Goal: Task Accomplishment & Management: Manage account settings

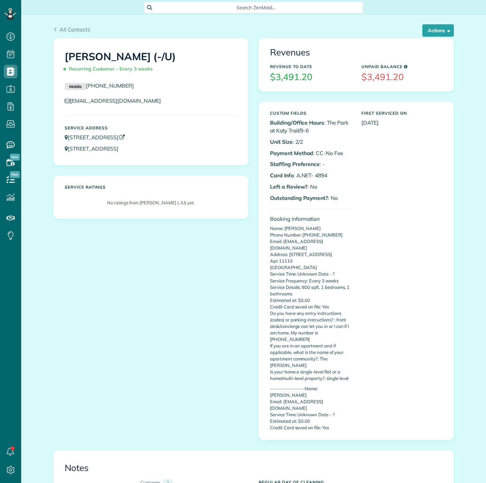
scroll to position [3, 3]
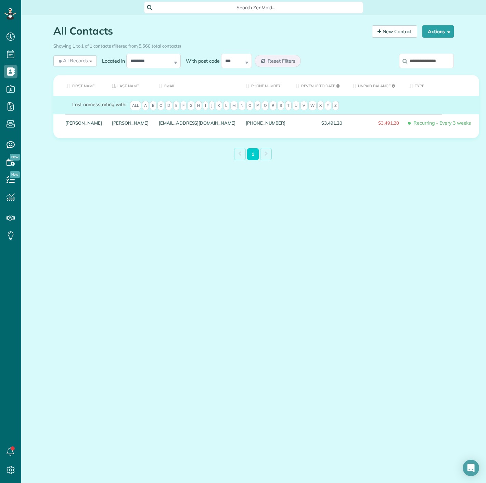
scroll to position [3, 3]
click at [413, 65] on input "**********" at bounding box center [426, 61] width 55 height 14
paste input "search"
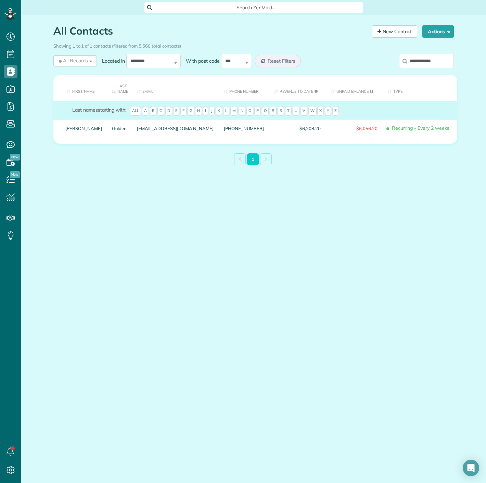
click at [442, 63] on input "**********" at bounding box center [426, 61] width 55 height 14
paste input "*"
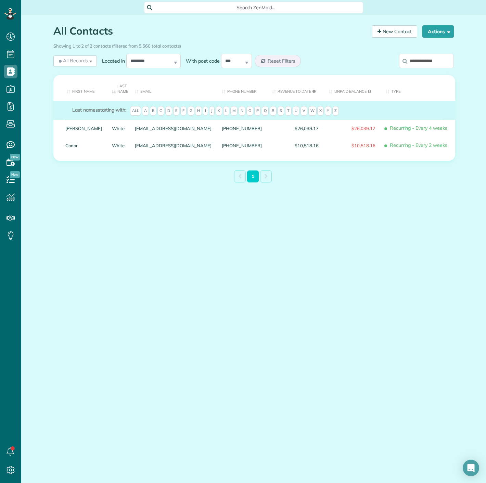
click at [429, 70] on div "**********" at bounding box center [408, 62] width 92 height 21
click at [425, 65] on input "**********" at bounding box center [426, 61] width 55 height 14
paste input "*****"
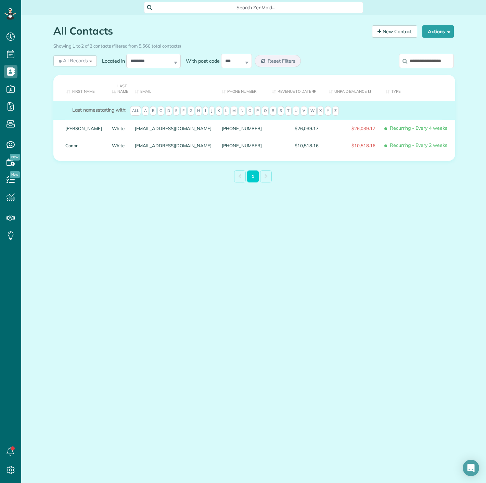
scroll to position [0, 2]
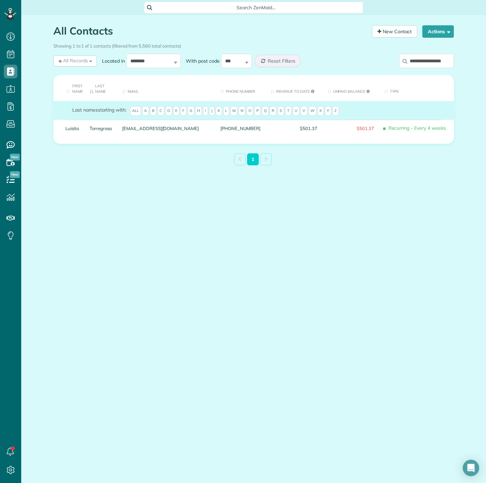
click at [416, 60] on input "**********" at bounding box center [426, 61] width 55 height 14
paste input "search"
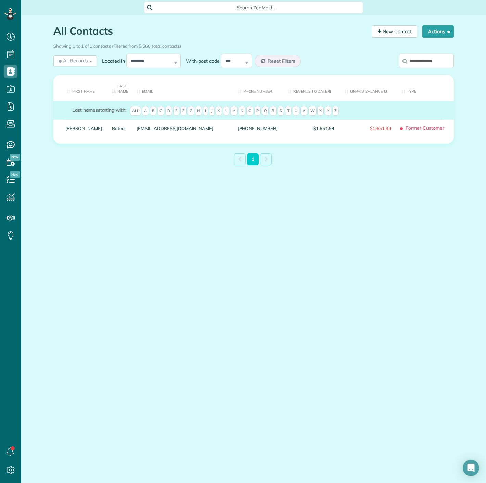
click at [437, 66] on input "**********" at bounding box center [426, 61] width 55 height 14
paste input "search"
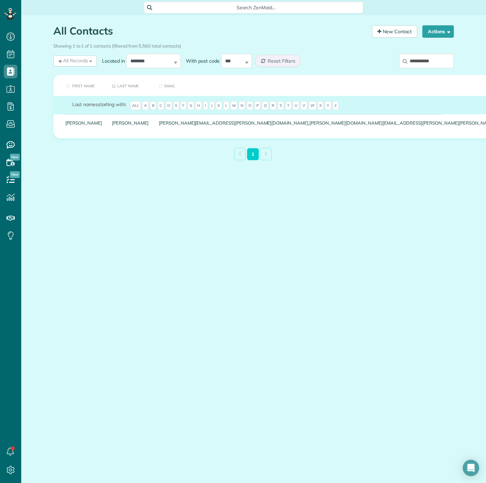
click at [427, 61] on input "**********" at bounding box center [426, 61] width 55 height 14
paste input "*"
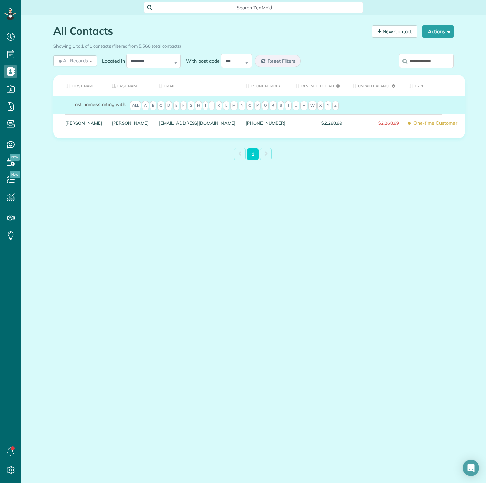
click at [445, 62] on input "**********" at bounding box center [426, 61] width 55 height 14
paste input "search"
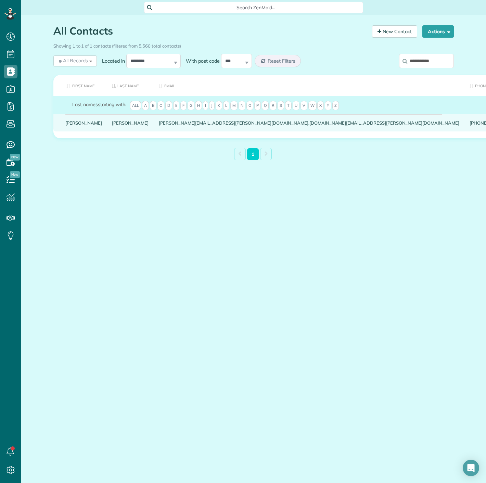
drag, startPoint x: 87, startPoint y: 128, endPoint x: 81, endPoint y: 127, distance: 5.9
drag, startPoint x: 81, startPoint y: 127, endPoint x: 71, endPoint y: 130, distance: 10.2
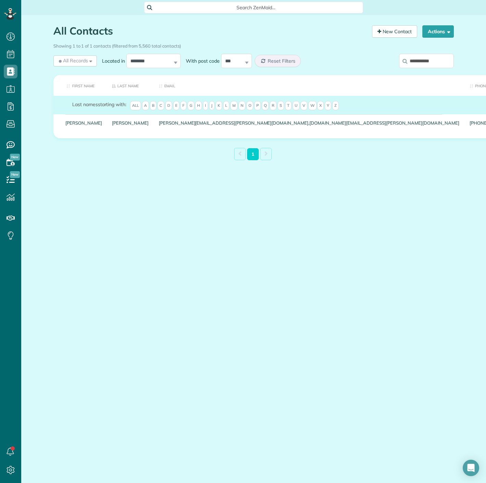
click at [425, 62] on input "**********" at bounding box center [426, 61] width 55 height 14
paste input "*"
click at [445, 64] on input "**********" at bounding box center [426, 61] width 55 height 14
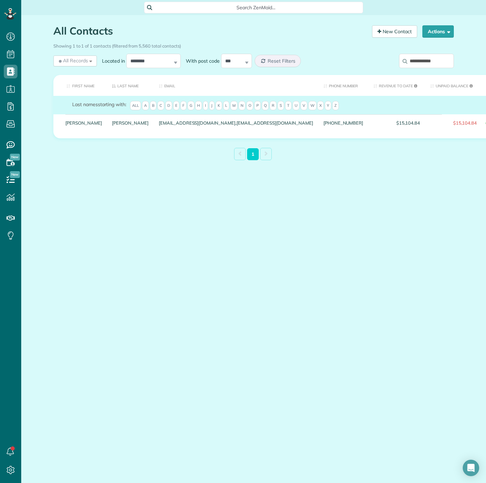
click at [445, 64] on input "**********" at bounding box center [426, 61] width 55 height 14
paste input "*"
click at [413, 55] on input "**********" at bounding box center [426, 61] width 55 height 14
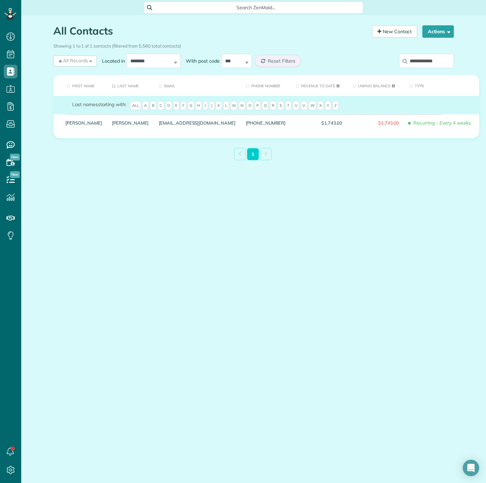
click at [413, 55] on input "**********" at bounding box center [426, 61] width 55 height 14
paste input "*"
click at [427, 62] on input "**********" at bounding box center [426, 61] width 55 height 14
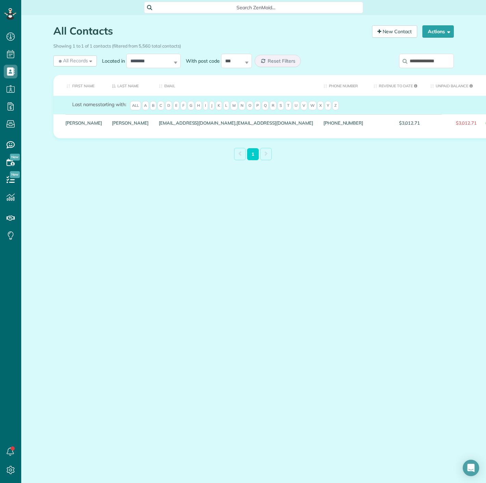
paste input "search"
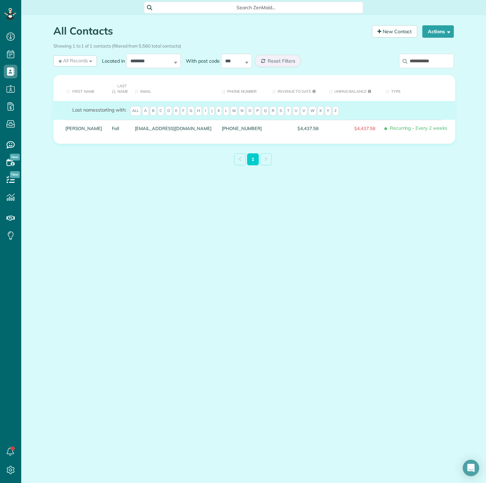
click at [439, 59] on input "**********" at bounding box center [426, 61] width 55 height 14
paste input "search"
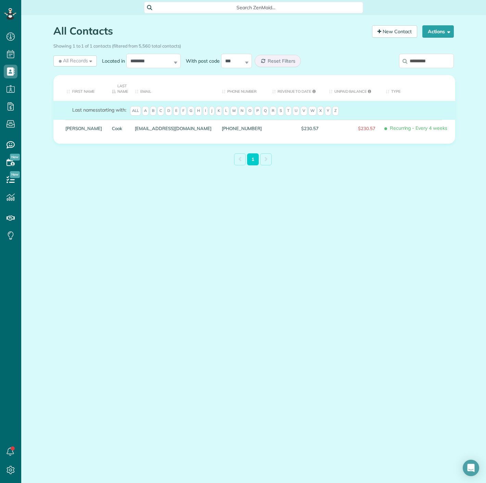
click at [438, 64] on input "*********" at bounding box center [426, 61] width 55 height 14
paste input "****"
click at [429, 73] on div "First Name Last Name Email Phone number Revenue to Date Unpaid Balance Type Las…" at bounding box center [253, 109] width 411 height 73
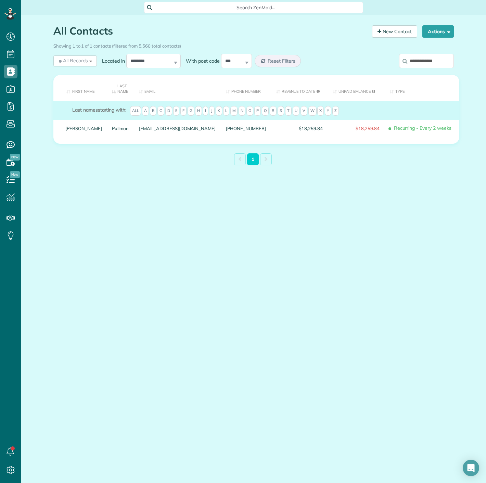
click at [426, 65] on input "**********" at bounding box center [426, 61] width 55 height 14
paste input "search"
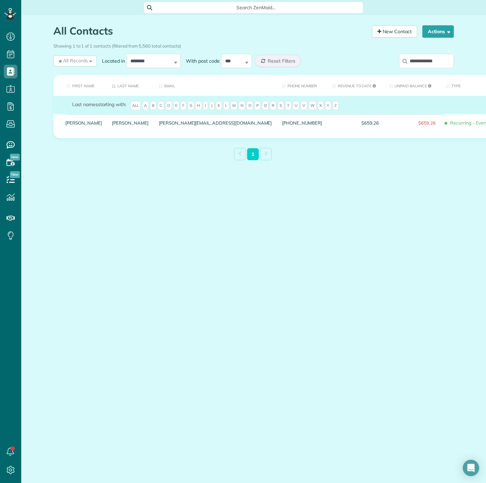
click at [421, 59] on input "**********" at bounding box center [426, 61] width 55 height 14
paste input "****"
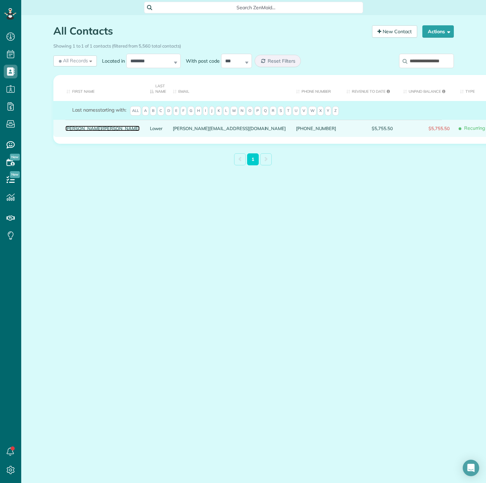
drag, startPoint x: 85, startPoint y: 124, endPoint x: 80, endPoint y: 128, distance: 6.6
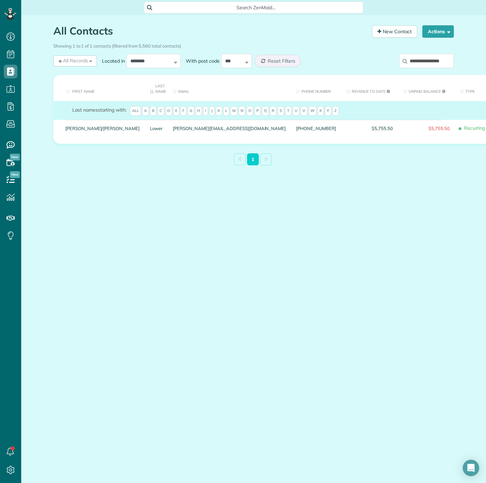
click at [411, 66] on input "**********" at bounding box center [426, 61] width 55 height 14
paste input "search"
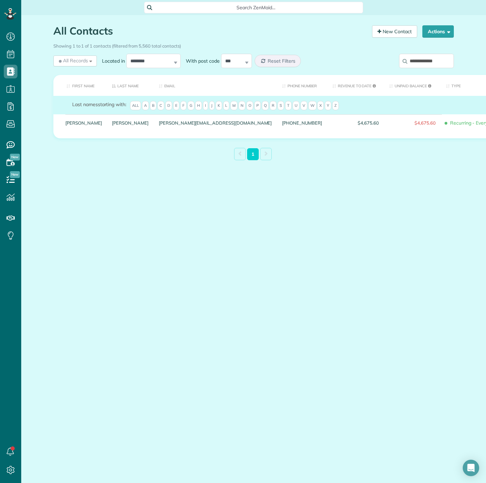
click at [449, 72] on div "**********" at bounding box center [408, 62] width 92 height 21
click at [445, 67] on input "**********" at bounding box center [426, 61] width 55 height 14
paste input "*****"
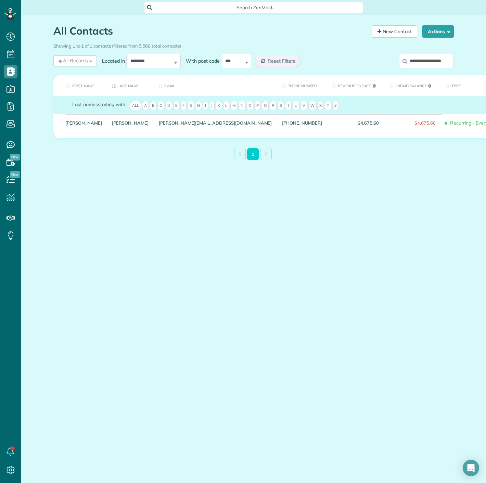
scroll to position [0, 10]
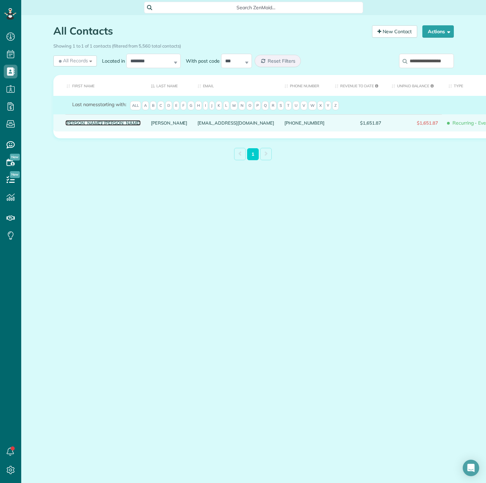
drag, startPoint x: 96, startPoint y: 125, endPoint x: 89, endPoint y: 130, distance: 8.0
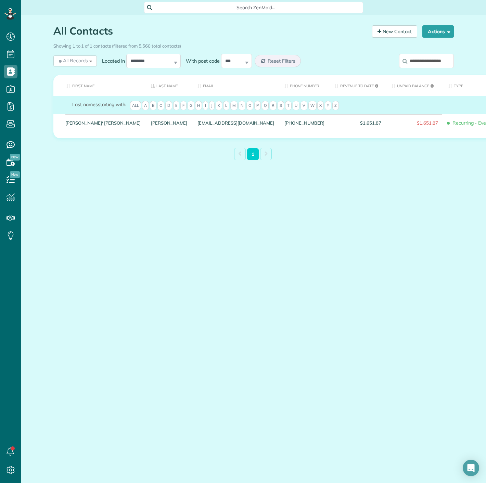
click at [433, 61] on input "**********" at bounding box center [426, 61] width 55 height 14
paste input "search"
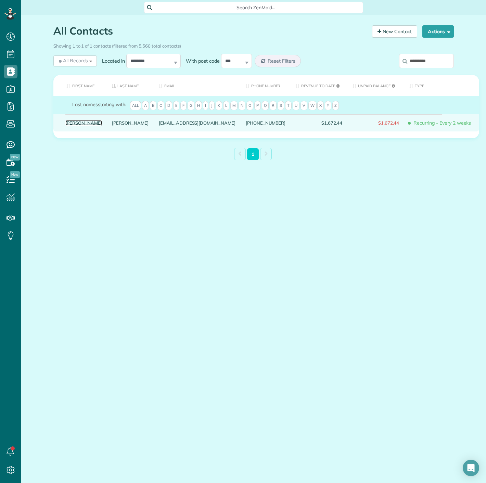
drag, startPoint x: 88, startPoint y: 127, endPoint x: 67, endPoint y: 129, distance: 21.3
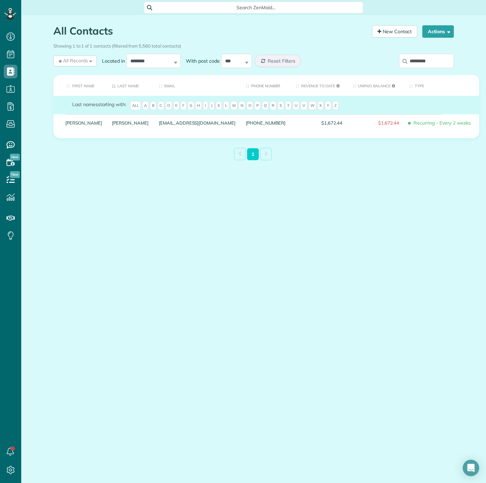
click at [423, 60] on input "*********" at bounding box center [426, 61] width 55 height 14
paste input "***"
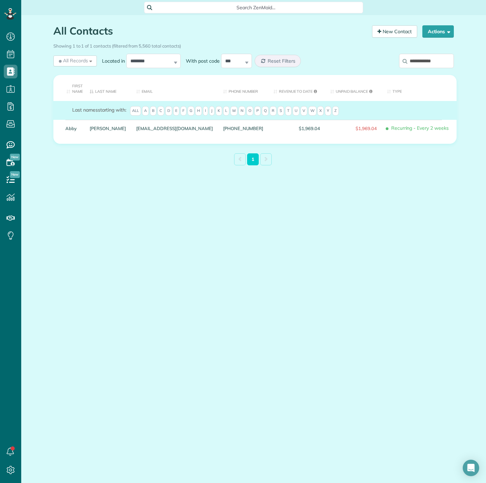
click at [425, 72] on div "**********" at bounding box center [408, 62] width 92 height 21
click at [424, 61] on input "**********" at bounding box center [426, 61] width 55 height 14
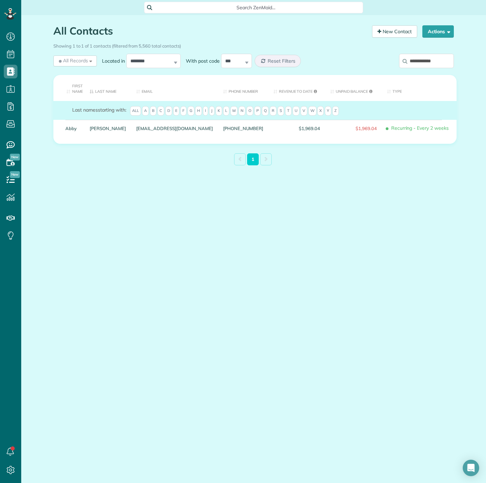
paste input "search"
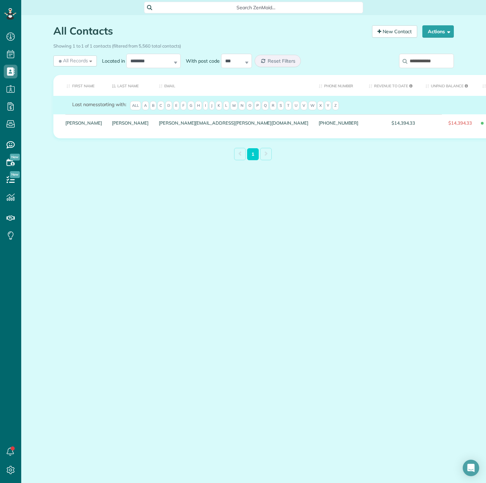
click at [414, 63] on input "**********" at bounding box center [426, 61] width 55 height 14
paste input "**"
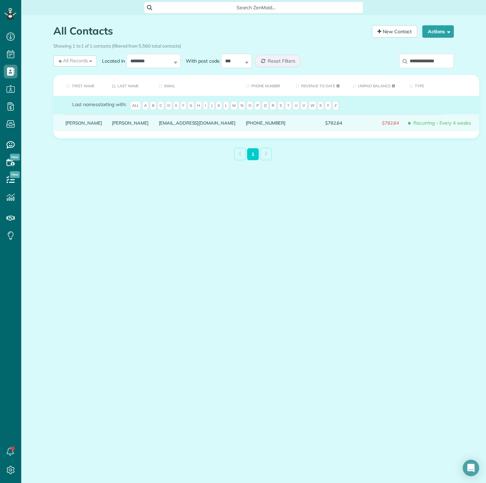
drag, startPoint x: 101, startPoint y: 128, endPoint x: 113, endPoint y: 136, distance: 14.9
click at [113, 132] on div "Fortin" at bounding box center [130, 122] width 47 height 17
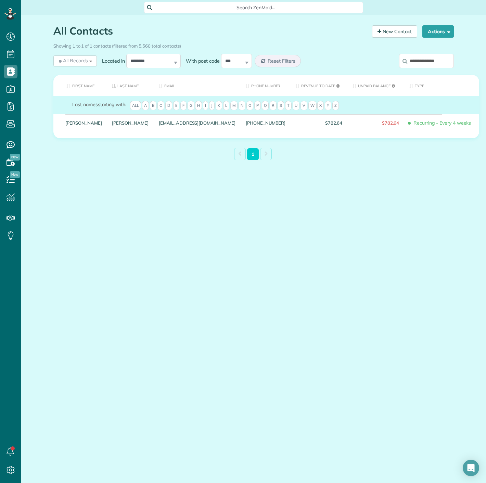
click at [460, 62] on div "All Contacts Contacts in ZenMaid [2 min] New Contact Actions New Contact Export…" at bounding box center [253, 109] width 465 height 189
click at [446, 62] on input "**********" at bounding box center [426, 61] width 55 height 14
paste input "search"
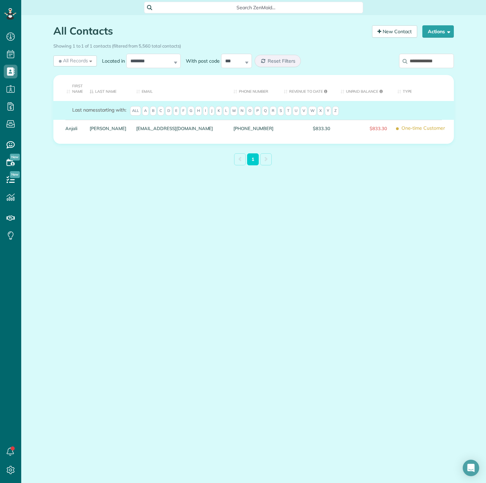
click at [413, 42] on div "Showing 1 to 1 of 1 contacts (filtered from 5,560 total contacts)" at bounding box center [253, 44] width 401 height 9
click at [418, 53] on label "**********" at bounding box center [426, 61] width 55 height 18
click at [418, 54] on input "**********" at bounding box center [426, 61] width 55 height 14
click at [416, 59] on input "**********" at bounding box center [426, 61] width 55 height 14
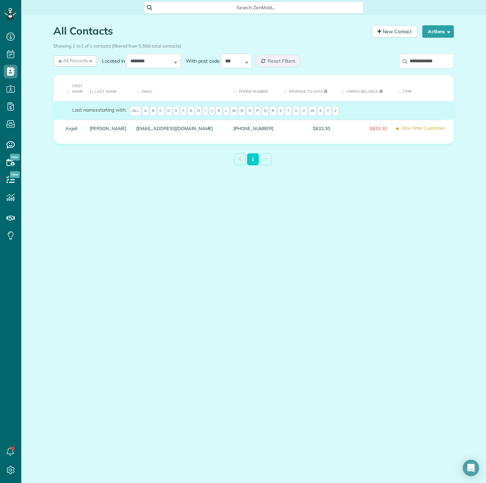
click at [416, 59] on input "**********" at bounding box center [426, 61] width 55 height 14
paste input "search"
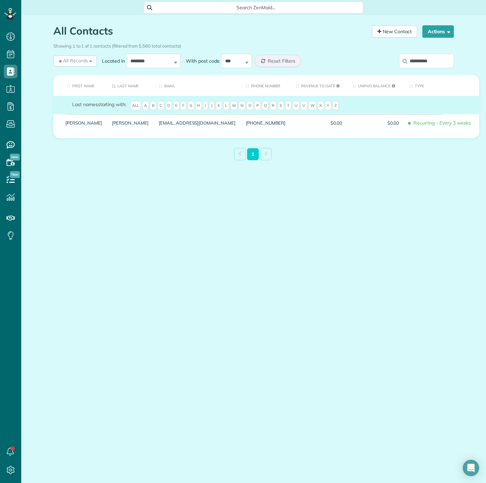
click at [418, 61] on input "**********" at bounding box center [426, 61] width 55 height 14
paste input "**********"
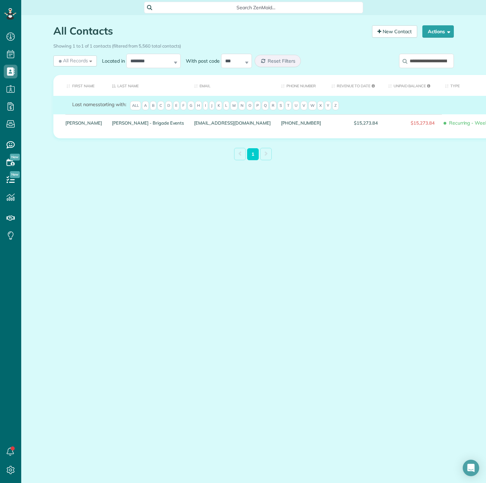
click at [444, 66] on input "**********" at bounding box center [426, 61] width 55 height 14
paste input "search"
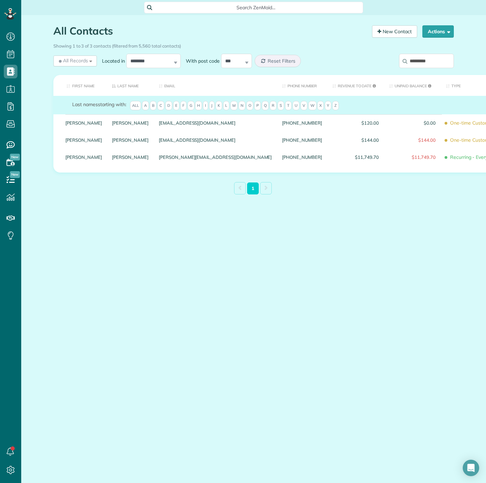
click at [421, 61] on input "*********" at bounding box center [426, 61] width 55 height 14
paste input "*"
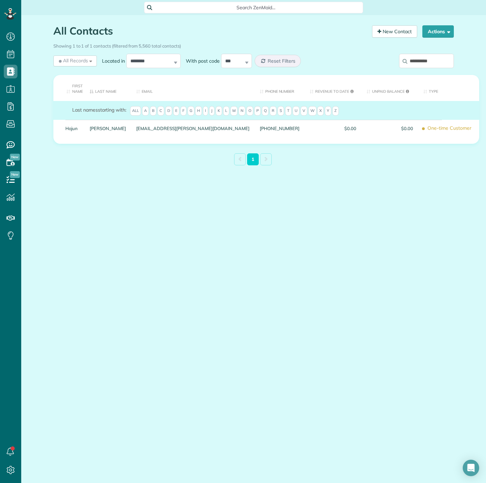
click at [426, 62] on input "**********" at bounding box center [426, 61] width 55 height 14
paste input "**********"
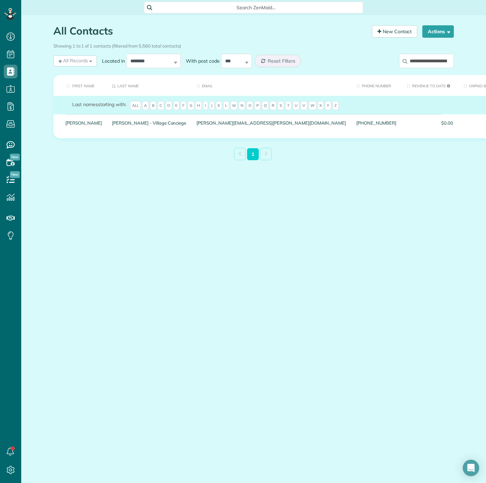
click at [424, 51] on div "Showing 1 to 1 of 1 contacts (filtered from 5,560 total contacts)" at bounding box center [253, 46] width 411 height 12
click at [422, 60] on input "**********" at bounding box center [426, 61] width 55 height 14
paste input "search"
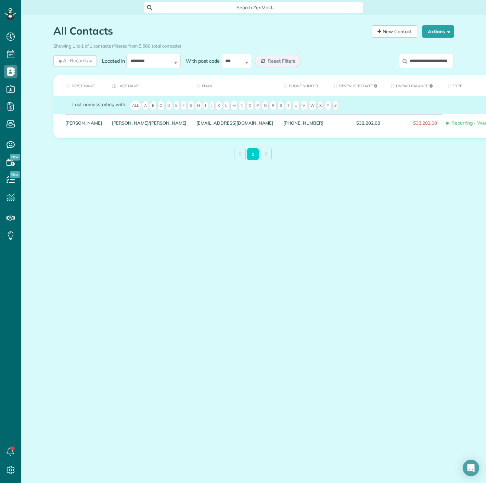
click at [437, 65] on input "**********" at bounding box center [426, 61] width 55 height 14
paste input "search"
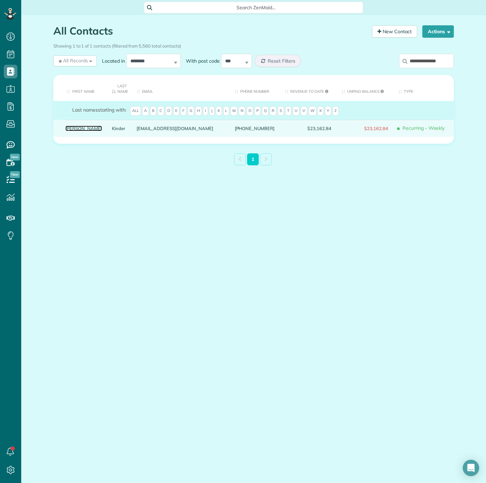
drag, startPoint x: 75, startPoint y: 123, endPoint x: 73, endPoint y: 128, distance: 5.5
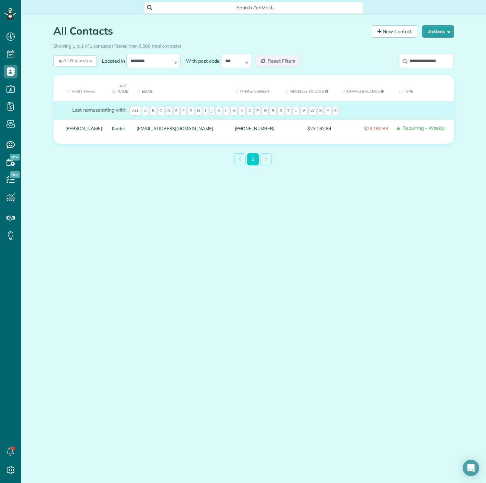
click at [415, 62] on input "**********" at bounding box center [426, 61] width 55 height 14
paste input "search"
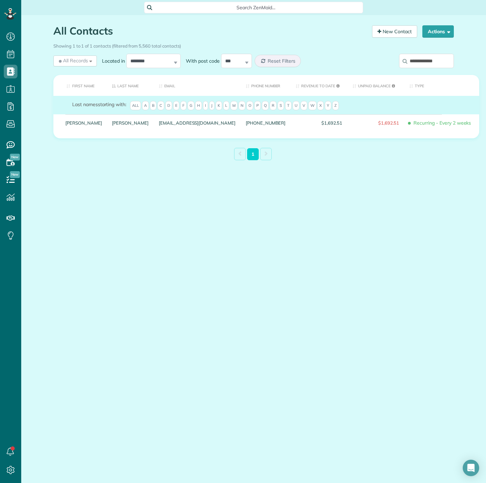
click at [419, 63] on input "**********" at bounding box center [426, 61] width 55 height 14
paste input "search"
click at [425, 61] on input "**********" at bounding box center [426, 61] width 55 height 14
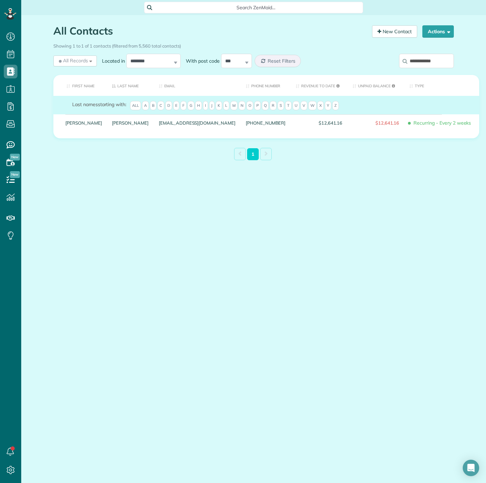
click at [425, 61] on input "**********" at bounding box center [426, 61] width 55 height 14
paste input "****"
click at [432, 54] on input "**********" at bounding box center [426, 61] width 55 height 14
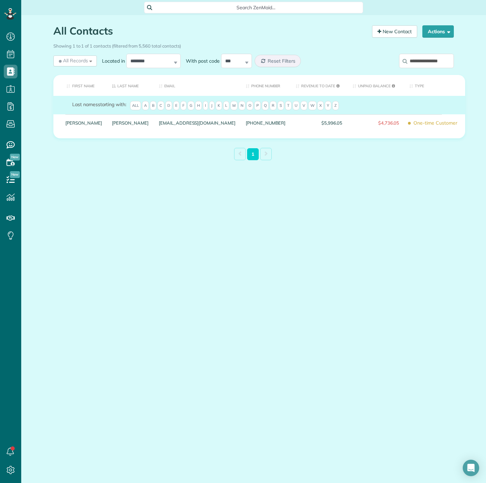
click at [432, 54] on input "**********" at bounding box center [426, 61] width 55 height 14
paste input "search"
click at [430, 66] on input "**********" at bounding box center [426, 61] width 55 height 14
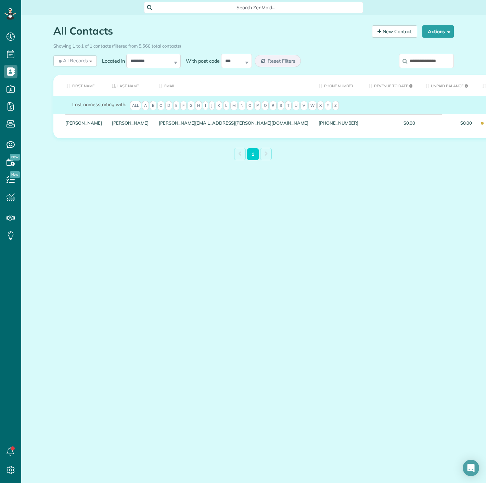
paste input "search"
click at [423, 55] on input "**********" at bounding box center [426, 61] width 55 height 14
paste input "*"
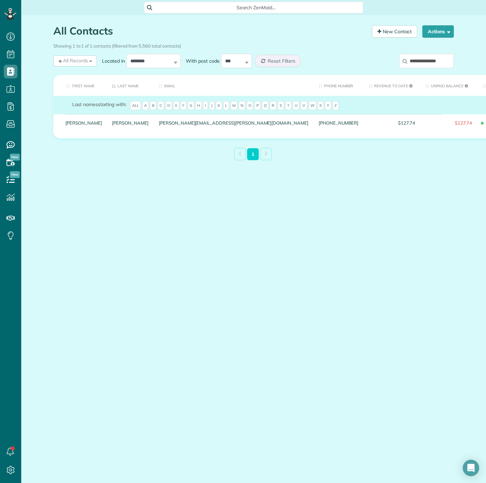
click at [410, 65] on input "**********" at bounding box center [426, 61] width 55 height 14
paste input "search"
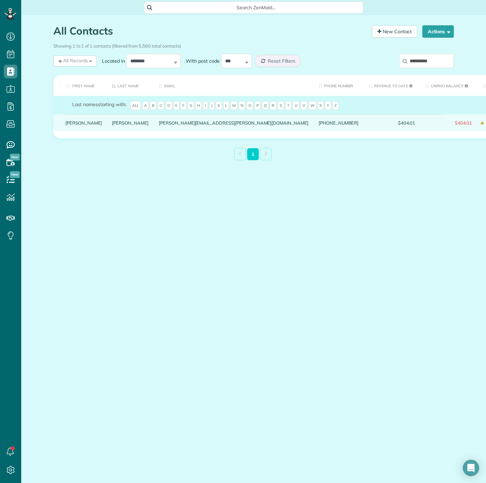
type input "**********"
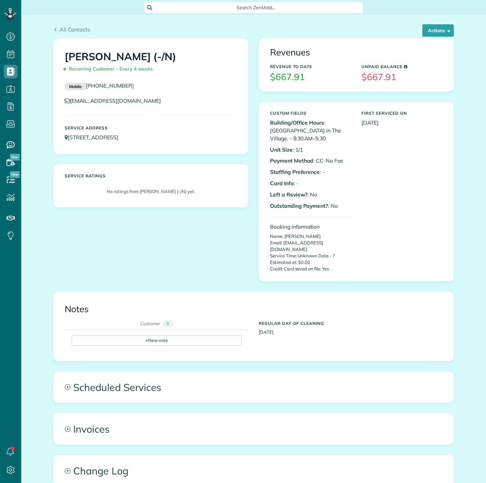
scroll to position [3, 3]
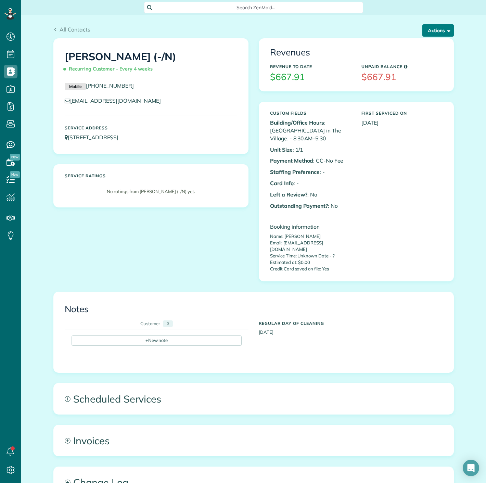
click at [424, 26] on button "Actions" at bounding box center [439, 30] width 32 height 12
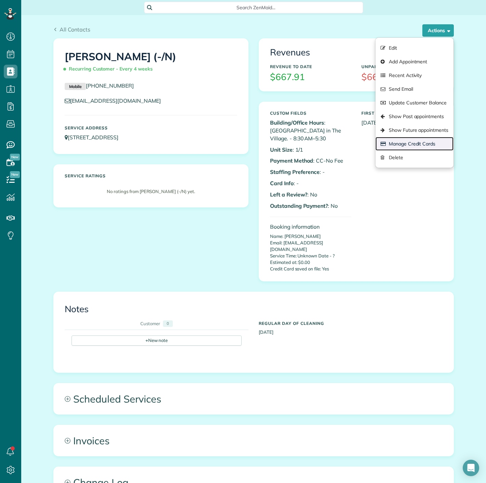
click at [428, 144] on link "Manage Credit Cards" at bounding box center [415, 144] width 78 height 14
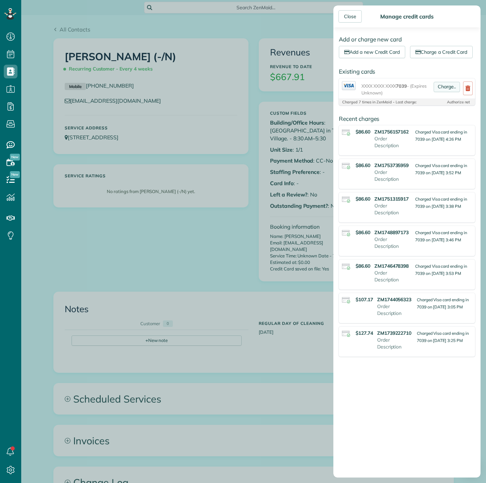
click at [439, 92] on link "Charge.." at bounding box center [447, 87] width 26 height 10
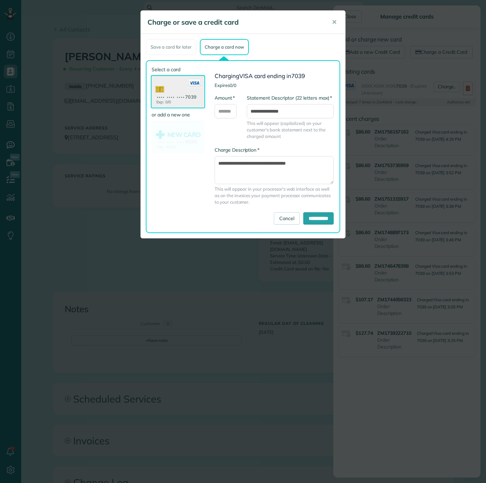
click at [80, 268] on div "Charge or save a credit card ✕ Save a card for later Charge a card now Select a…" at bounding box center [243, 241] width 486 height 483
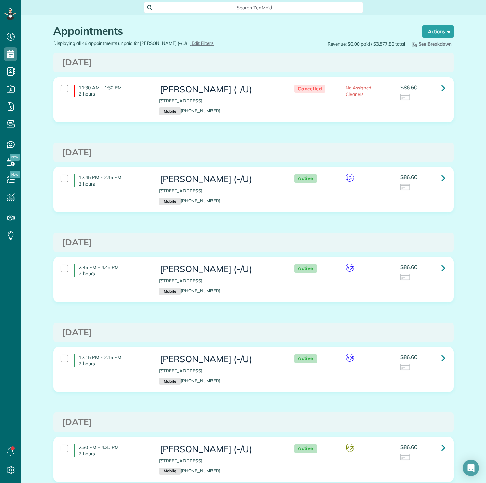
scroll to position [3, 3]
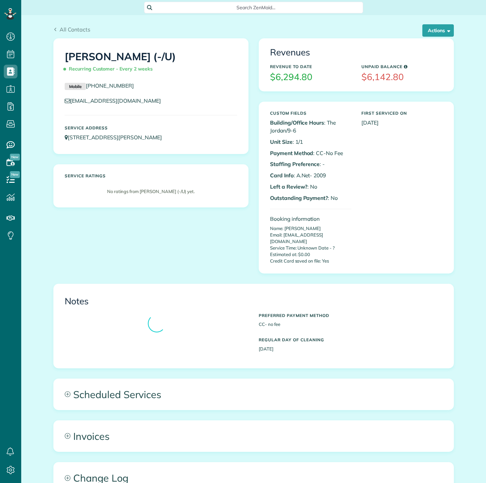
scroll to position [3, 3]
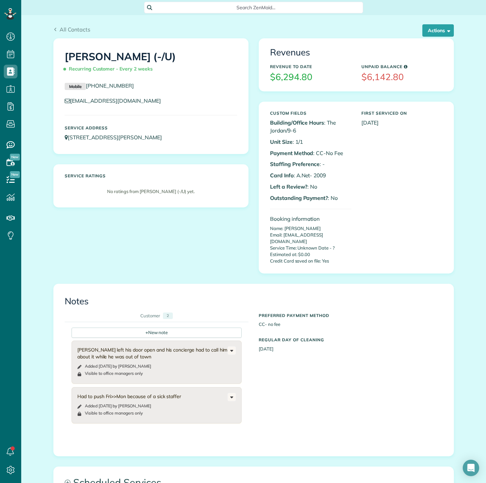
click at [312, 174] on p "Card Info : A.Net- 2009" at bounding box center [310, 176] width 81 height 8
drag, startPoint x: 311, startPoint y: 174, endPoint x: 334, endPoint y: 173, distance: 23.0
click at [334, 173] on p "Card Info : A.Net- 2009" at bounding box center [310, 176] width 81 height 8
copy p "2009"
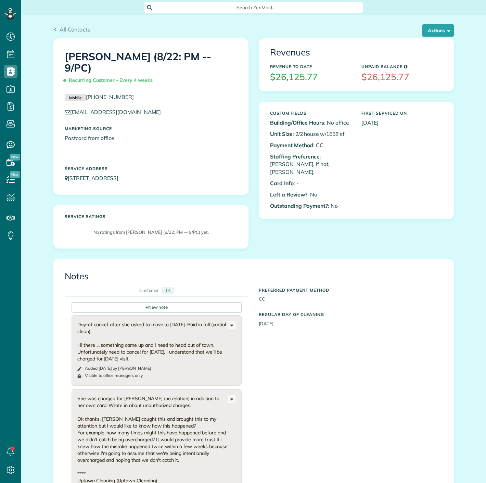
scroll to position [3, 3]
click at [438, 36] on button "Actions" at bounding box center [439, 30] width 32 height 12
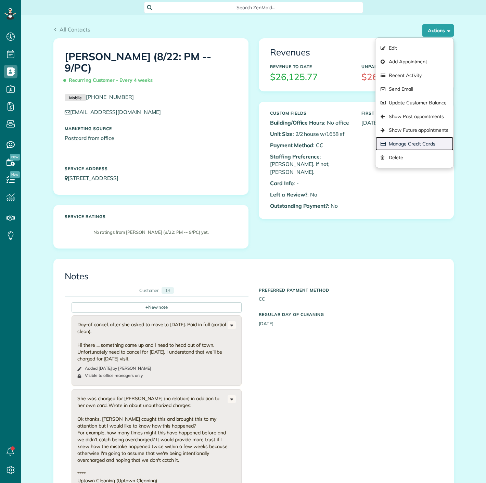
click at [410, 143] on link "Manage Credit Cards" at bounding box center [415, 144] width 78 height 14
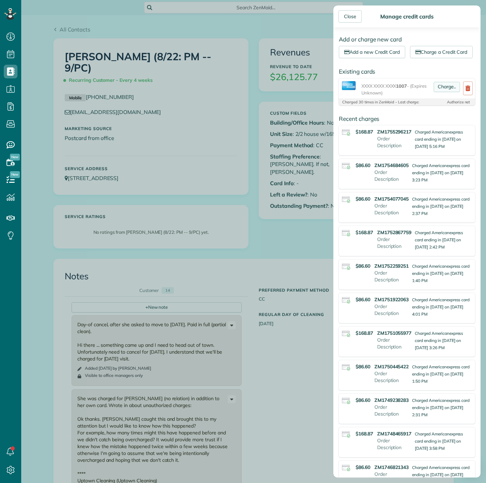
click at [435, 92] on link "Charge.." at bounding box center [447, 87] width 26 height 10
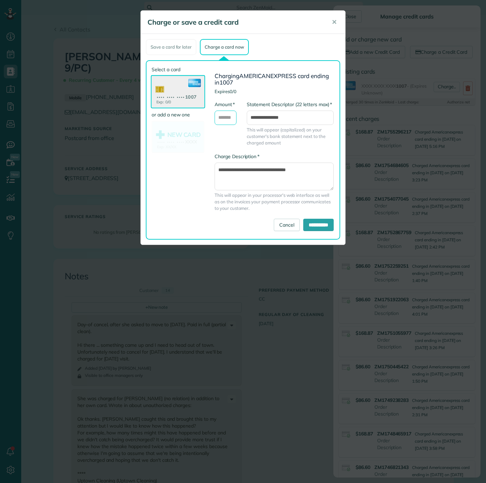
drag, startPoint x: 230, startPoint y: 114, endPoint x: 230, endPoint y: 118, distance: 3.8
click at [230, 115] on input "* Amount" at bounding box center [226, 118] width 22 height 14
type input "*****"
click at [304, 225] on input "**********" at bounding box center [319, 225] width 30 height 12
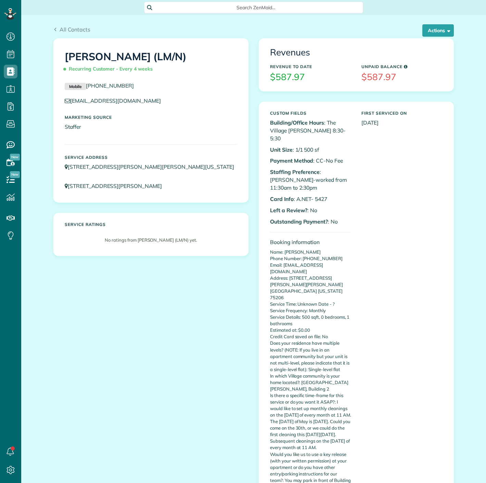
scroll to position [3, 3]
drag, startPoint x: 312, startPoint y: 182, endPoint x: 334, endPoint y: 182, distance: 21.9
click at [334, 195] on p "Card Info : A.NET- 5427" at bounding box center [310, 199] width 81 height 8
copy p "5427"
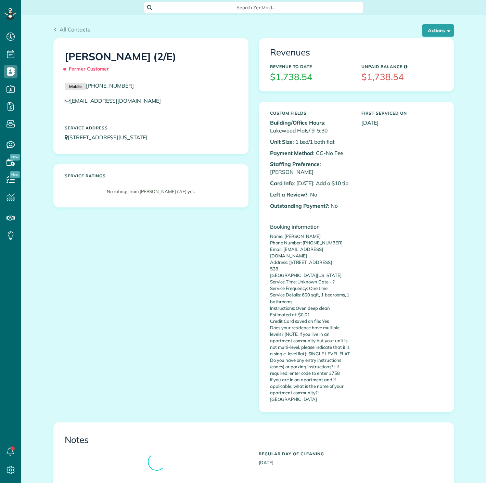
scroll to position [3, 3]
click at [423, 34] on button "Actions" at bounding box center [439, 30] width 32 height 12
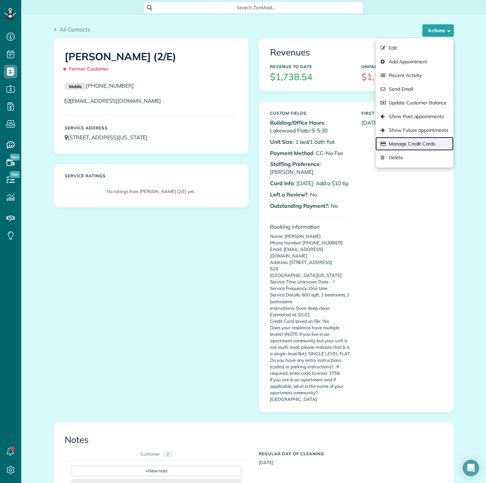
click at [391, 145] on link "Manage Credit Cards" at bounding box center [415, 144] width 78 height 14
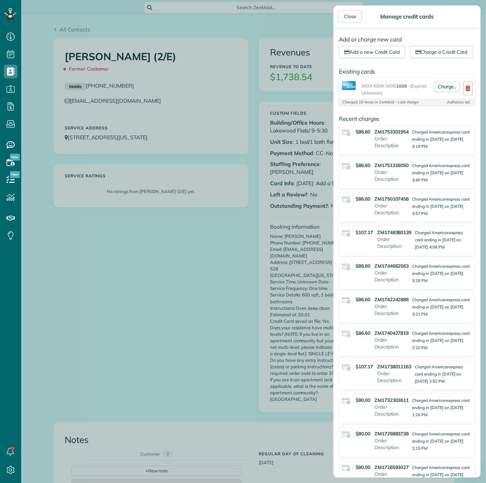
click at [435, 92] on link "Charge.." at bounding box center [447, 87] width 26 height 10
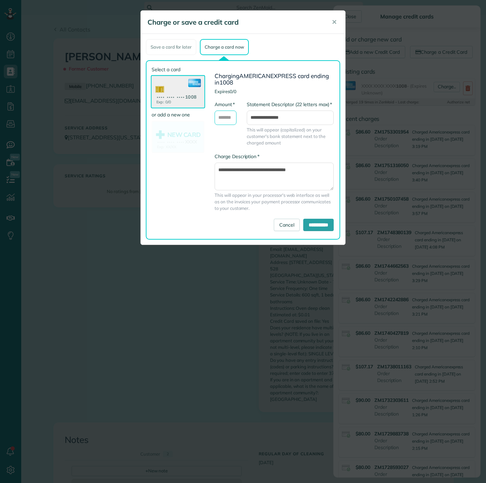
click at [220, 118] on input "* Amount" at bounding box center [226, 118] width 22 height 14
type input "*****"
click at [305, 225] on input "**********" at bounding box center [319, 225] width 30 height 12
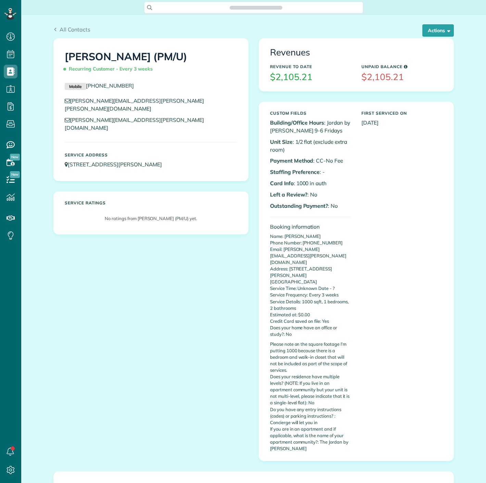
scroll to position [3, 3]
click at [293, 182] on p "Card Info : 1000 in auth" at bounding box center [310, 183] width 81 height 8
drag, startPoint x: 293, startPoint y: 182, endPoint x: 305, endPoint y: 182, distance: 11.3
click at [305, 182] on p "Card Info : 1000 in auth" at bounding box center [310, 183] width 81 height 8
copy p "1000"
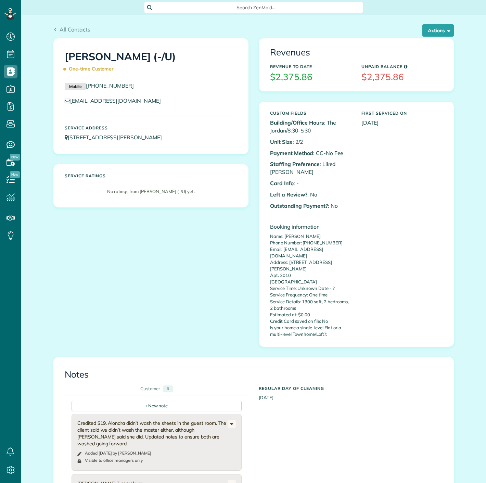
scroll to position [3, 3]
click at [434, 35] on button "Actions" at bounding box center [439, 30] width 32 height 12
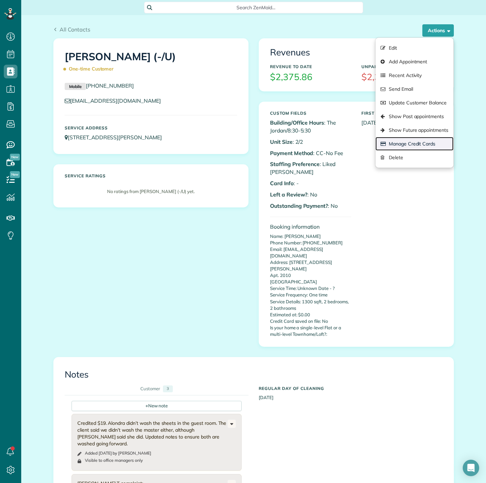
click at [389, 141] on link "Manage Credit Cards" at bounding box center [415, 144] width 78 height 14
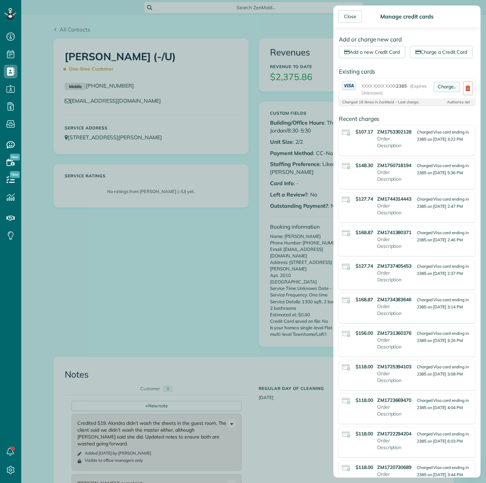
click at [436, 92] on link "Charge.." at bounding box center [447, 87] width 26 height 10
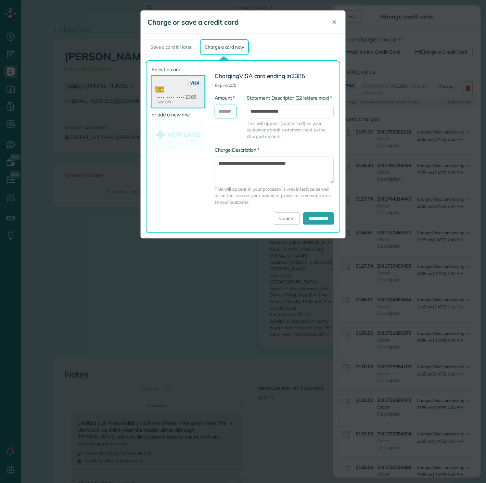
click at [224, 111] on input "* Amount" at bounding box center [226, 111] width 22 height 14
click at [228, 108] on input "***" at bounding box center [226, 111] width 22 height 14
type input "******"
click at [305, 219] on input "**********" at bounding box center [319, 218] width 30 height 12
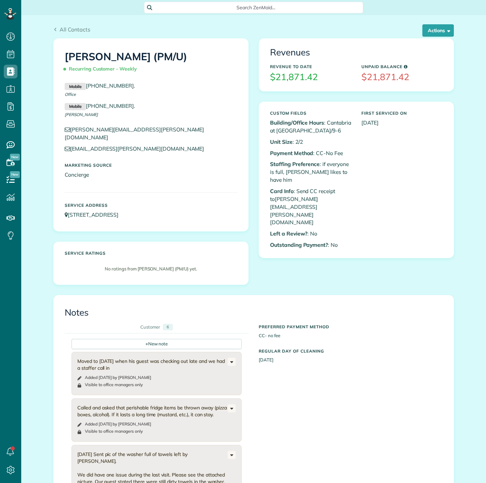
scroll to position [3, 3]
click at [425, 32] on button "Actions" at bounding box center [439, 30] width 32 height 12
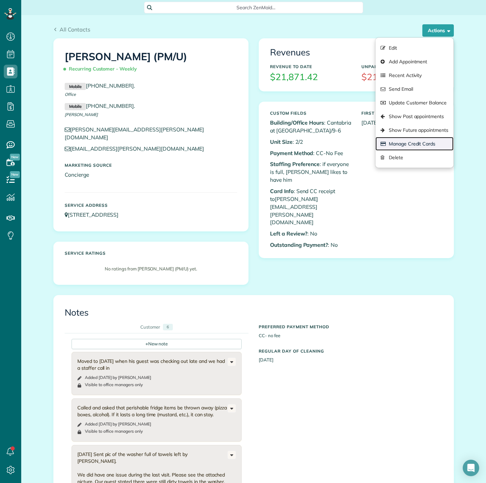
click at [395, 147] on link "Manage Credit Cards" at bounding box center [415, 144] width 78 height 14
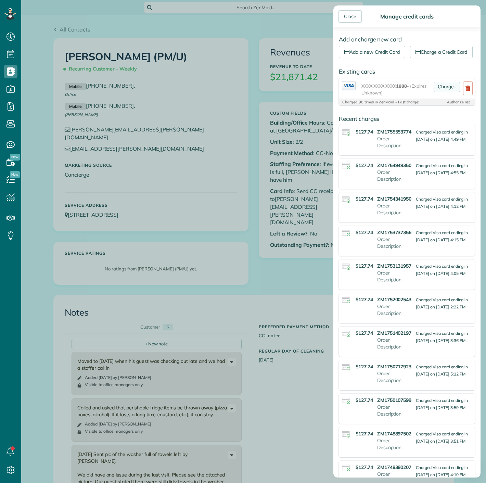
click at [434, 92] on link "Charge.." at bounding box center [447, 87] width 26 height 10
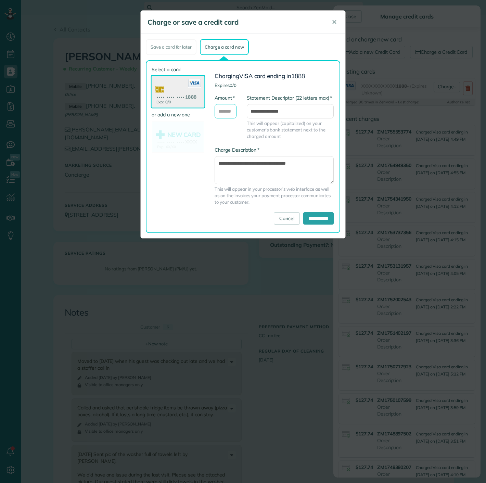
click at [218, 114] on input "* Amount" at bounding box center [226, 111] width 22 height 14
type input "******"
click at [322, 224] on div "**********" at bounding box center [272, 146] width 135 height 161
click at [316, 218] on input "**********" at bounding box center [319, 218] width 30 height 12
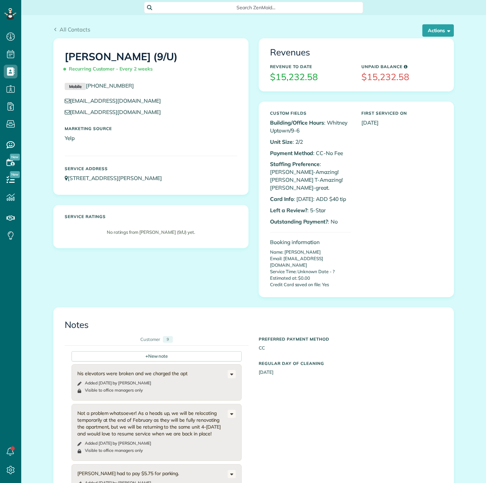
scroll to position [3, 3]
click at [423, 39] on div "Revenues Revenue to Date $15,232.58 Unpaid Balance $15,232.58" at bounding box center [356, 65] width 195 height 52
click at [424, 35] on button "Actions" at bounding box center [439, 30] width 32 height 12
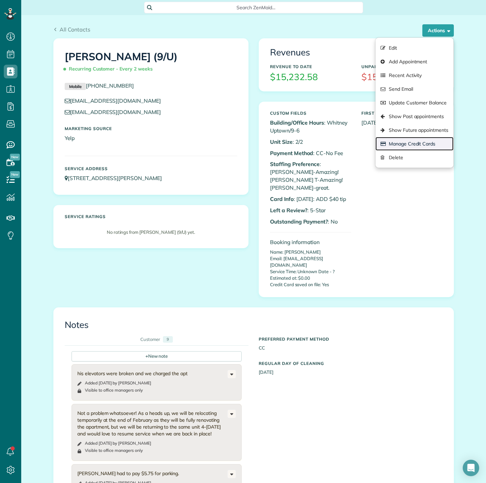
click at [432, 146] on link "Manage Credit Cards" at bounding box center [415, 144] width 78 height 14
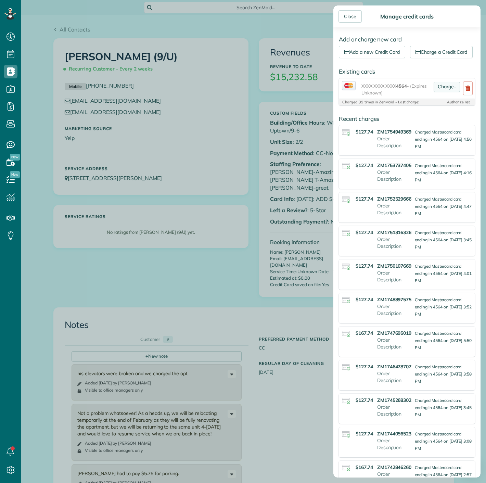
click at [444, 92] on link "Charge.." at bounding box center [447, 87] width 26 height 10
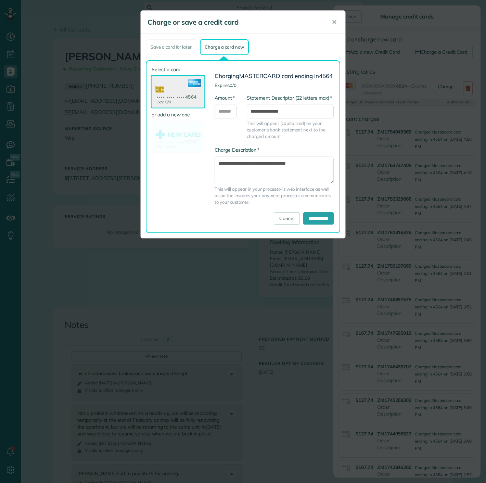
click at [224, 125] on div "* Amount" at bounding box center [226, 110] width 32 height 31
click at [222, 119] on input "* Amount" at bounding box center [226, 111] width 22 height 14
type input "******"
click at [322, 225] on input "**********" at bounding box center [319, 218] width 30 height 12
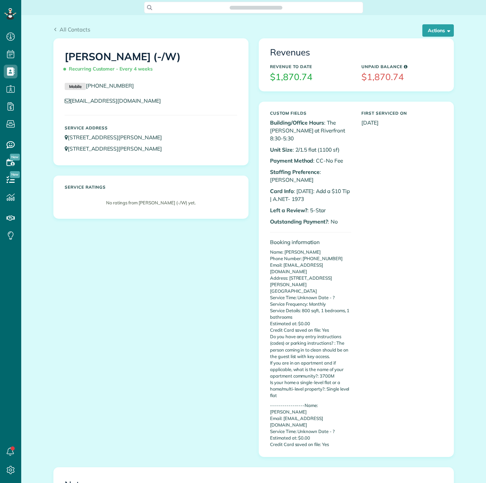
scroll to position [3, 3]
copy p "1973"
drag, startPoint x: 298, startPoint y: 183, endPoint x: 312, endPoint y: 183, distance: 14.7
click at [312, 187] on p "Card Info : [DATE]: Add a $10 Tip | A.NET- 1973" at bounding box center [310, 195] width 81 height 16
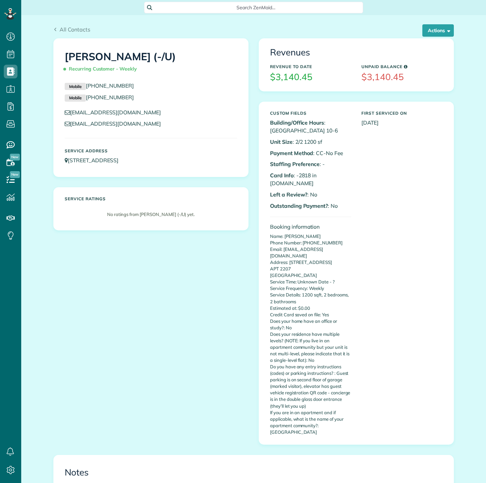
scroll to position [3, 3]
drag, startPoint x: 295, startPoint y: 175, endPoint x: 307, endPoint y: 174, distance: 12.0
click at [307, 174] on p "Card Info : -2818 in [DOMAIN_NAME]" at bounding box center [310, 180] width 81 height 16
copy p "2818"
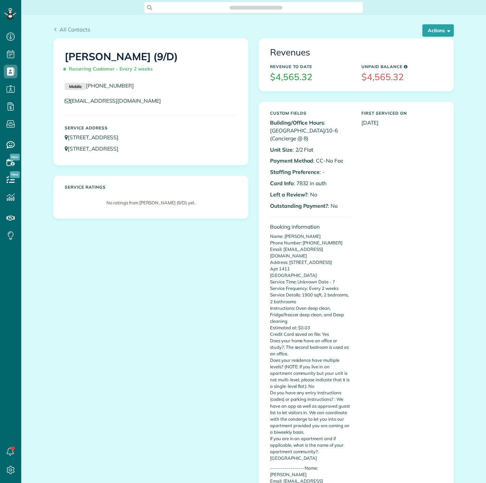
scroll to position [3, 3]
drag, startPoint x: 294, startPoint y: 184, endPoint x: 305, endPoint y: 182, distance: 11.2
click at [305, 182] on p "Card Info : 7832 in auth" at bounding box center [310, 183] width 81 height 8
copy p "7832"
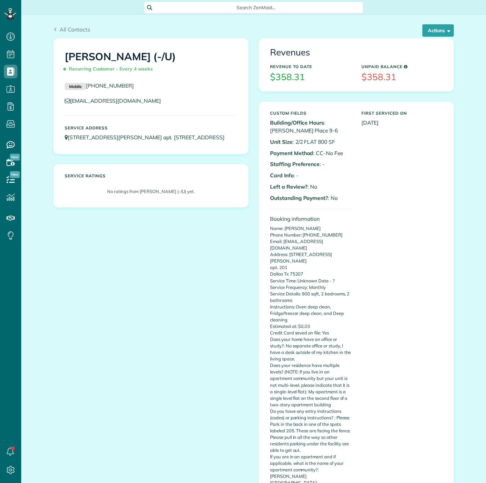
scroll to position [3, 3]
click at [433, 26] on button "Actions" at bounding box center [439, 30] width 32 height 12
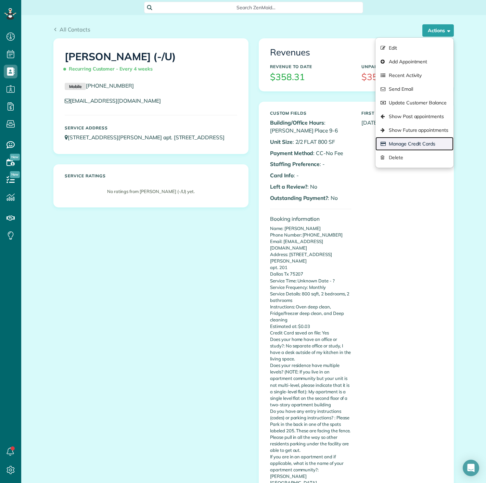
click at [393, 139] on link "Manage Credit Cards" at bounding box center [415, 144] width 78 height 14
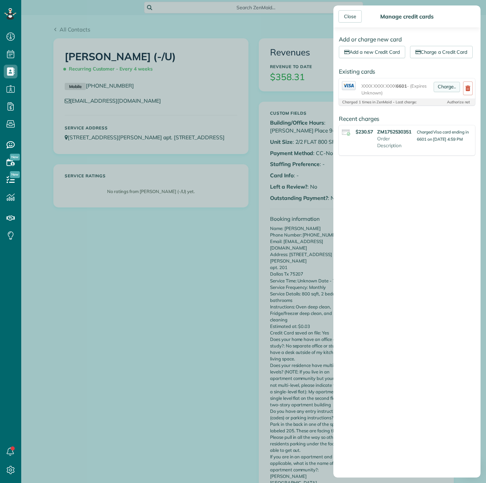
click at [436, 92] on link "Charge.." at bounding box center [447, 87] width 26 height 10
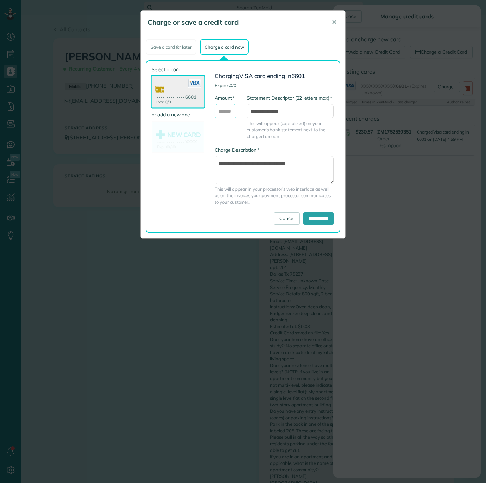
click at [231, 113] on input "* Amount" at bounding box center [226, 111] width 22 height 14
type input "******"
click at [309, 217] on input "**********" at bounding box center [319, 218] width 30 height 12
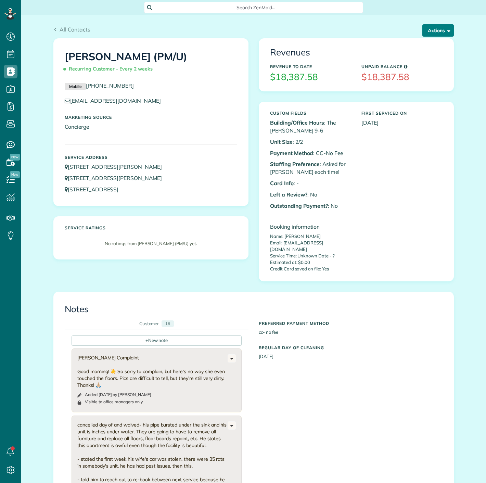
scroll to position [3, 3]
click at [431, 35] on button "Actions" at bounding box center [439, 30] width 32 height 12
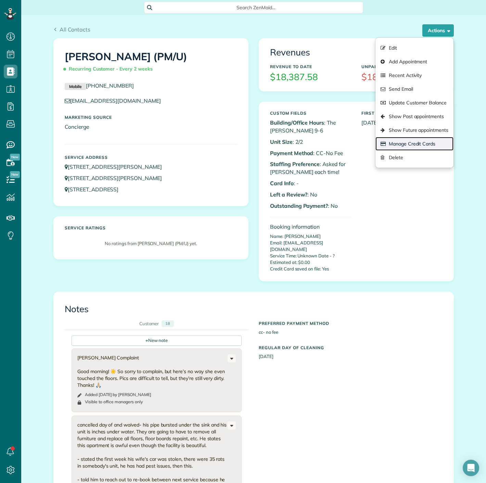
click at [413, 139] on link "Manage Credit Cards" at bounding box center [415, 144] width 78 height 14
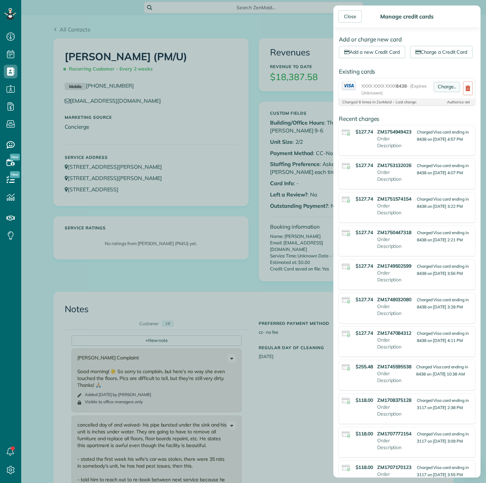
click at [434, 92] on link "Charge.." at bounding box center [447, 87] width 26 height 10
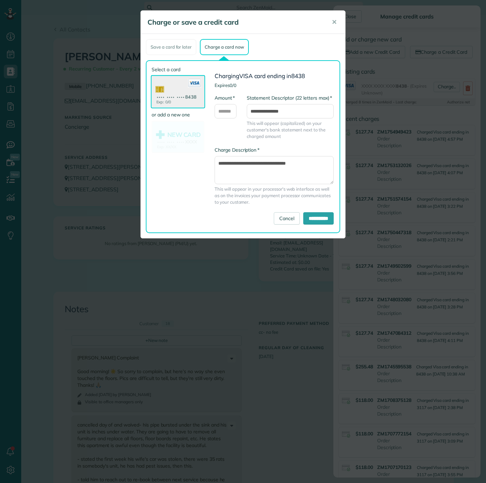
click at [224, 118] on div "* Amount" at bounding box center [226, 110] width 32 height 31
click at [224, 113] on input "* Amount" at bounding box center [226, 111] width 22 height 14
type input "******"
click at [316, 215] on input "**********" at bounding box center [319, 218] width 30 height 12
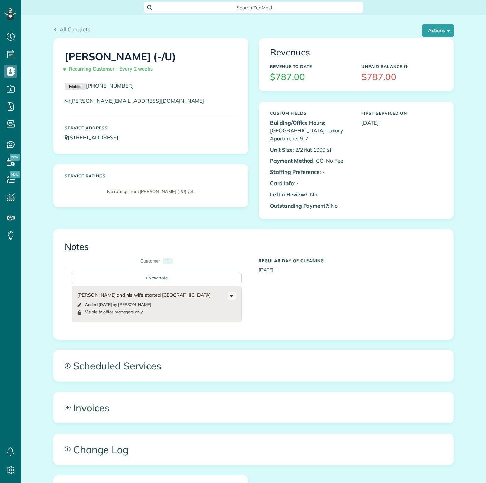
click at [441, 34] on button "Actions" at bounding box center [439, 30] width 32 height 12
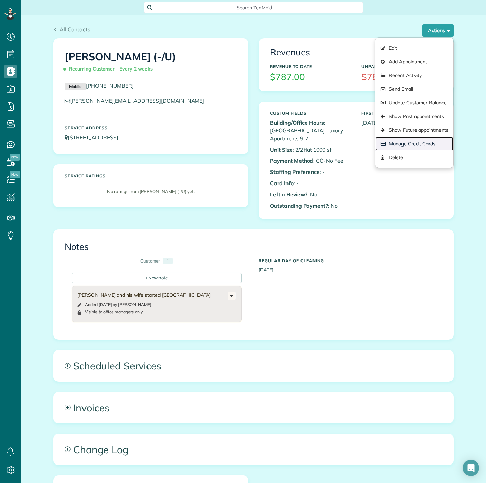
click at [431, 140] on link "Manage Credit Cards" at bounding box center [415, 144] width 78 height 14
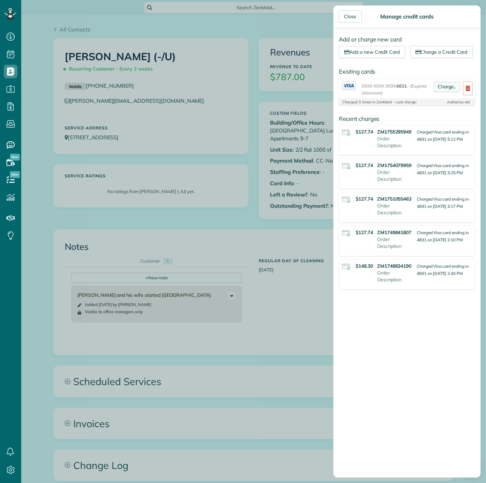
click at [442, 92] on link "Charge.." at bounding box center [447, 87] width 26 height 10
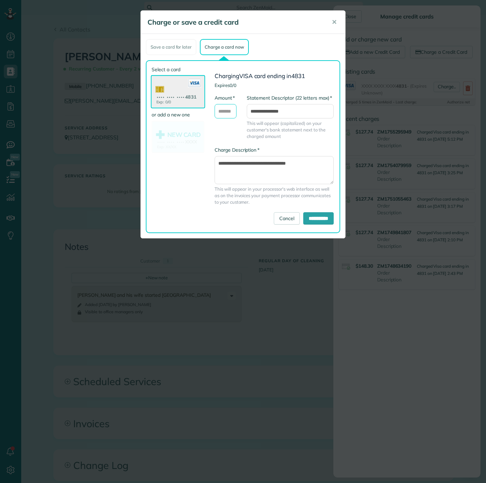
click at [228, 115] on input "* Amount" at bounding box center [226, 111] width 22 height 14
type input "******"
click at [305, 210] on div "**********" at bounding box center [274, 180] width 129 height 66
click at [304, 218] on input "**********" at bounding box center [319, 218] width 30 height 12
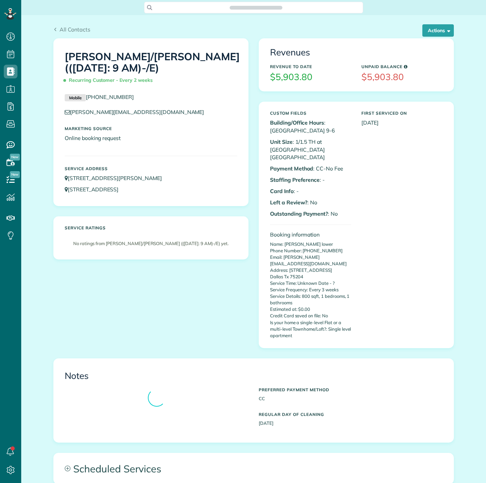
scroll to position [3, 3]
click at [437, 32] on button "Actions" at bounding box center [439, 30] width 32 height 12
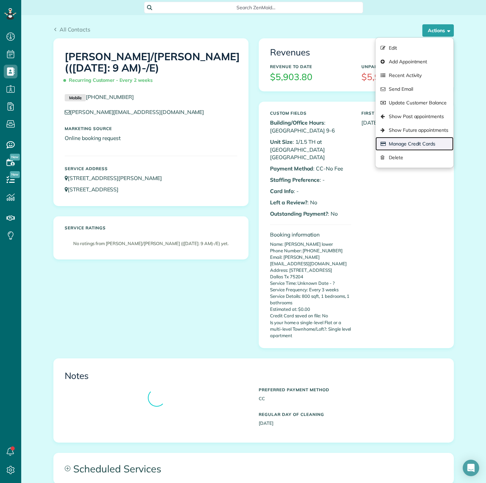
click at [416, 147] on link "Manage Credit Cards" at bounding box center [415, 144] width 78 height 14
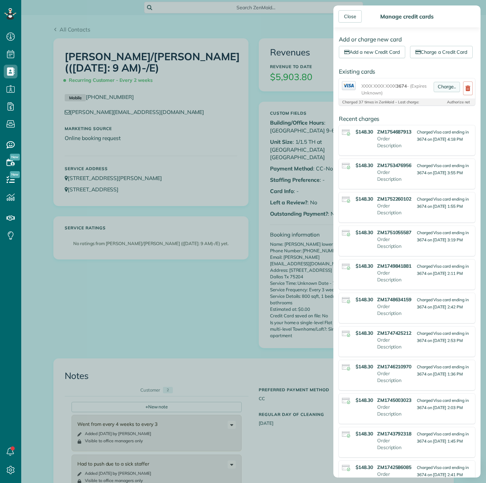
click at [438, 92] on link "Charge.." at bounding box center [447, 87] width 26 height 10
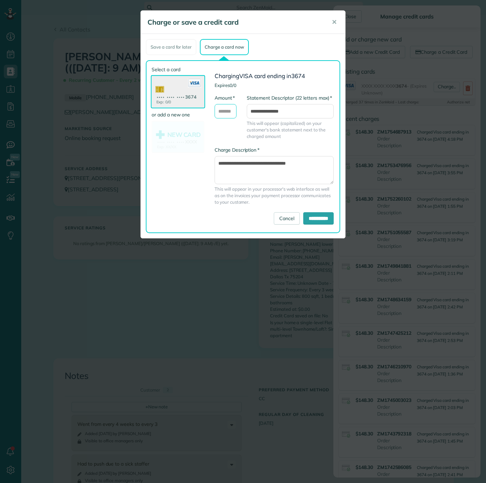
click at [225, 109] on input "* Amount" at bounding box center [226, 111] width 22 height 14
type input "******"
click at [313, 209] on div "**********" at bounding box center [274, 180] width 129 height 66
click at [310, 214] on input "**********" at bounding box center [319, 218] width 30 height 12
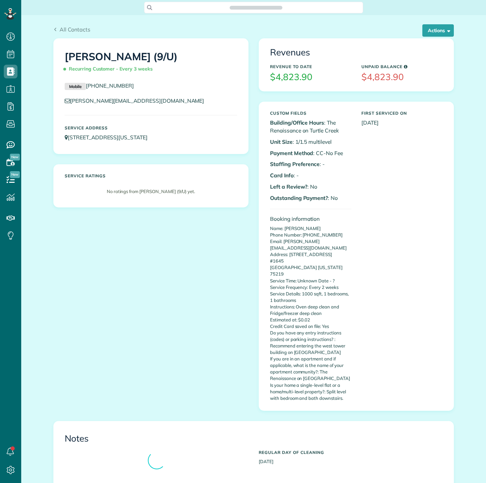
scroll to position [3, 3]
click at [435, 29] on button "Actions" at bounding box center [439, 30] width 32 height 12
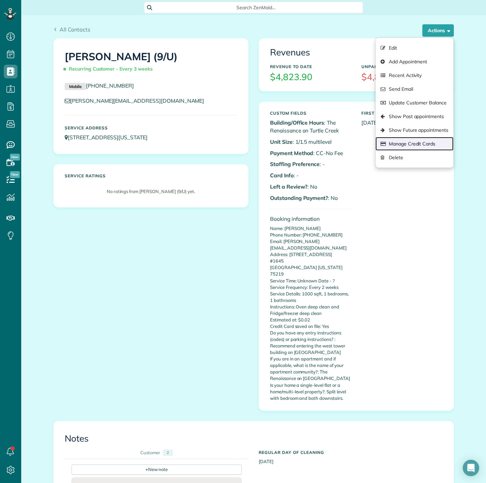
click at [418, 141] on link "Manage Credit Cards" at bounding box center [415, 144] width 78 height 14
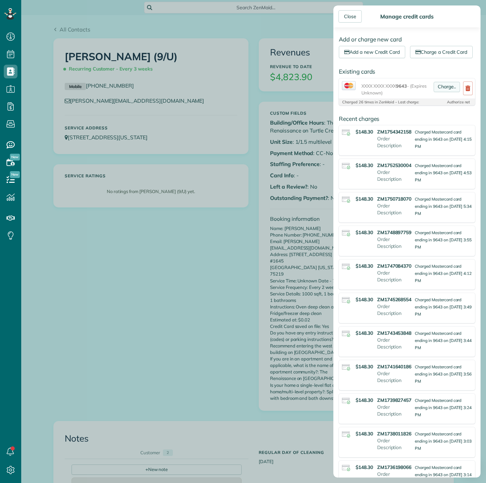
click at [443, 92] on link "Charge.." at bounding box center [447, 87] width 26 height 10
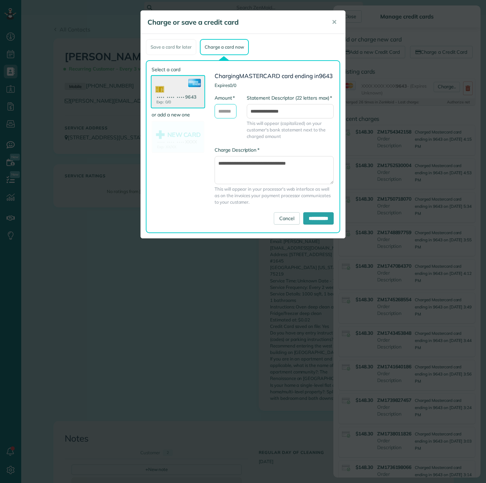
click at [225, 113] on input "* Amount" at bounding box center [226, 111] width 22 height 14
type input "******"
click at [311, 223] on input "**********" at bounding box center [319, 218] width 30 height 12
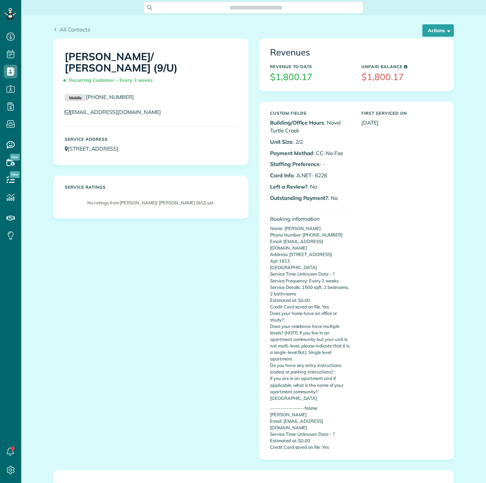
scroll to position [3, 3]
drag, startPoint x: 312, startPoint y: 172, endPoint x: 330, endPoint y: 172, distance: 17.1
click at [330, 172] on p "Card Info : A.NET- 6226" at bounding box center [310, 176] width 81 height 8
copy p "6226"
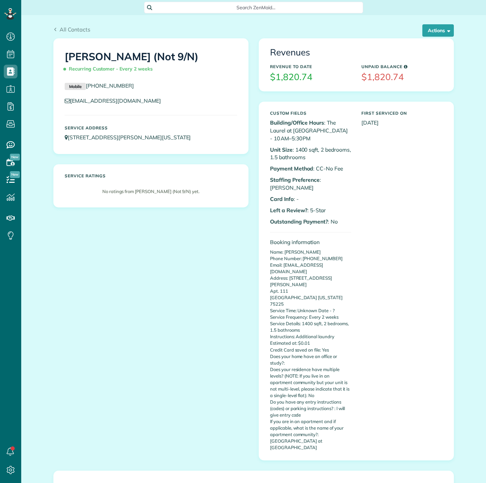
scroll to position [3, 3]
click at [418, 26] on div "Actions Edit Add Appointment Recent Activity Send Email Update Customer Balance…" at bounding box center [436, 30] width 37 height 12
click at [423, 27] on button "Actions" at bounding box center [439, 30] width 32 height 12
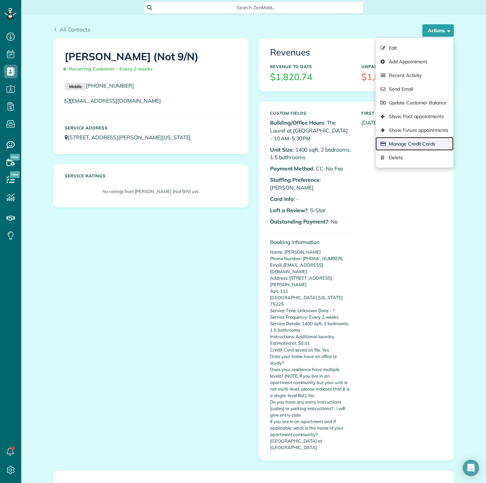
click at [397, 137] on link "Manage Credit Cards" at bounding box center [415, 144] width 78 height 14
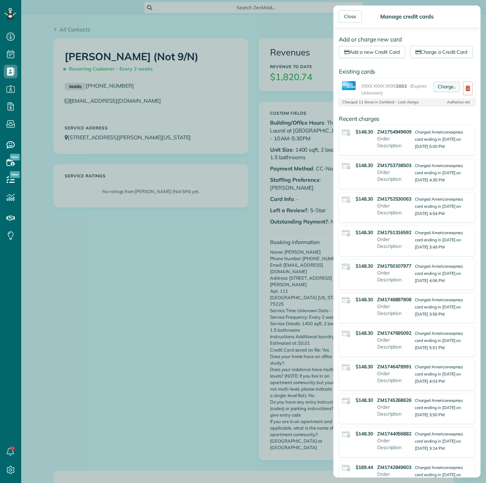
click at [436, 92] on link "Charge.." at bounding box center [447, 87] width 26 height 10
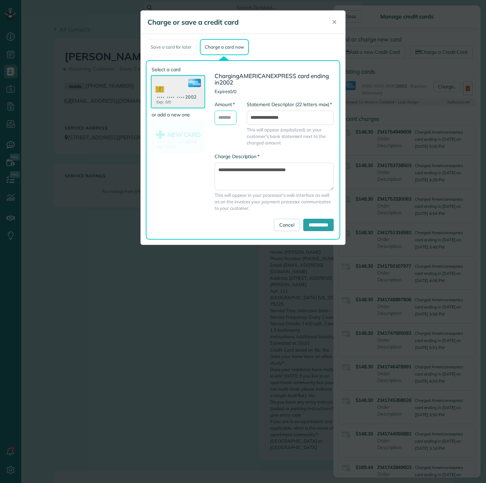
click at [223, 115] on input "* Amount" at bounding box center [226, 118] width 22 height 14
type input "******"
click at [310, 230] on input "**********" at bounding box center [319, 225] width 30 height 12
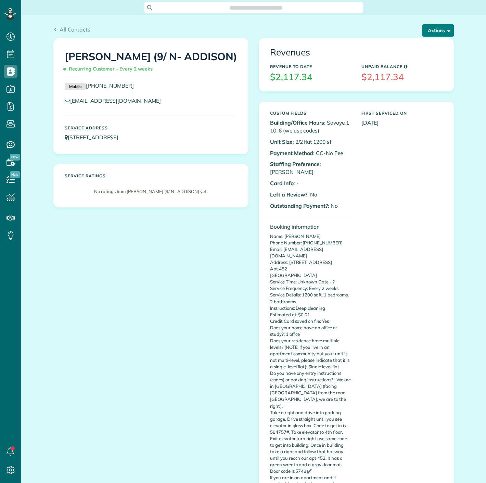
scroll to position [3, 3]
click at [430, 29] on button "Actions" at bounding box center [439, 30] width 32 height 12
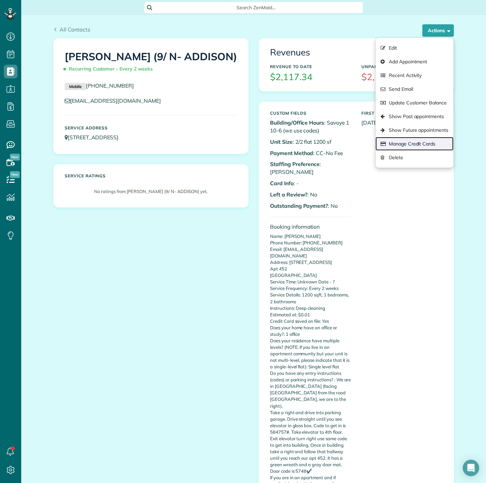
click at [420, 140] on link "Manage Credit Cards" at bounding box center [415, 144] width 78 height 14
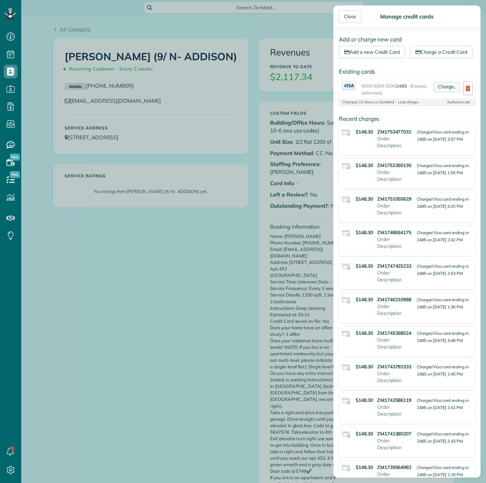
click at [445, 92] on link "Charge.." at bounding box center [447, 87] width 26 height 10
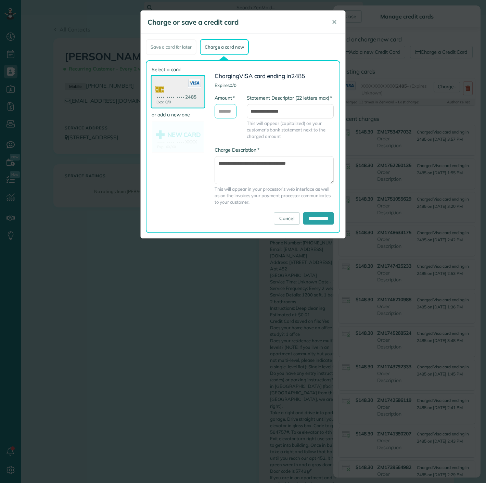
click at [228, 110] on input "* Amount" at bounding box center [226, 111] width 22 height 14
type input "******"
click at [311, 216] on input "**********" at bounding box center [319, 218] width 30 height 12
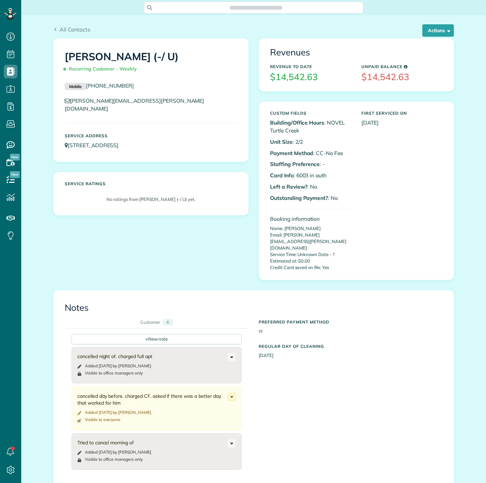
scroll to position [3, 3]
copy p "6003"
drag, startPoint x: 293, startPoint y: 176, endPoint x: 305, endPoint y: 174, distance: 12.1
click at [305, 174] on p "Card Info : 6003 in auth" at bounding box center [310, 176] width 81 height 8
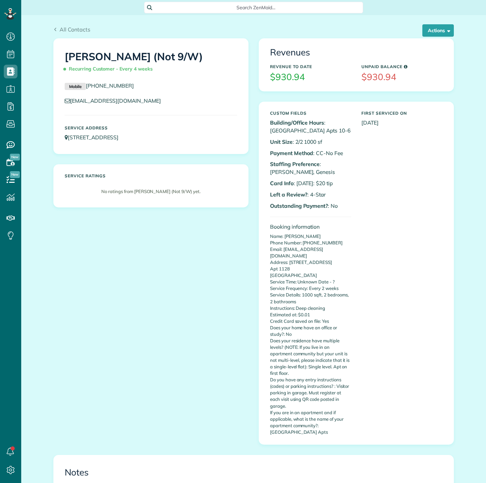
scroll to position [3, 3]
click at [447, 32] on span "button" at bounding box center [447, 30] width 5 height 5
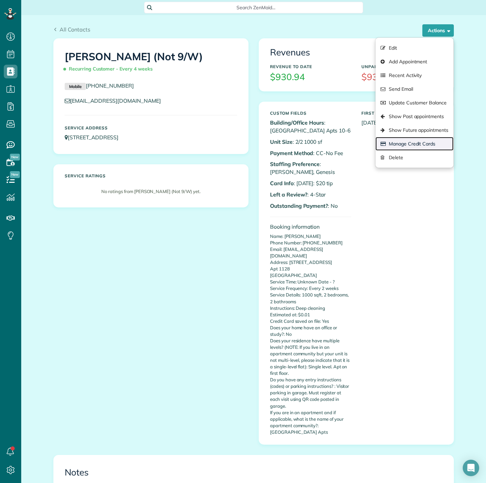
click at [431, 137] on link "Manage Credit Cards" at bounding box center [415, 144] width 78 height 14
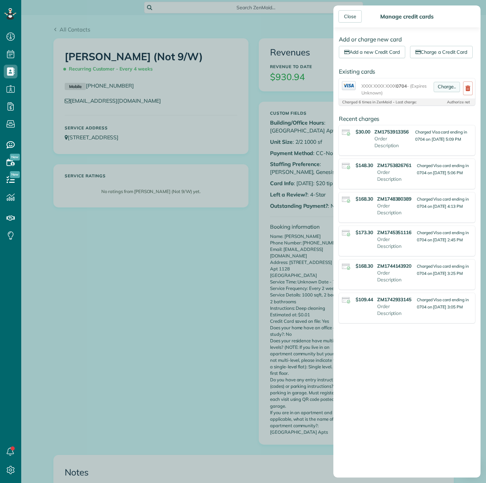
click at [435, 92] on link "Charge.." at bounding box center [447, 87] width 26 height 10
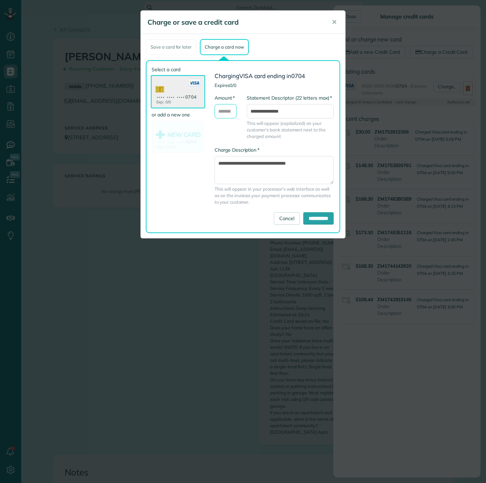
click at [226, 113] on input "* Amount" at bounding box center [226, 111] width 22 height 14
type input "******"
click at [320, 220] on input "**********" at bounding box center [319, 218] width 30 height 12
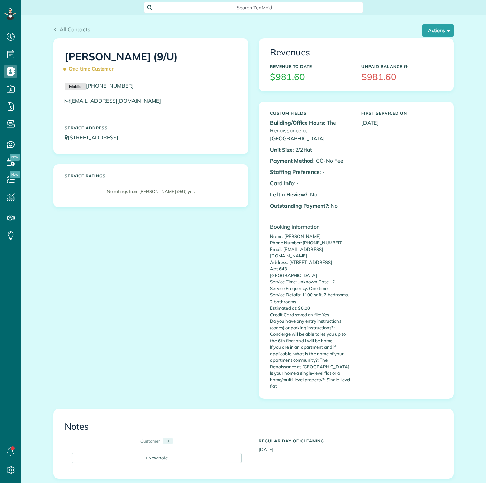
scroll to position [3, 3]
click at [433, 38] on div "All Contacts Actions Edit Add Appointment Recent Activity Send Email Update Cus…" at bounding box center [253, 31] width 401 height 13
click at [432, 32] on button "Actions" at bounding box center [439, 30] width 32 height 12
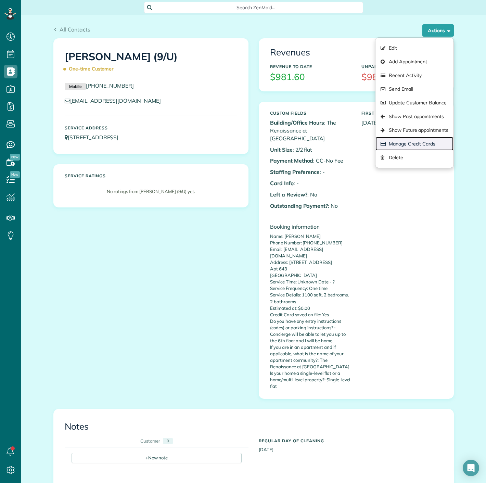
click at [412, 140] on link "Manage Credit Cards" at bounding box center [415, 144] width 78 height 14
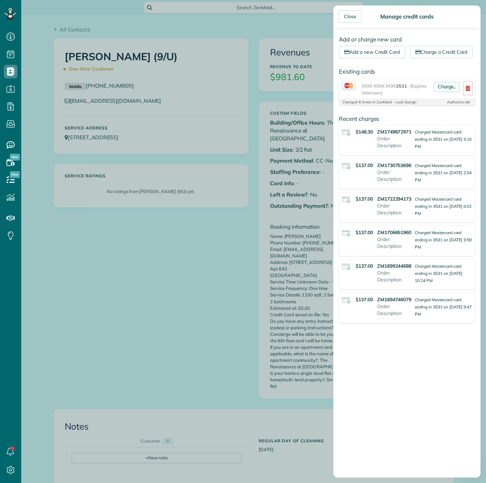
click at [436, 92] on link "Charge.." at bounding box center [447, 87] width 26 height 10
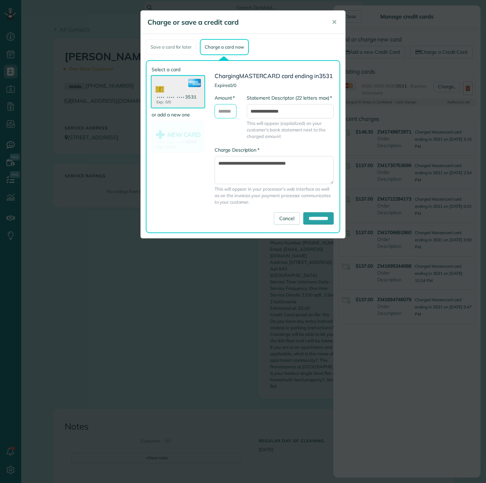
click at [225, 111] on input "* Amount" at bounding box center [226, 111] width 22 height 14
type input "******"
click at [320, 225] on input "**********" at bounding box center [319, 218] width 30 height 12
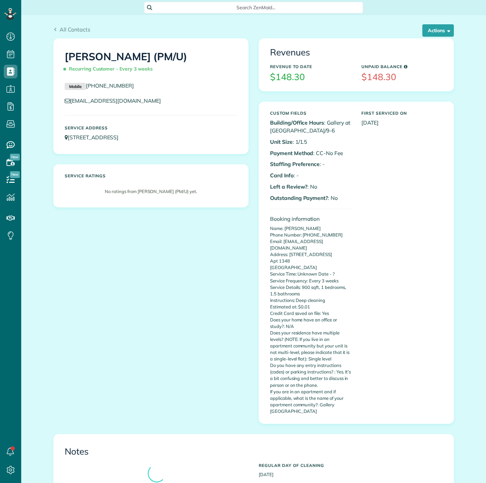
scroll to position [3, 3]
click at [425, 38] on div "All Contacts Actions Edit Add Appointment Recent Activity Send Email Update Cus…" at bounding box center [253, 31] width 401 height 13
click at [428, 33] on button "Actions" at bounding box center [439, 30] width 32 height 12
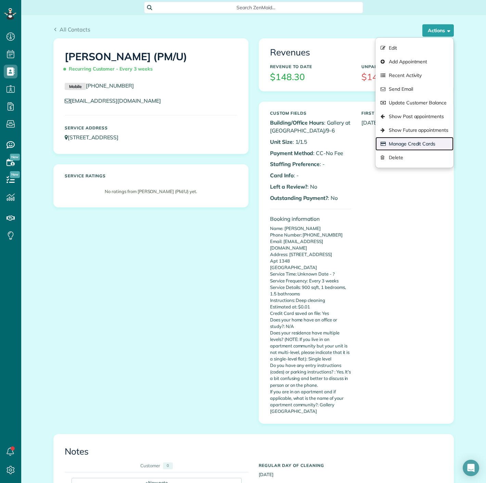
click at [405, 141] on link "Manage Credit Cards" at bounding box center [415, 144] width 78 height 14
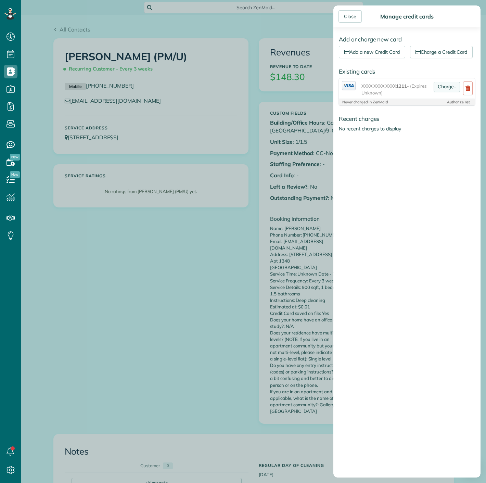
click at [443, 92] on link "Charge.." at bounding box center [447, 87] width 26 height 10
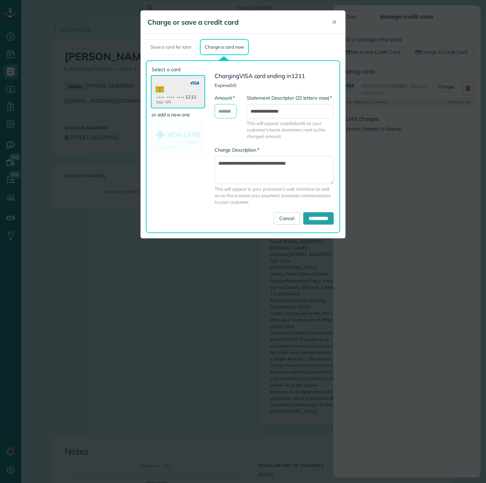
click at [222, 108] on input "* Amount" at bounding box center [226, 111] width 22 height 14
type input "******"
click at [326, 219] on input "**********" at bounding box center [319, 218] width 30 height 12
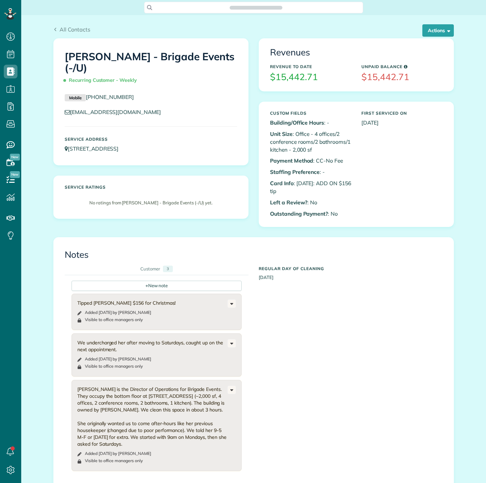
scroll to position [3, 3]
click at [423, 30] on button "Actions" at bounding box center [439, 30] width 32 height 12
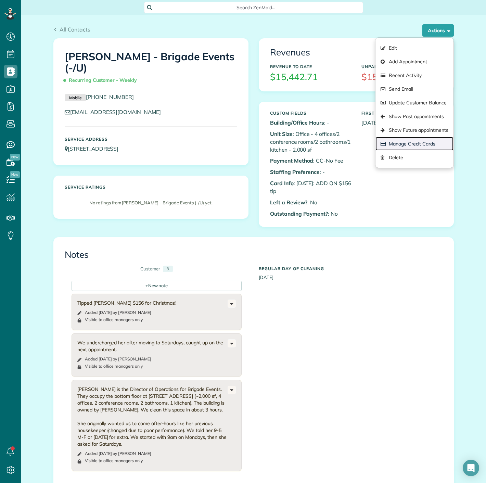
click at [412, 143] on link "Manage Credit Cards" at bounding box center [415, 144] width 78 height 14
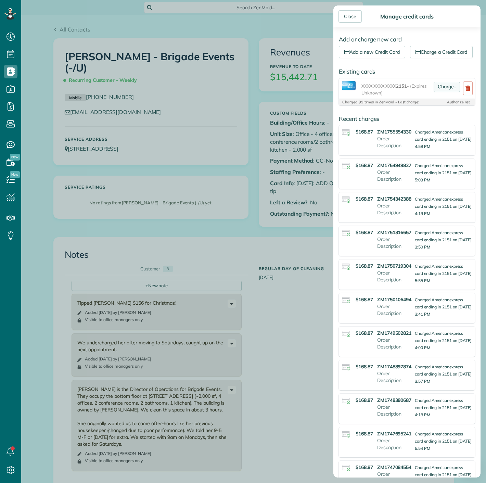
click at [438, 92] on link "Charge.." at bounding box center [447, 87] width 26 height 10
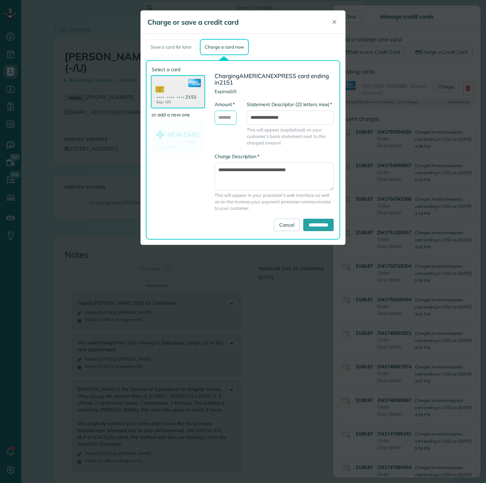
click at [225, 116] on input "* Amount" at bounding box center [226, 118] width 22 height 14
type input "******"
click at [307, 225] on input "**********" at bounding box center [319, 225] width 30 height 12
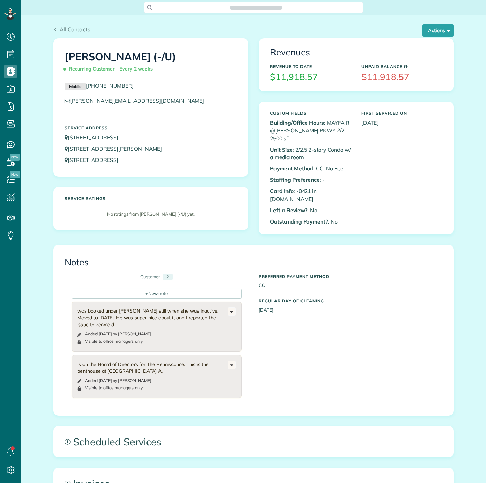
scroll to position [3, 3]
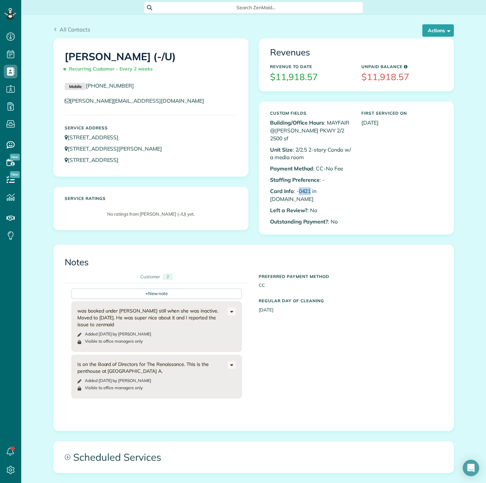
drag, startPoint x: 295, startPoint y: 184, endPoint x: 308, endPoint y: 183, distance: 13.1
click at [308, 187] on p "Card Info : -0421 in A.NET" at bounding box center [310, 195] width 81 height 16
copy p "0421"
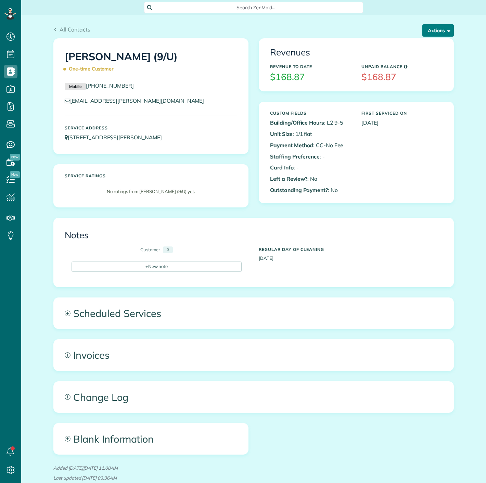
scroll to position [3, 3]
click at [424, 26] on button "Actions" at bounding box center [439, 30] width 32 height 12
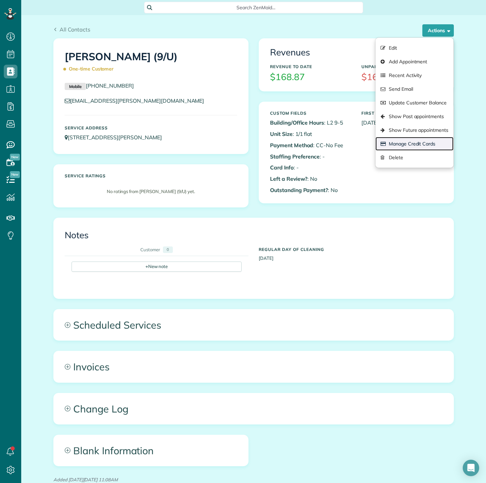
click at [401, 142] on link "Manage Credit Cards" at bounding box center [415, 144] width 78 height 14
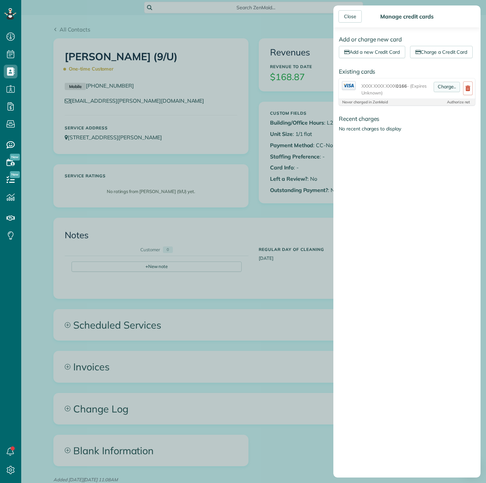
click at [443, 92] on link "Charge.." at bounding box center [447, 87] width 26 height 10
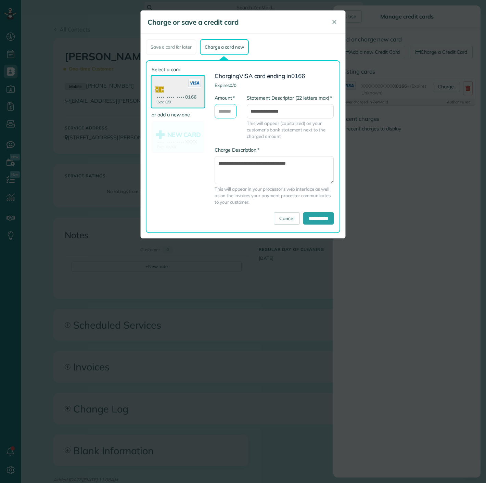
drag, startPoint x: 230, startPoint y: 112, endPoint x: 233, endPoint y: 109, distance: 4.6
click at [230, 112] on input "* Amount" at bounding box center [226, 111] width 22 height 14
type input "******"
click at [311, 224] on div "**********" at bounding box center [272, 146] width 135 height 161
click at [309, 218] on input "**********" at bounding box center [319, 218] width 30 height 12
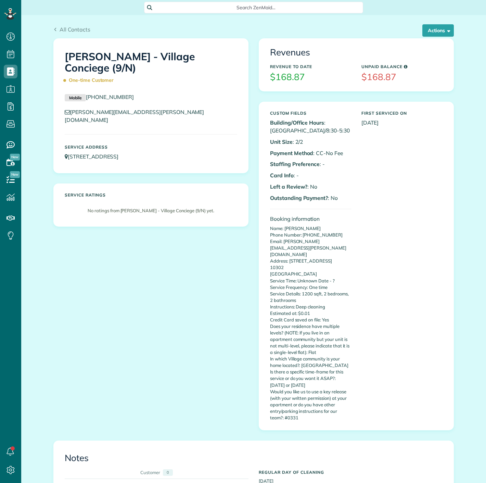
scroll to position [3, 3]
click at [428, 32] on button "Actions" at bounding box center [439, 30] width 32 height 12
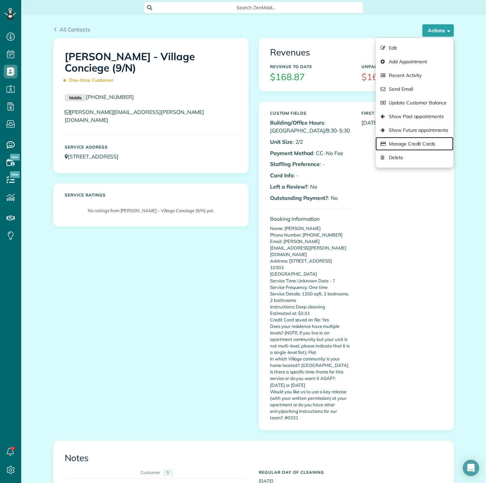
click at [422, 146] on link "Manage Credit Cards" at bounding box center [415, 144] width 78 height 14
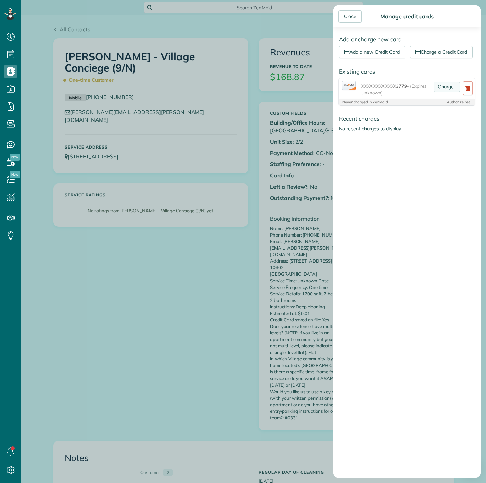
click at [434, 92] on link "Charge.." at bounding box center [447, 87] width 26 height 10
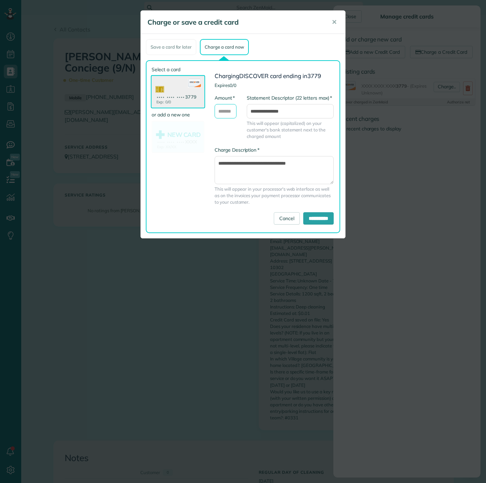
click at [232, 115] on input "* Amount" at bounding box center [226, 111] width 22 height 14
type input "******"
click at [324, 221] on input "**********" at bounding box center [319, 218] width 30 height 12
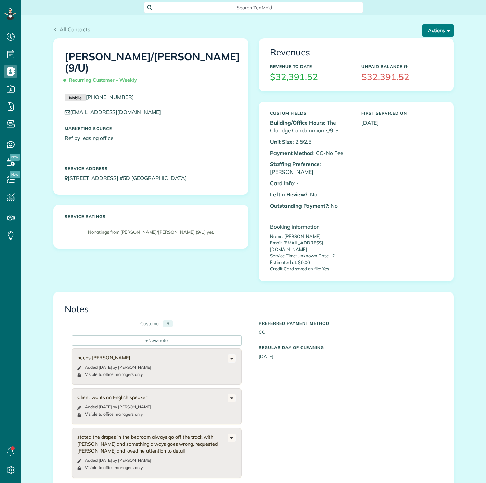
click at [435, 31] on button "Actions" at bounding box center [439, 30] width 32 height 12
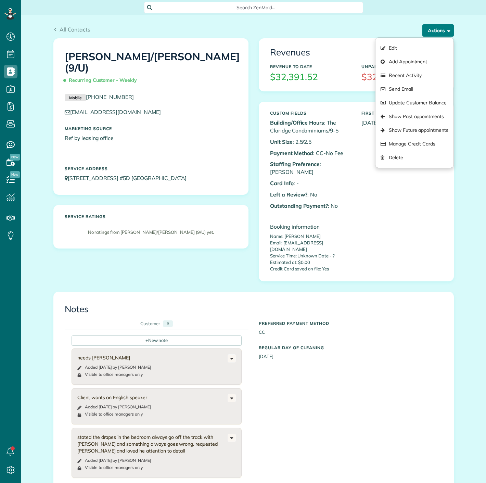
scroll to position [3, 3]
click at [424, 146] on link "Manage Credit Cards" at bounding box center [415, 144] width 78 height 14
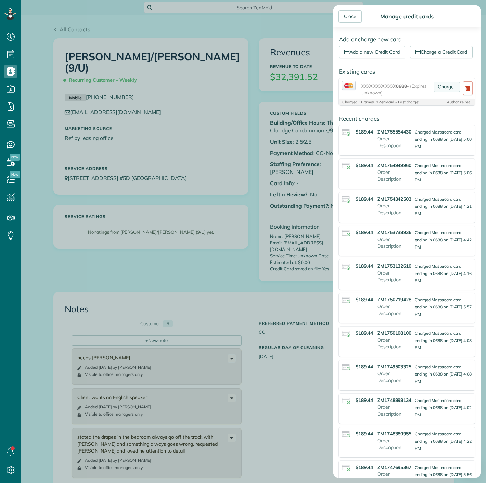
click at [440, 92] on link "Charge.." at bounding box center [447, 87] width 26 height 10
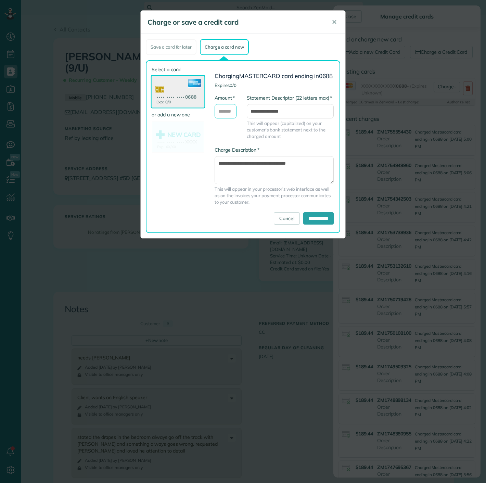
click at [223, 116] on input "* Amount" at bounding box center [226, 111] width 22 height 14
type input "******"
click at [308, 225] on input "**********" at bounding box center [319, 218] width 30 height 12
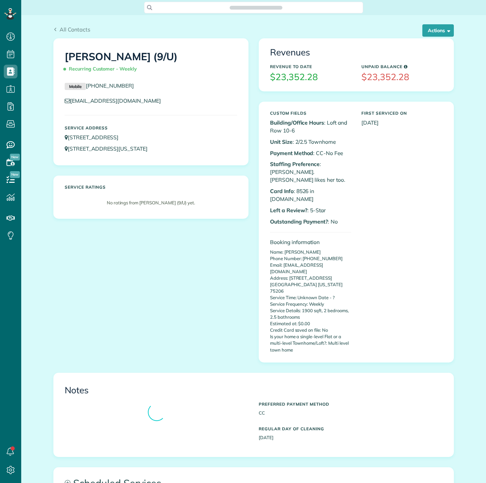
scroll to position [3, 3]
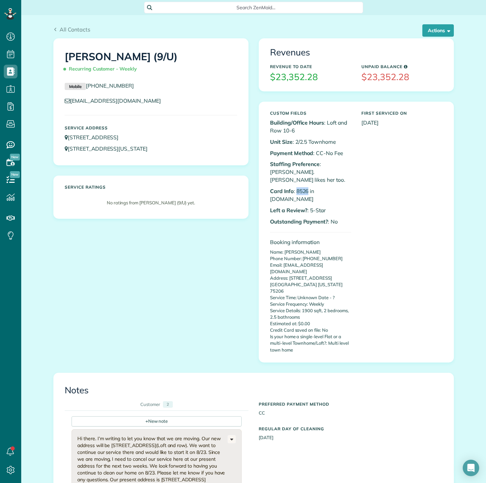
drag, startPoint x: 293, startPoint y: 182, endPoint x: 305, endPoint y: 181, distance: 12.8
click at [305, 187] on p "Card Info : 8526 in auth.net" at bounding box center [310, 195] width 81 height 16
copy p "8526"
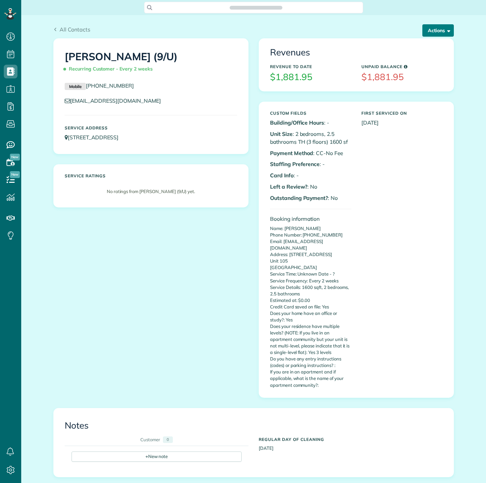
scroll to position [3, 3]
click at [435, 31] on button "Actions" at bounding box center [439, 30] width 32 height 12
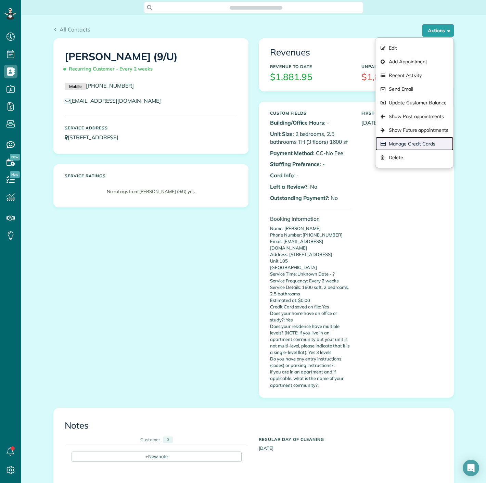
click at [421, 145] on link "Manage Credit Cards" at bounding box center [415, 144] width 78 height 14
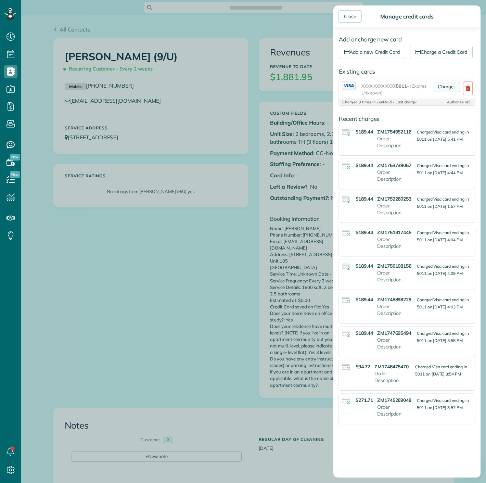
click at [435, 92] on link "Charge.." at bounding box center [447, 87] width 26 height 10
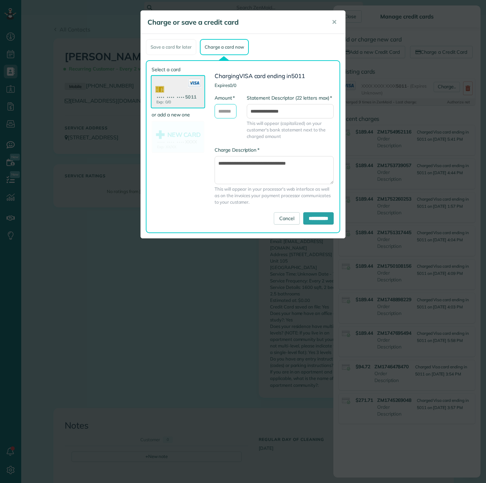
click at [221, 113] on input "* Amount" at bounding box center [226, 111] width 22 height 14
type input "******"
click at [304, 215] on input "**********" at bounding box center [319, 218] width 30 height 12
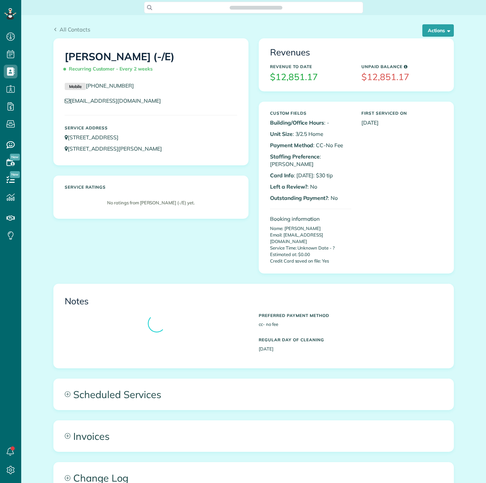
scroll to position [3, 3]
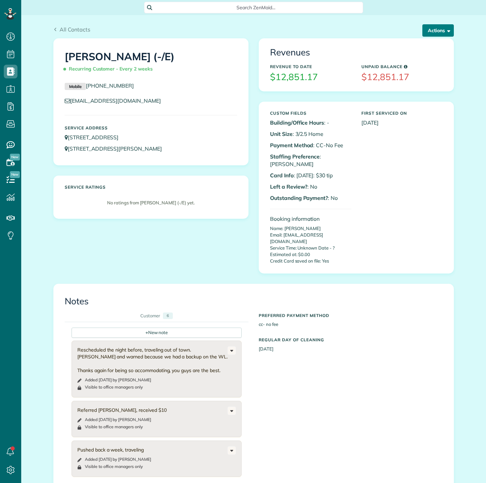
click at [432, 32] on button "Actions" at bounding box center [439, 30] width 32 height 12
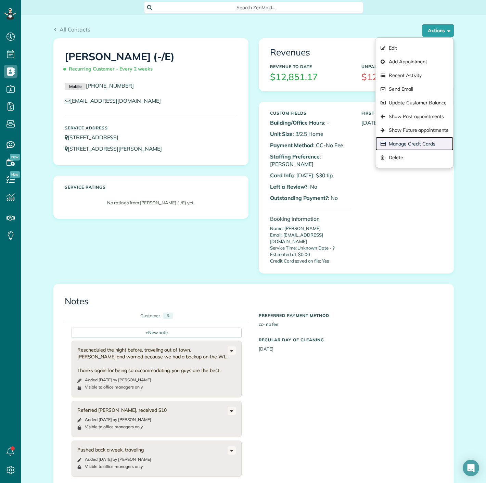
click at [413, 144] on link "Manage Credit Cards" at bounding box center [415, 144] width 78 height 14
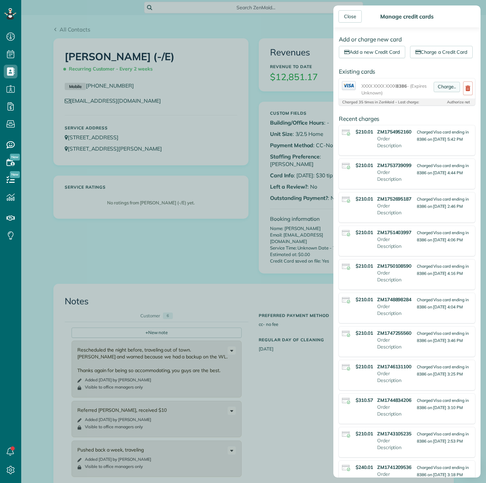
click at [435, 92] on link "Charge.." at bounding box center [447, 87] width 26 height 10
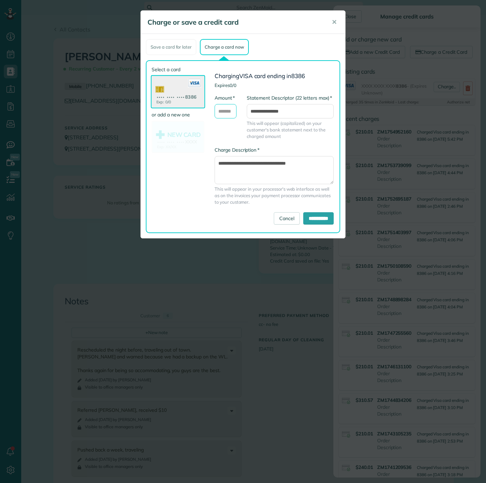
click at [234, 109] on input "* Amount" at bounding box center [226, 111] width 22 height 14
type input "******"
click at [308, 216] on input "**********" at bounding box center [319, 218] width 30 height 12
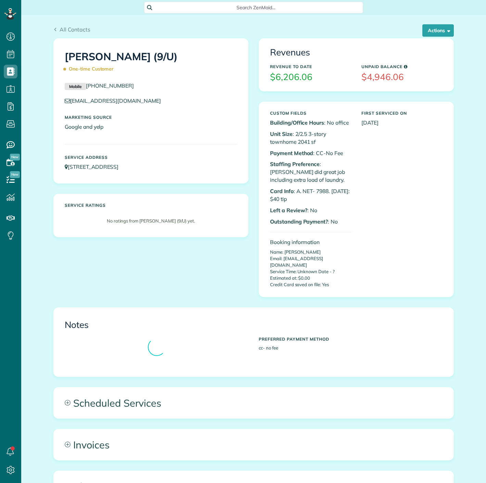
scroll to position [3, 3]
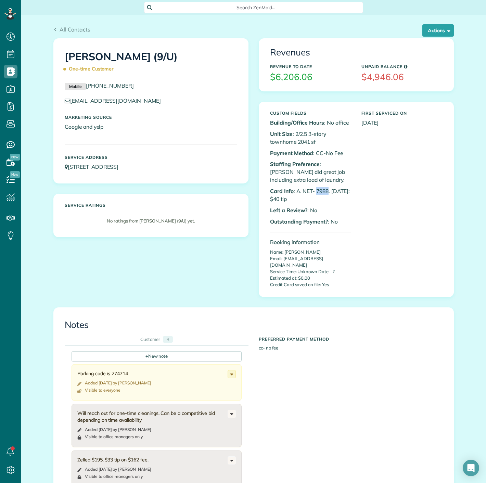
drag, startPoint x: 315, startPoint y: 189, endPoint x: 326, endPoint y: 189, distance: 11.0
click at [326, 189] on p "Card Info : A. NET- 7988. 6/10/25: $40 tip" at bounding box center [310, 195] width 81 height 16
copy p "7988"
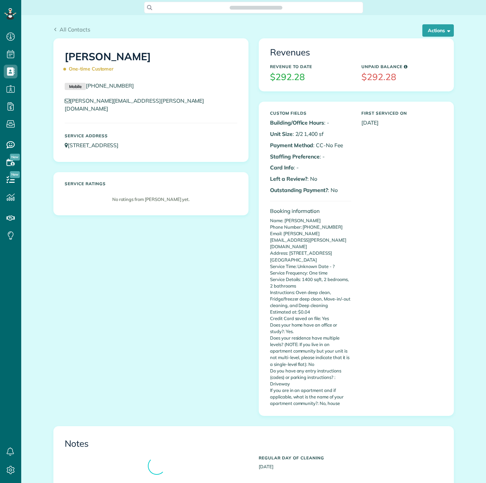
scroll to position [3, 3]
click at [418, 36] on div "Actions Edit Add Appointment Recent Activity Send Email Update Customer Balance…" at bounding box center [436, 30] width 37 height 12
click at [423, 32] on button "Actions" at bounding box center [439, 30] width 32 height 12
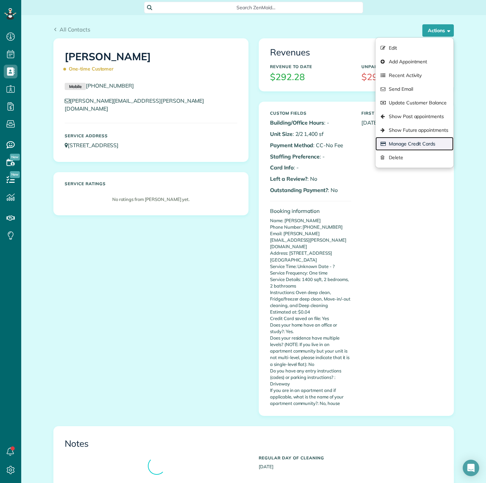
click at [400, 146] on link "Manage Credit Cards" at bounding box center [415, 144] width 78 height 14
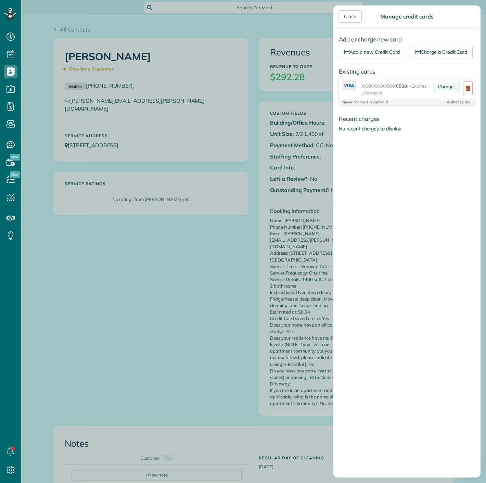
click at [434, 92] on link "Charge.." at bounding box center [447, 87] width 26 height 10
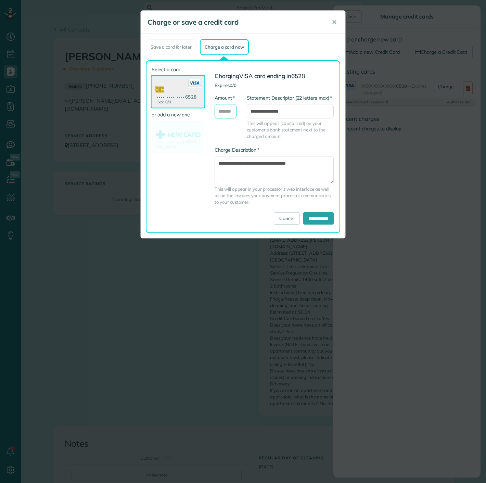
click at [224, 110] on input "* Amount" at bounding box center [226, 111] width 22 height 14
type input "******"
click at [326, 211] on div "**********" at bounding box center [274, 180] width 129 height 66
click at [326, 214] on input "**********" at bounding box center [319, 218] width 30 height 12
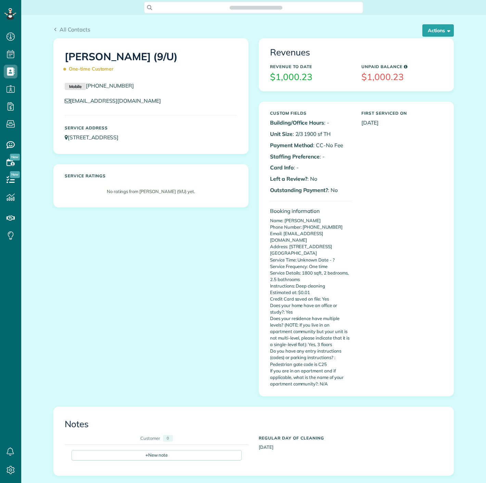
scroll to position [3, 3]
click at [426, 35] on button "Actions" at bounding box center [439, 30] width 32 height 12
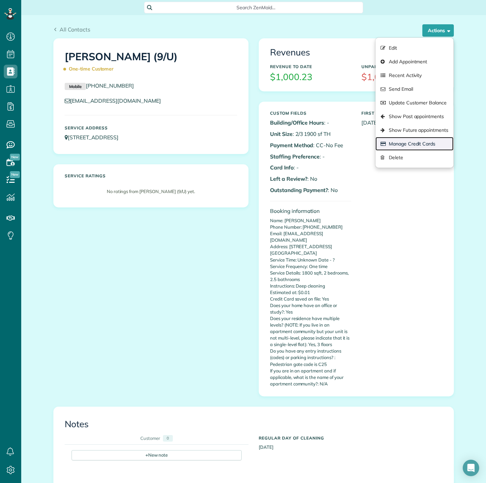
click at [415, 142] on link "Manage Credit Cards" at bounding box center [415, 144] width 78 height 14
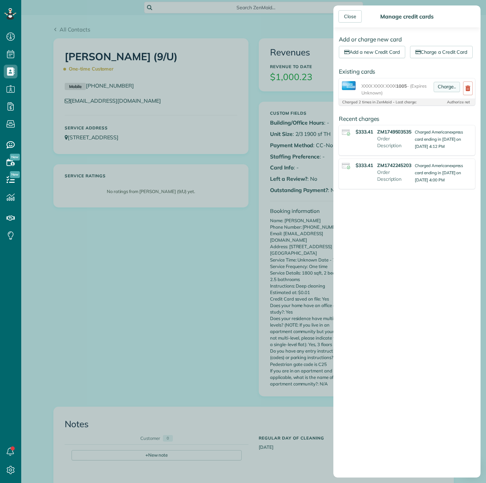
click at [438, 92] on link "Charge.." at bounding box center [447, 87] width 26 height 10
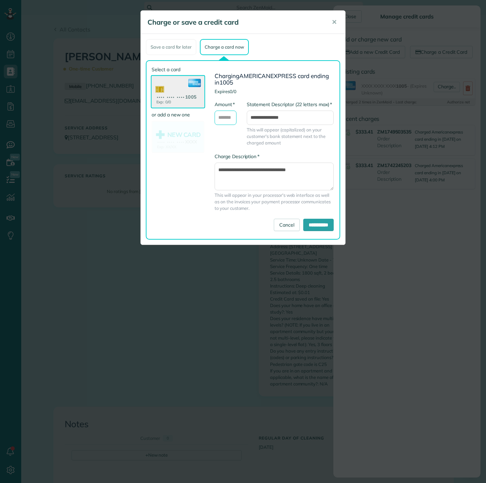
click at [226, 115] on input "* Amount" at bounding box center [226, 118] width 22 height 14
type input "******"
click at [310, 223] on input "**********" at bounding box center [319, 225] width 30 height 12
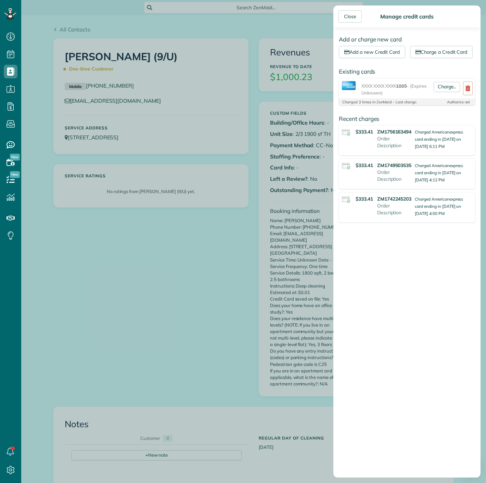
click at [273, 109] on div "Close Manage credit cards Add or charge new card Add a new Credit Card Charge a…" at bounding box center [243, 241] width 486 height 483
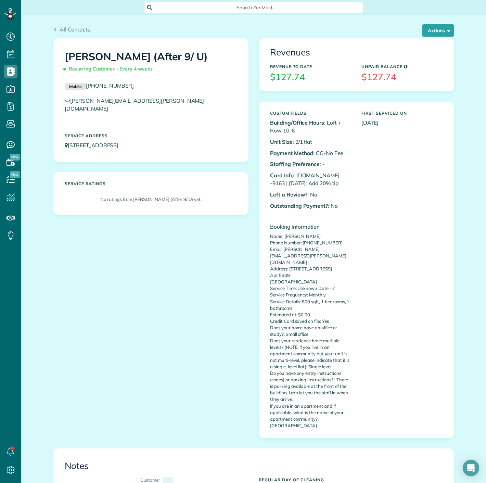
scroll to position [3, 3]
copy p "9163"
drag, startPoint x: 313, startPoint y: 175, endPoint x: 165, endPoint y: 94, distance: 168.3
click at [324, 174] on p "Card Info : A.NET -9163 | 8/6/25: Add 20% tip" at bounding box center [310, 180] width 81 height 16
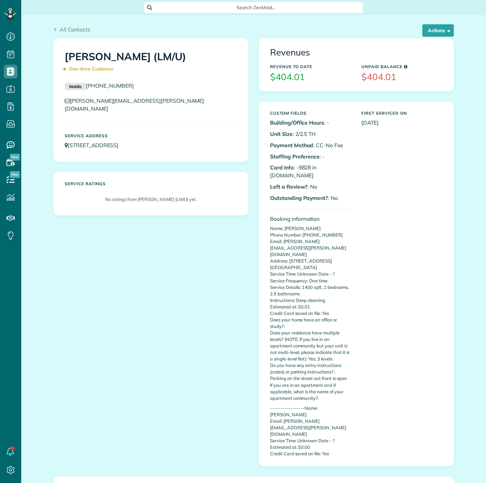
scroll to position [3, 3]
copy p "9828"
drag, startPoint x: 296, startPoint y: 167, endPoint x: 307, endPoint y: 165, distance: 11.5
click at [307, 165] on p "Card Info : -9828 in A.NET" at bounding box center [310, 172] width 81 height 16
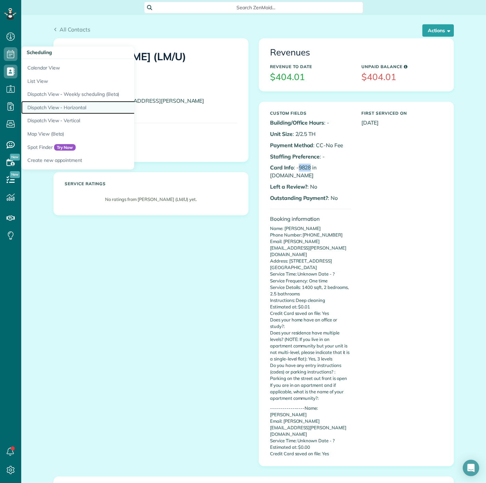
click at [53, 109] on link "Dispatch View - Horizontal" at bounding box center [106, 107] width 171 height 13
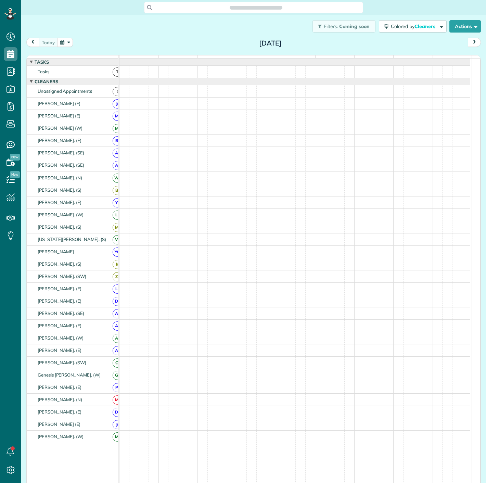
scroll to position [3, 3]
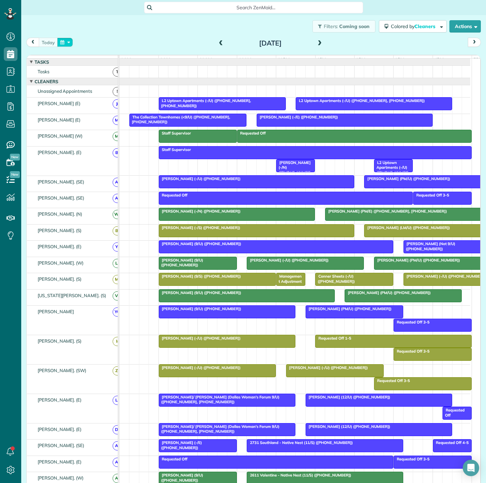
drag, startPoint x: 62, startPoint y: 42, endPoint x: 67, endPoint y: 44, distance: 5.3
click at [62, 42] on button "button" at bounding box center [65, 42] width 16 height 9
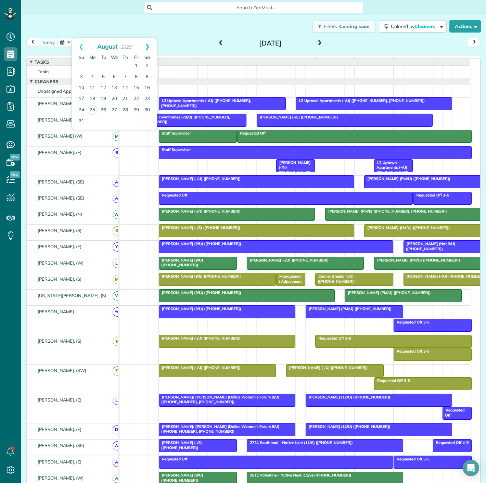
click at [147, 45] on link "Next" at bounding box center [147, 46] width 19 height 17
click at [136, 66] on link "5" at bounding box center [136, 66] width 11 height 11
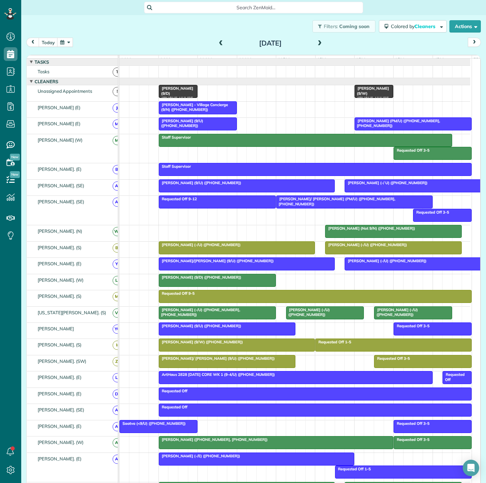
click at [218, 43] on span at bounding box center [222, 43] width 8 height 6
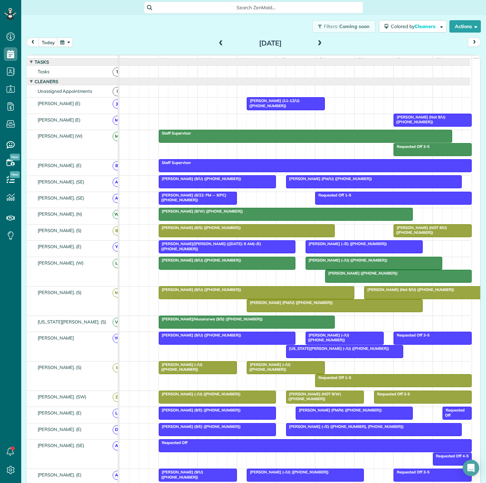
click at [316, 41] on span at bounding box center [320, 43] width 8 height 6
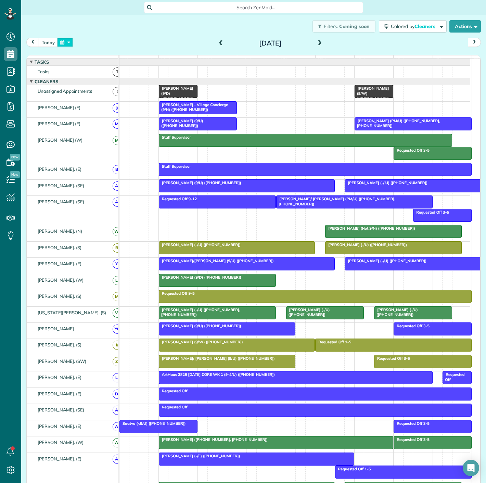
click at [66, 45] on button "button" at bounding box center [65, 42] width 16 height 9
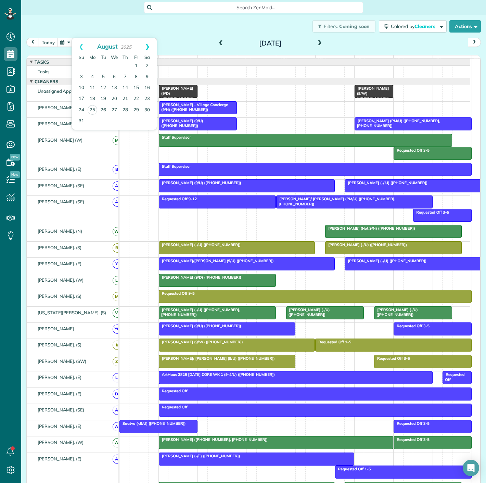
click at [149, 45] on link "Next" at bounding box center [147, 46] width 19 height 17
click at [91, 76] on link "8" at bounding box center [92, 77] width 11 height 11
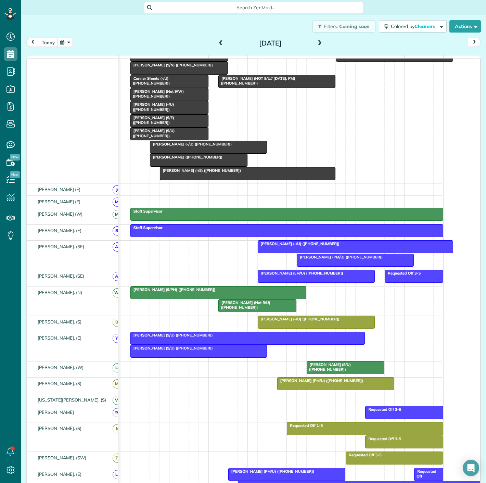
scroll to position [0, 0]
click at [162, 356] on div at bounding box center [199, 351] width 136 height 12
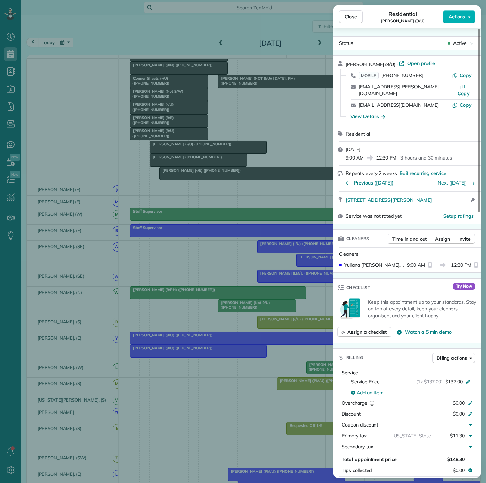
drag, startPoint x: 121, startPoint y: 192, endPoint x: 298, endPoint y: 253, distance: 187.0
click at [121, 192] on div "Close Residential [PERSON_NAME] (9/U) Actions Status Active [PERSON_NAME] (9/U)…" at bounding box center [243, 241] width 486 height 483
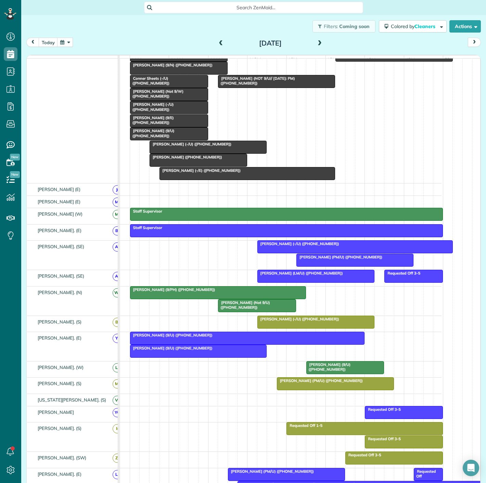
click at [191, 358] on div at bounding box center [199, 351] width 136 height 12
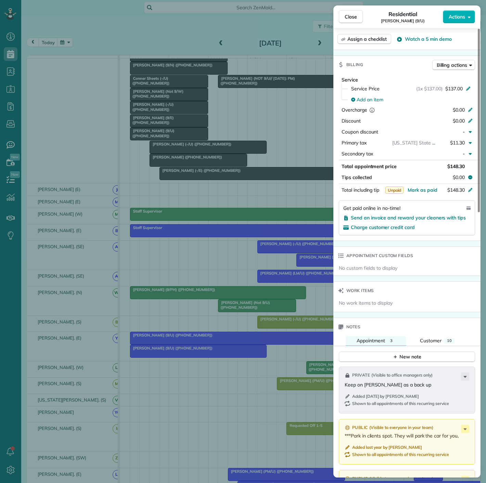
scroll to position [308, 0]
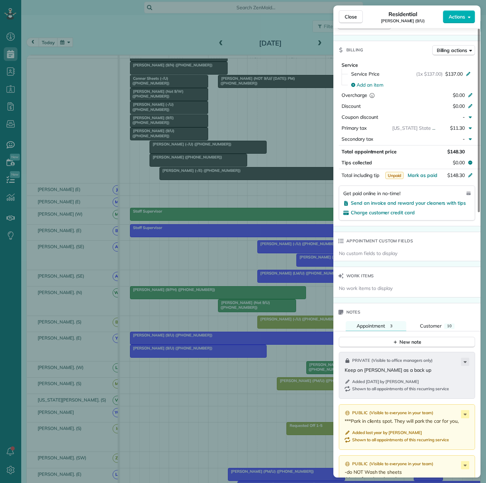
click at [148, 351] on div "Close Residential [PERSON_NAME] (9/U) Actions Status Active [PERSON_NAME] (9/U)…" at bounding box center [243, 241] width 486 height 483
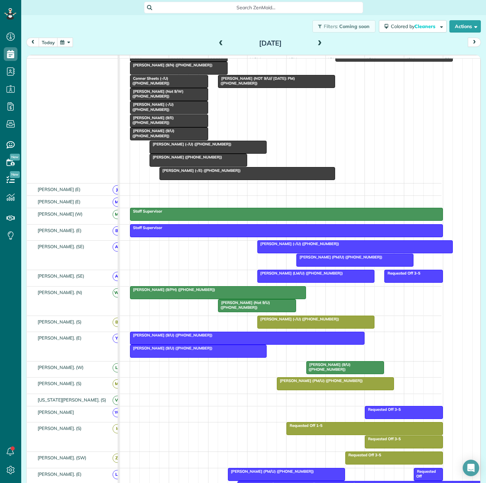
click at [155, 345] on div at bounding box center [248, 338] width 234 height 12
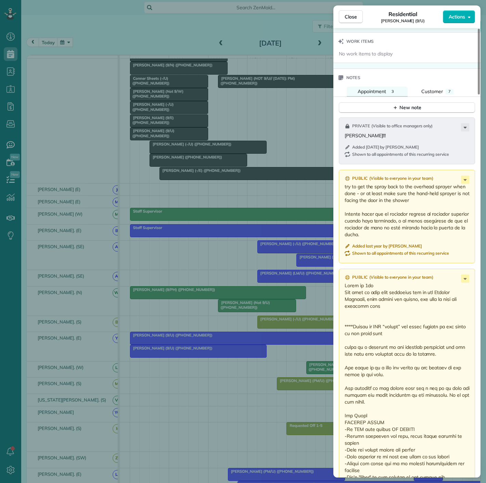
scroll to position [491, 0]
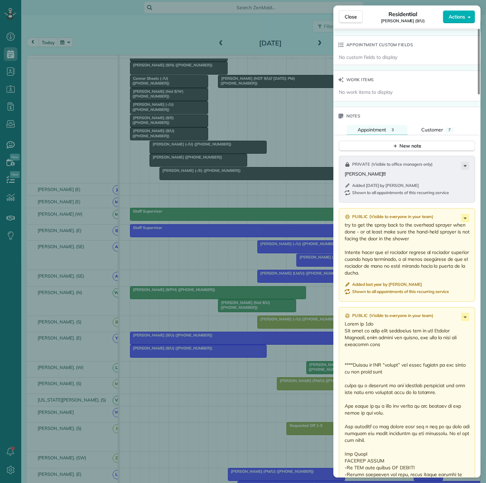
click at [222, 343] on div "Close Residential [PERSON_NAME] (9/U) Actions Status Active [PERSON_NAME] (9/U)…" at bounding box center [243, 241] width 486 height 483
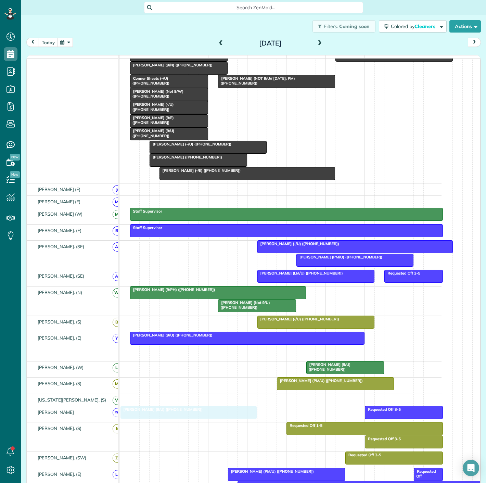
drag, startPoint x: 164, startPoint y: 358, endPoint x: 154, endPoint y: 414, distance: 57.1
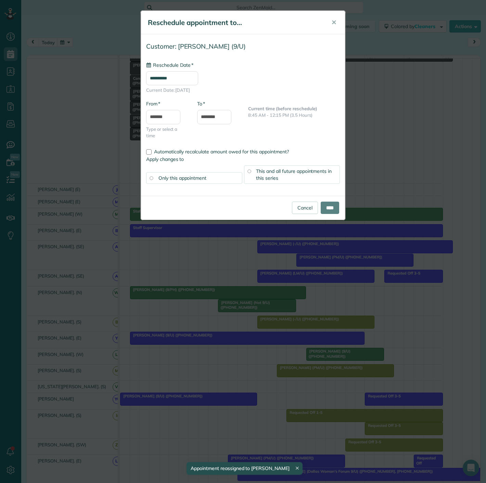
type input "**********"
click at [150, 404] on div "**********" at bounding box center [243, 241] width 486 height 483
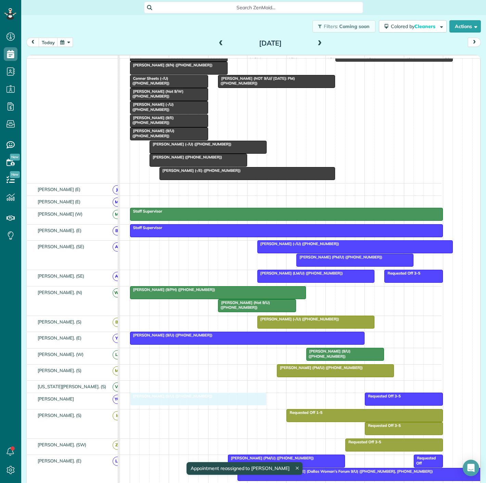
drag, startPoint x: 149, startPoint y: 403, endPoint x: 156, endPoint y: 403, distance: 6.9
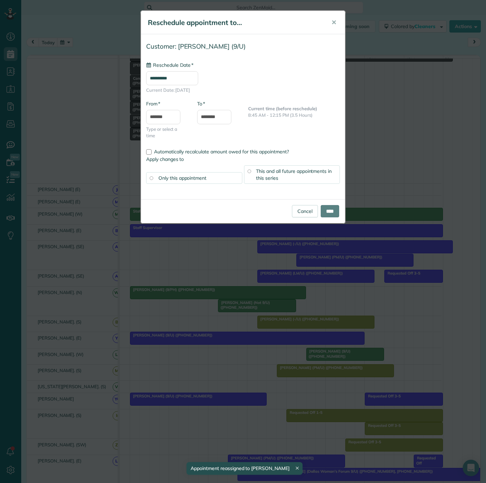
click at [157, 403] on div "**********" at bounding box center [243, 241] width 486 height 483
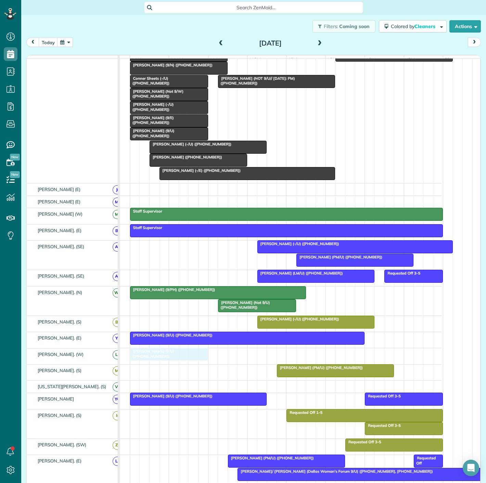
drag, startPoint x: 327, startPoint y: 357, endPoint x: 153, endPoint y: 365, distance: 174.9
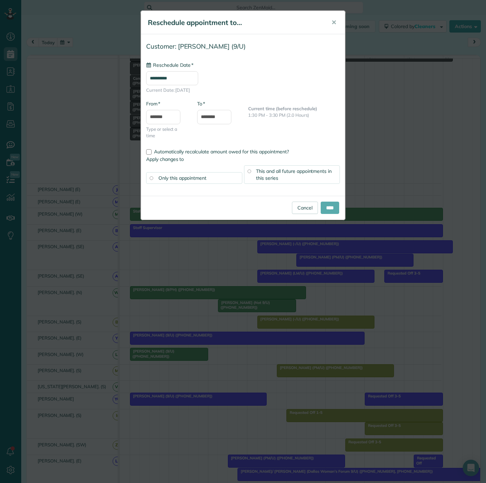
type input "**********"
click at [327, 208] on input "****" at bounding box center [330, 208] width 18 height 12
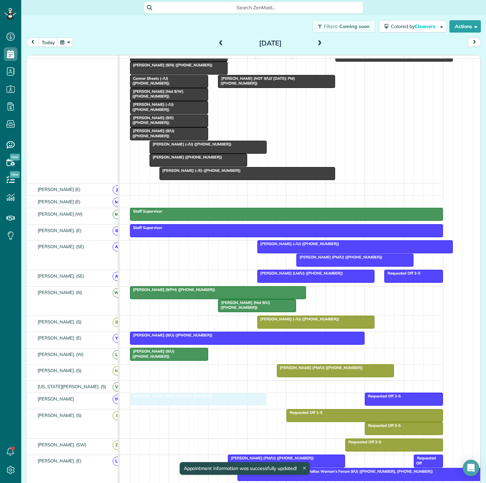
drag, startPoint x: 139, startPoint y: 399, endPoint x: 146, endPoint y: 400, distance: 6.9
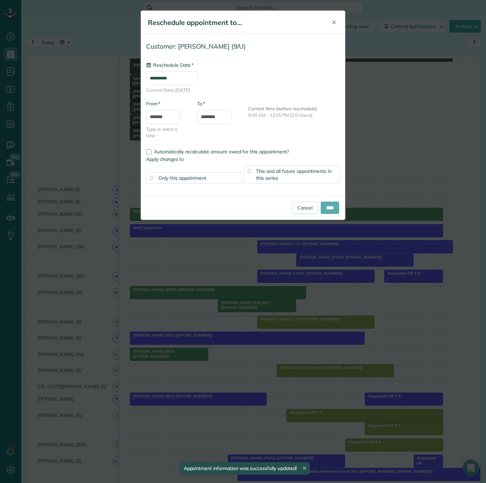
type input "**********"
click at [322, 207] on input "****" at bounding box center [330, 208] width 18 height 12
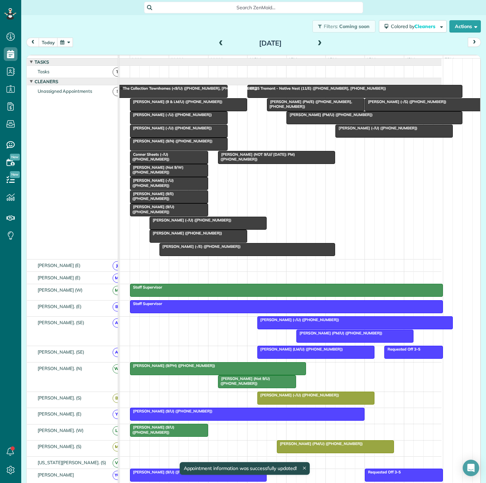
click at [187, 104] on span "[PERSON_NAME] (9 & LM/U) ([PHONE_NUMBER])" at bounding box center [176, 101] width 93 height 5
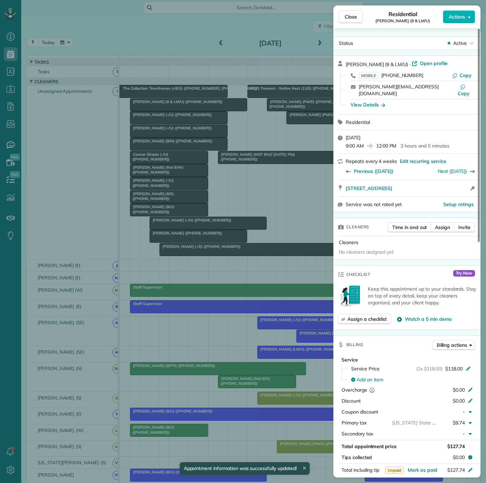
click at [187, 108] on div "Close Residential [PERSON_NAME] (9 & LM/U) Actions Status Active [PERSON_NAME] …" at bounding box center [243, 241] width 486 height 483
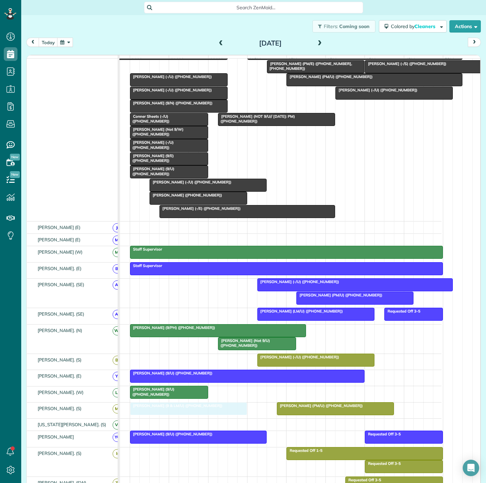
drag, startPoint x: 186, startPoint y: 112, endPoint x: 182, endPoint y: 422, distance: 310.0
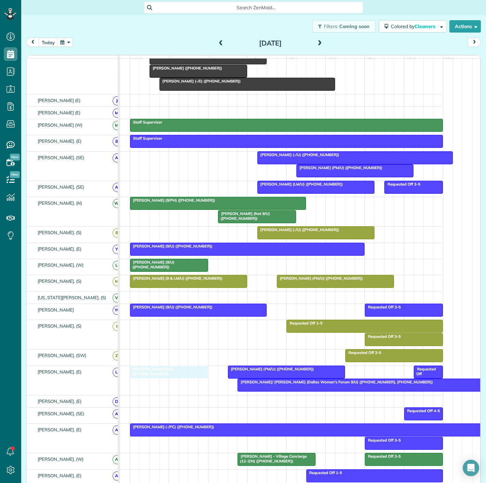
drag, startPoint x: 164, startPoint y: 187, endPoint x: 164, endPoint y: 373, distance: 185.3
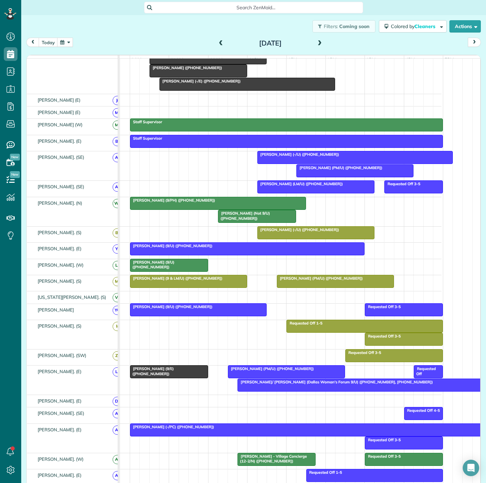
click at [162, 372] on span "[PERSON_NAME] (9/E) ([PHONE_NUMBER])" at bounding box center [152, 372] width 44 height 10
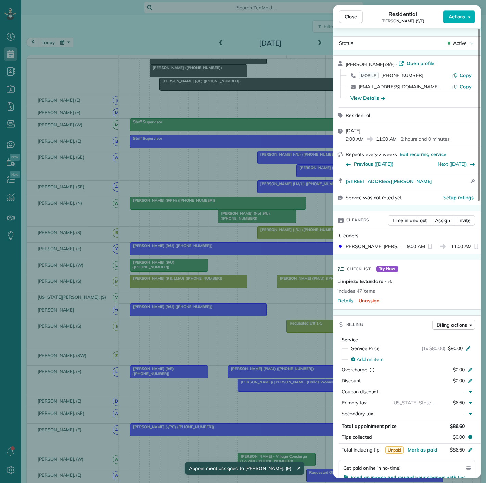
click at [164, 373] on div "Close Residential [PERSON_NAME] (9/E) Actions Status Active [PERSON_NAME] (9/E)…" at bounding box center [243, 241] width 486 height 483
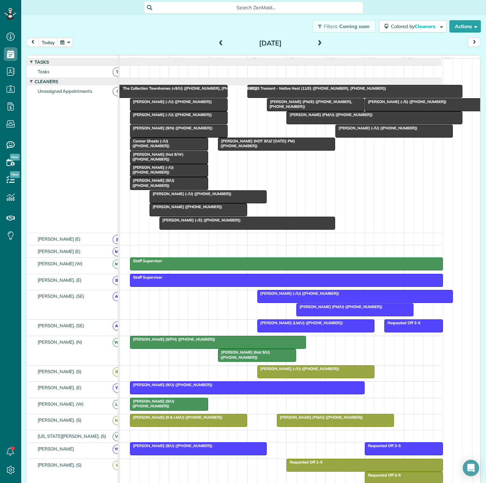
click at [209, 223] on span "[PERSON_NAME] (-/E) ([PHONE_NUMBER])" at bounding box center [200, 220] width 82 height 5
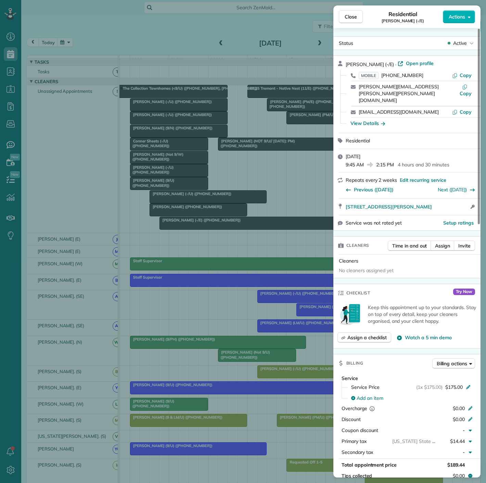
click at [209, 226] on div "Close Residential [PERSON_NAME] (-/E) Actions Status Active [PERSON_NAME] (-/E)…" at bounding box center [243, 241] width 486 height 483
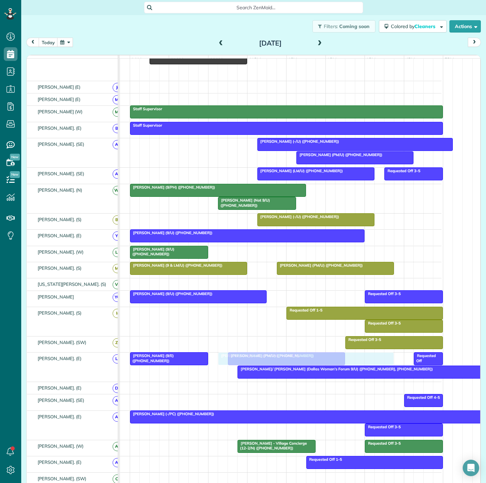
drag, startPoint x: 209, startPoint y: 226, endPoint x: 263, endPoint y: 359, distance: 143.5
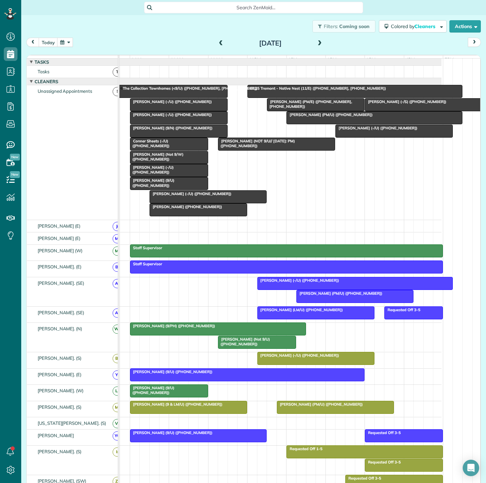
click at [189, 131] on span "[PERSON_NAME] (9/N) ([PHONE_NUMBER])" at bounding box center [171, 128] width 83 height 5
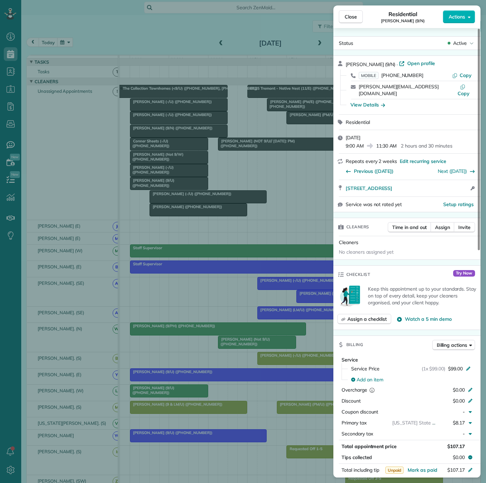
click at [189, 135] on div "Close Residential [PERSON_NAME] (9/N) Actions Status Active [PERSON_NAME] (9/N)…" at bounding box center [243, 241] width 486 height 483
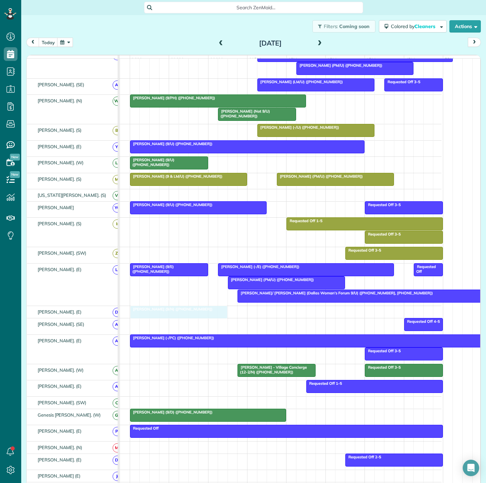
drag, startPoint x: 185, startPoint y: 136, endPoint x: 190, endPoint y: 317, distance: 180.9
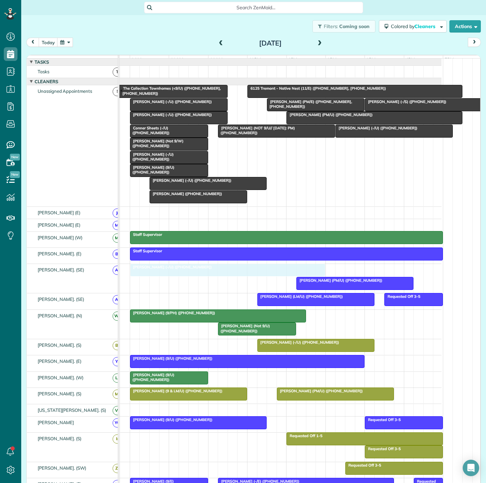
drag, startPoint x: 308, startPoint y: 276, endPoint x: 185, endPoint y: 278, distance: 122.6
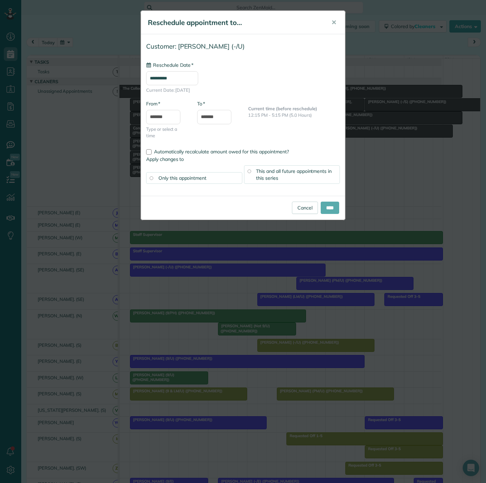
type input "**********"
click at [332, 209] on input "****" at bounding box center [330, 208] width 18 height 12
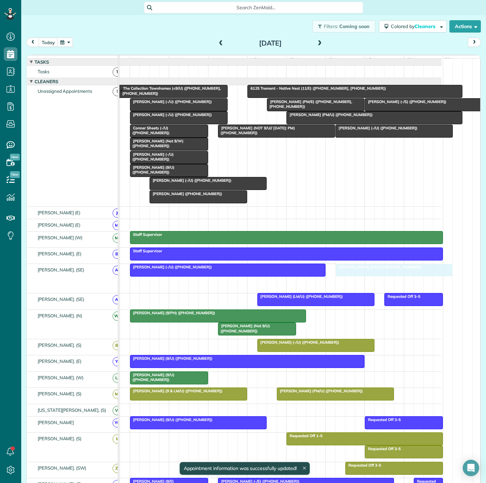
drag, startPoint x: 309, startPoint y: 287, endPoint x: 348, endPoint y: 287, distance: 39.4
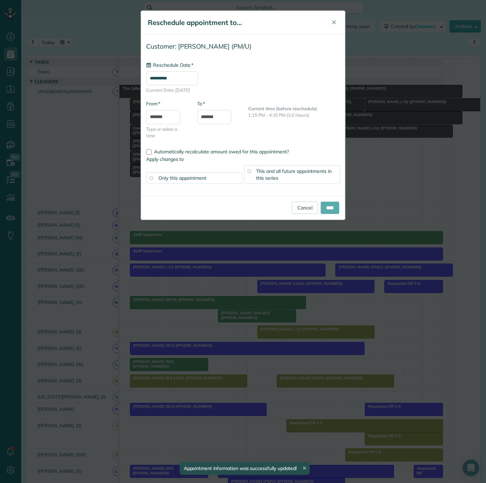
type input "**********"
click at [325, 205] on input "****" at bounding box center [330, 208] width 18 height 12
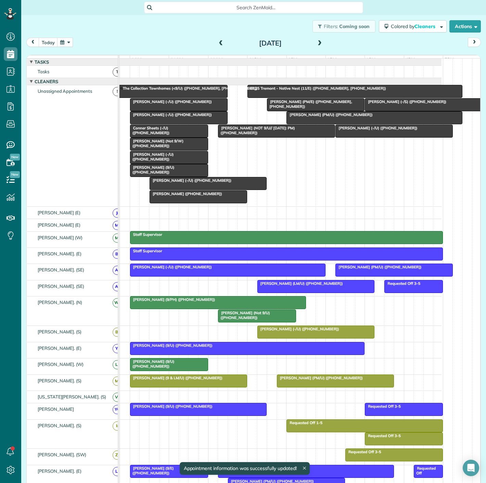
click at [194, 355] on div at bounding box center [248, 349] width 234 height 12
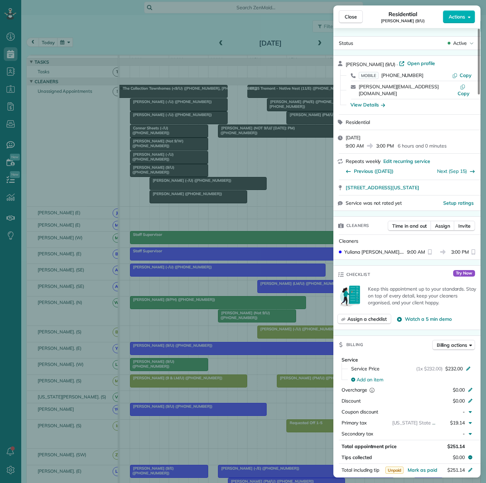
click at [194, 355] on div "Close Residential [PERSON_NAME] (9/U) Actions Status Active [PERSON_NAME] (9/U)…" at bounding box center [243, 241] width 486 height 483
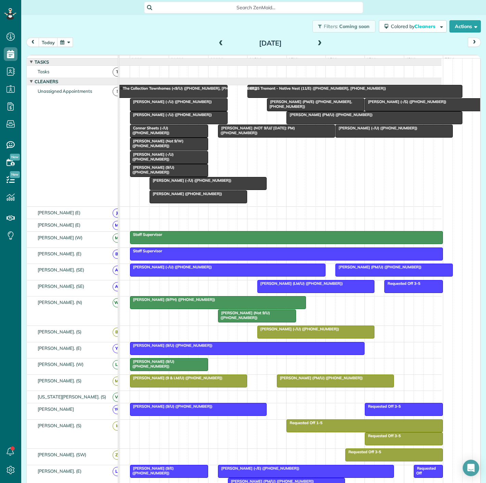
click at [152, 164] on div at bounding box center [169, 157] width 77 height 12
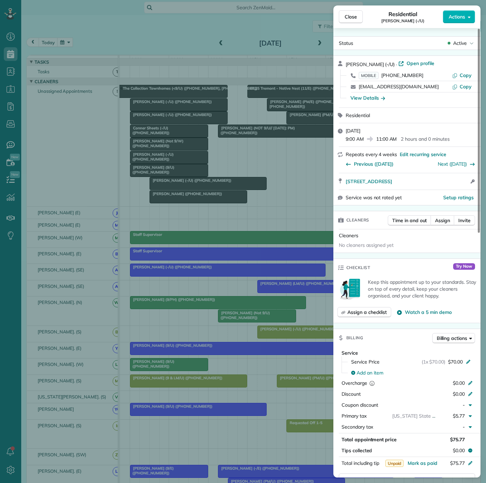
click at [152, 164] on div "Close Residential [PERSON_NAME] (-/U) Actions Status Active [PERSON_NAME] (-/[G…" at bounding box center [243, 241] width 486 height 483
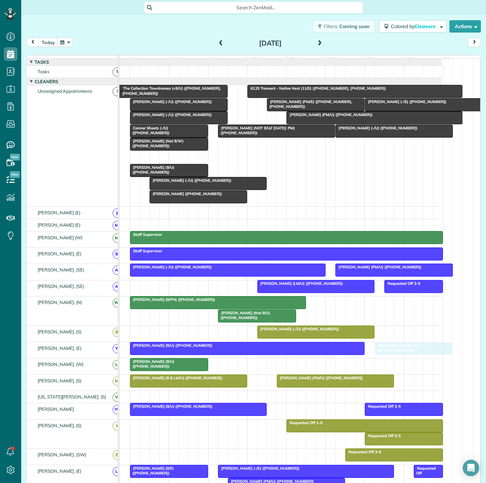
drag, startPoint x: 152, startPoint y: 163, endPoint x: 394, endPoint y: 355, distance: 308.6
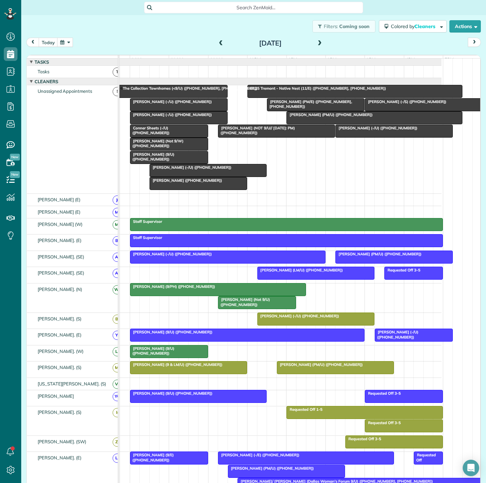
click at [173, 354] on span "[PERSON_NAME] (9/U) ([PHONE_NUMBER])" at bounding box center [152, 351] width 45 height 10
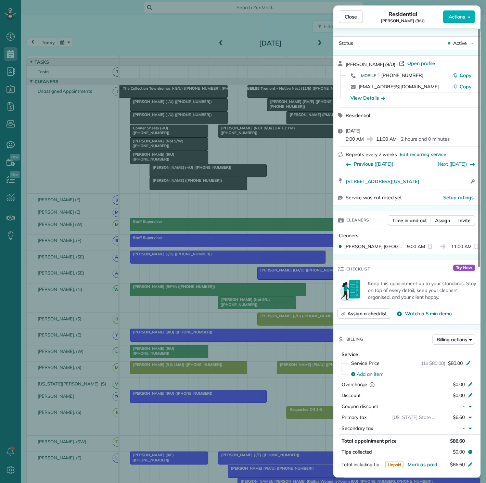
click at [173, 354] on div "Close Residential [PERSON_NAME] (9/U) Actions Status Active [PERSON_NAME] (9/U)…" at bounding box center [243, 241] width 486 height 483
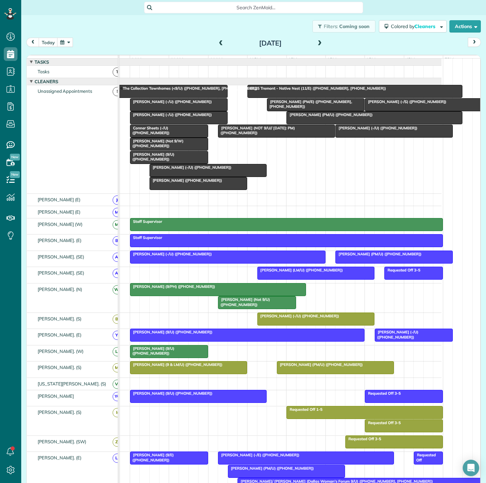
click at [170, 132] on span "Conner Sheets (-/U) ([PHONE_NUMBER])" at bounding box center [150, 131] width 40 height 10
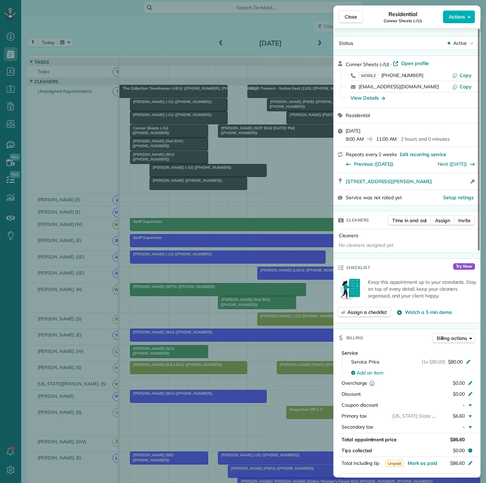
click at [158, 135] on div "Close Residential Conner Sheets (-/U) Actions Status Active Conner Sheets (-/U)…" at bounding box center [243, 241] width 486 height 483
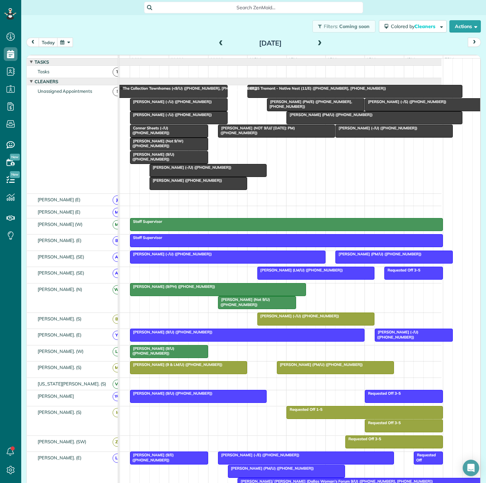
click at [173, 123] on div at bounding box center [179, 118] width 97 height 12
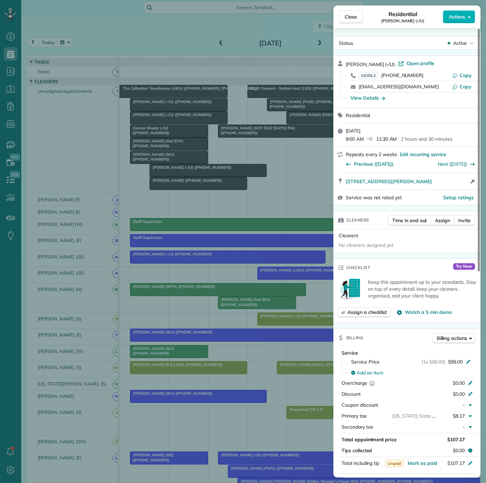
click at [173, 123] on div "Close Residential [PERSON_NAME] (-/U) Actions Status Active [PERSON_NAME] (-/U)…" at bounding box center [243, 241] width 486 height 483
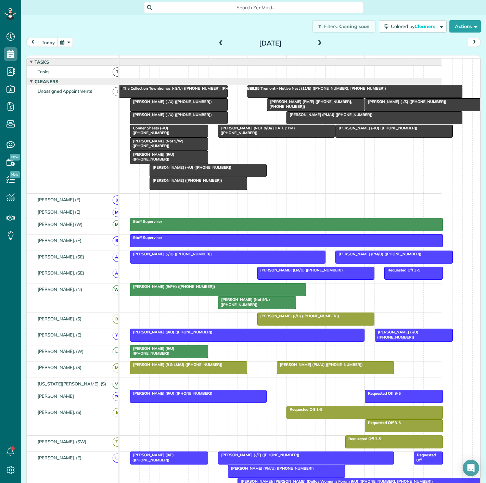
click at [174, 104] on span "[PERSON_NAME] (-/U) ([PHONE_NUMBER])" at bounding box center [171, 101] width 83 height 5
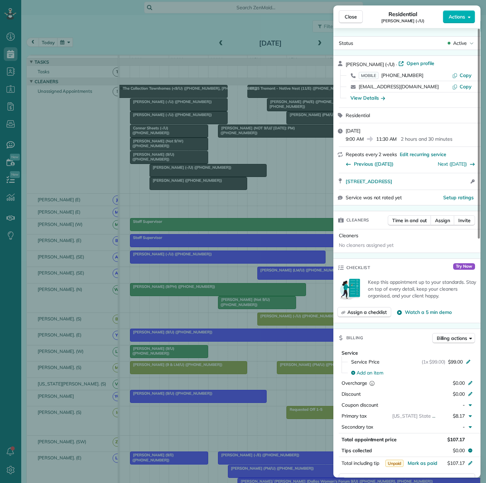
click at [174, 104] on div "Close Residential [PERSON_NAME] (-/U) Actions Status Active [PERSON_NAME] (-/[G…" at bounding box center [243, 241] width 486 height 483
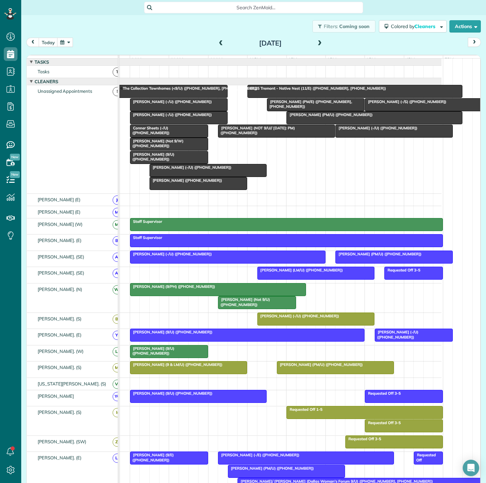
click at [181, 170] on span "[PERSON_NAME] (-/U) ([PHONE_NUMBER])" at bounding box center [190, 167] width 83 height 5
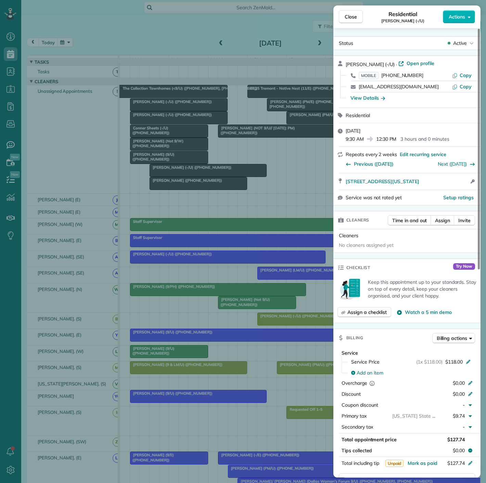
click at [181, 172] on div "Close Residential [PERSON_NAME] (-/U) Actions Status Active [PERSON_NAME] (-/U)…" at bounding box center [243, 241] width 486 height 483
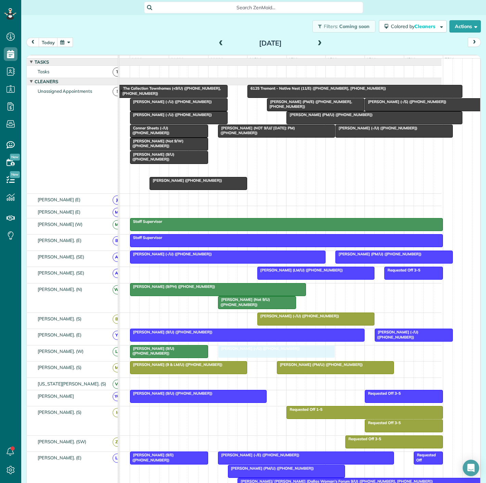
drag, startPoint x: 180, startPoint y: 172, endPoint x: 253, endPoint y: 361, distance: 202.4
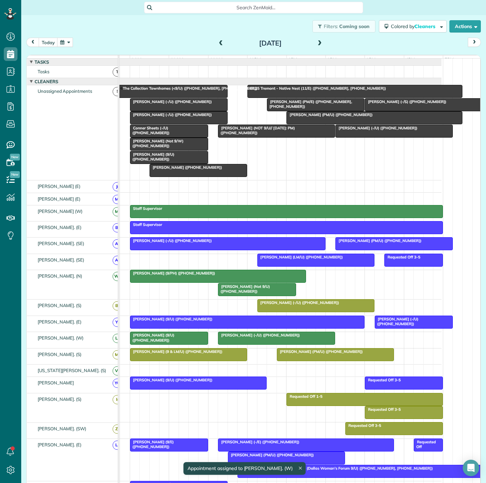
click at [179, 175] on div at bounding box center [198, 170] width 97 height 12
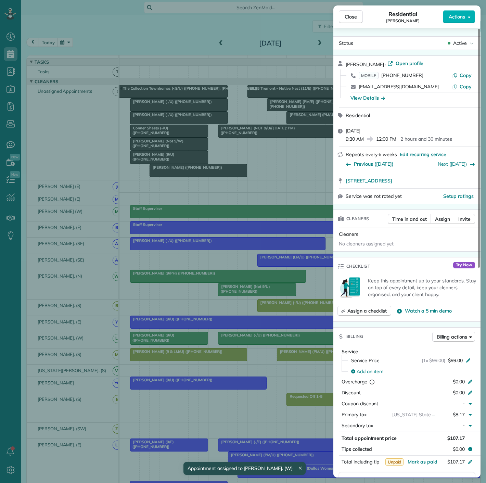
click at [179, 175] on div "Close Residential [PERSON_NAME] Actions Status Active [PERSON_NAME] · Open prof…" at bounding box center [243, 241] width 486 height 483
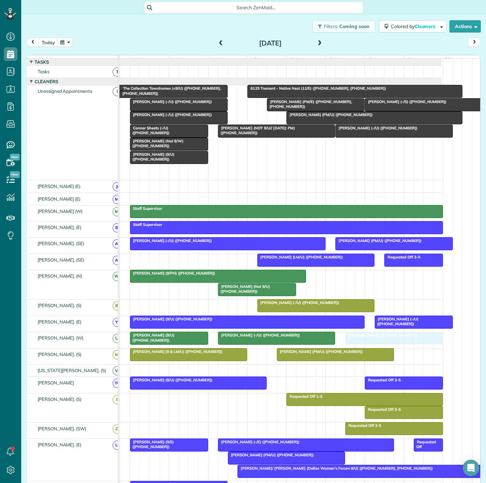
drag, startPoint x: 180, startPoint y: 175, endPoint x: 377, endPoint y: 350, distance: 263.6
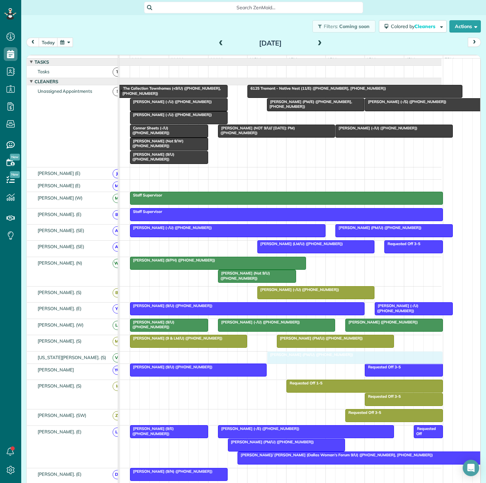
drag, startPoint x: 327, startPoint y: 122, endPoint x: 309, endPoint y: 362, distance: 241.5
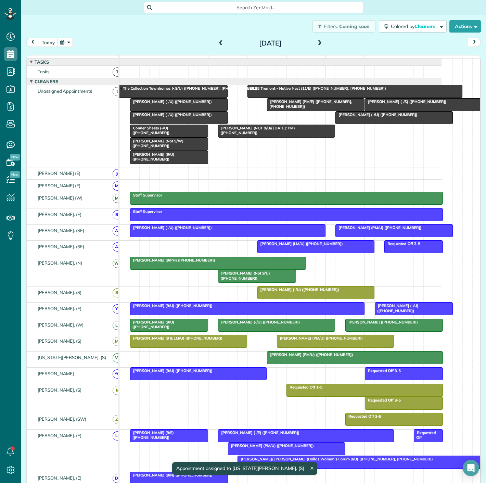
click at [321, 357] on span "[PERSON_NAME] (PM/U) ([PHONE_NUMBER])" at bounding box center [310, 354] width 87 height 5
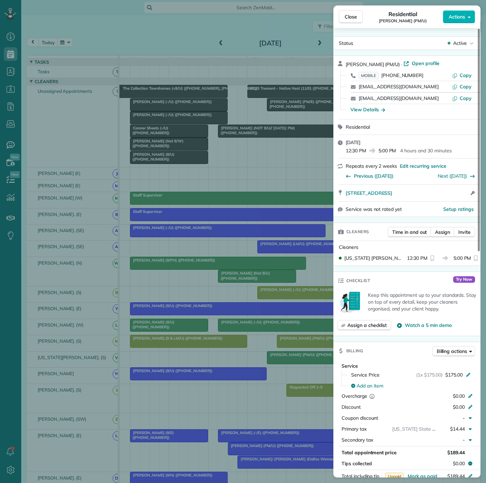
click at [294, 360] on div "Close Residential [PERSON_NAME] (PM/U) Actions Status Active [PERSON_NAME] (PM/…" at bounding box center [243, 241] width 486 height 483
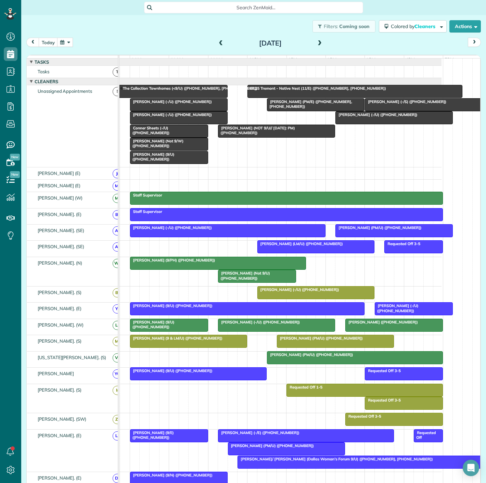
click at [350, 117] on span "[PERSON_NAME] (-/U) ([PHONE_NUMBER])" at bounding box center [376, 114] width 83 height 5
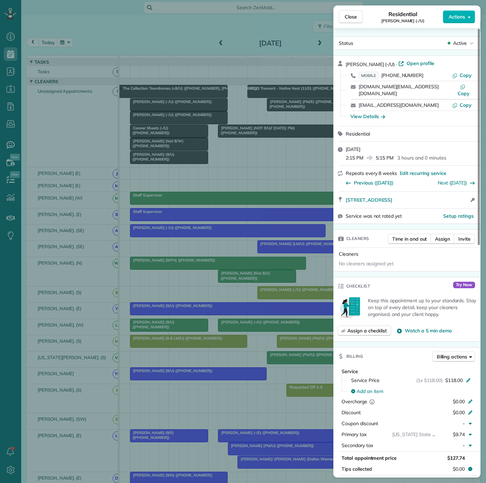
click at [263, 191] on div "Close Residential [PERSON_NAME] (-/U) Actions Status Active [PERSON_NAME] (-/U)…" at bounding box center [243, 241] width 486 height 483
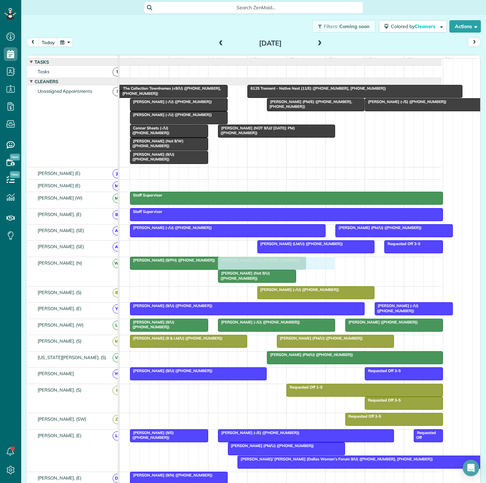
scroll to position [30, 0]
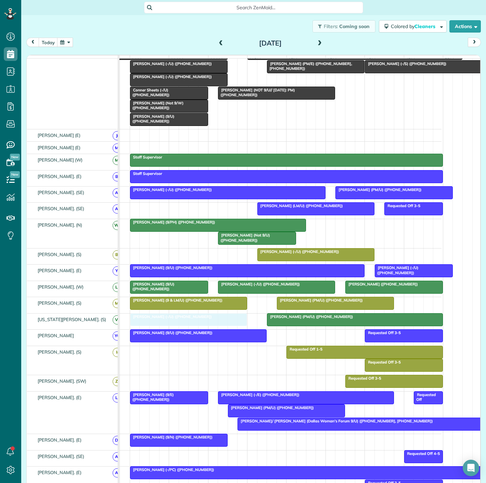
drag, startPoint x: 379, startPoint y: 122, endPoint x: 175, endPoint y: 327, distance: 289.5
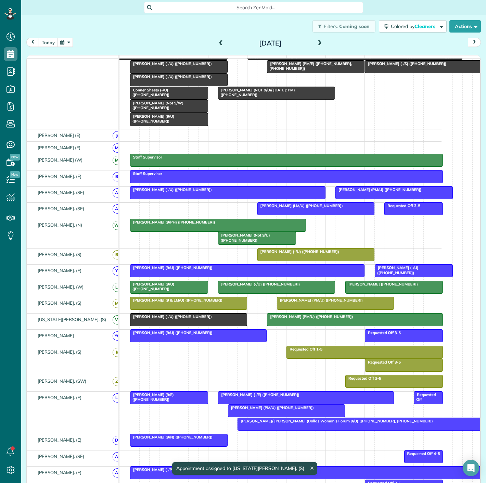
click at [175, 326] on div at bounding box center [189, 320] width 116 height 12
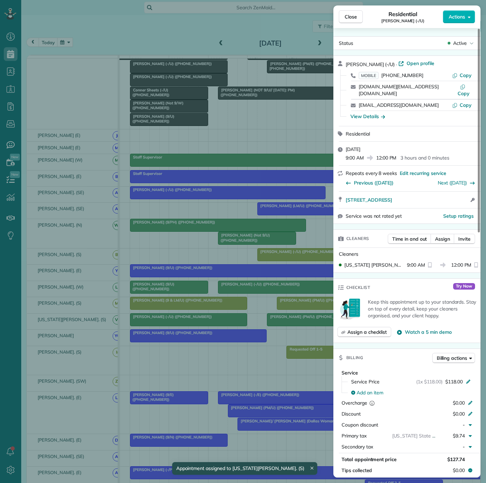
click at [175, 326] on div "Close Residential [PERSON_NAME] (-/U) Actions Status Active [PERSON_NAME] (-/U)…" at bounding box center [243, 241] width 486 height 483
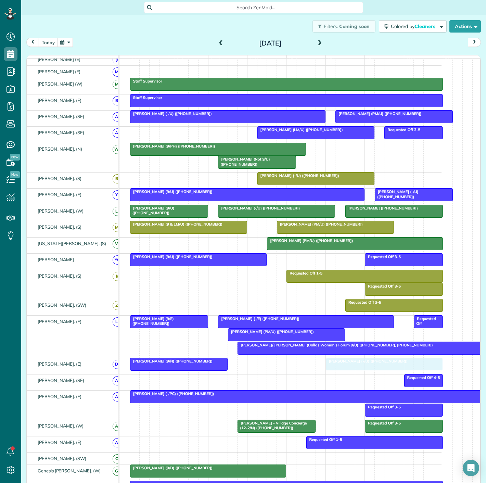
drag, startPoint x: 176, startPoint y: 324, endPoint x: 372, endPoint y: 371, distance: 200.8
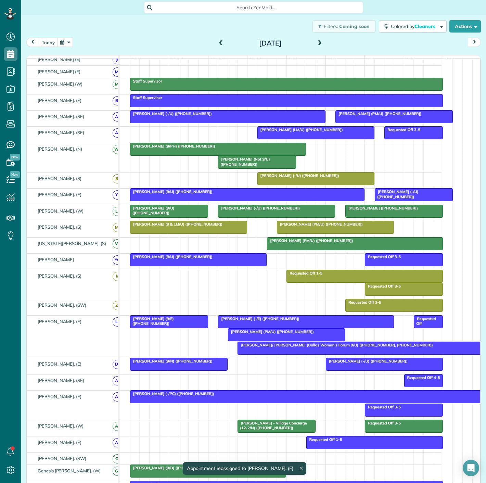
click at [186, 371] on div at bounding box center [179, 364] width 97 height 12
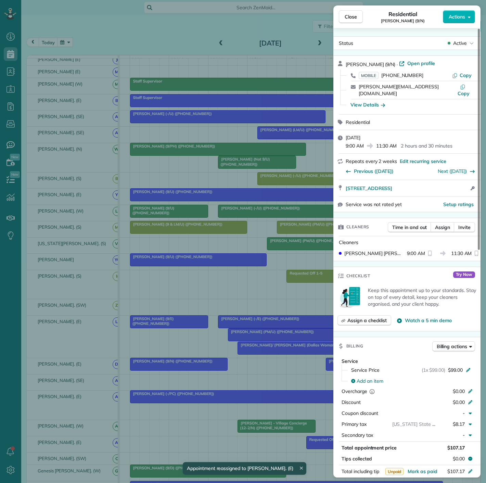
click at [186, 371] on div "Close Residential [PERSON_NAME] (9/N) Actions Status Active [PERSON_NAME] (9/N)…" at bounding box center [243, 241] width 486 height 483
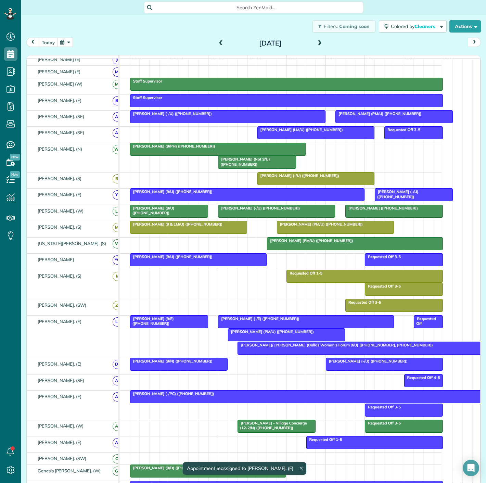
click at [375, 371] on div at bounding box center [384, 364] width 116 height 12
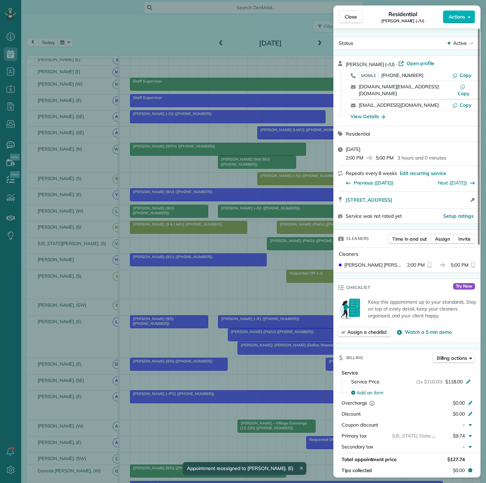
click at [203, 368] on div "Close Residential [PERSON_NAME] (-/U) Actions Status Active [PERSON_NAME] (-/U)…" at bounding box center [243, 241] width 486 height 483
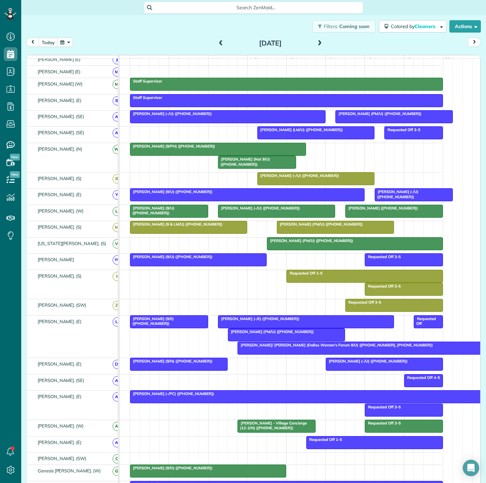
click at [183, 368] on div at bounding box center [179, 364] width 97 height 12
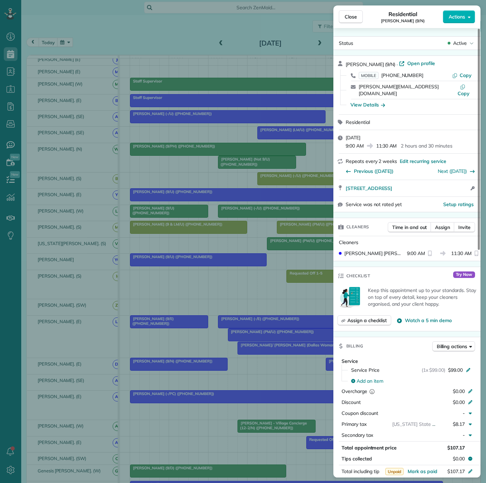
click at [183, 368] on div "Close Residential [PERSON_NAME] (9/N) Actions Status Active [PERSON_NAME] (9/N)…" at bounding box center [243, 241] width 486 height 483
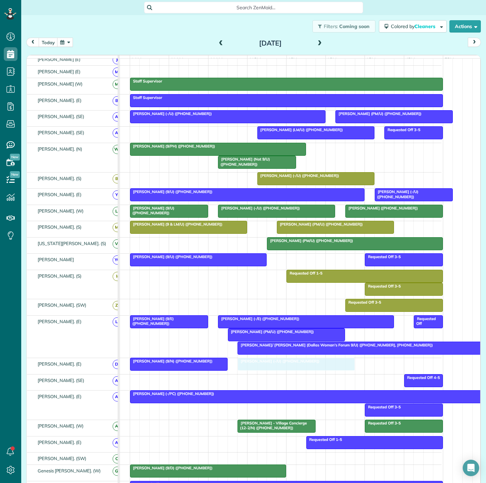
drag, startPoint x: 360, startPoint y: 369, endPoint x: 269, endPoint y: 369, distance: 90.4
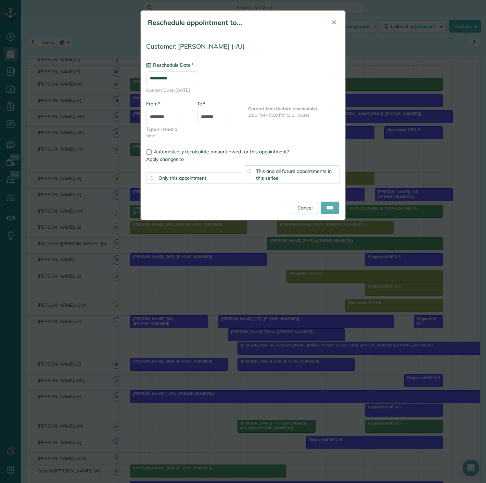
type input "**********"
click at [325, 206] on input "****" at bounding box center [330, 208] width 18 height 12
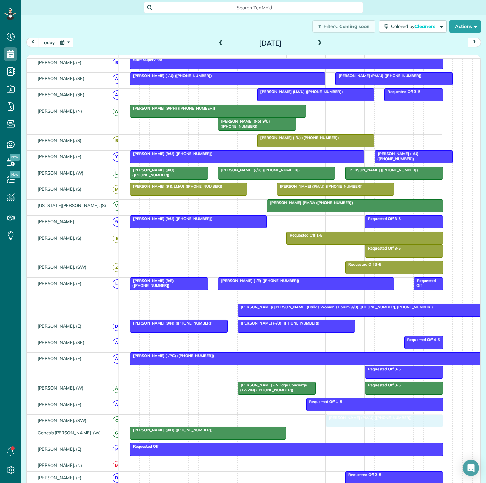
drag, startPoint x: 245, startPoint y: 338, endPoint x: 344, endPoint y: 421, distance: 128.9
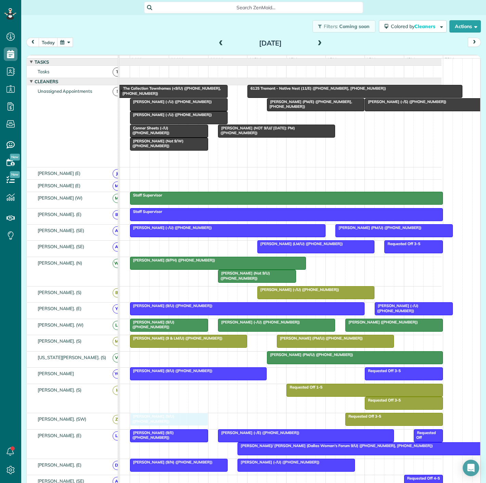
drag, startPoint x: 159, startPoint y: 160, endPoint x: 157, endPoint y: 420, distance: 260.0
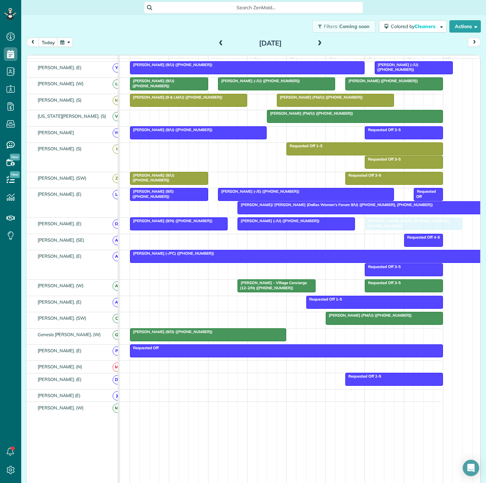
drag, startPoint x: 289, startPoint y: 109, endPoint x: 374, endPoint y: 228, distance: 146.1
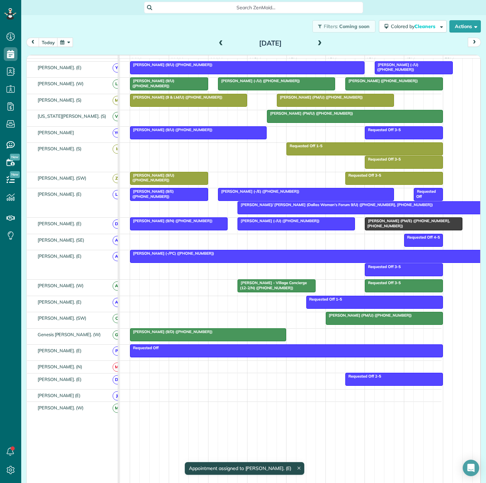
click at [381, 228] on div at bounding box center [414, 224] width 97 height 12
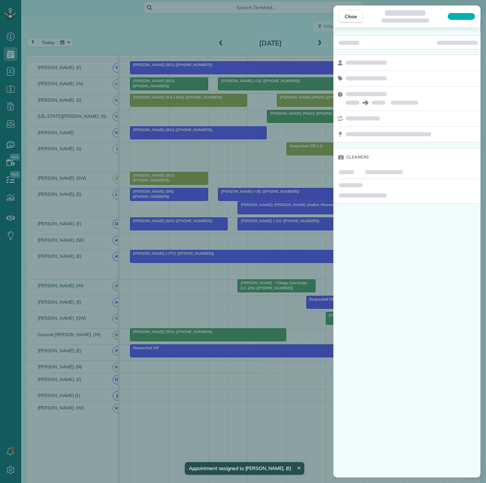
click at [287, 226] on div "Close Cleaners" at bounding box center [243, 241] width 486 height 483
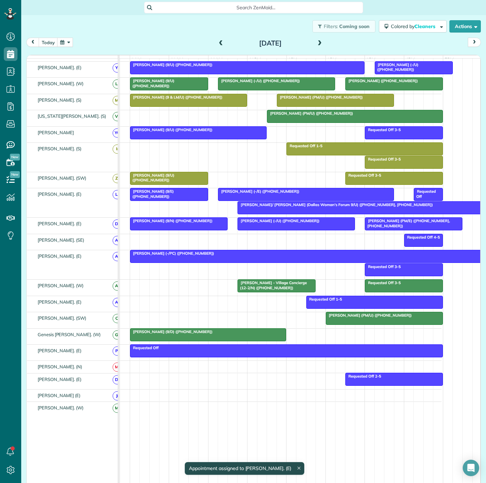
click at [409, 229] on div at bounding box center [414, 224] width 97 height 12
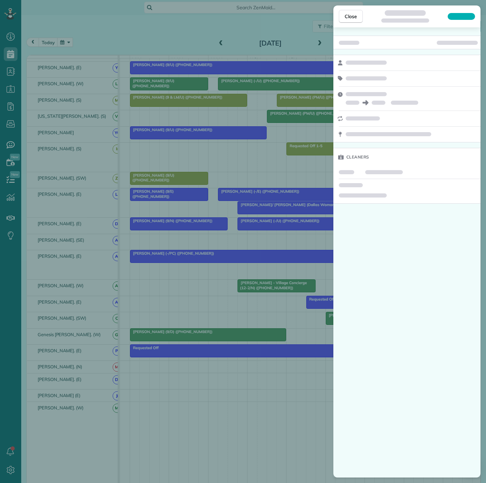
click at [260, 235] on div "Close Cleaners" at bounding box center [243, 241] width 486 height 483
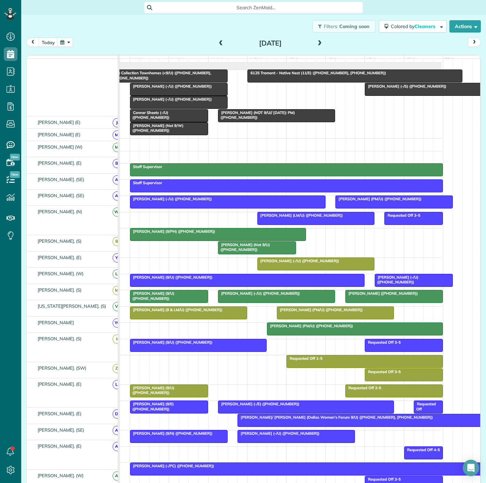
scroll to position [15, 0]
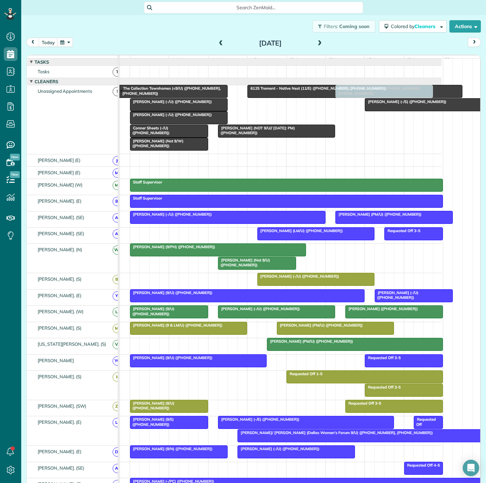
drag, startPoint x: 399, startPoint y: 224, endPoint x: 371, endPoint y: 139, distance: 89.5
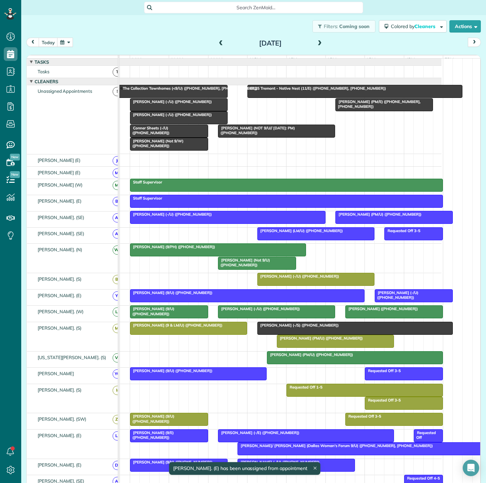
click at [217, 328] on div "[PERSON_NAME] (9 & LM/U) ([PHONE_NUMBER])" at bounding box center [188, 325] width 113 height 5
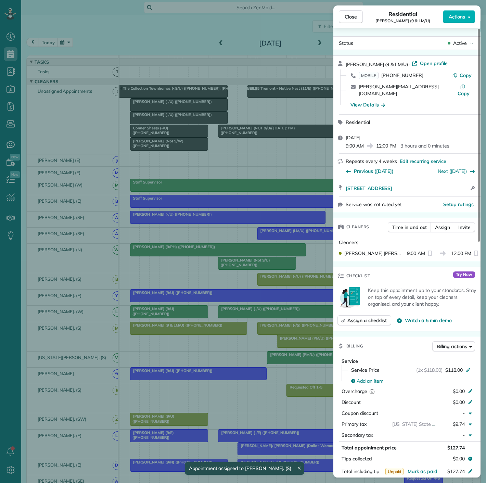
click at [217, 329] on div "Close Residential [PERSON_NAME] (9 & LM/U) Actions Status Active [PERSON_NAME] …" at bounding box center [243, 241] width 486 height 483
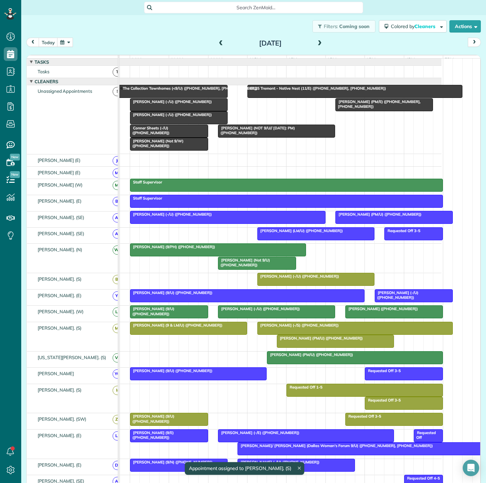
click at [293, 334] on div at bounding box center [355, 328] width 195 height 12
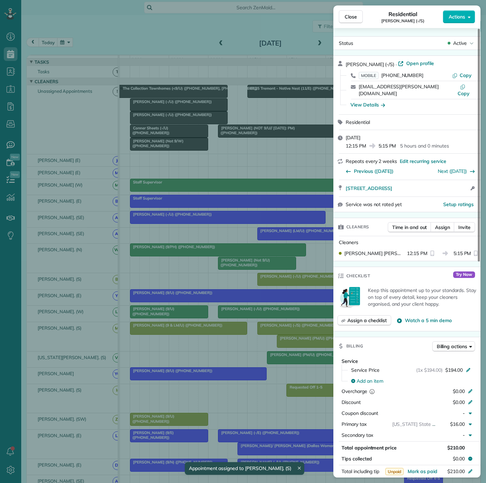
click at [285, 333] on div "Close Residential [PERSON_NAME] (-/S) Actions Status Active [PERSON_NAME] (-/S)…" at bounding box center [243, 241] width 486 height 483
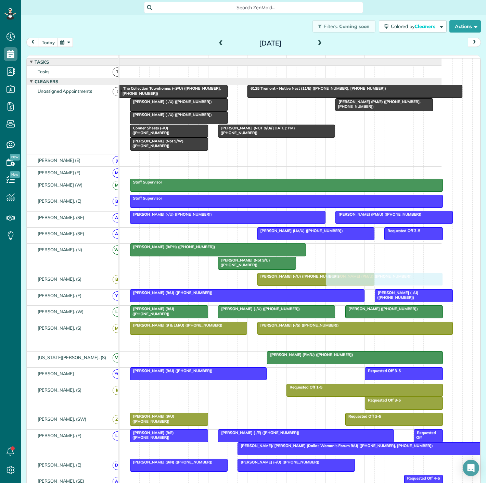
drag, startPoint x: 307, startPoint y: 345, endPoint x: 357, endPoint y: 288, distance: 75.5
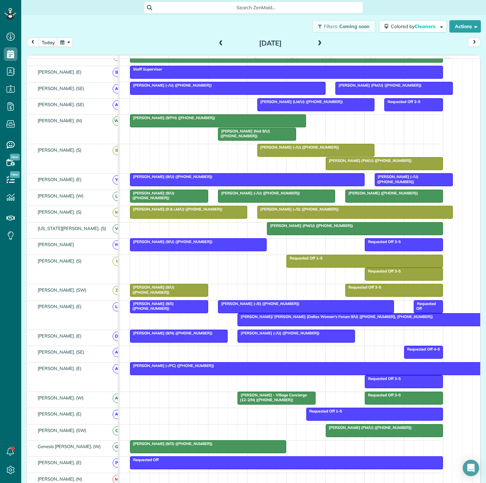
scroll to position [152, 0]
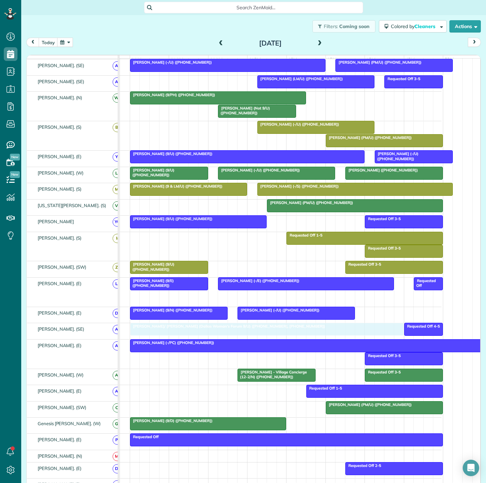
drag, startPoint x: 309, startPoint y: 299, endPoint x: 206, endPoint y: 340, distance: 111.2
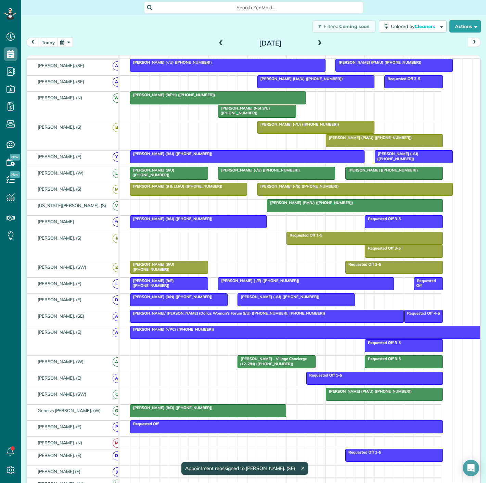
click at [199, 321] on div at bounding box center [267, 316] width 273 height 12
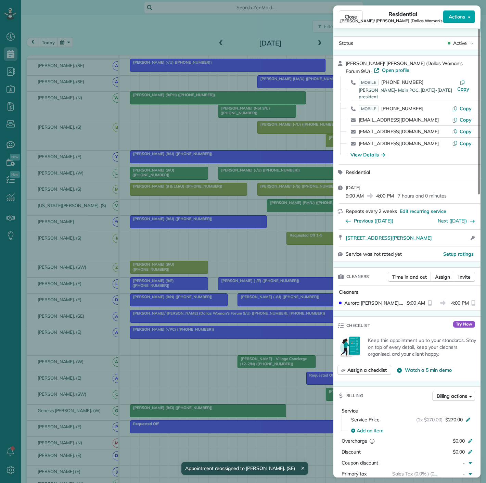
click at [458, 20] on button "Actions" at bounding box center [459, 16] width 32 height 13
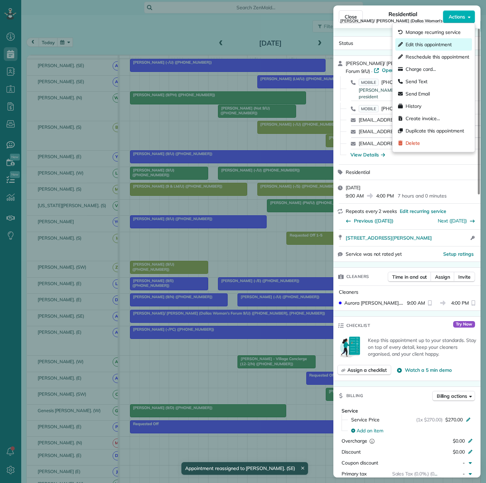
click at [432, 39] on div "Edit this appointment" at bounding box center [434, 44] width 77 height 12
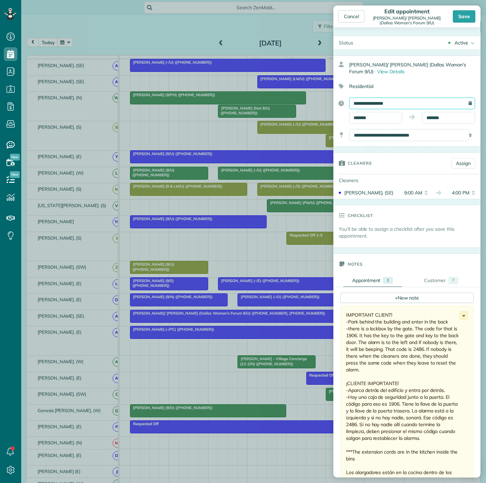
click at [414, 104] on input "**********" at bounding box center [412, 104] width 126 height 12
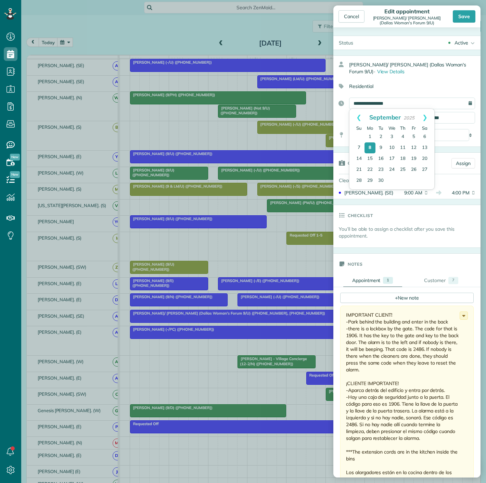
click at [431, 81] on div "Residential" at bounding box center [405, 87] width 142 height 12
click at [462, 164] on link "Assign" at bounding box center [464, 163] width 24 height 10
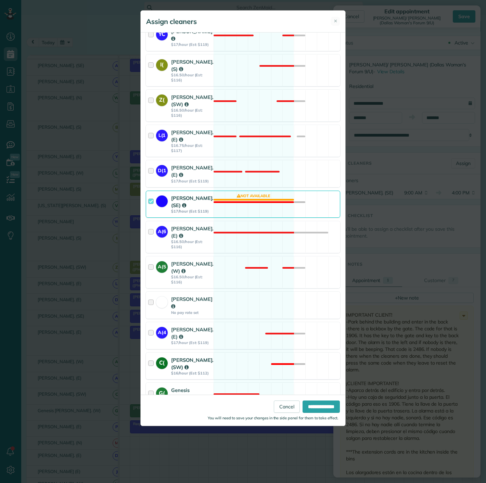
scroll to position [571, 0]
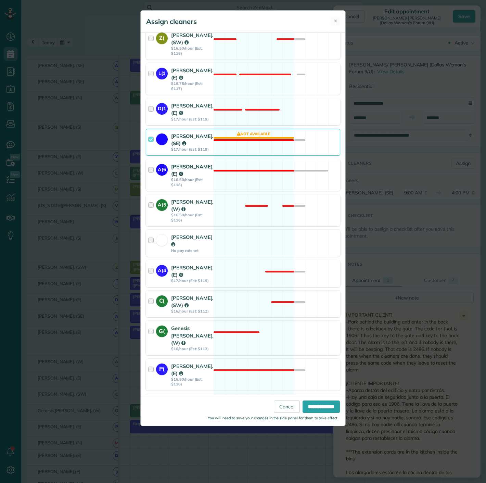
click at [162, 165] on div "A(6" at bounding box center [163, 175] width 15 height 24
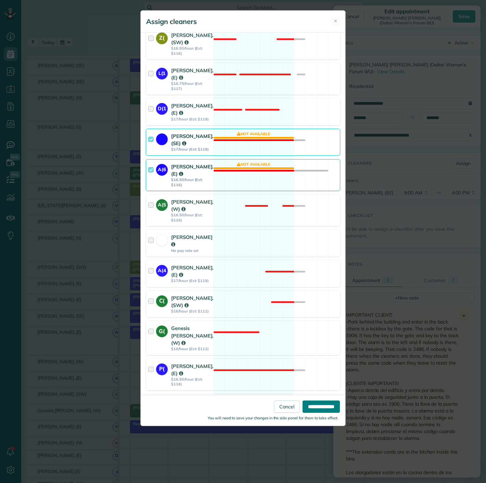
click at [317, 409] on input "**********" at bounding box center [321, 407] width 37 height 12
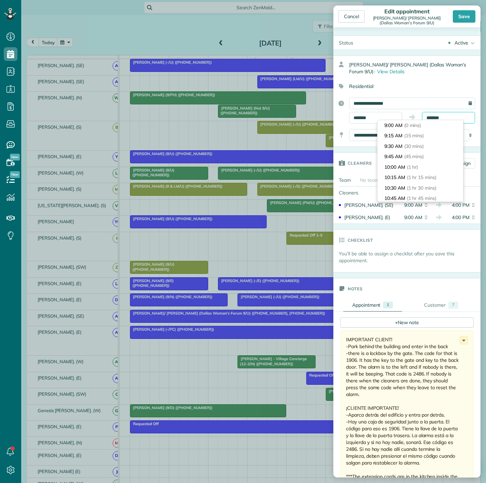
click at [456, 122] on body "Dashboard Scheduling Calendar View List View Dispatch View - Weekly scheduling …" at bounding box center [243, 241] width 486 height 483
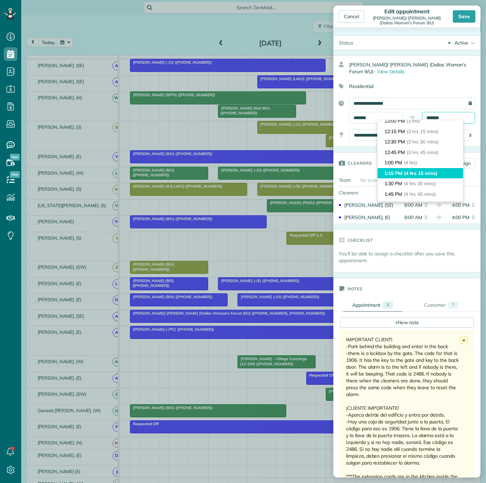
scroll to position [92, 0]
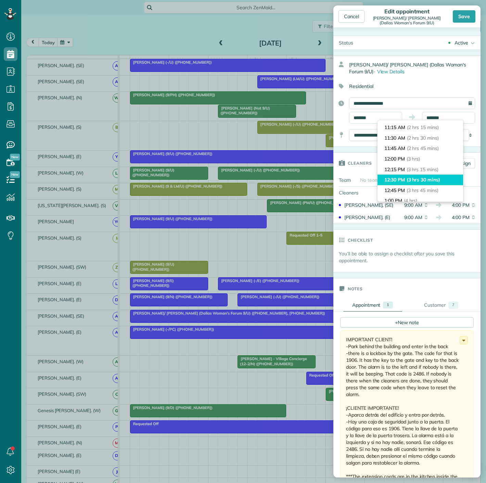
type input "********"
click at [425, 180] on span "(3 hrs 30 mins)" at bounding box center [424, 180] width 34 height 6
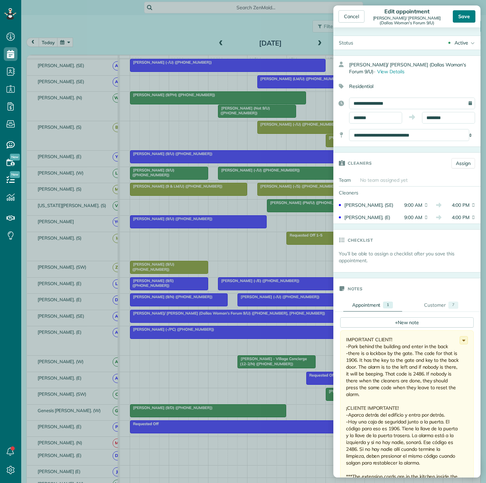
click at [462, 16] on div "Save" at bounding box center [464, 16] width 23 height 12
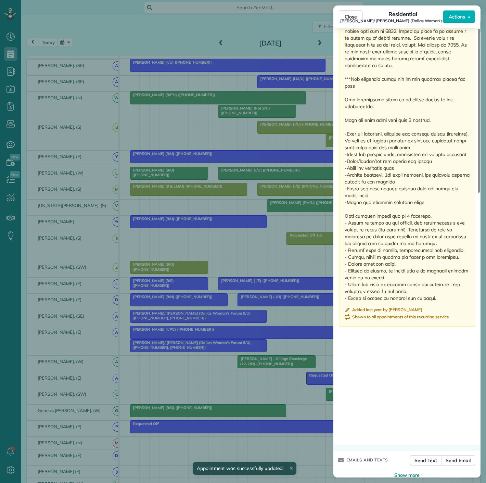
scroll to position [780, 0]
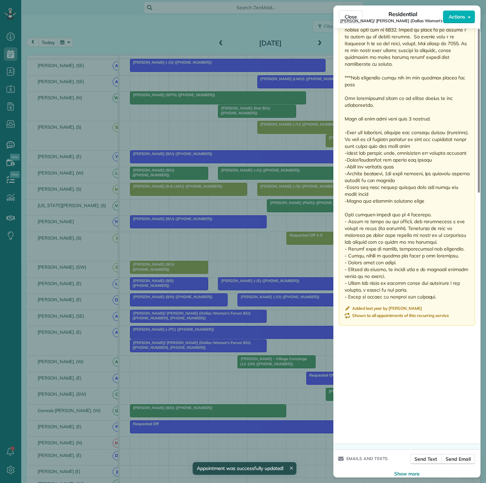
click at [265, 267] on div "Close Residential [PERSON_NAME]/ [PERSON_NAME] (Dallas Woman's Forum 9/U) Actio…" at bounding box center [243, 241] width 486 height 483
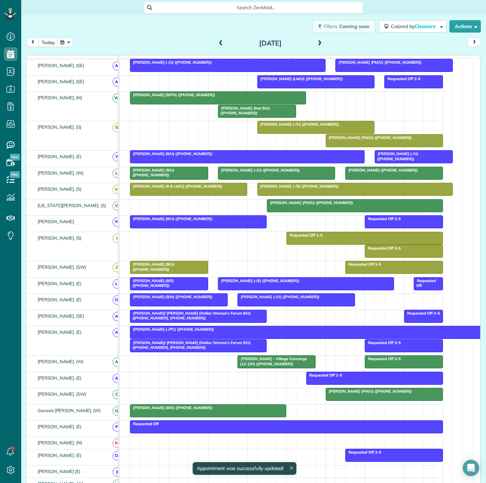
scroll to position [228, 0]
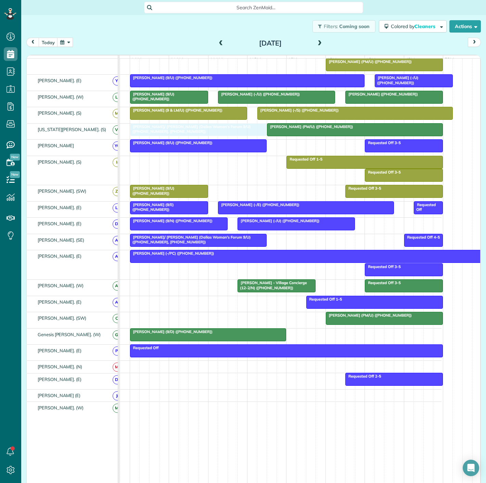
drag, startPoint x: 144, startPoint y: 275, endPoint x: 145, endPoint y: 144, distance: 131.2
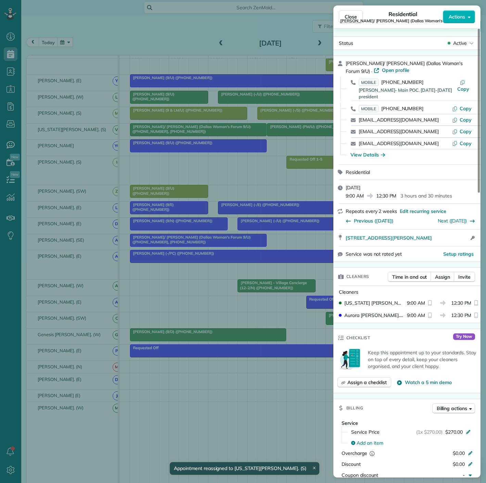
click at [168, 135] on div "Close Residential [PERSON_NAME]/ [PERSON_NAME] (Dallas Woman's Forum 9/U) Actio…" at bounding box center [243, 241] width 486 height 483
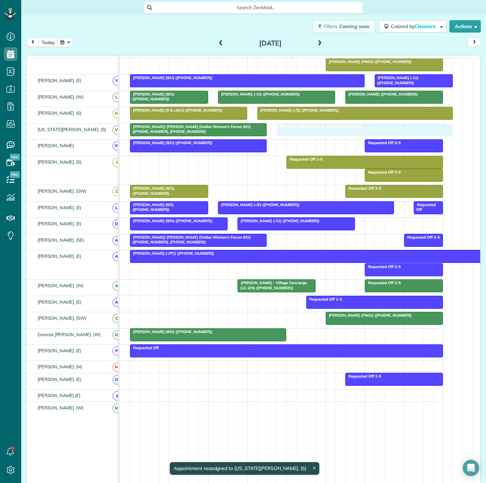
drag, startPoint x: 326, startPoint y: 136, endPoint x: 333, endPoint y: 136, distance: 7.2
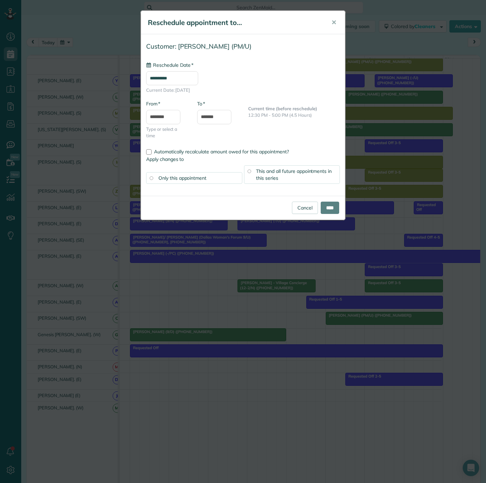
type input "**********"
click at [321, 206] on input "****" at bounding box center [330, 208] width 18 height 12
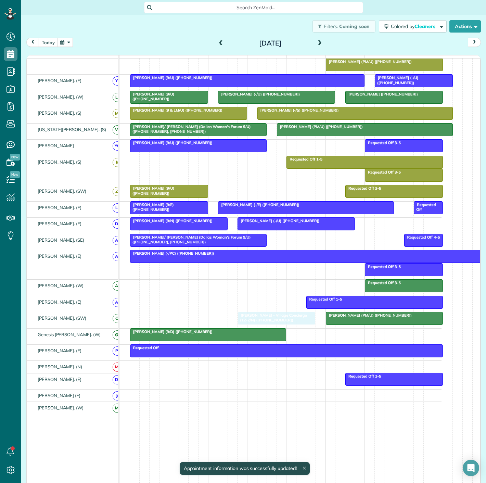
drag, startPoint x: 267, startPoint y: 290, endPoint x: 269, endPoint y: 322, distance: 32.6
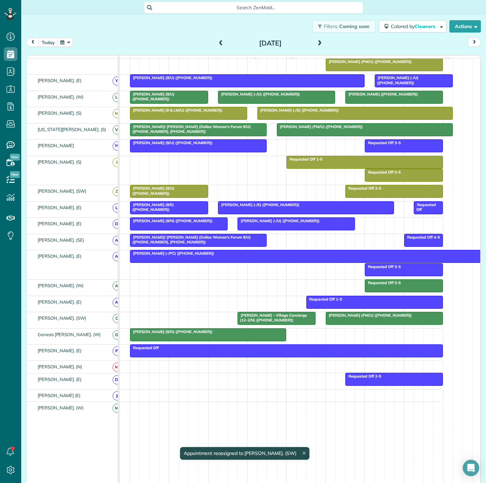
click at [269, 322] on div "[PERSON_NAME] - Village Concierge (12-2/N) ([PHONE_NUMBER])" at bounding box center [277, 318] width 74 height 10
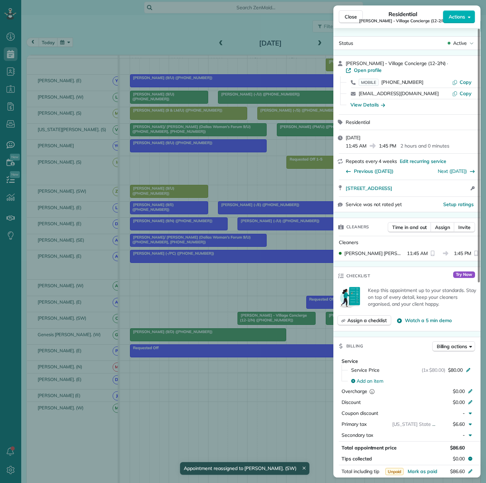
click at [269, 322] on div "Close Residential [PERSON_NAME] - Village Concierge (12-2/N) Actions Status Act…" at bounding box center [243, 241] width 486 height 483
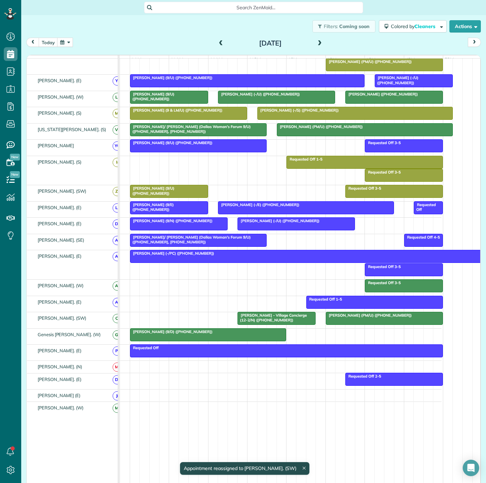
click at [341, 318] on span "[PERSON_NAME] (PM/U) ([PHONE_NUMBER])" at bounding box center [369, 315] width 87 height 5
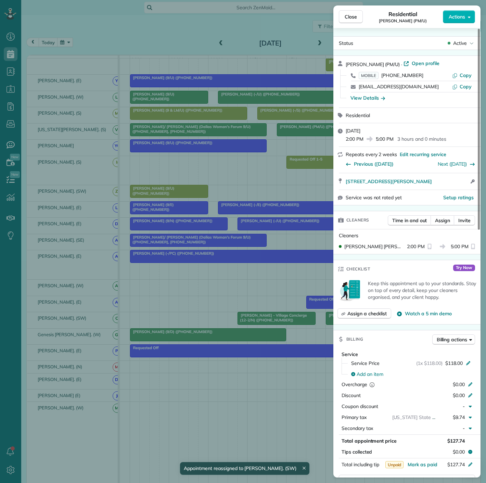
click at [262, 321] on div "Close Residential [PERSON_NAME] (PM/U) Actions Status Active [PERSON_NAME] (PM/…" at bounding box center [243, 241] width 486 height 483
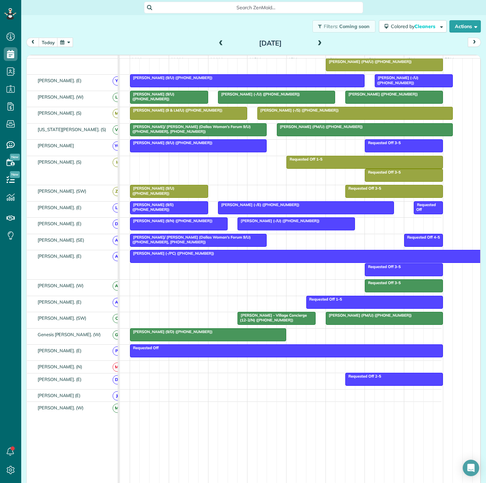
click at [199, 229] on div at bounding box center [179, 224] width 97 height 12
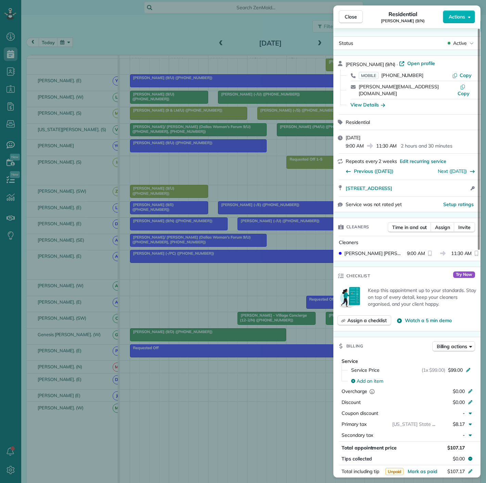
click at [198, 230] on div "Close Residential [PERSON_NAME] (9/N) Actions Status Active [PERSON_NAME] (9/N)…" at bounding box center [243, 241] width 486 height 483
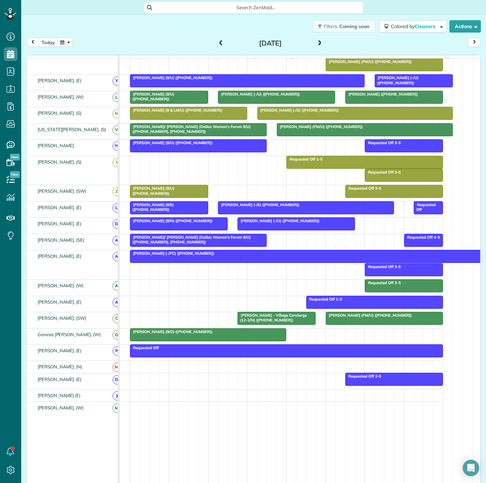
click at [260, 320] on span "[PERSON_NAME] - Village Concierge (12-2/N) ([PHONE_NUMBER])" at bounding box center [272, 318] width 70 height 10
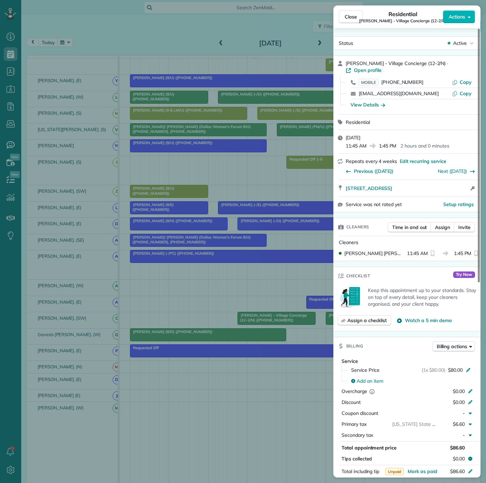
click at [258, 319] on div "Close Residential [PERSON_NAME] - Village Concierge (12-2/N) Actions Status Act…" at bounding box center [243, 241] width 486 height 483
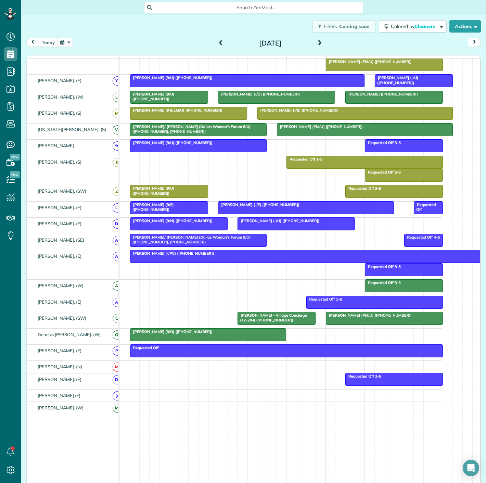
click at [263, 223] on span "[PERSON_NAME] (-/U) ([PHONE_NUMBER])" at bounding box center [278, 221] width 83 height 5
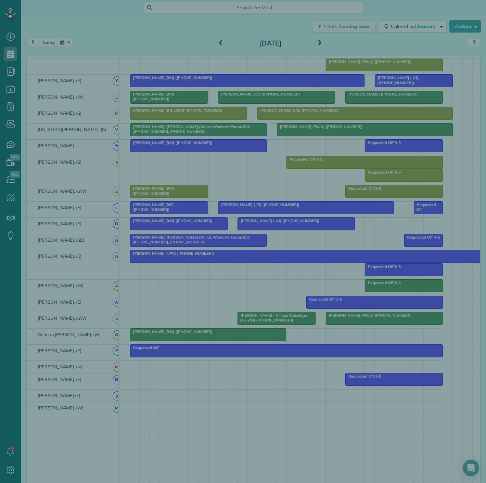
click at [251, 209] on div "Close Cleaners" at bounding box center [243, 241] width 486 height 483
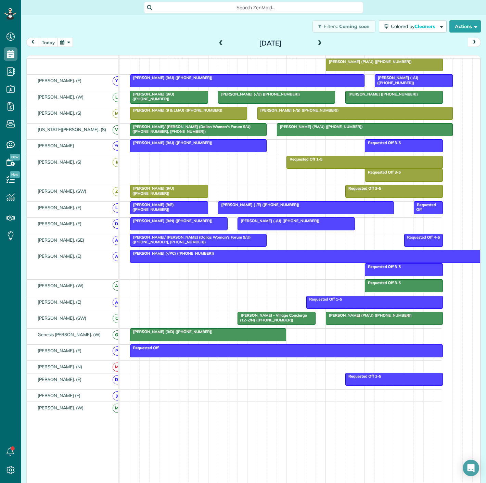
click at [251, 207] on span "[PERSON_NAME] (-/E) ([PHONE_NUMBER])" at bounding box center [259, 204] width 82 height 5
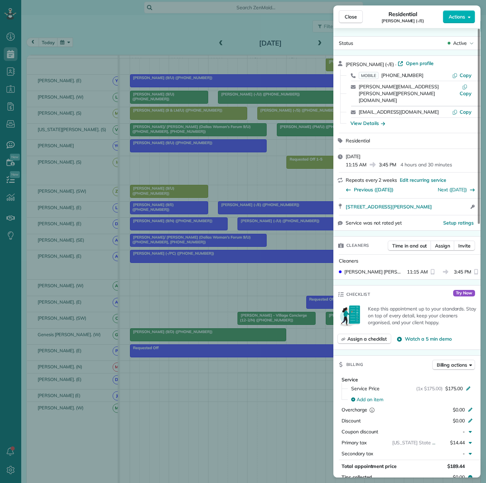
click at [251, 209] on div "Close Residential [PERSON_NAME] (-/E) Actions Status Active [PERSON_NAME] (-/E)…" at bounding box center [243, 241] width 486 height 483
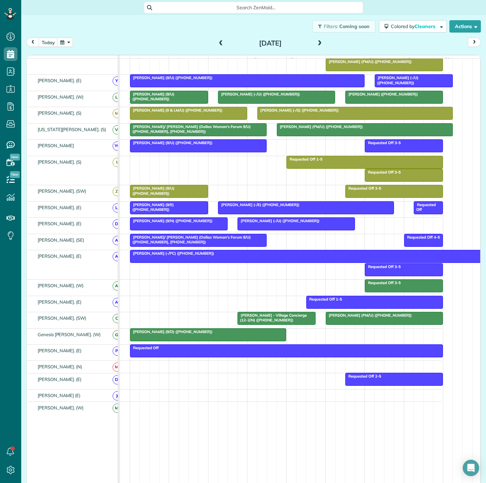
click at [248, 227] on div at bounding box center [296, 224] width 116 height 12
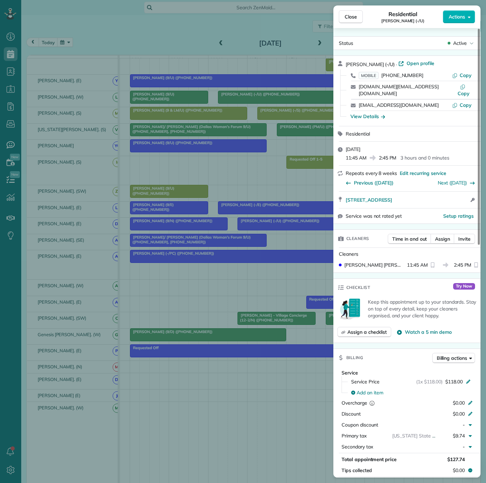
click at [248, 227] on div "Close Residential [PERSON_NAME] (-/U) Actions Status Active [PERSON_NAME] (-/U)…" at bounding box center [243, 241] width 486 height 483
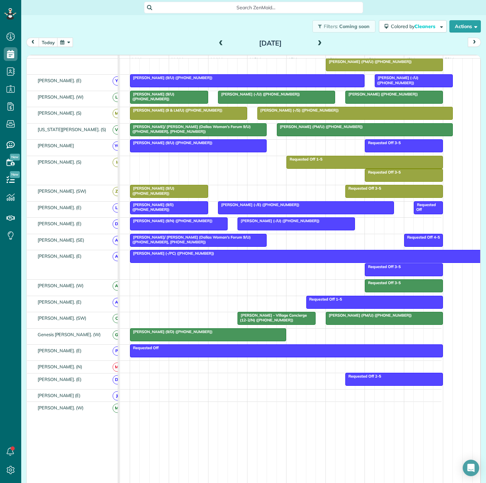
click at [198, 230] on div at bounding box center [179, 224] width 97 height 12
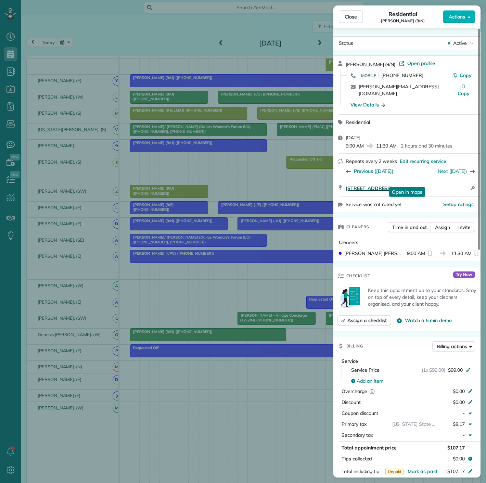
drag, startPoint x: 343, startPoint y: 185, endPoint x: 448, endPoint y: 181, distance: 104.9
click at [448, 181] on div "[STREET_ADDRESS] Open in maps Open in maps Open access information" at bounding box center [407, 188] width 147 height 16
drag, startPoint x: 274, startPoint y: 251, endPoint x: 274, endPoint y: 256, distance: 4.5
click at [274, 251] on div "Close Residential [PERSON_NAME] (9/N) Actions Status Active [PERSON_NAME] (9/N)…" at bounding box center [243, 241] width 486 height 483
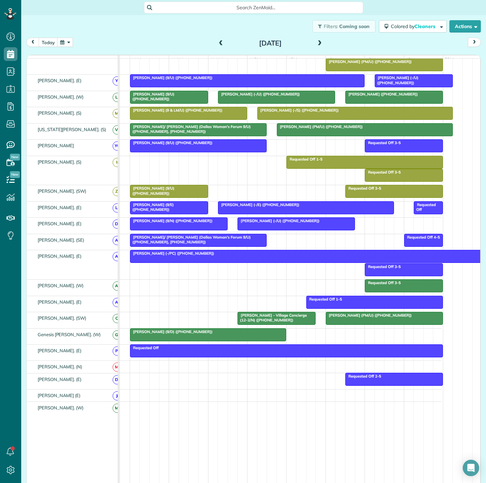
click at [267, 321] on span "[PERSON_NAME] - Village Concierge (12-2/N) ([PHONE_NUMBER])" at bounding box center [272, 318] width 70 height 10
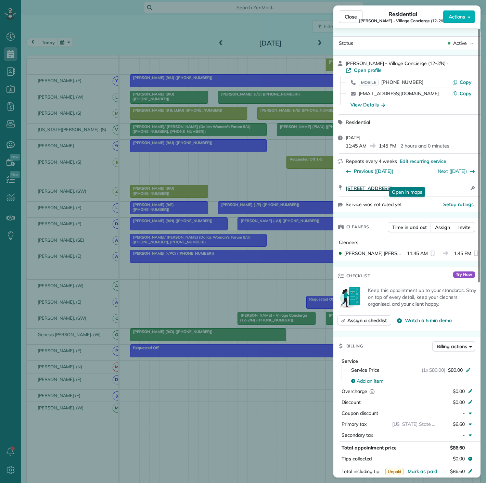
drag, startPoint x: 345, startPoint y: 185, endPoint x: 466, endPoint y: 183, distance: 121.3
click at [466, 183] on div "[STREET_ADDRESS] Open in maps Open in maps Open access information" at bounding box center [407, 188] width 147 height 16
click at [250, 231] on div "Close Residential [PERSON_NAME] - Village Concierge (12-2/N) Actions Status Act…" at bounding box center [243, 241] width 486 height 483
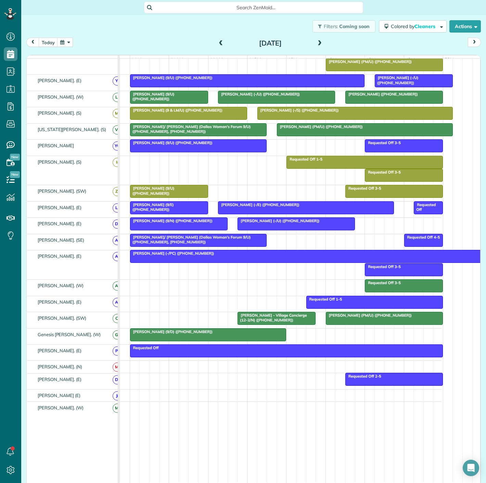
click at [281, 321] on div "[PERSON_NAME] - Village Concierge (12-2/N) ([PHONE_NUMBER])" at bounding box center [277, 318] width 74 height 10
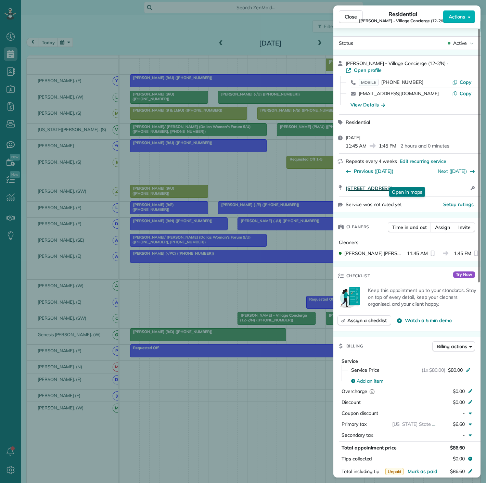
drag, startPoint x: 346, startPoint y: 186, endPoint x: 459, endPoint y: 182, distance: 113.1
click at [459, 182] on div "[STREET_ADDRESS] Open in maps Open in maps Open access information" at bounding box center [407, 188] width 147 height 16
click at [244, 220] on div "Close Residential [PERSON_NAME] - Village Concierge (12-2/N) Actions Status Act…" at bounding box center [243, 241] width 486 height 483
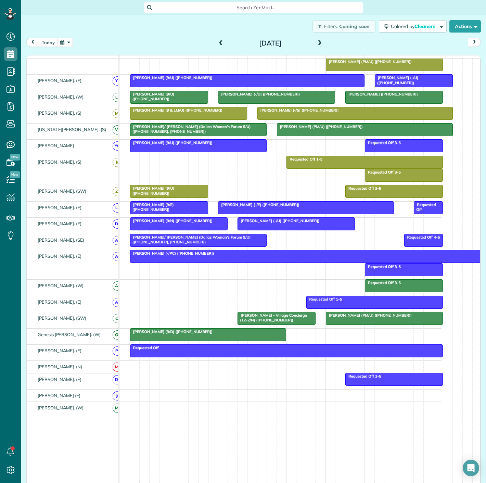
click at [258, 227] on div at bounding box center [296, 224] width 116 height 12
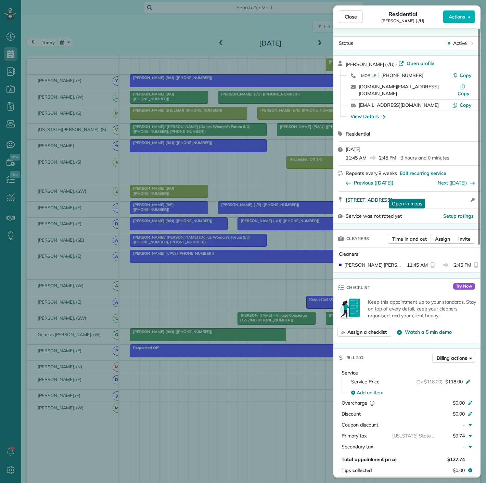
drag, startPoint x: 343, startPoint y: 197, endPoint x: 460, endPoint y: 196, distance: 117.2
click at [460, 196] on div "[STREET_ADDRESS] Open in maps Open in maps Open access information" at bounding box center [407, 200] width 147 height 16
click at [227, 232] on div "Close Residential [PERSON_NAME] (-/U) Actions Status Active [PERSON_NAME] (-/U)…" at bounding box center [243, 241] width 486 height 483
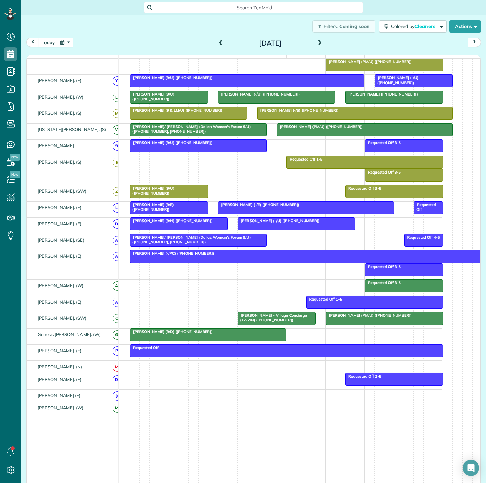
click at [251, 323] on span "[PERSON_NAME] - Village Concierge (12-2/N) ([PHONE_NUMBER])" at bounding box center [272, 318] width 70 height 10
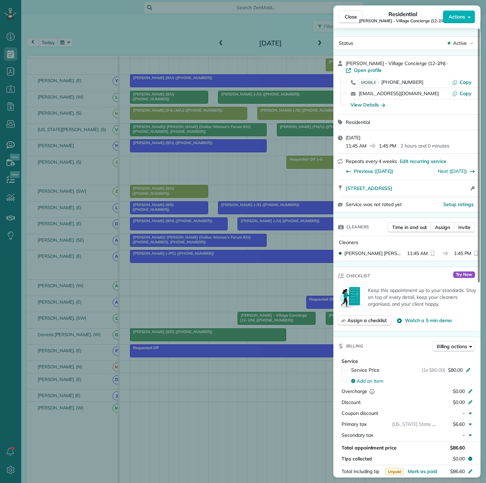
click at [257, 231] on div "Close Residential [PERSON_NAME] - Village Concierge (12-2/N) Actions Status Act…" at bounding box center [243, 241] width 486 height 483
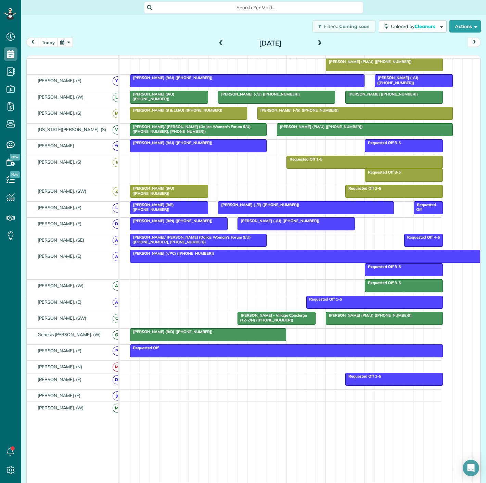
click at [151, 223] on span "[PERSON_NAME] (9/N) ([PHONE_NUMBER])" at bounding box center [171, 221] width 83 height 5
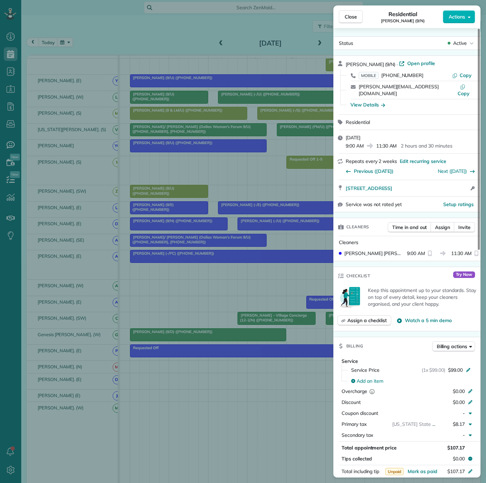
click at [173, 250] on div "Close Residential [PERSON_NAME] (9/N) Actions Status Active [PERSON_NAME] (9/N)…" at bounding box center [243, 241] width 486 height 483
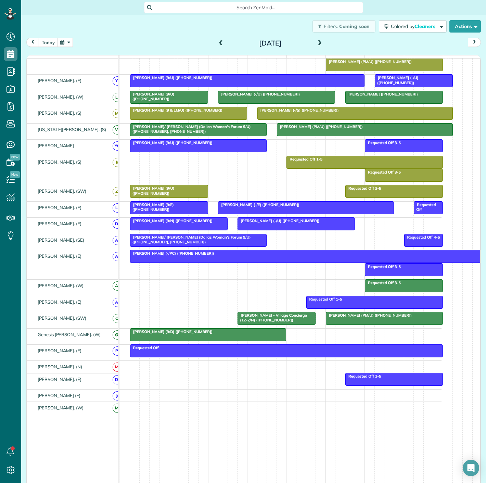
click at [265, 322] on span "[PERSON_NAME] - Village Concierge (12-2/N) ([PHONE_NUMBER])" at bounding box center [272, 318] width 70 height 10
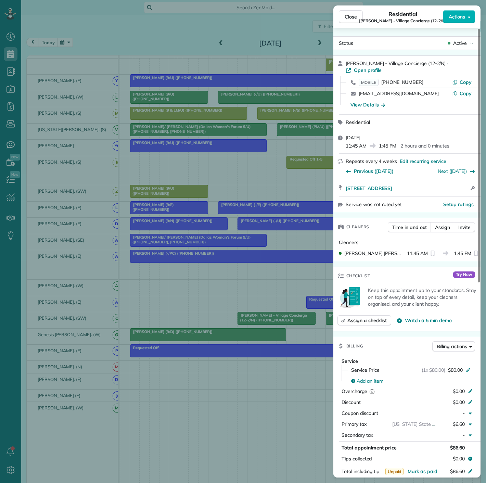
click at [205, 279] on div "Close Residential [PERSON_NAME] - Village Concierge (12-2/N) Actions Status Act…" at bounding box center [243, 241] width 486 height 483
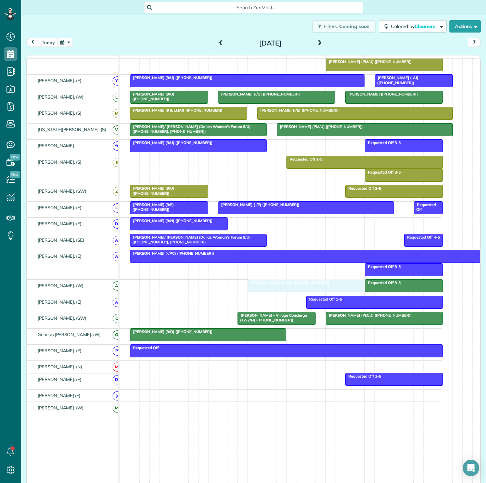
drag, startPoint x: 283, startPoint y: 225, endPoint x: 290, endPoint y: 287, distance: 62.1
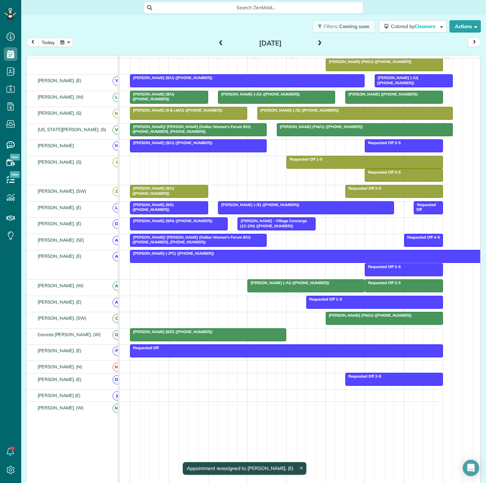
click at [289, 228] on div "[PERSON_NAME] - Village Concierge (12-2/N) ([PHONE_NUMBER])" at bounding box center [277, 224] width 74 height 10
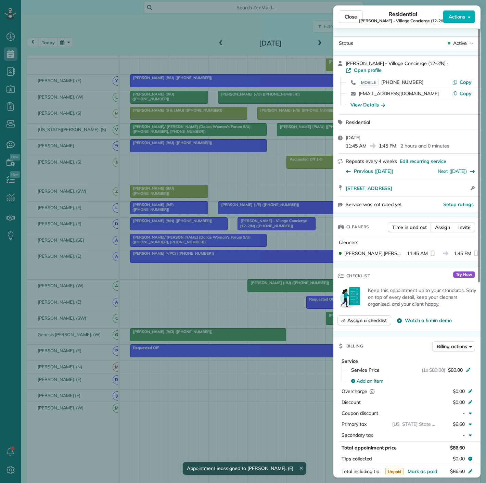
click at [289, 228] on div "Close Residential [PERSON_NAME] - Village Concierge (12-2/N) Actions Status Act…" at bounding box center [243, 241] width 486 height 483
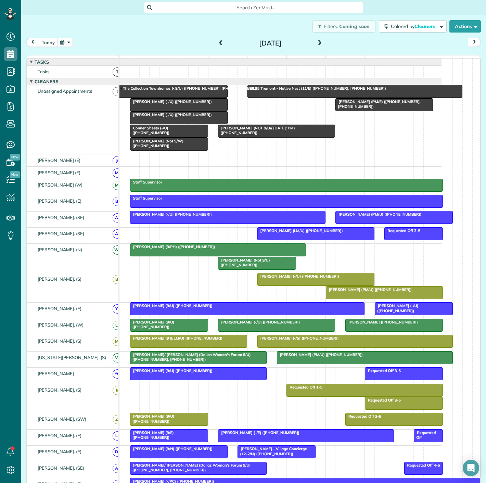
click at [354, 107] on span "[PERSON_NAME] (PM/E) ([PHONE_NUMBER], [PHONE_NUMBER])" at bounding box center [377, 104] width 85 height 10
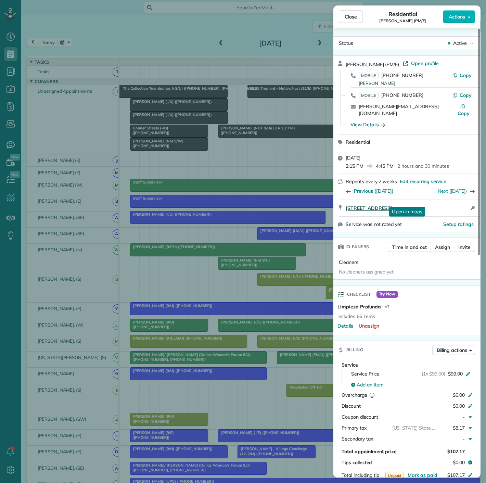
drag, startPoint x: 387, startPoint y: 199, endPoint x: 465, endPoint y: 199, distance: 77.8
click at [465, 200] on div "[STREET_ADDRESS] Open in maps Open in maps Open access information" at bounding box center [407, 208] width 147 height 16
drag, startPoint x: 261, startPoint y: 437, endPoint x: 263, endPoint y: 416, distance: 21.4
click at [261, 437] on div "Close Residential [PERSON_NAME] (PM/E) Actions Status Active [PERSON_NAME] (PM/…" at bounding box center [243, 241] width 486 height 483
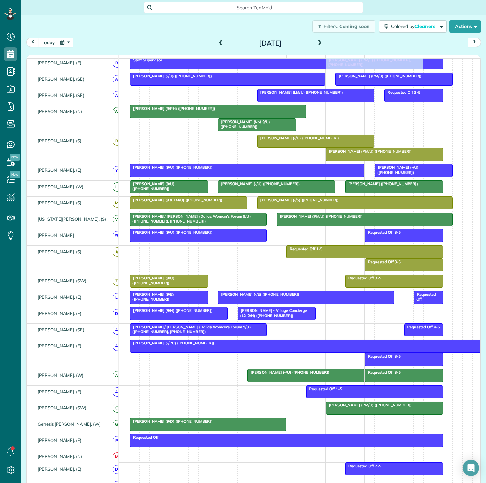
scroll to position [190, 0]
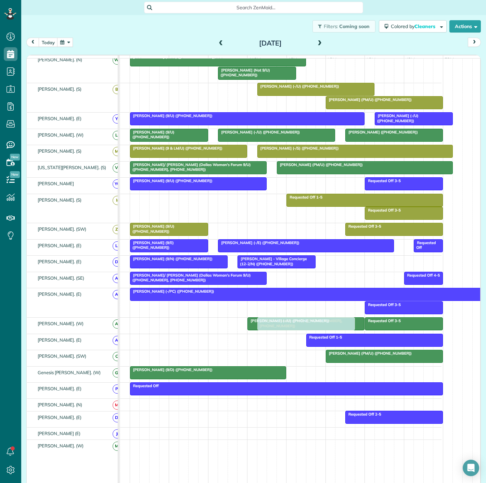
drag, startPoint x: 371, startPoint y: 111, endPoint x: 295, endPoint y: 330, distance: 231.3
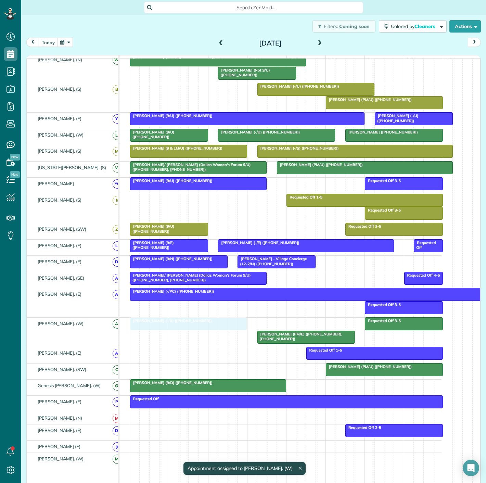
drag, startPoint x: 280, startPoint y: 327, endPoint x: 161, endPoint y: 332, distance: 118.3
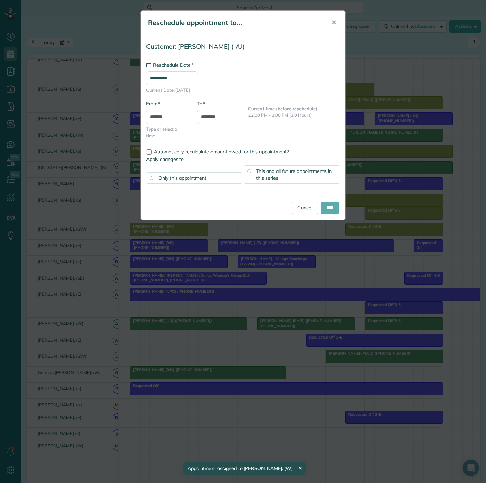
type input "**********"
click at [327, 207] on input "****" at bounding box center [330, 208] width 18 height 12
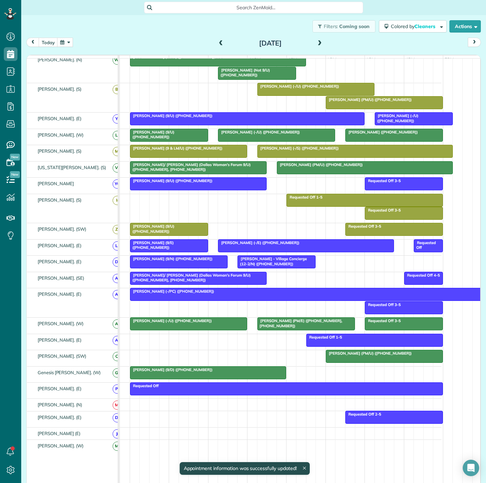
click at [238, 328] on div at bounding box center [189, 324] width 116 height 12
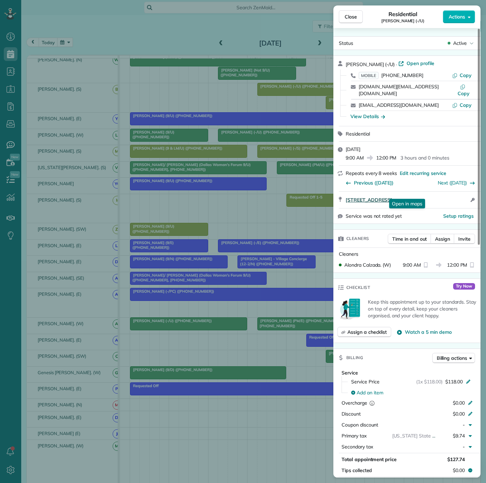
drag, startPoint x: 343, startPoint y: 196, endPoint x: 461, endPoint y: 191, distance: 117.6
click at [461, 192] on div "[STREET_ADDRESS] Open in maps Open in maps Open access information" at bounding box center [407, 200] width 147 height 16
click at [232, 296] on div "Close Residential [PERSON_NAME] (-/U) Actions Status Active [PERSON_NAME] (-/U)…" at bounding box center [243, 241] width 486 height 483
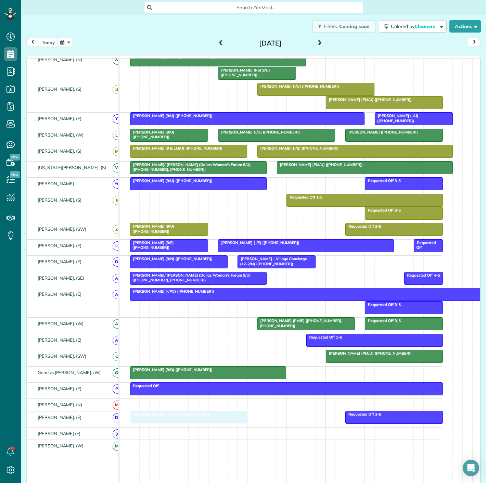
drag, startPoint x: 167, startPoint y: 331, endPoint x: 164, endPoint y: 418, distance: 87.0
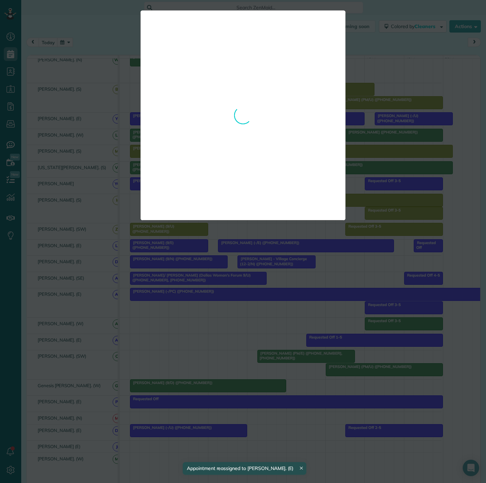
drag, startPoint x: 291, startPoint y: 329, endPoint x: 281, endPoint y: 432, distance: 103.6
click at [280, 425] on div "**********" at bounding box center [243, 241] width 486 height 483
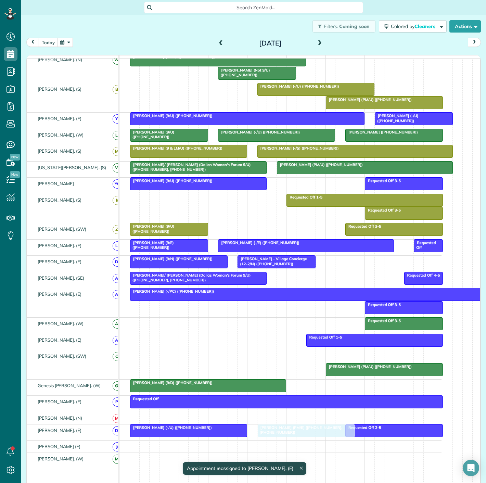
drag, startPoint x: 285, startPoint y: 356, endPoint x: 286, endPoint y: 429, distance: 73.7
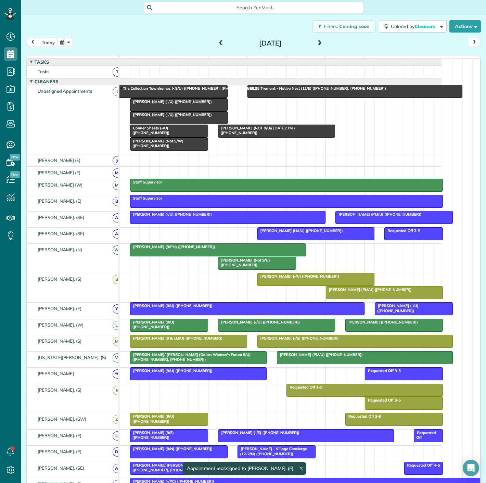
click at [189, 249] on span "[PERSON_NAME] (9/PH) ([PHONE_NUMBER])" at bounding box center [173, 247] width 86 height 5
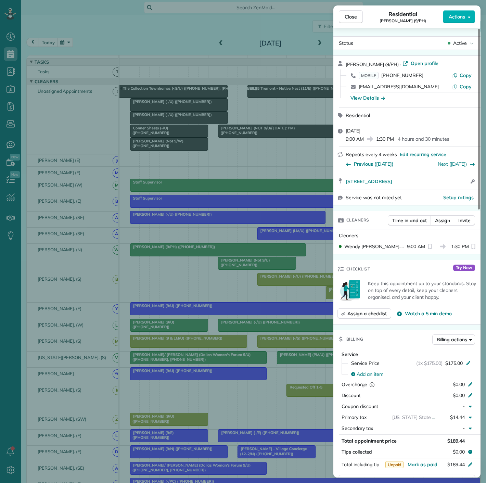
click at [189, 253] on div "Close Residential [PERSON_NAME] (9/PH) Actions Status Active [PERSON_NAME] (9/P…" at bounding box center [243, 241] width 486 height 483
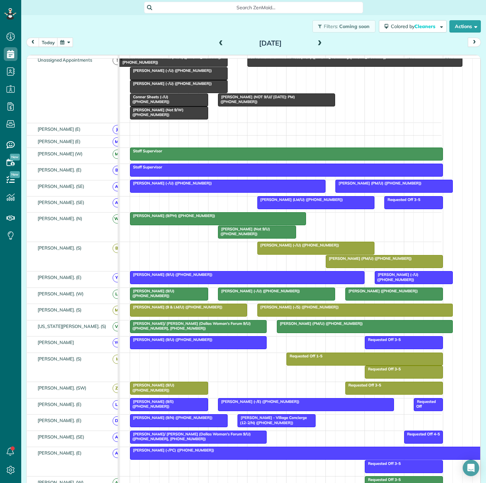
scroll to position [76, 0]
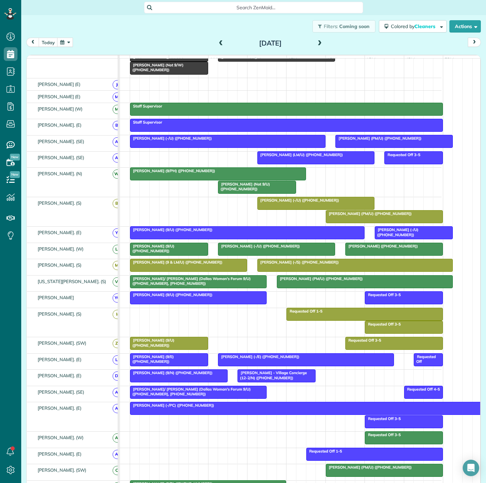
click at [352, 223] on div at bounding box center [384, 217] width 116 height 12
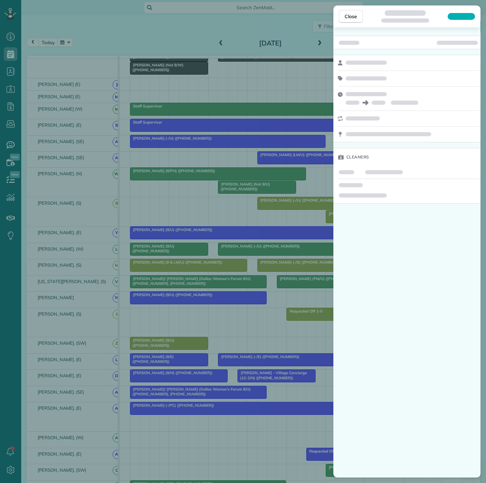
click at [259, 218] on div "Close Cleaners" at bounding box center [243, 241] width 486 height 483
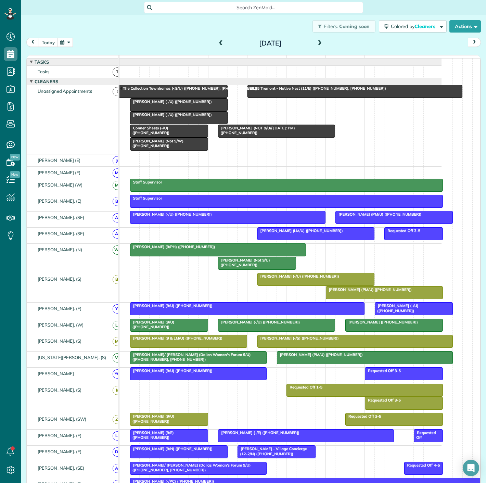
click at [192, 136] on div at bounding box center [169, 131] width 77 height 12
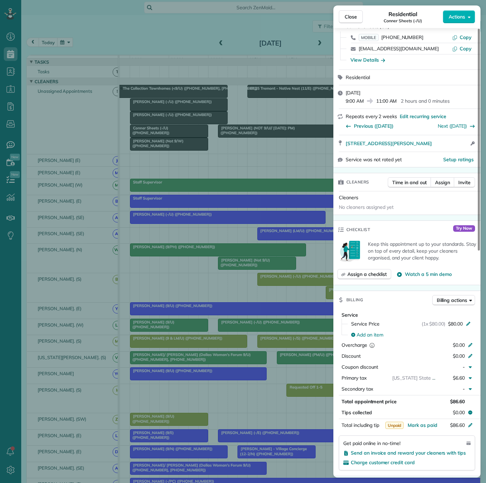
click at [194, 170] on div "Close Residential Conner Sheets (-/U) Actions Status Active Conner Sheets (-/U)…" at bounding box center [243, 241] width 486 height 483
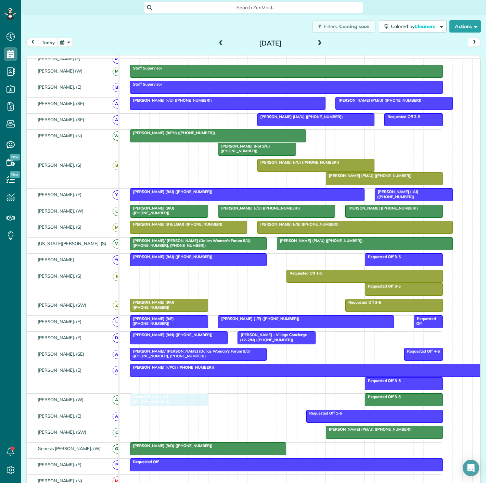
drag, startPoint x: 169, startPoint y: 135, endPoint x: 166, endPoint y: 397, distance: 262.7
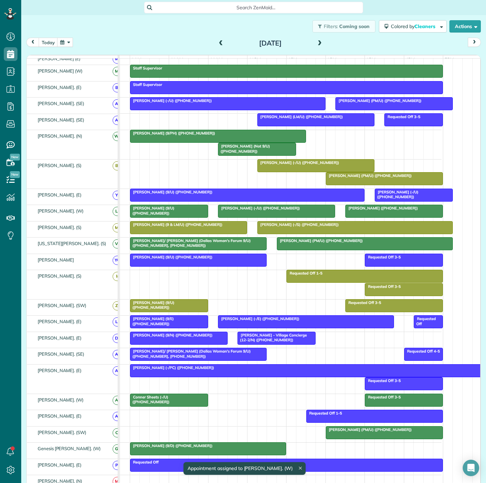
click at [170, 401] on span "Conner Sheets (-/U) ([PHONE_NUMBER])" at bounding box center [150, 400] width 40 height 10
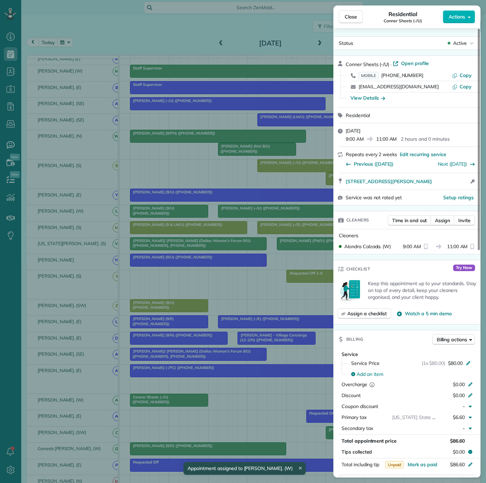
click at [181, 401] on div "Close Residential Conner Sheets (-/U) Actions Status Active Conner Sheets (-/U)…" at bounding box center [243, 241] width 486 height 483
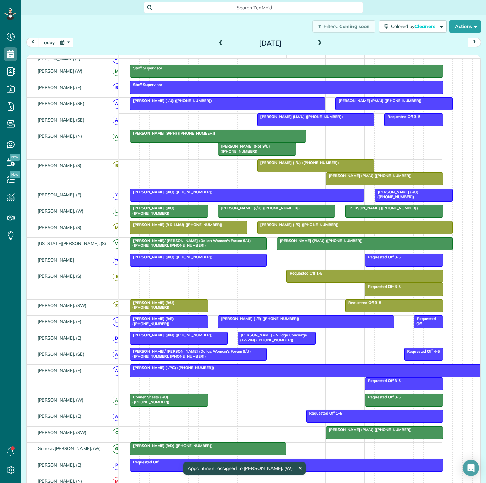
click at [353, 184] on div at bounding box center [384, 179] width 116 height 12
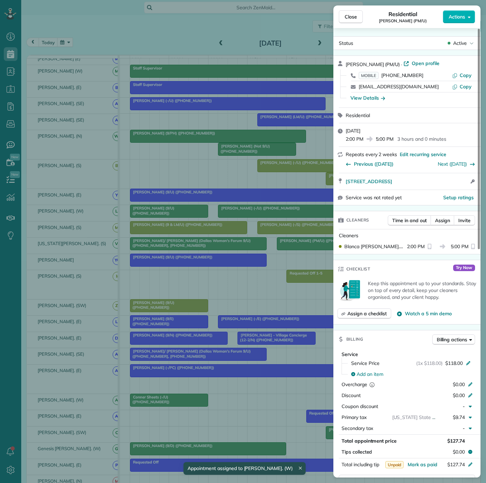
click at [181, 184] on div "Close Residential [PERSON_NAME] (PM/U) Actions Status Active [PERSON_NAME] (PM/…" at bounding box center [243, 241] width 486 height 483
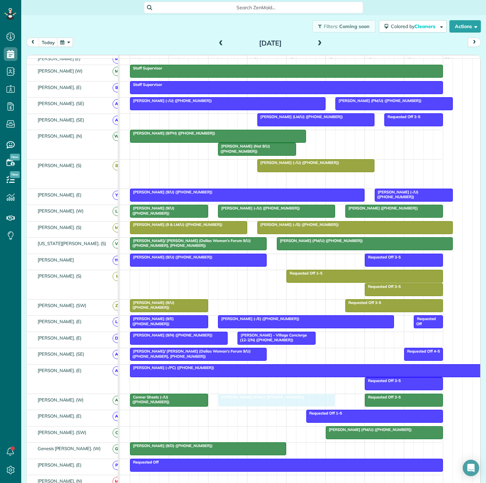
drag, startPoint x: 344, startPoint y: 182, endPoint x: 235, endPoint y: 407, distance: 249.7
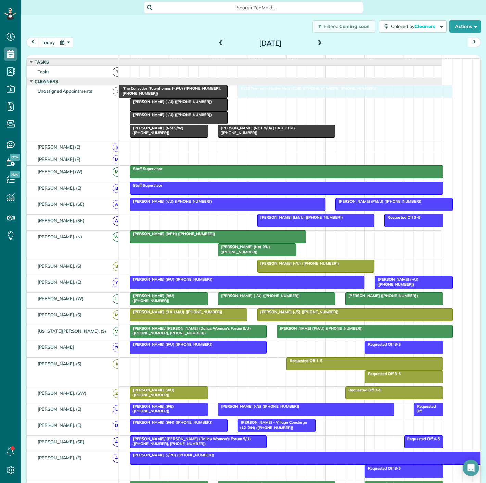
drag, startPoint x: 311, startPoint y: 93, endPoint x: 306, endPoint y: 109, distance: 16.5
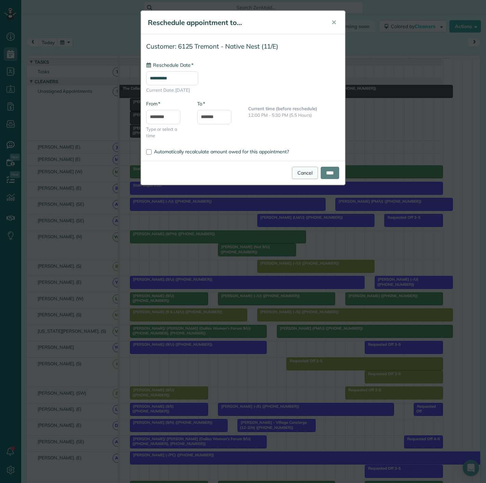
click at [302, 176] on link "Cancel" at bounding box center [305, 173] width 26 height 12
type input "**********"
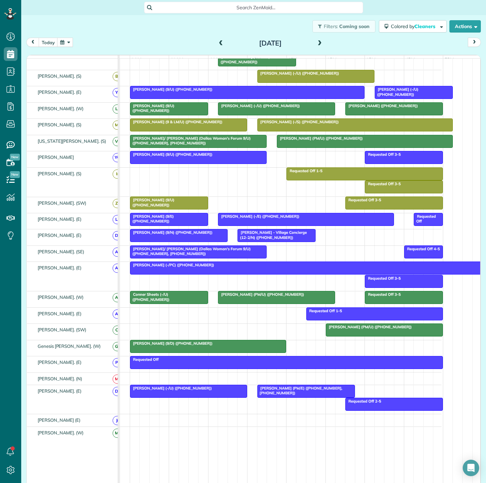
click at [185, 268] on span "[PERSON_NAME] (-/PC) ([PHONE_NUMBER])" at bounding box center [172, 265] width 85 height 5
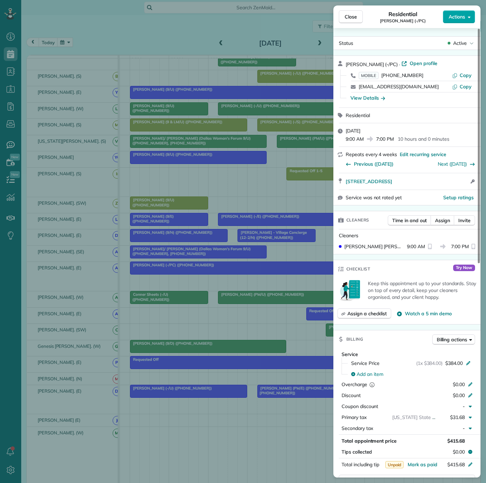
click at [461, 22] on button "Actions" at bounding box center [459, 16] width 32 height 13
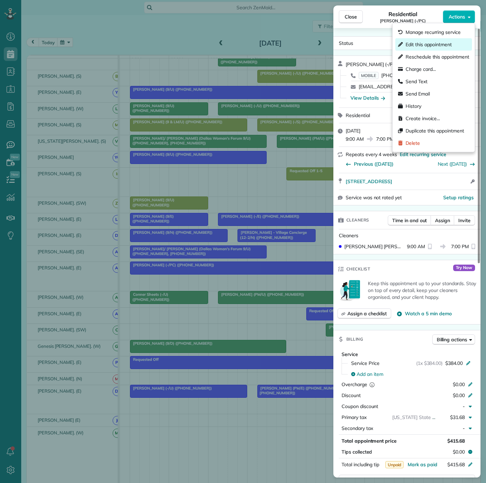
click at [437, 48] on div "Edit this appointment" at bounding box center [434, 44] width 77 height 12
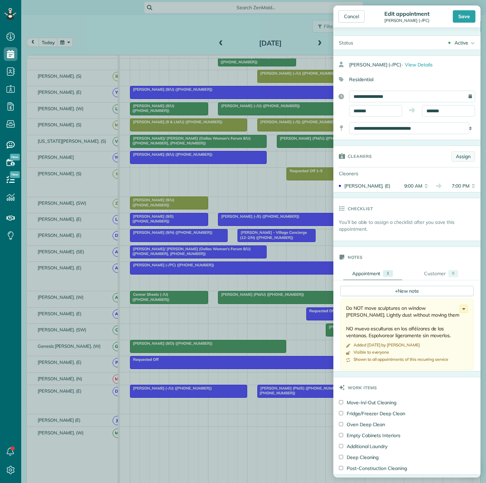
click at [455, 154] on link "Assign" at bounding box center [464, 156] width 24 height 10
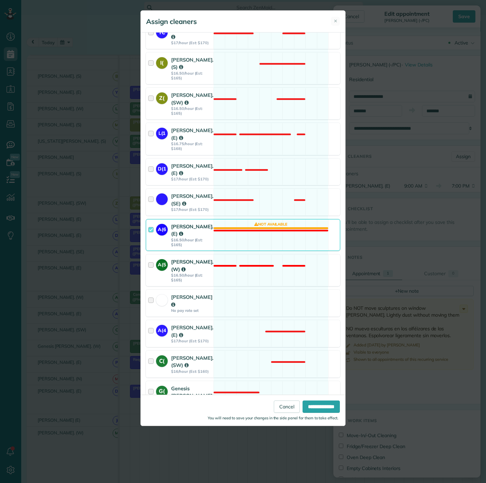
click at [163, 270] on div "A(5" at bounding box center [163, 270] width 15 height 24
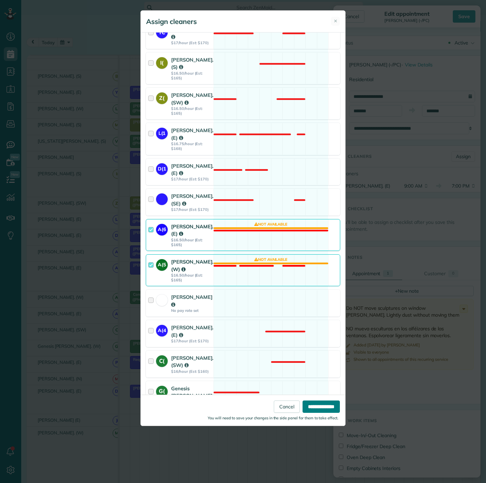
click at [311, 401] on input "**********" at bounding box center [321, 407] width 37 height 12
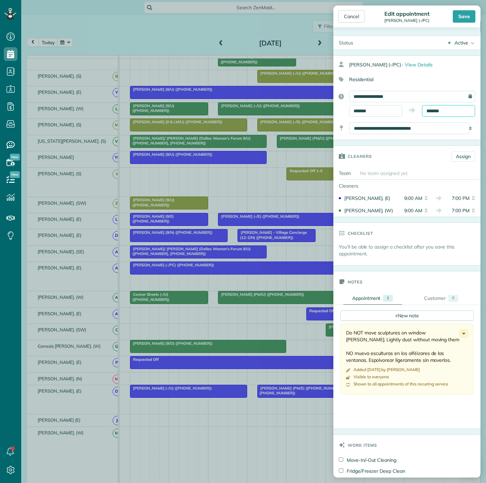
click at [437, 107] on input "*******" at bounding box center [448, 111] width 53 height 12
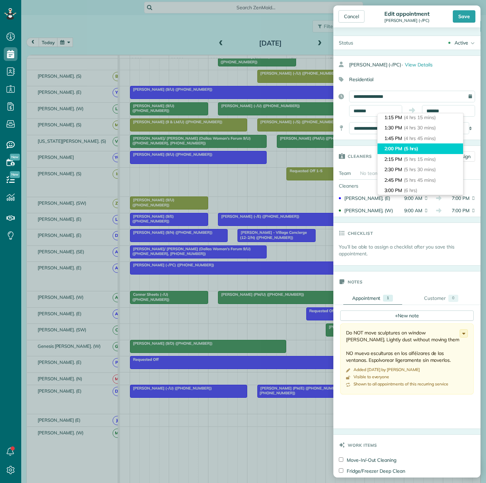
type input "*******"
click at [421, 145] on li "2:00 PM (5 hrs)" at bounding box center [421, 149] width 86 height 11
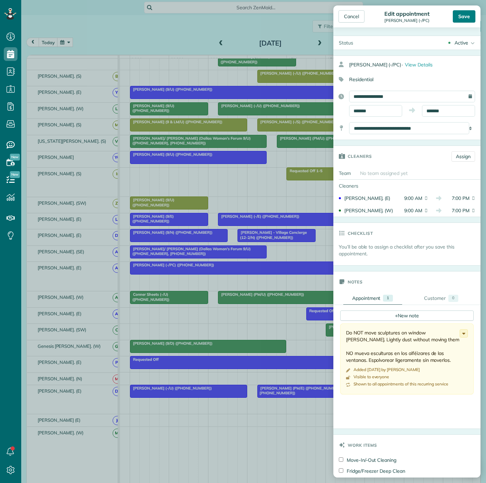
click at [461, 18] on div "Save" at bounding box center [464, 16] width 23 height 12
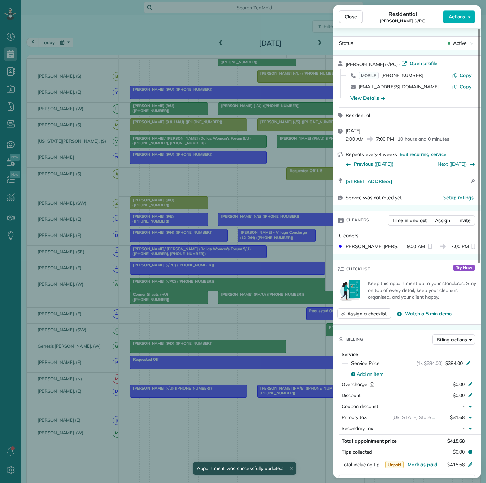
click at [189, 326] on div "Close Residential [PERSON_NAME] (-/PC) Actions Status Active [PERSON_NAME] (-/P…" at bounding box center [243, 241] width 486 height 483
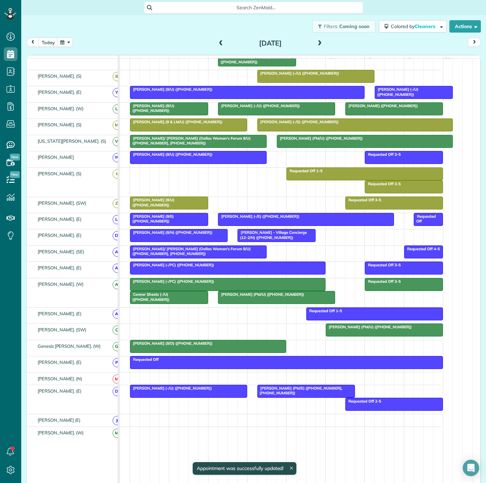
click at [186, 284] on span "[PERSON_NAME] (-/PC) ([PHONE_NUMBER])" at bounding box center [172, 281] width 85 height 5
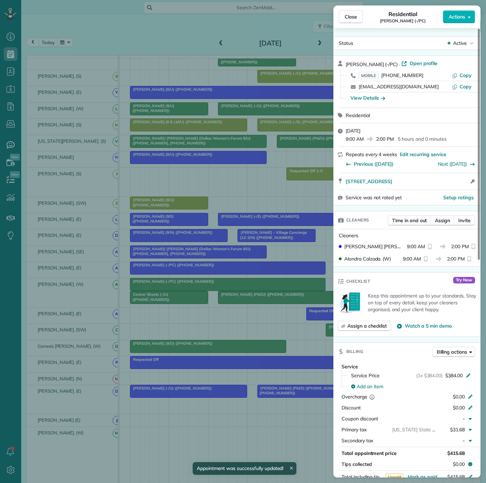
click at [186, 286] on div "Close Residential [PERSON_NAME] (-/PC) Actions Status Active [PERSON_NAME] (-/P…" at bounding box center [243, 241] width 486 height 483
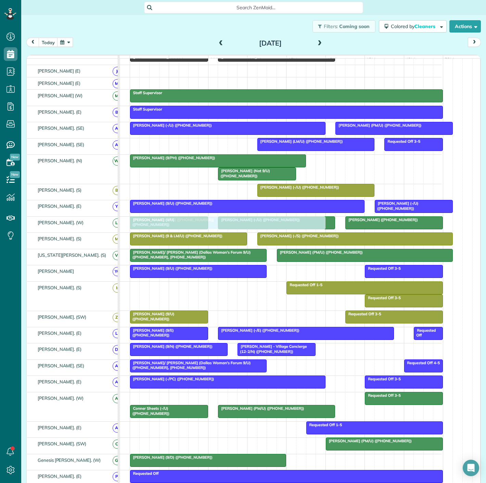
drag, startPoint x: 186, startPoint y: 286, endPoint x: 187, endPoint y: 233, distance: 53.4
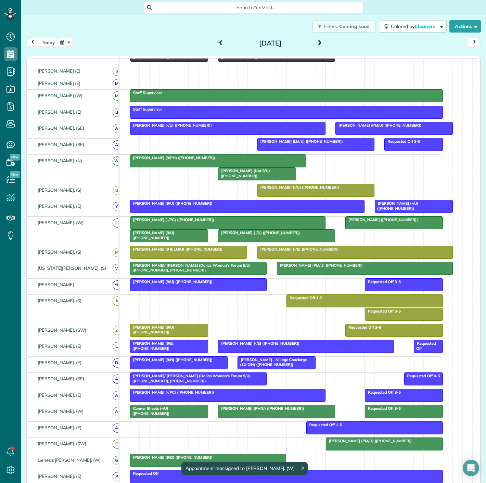
click at [178, 222] on span "[PERSON_NAME] (-/PC) ([PHONE_NUMBER])" at bounding box center [172, 220] width 85 height 5
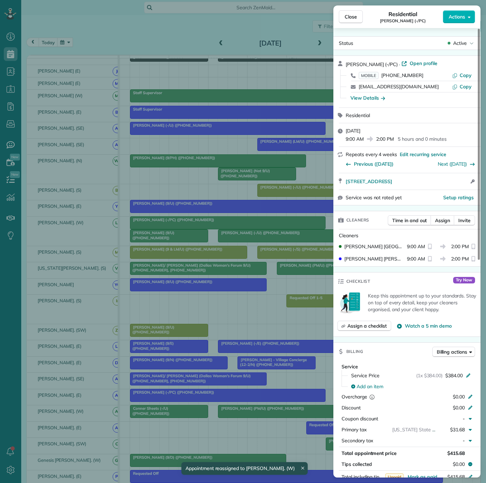
click at [178, 226] on div "Close Residential [PERSON_NAME] (-/PC) Actions Status Active [PERSON_NAME] (-/P…" at bounding box center [243, 241] width 486 height 483
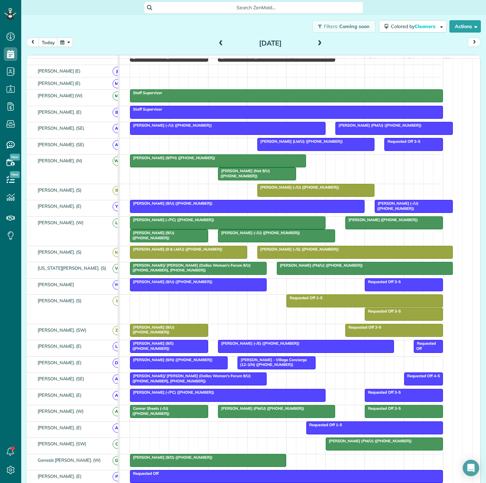
click at [62, 200] on div "[PERSON_NAME]. (S)" at bounding box center [75, 192] width 97 height 16
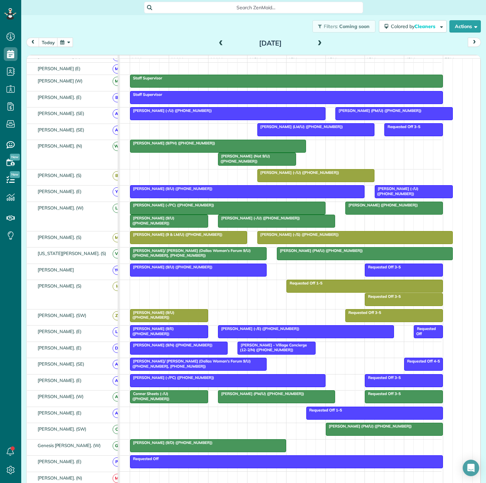
click at [188, 208] on span "[PERSON_NAME] (-/PC) ([PHONE_NUMBER])" at bounding box center [172, 205] width 85 height 5
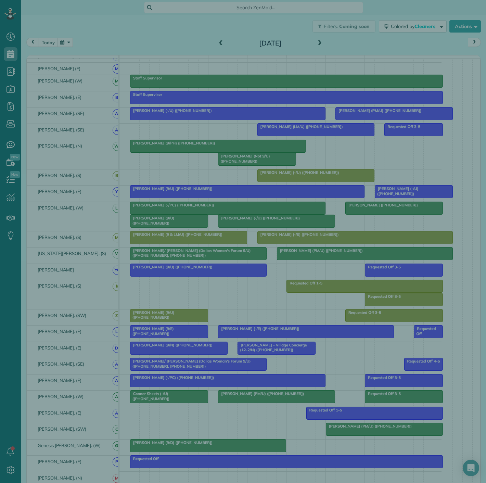
click at [188, 210] on div "Close Residential [PERSON_NAME] (-/PC) Actions Status Active [PERSON_NAME] (-/P…" at bounding box center [243, 241] width 486 height 483
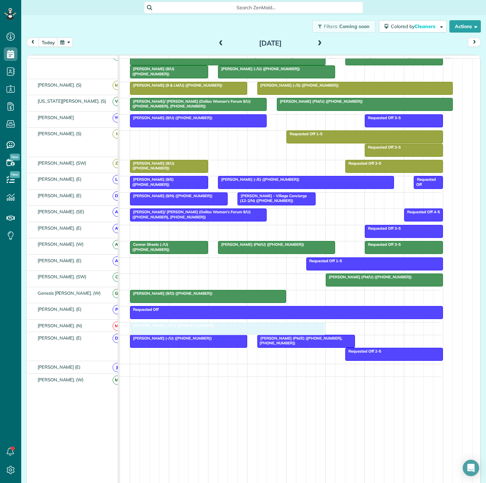
drag, startPoint x: 187, startPoint y: 345, endPoint x: 185, endPoint y: 331, distance: 14.2
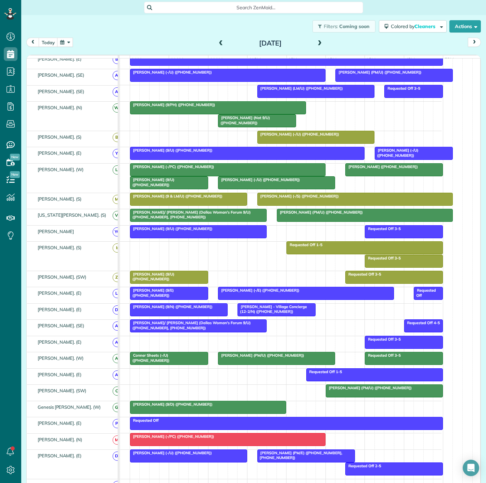
click at [347, 391] on span "[PERSON_NAME] (PM/U) ([PHONE_NUMBER])" at bounding box center [369, 388] width 87 height 5
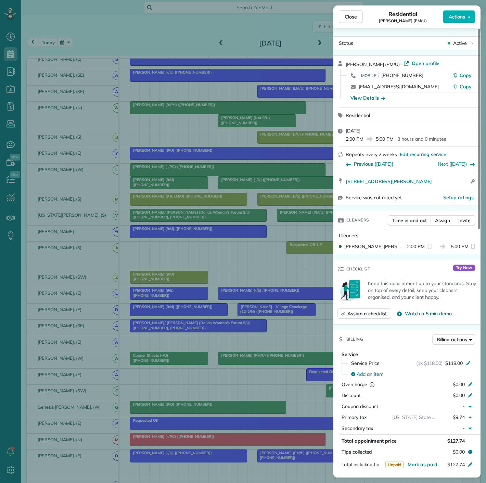
click at [238, 336] on div "Close Residential [PERSON_NAME] (PM/U) Actions Status Active [PERSON_NAME] (PM/…" at bounding box center [243, 241] width 486 height 483
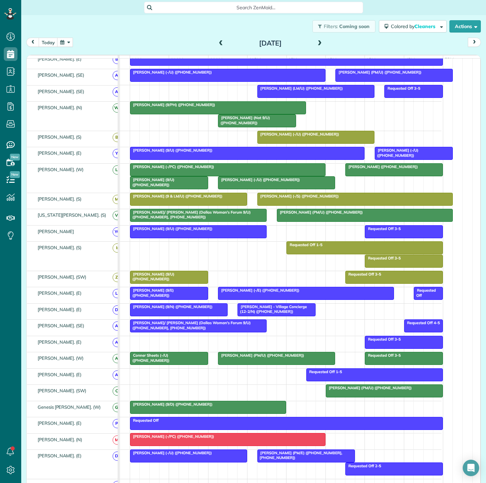
click at [175, 185] on span "[PERSON_NAME] (9/U) ([PHONE_NUMBER])" at bounding box center [152, 182] width 45 height 10
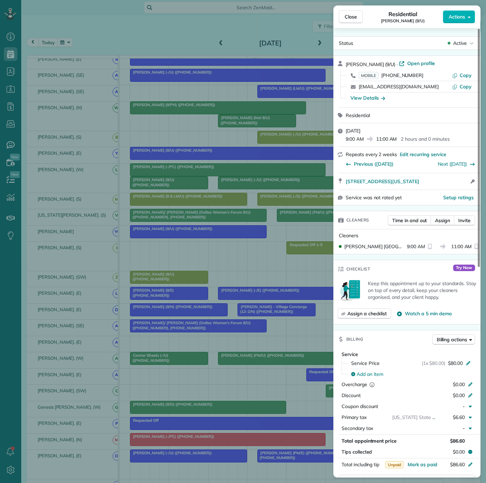
click at [189, 186] on div "Close Residential [PERSON_NAME] (9/U) Actions Status Active [PERSON_NAME] (9/U)…" at bounding box center [243, 241] width 486 height 483
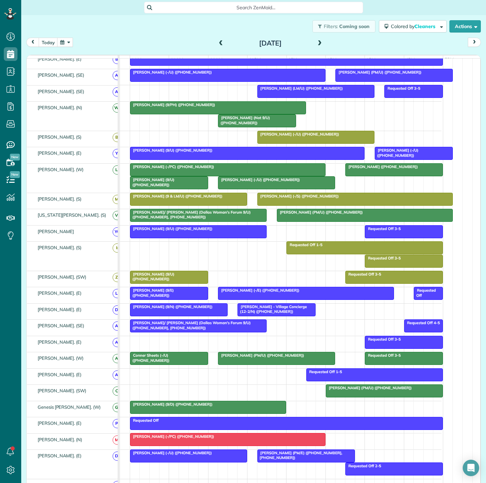
click at [239, 187] on div at bounding box center [277, 183] width 116 height 12
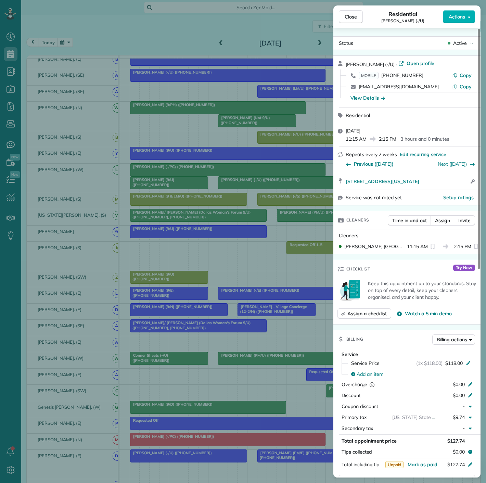
click at [239, 187] on div "Close Residential [PERSON_NAME] (-/U) Actions Status Active [PERSON_NAME] (-/U)…" at bounding box center [243, 241] width 486 height 483
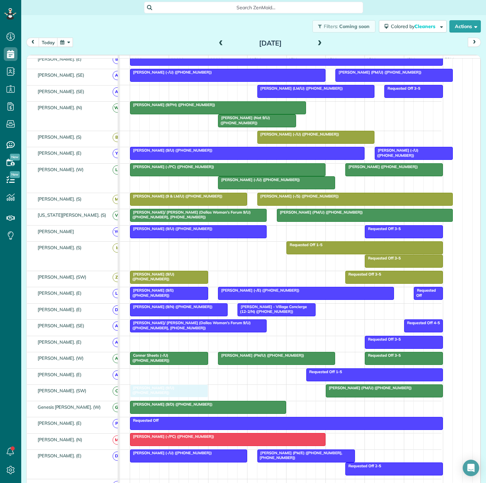
drag, startPoint x: 177, startPoint y: 189, endPoint x: 176, endPoint y: 396, distance: 206.6
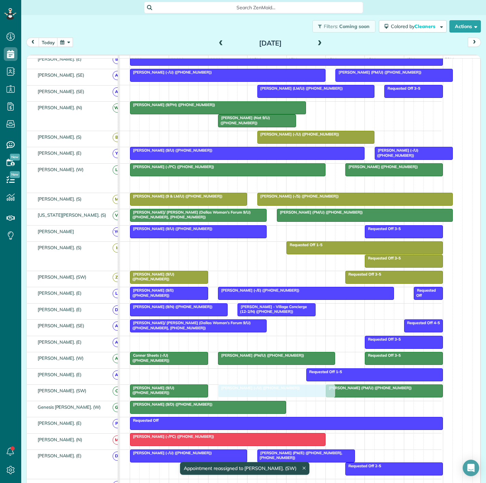
drag, startPoint x: 240, startPoint y: 186, endPoint x: 242, endPoint y: 397, distance: 210.7
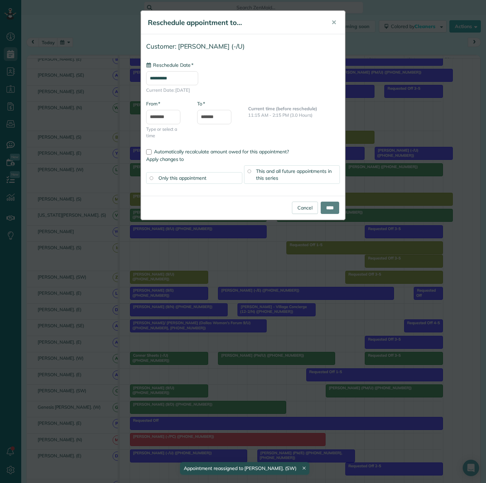
type input "**********"
click at [331, 206] on input "****" at bounding box center [330, 208] width 18 height 12
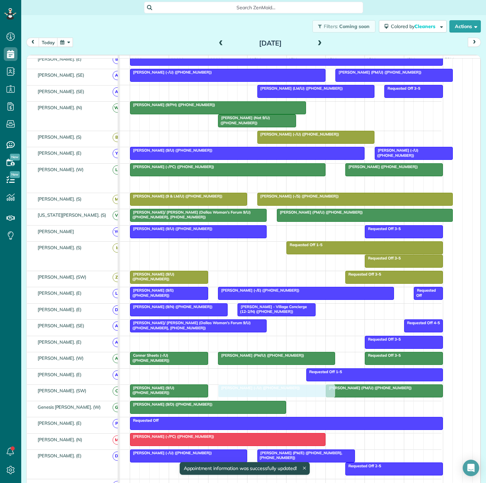
drag, startPoint x: 252, startPoint y: 185, endPoint x: 250, endPoint y: 394, distance: 208.6
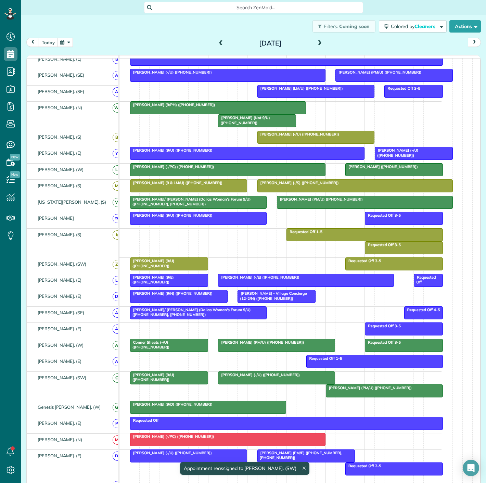
click at [159, 377] on span "[PERSON_NAME] (9/U) ([PHONE_NUMBER])" at bounding box center [152, 378] width 45 height 10
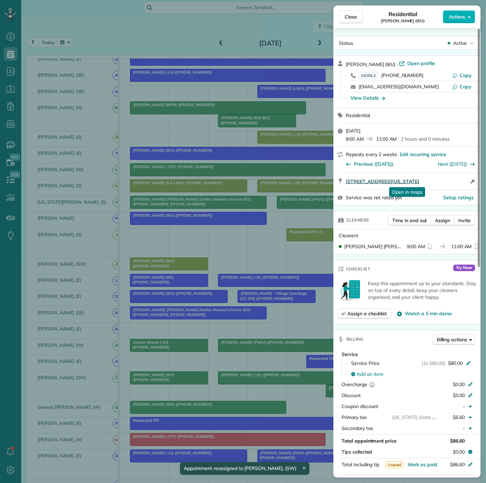
drag, startPoint x: 343, startPoint y: 185, endPoint x: 463, endPoint y: 182, distance: 119.9
click at [463, 182] on div "[STREET_ADDRESS][US_STATE] Open in maps Open in maps Open access information" at bounding box center [407, 181] width 147 height 16
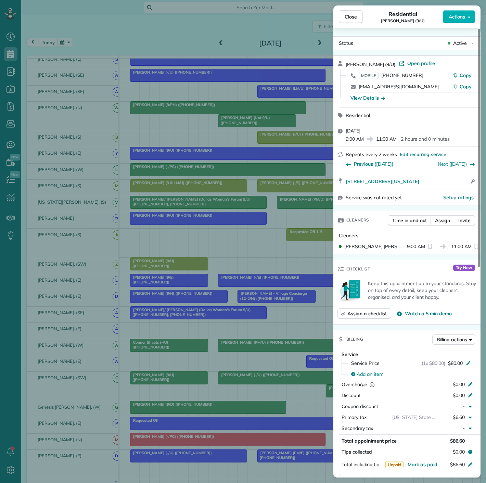
click at [229, 374] on div "Close Residential [PERSON_NAME] (9/U) Actions Status Active [PERSON_NAME] (9/U)…" at bounding box center [243, 241] width 486 height 483
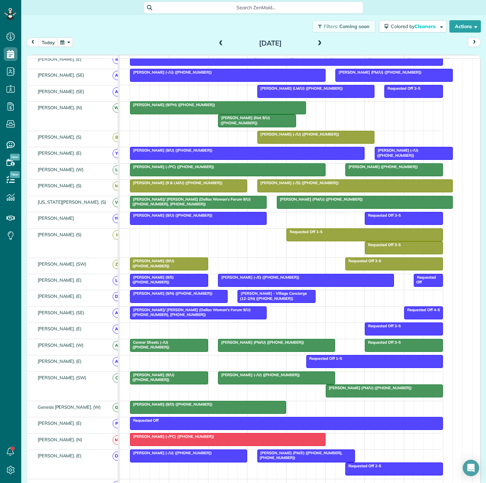
click at [232, 384] on div at bounding box center [277, 378] width 116 height 12
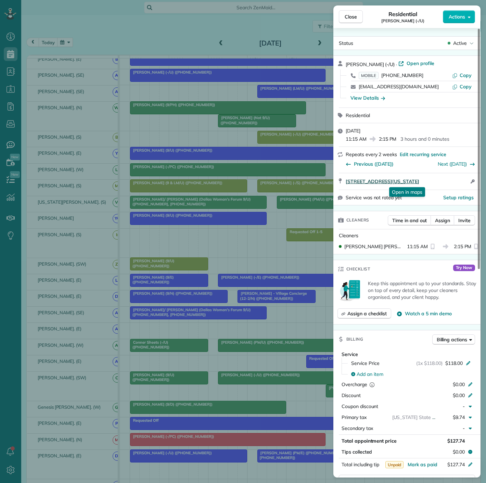
drag, startPoint x: 346, startPoint y: 185, endPoint x: 450, endPoint y: 184, distance: 104.8
click at [450, 184] on div "[STREET_ADDRESS][US_STATE] Open in maps Open in maps Open access information" at bounding box center [407, 181] width 147 height 16
drag, startPoint x: 260, startPoint y: 381, endPoint x: 269, endPoint y: 382, distance: 9.0
click at [260, 381] on div "Close Residential [PERSON_NAME] (-/U) Actions Status Active [PERSON_NAME] (-/U)…" at bounding box center [243, 241] width 486 height 483
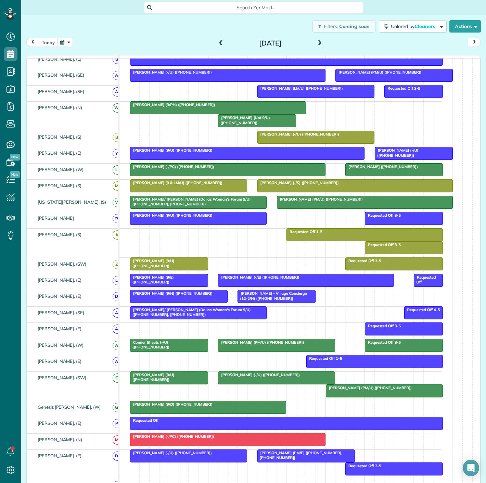
click at [340, 391] on span "[PERSON_NAME] (PM/U) ([PHONE_NUMBER])" at bounding box center [369, 388] width 87 height 5
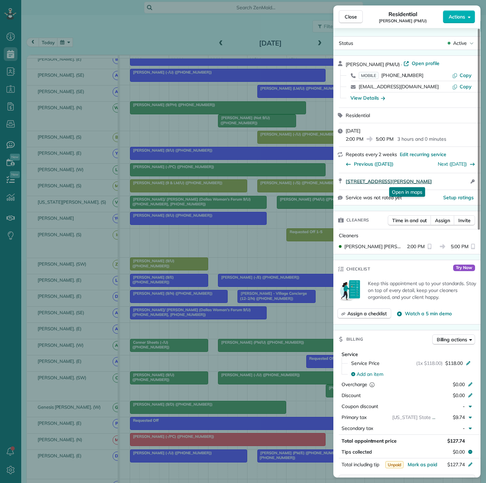
drag, startPoint x: 346, startPoint y: 184, endPoint x: 439, endPoint y: 183, distance: 93.9
click at [439, 183] on div "[STREET_ADDRESS][PERSON_NAME] Open in maps Open in maps Open access information" at bounding box center [407, 181] width 147 height 16
drag, startPoint x: 82, startPoint y: 342, endPoint x: 220, endPoint y: 365, distance: 139.6
click at [82, 342] on div "Close Residential [PERSON_NAME] (PM/U) Actions Status Active [PERSON_NAME] (PM/…" at bounding box center [243, 241] width 486 height 483
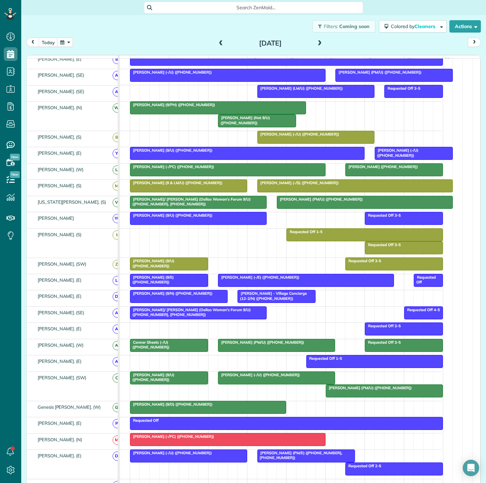
click at [248, 377] on span "[PERSON_NAME] (-/U) ([PHONE_NUMBER])" at bounding box center [259, 375] width 83 height 5
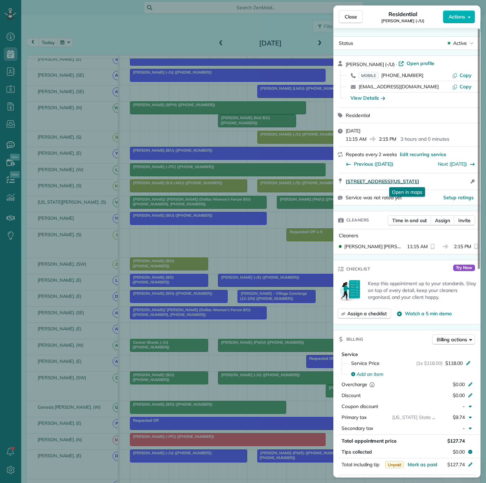
drag, startPoint x: 359, startPoint y: 185, endPoint x: 453, endPoint y: 182, distance: 93.9
click at [453, 182] on div "[STREET_ADDRESS][US_STATE] Open in maps Open in maps Open access information" at bounding box center [407, 181] width 147 height 16
drag, startPoint x: 106, startPoint y: 337, endPoint x: 161, endPoint y: 381, distance: 70.1
click at [106, 337] on div "Close Residential [PERSON_NAME] (-/U) Actions Status Active [PERSON_NAME] (-/U)…" at bounding box center [243, 241] width 486 height 483
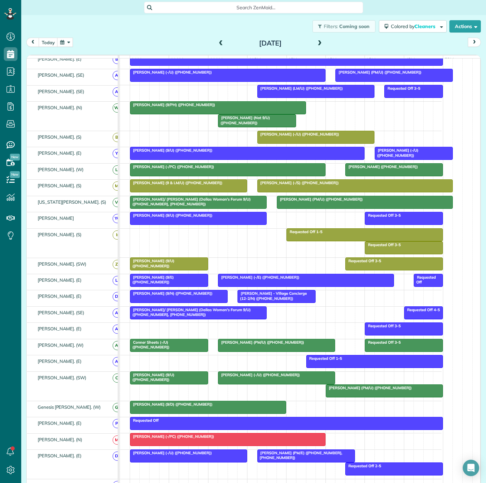
click at [168, 377] on span "[PERSON_NAME] (9/U) ([PHONE_NUMBER])" at bounding box center [152, 378] width 45 height 10
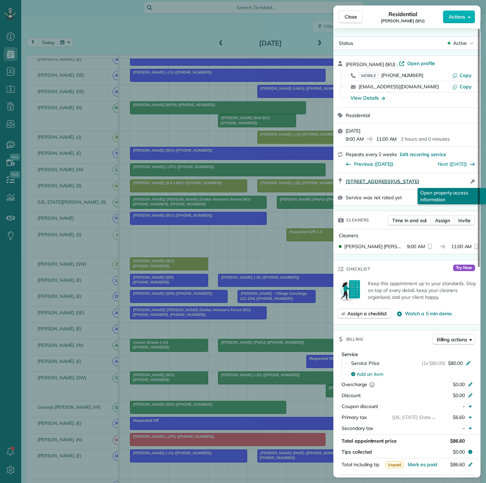
drag, startPoint x: 345, startPoint y: 184, endPoint x: 468, endPoint y: 178, distance: 122.8
click at [468, 178] on div "[STREET_ADDRESS][US_STATE] Open access information Open property access informa…" at bounding box center [407, 181] width 147 height 16
drag, startPoint x: 187, startPoint y: 314, endPoint x: 318, endPoint y: 376, distance: 144.0
click at [187, 314] on div "Close Residential [PERSON_NAME] (9/U) Actions Status Active [PERSON_NAME] (9/U)…" at bounding box center [243, 241] width 486 height 483
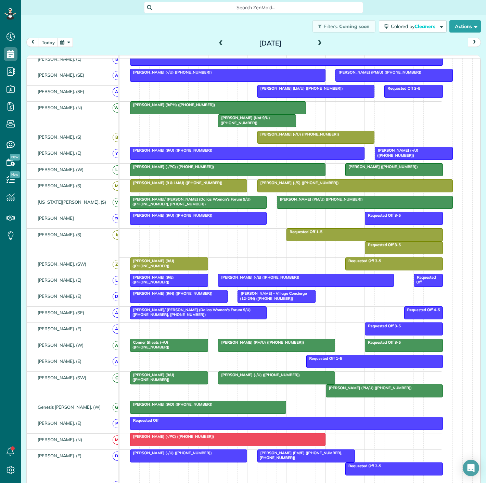
click at [359, 397] on div at bounding box center [384, 391] width 116 height 12
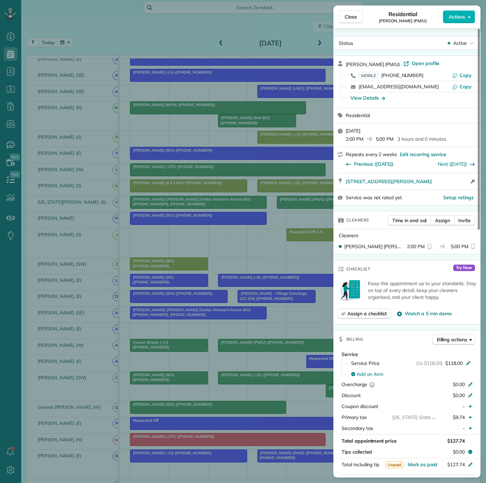
drag, startPoint x: 122, startPoint y: 314, endPoint x: 174, endPoint y: 345, distance: 60.8
click at [122, 314] on div "Close Residential [PERSON_NAME] (PM/U) Actions Status Active [PERSON_NAME] (PM/…" at bounding box center [243, 241] width 486 height 483
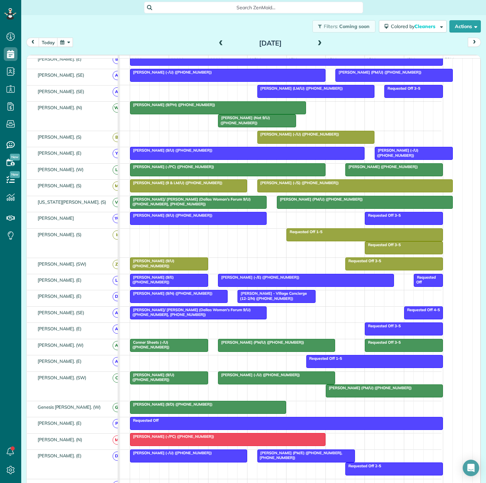
click at [395, 169] on span "[PERSON_NAME] ([PHONE_NUMBER])" at bounding box center [381, 166] width 73 height 5
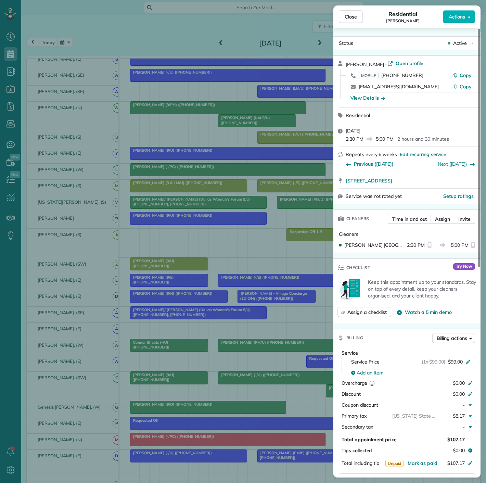
drag, startPoint x: 343, startPoint y: 182, endPoint x: 445, endPoint y: 176, distance: 102.2
click at [445, 176] on div "[STREET_ADDRESS]" at bounding box center [407, 180] width 147 height 15
click at [194, 367] on div "Close Residential [PERSON_NAME] Actions Status Active [PERSON_NAME] · Open prof…" at bounding box center [243, 241] width 486 height 483
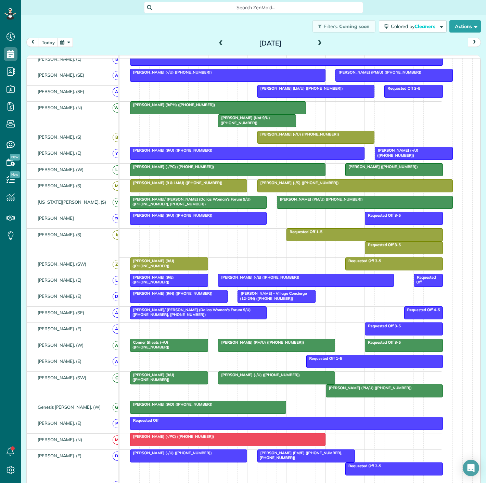
scroll to position [167, 0]
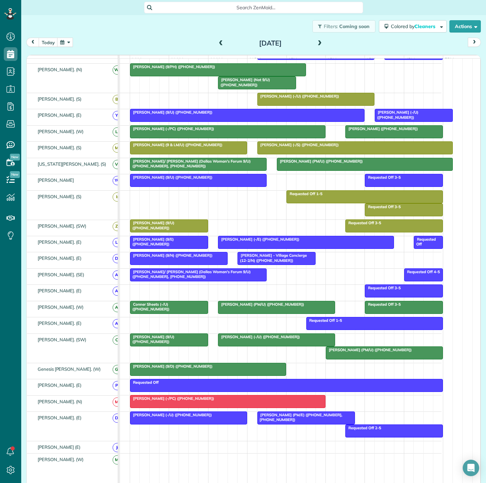
click at [157, 342] on span "[PERSON_NAME] (9/U) ([PHONE_NUMBER])" at bounding box center [152, 340] width 45 height 10
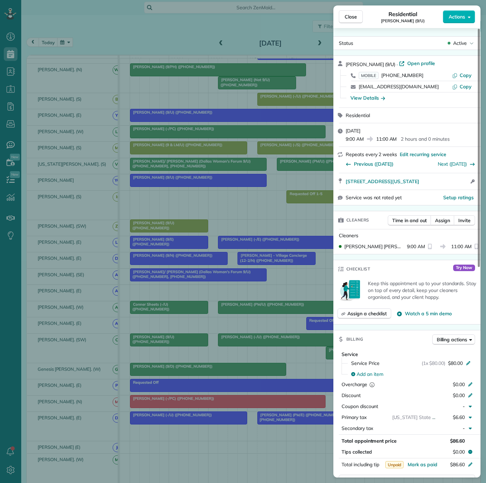
click at [157, 342] on div "Close Residential [PERSON_NAME] (9/U) Actions Status Active [PERSON_NAME] (9/U)…" at bounding box center [243, 241] width 486 height 483
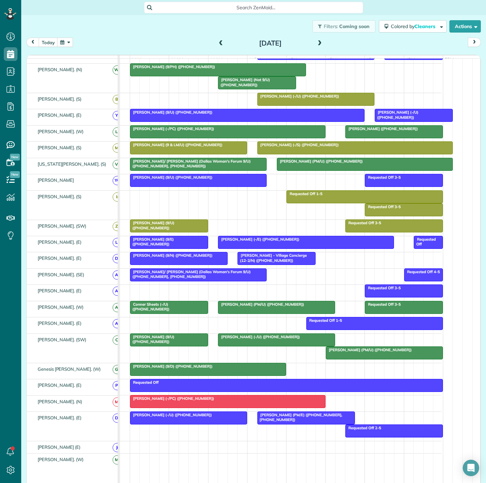
click at [222, 346] on div at bounding box center [277, 340] width 116 height 12
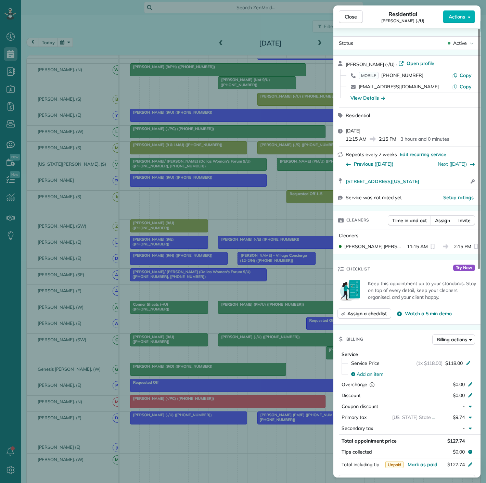
click at [222, 346] on div "Close Residential [PERSON_NAME] (-/U) Actions Status Active [PERSON_NAME] (-/U)…" at bounding box center [243, 241] width 486 height 483
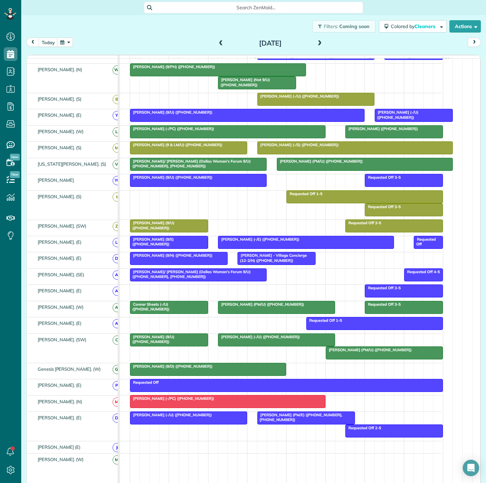
click at [350, 351] on span "[PERSON_NAME] (PM/U) ([PHONE_NUMBER])" at bounding box center [369, 350] width 87 height 5
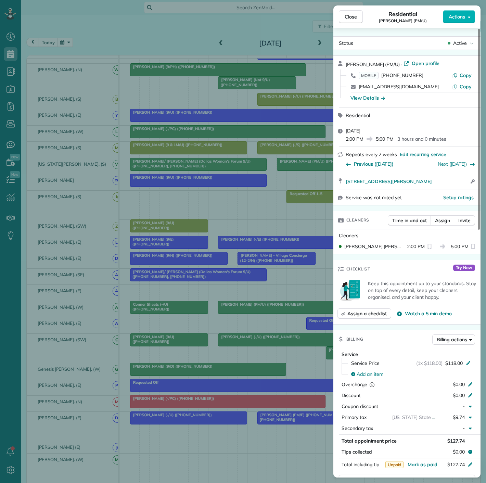
click at [225, 363] on div "Close Residential [PERSON_NAME] (PM/U) Actions Status Active [PERSON_NAME] (PM/…" at bounding box center [243, 241] width 486 height 483
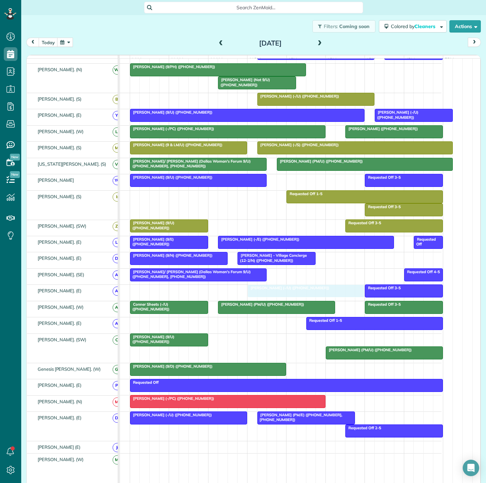
drag, startPoint x: 257, startPoint y: 344, endPoint x: 286, endPoint y: 291, distance: 60.6
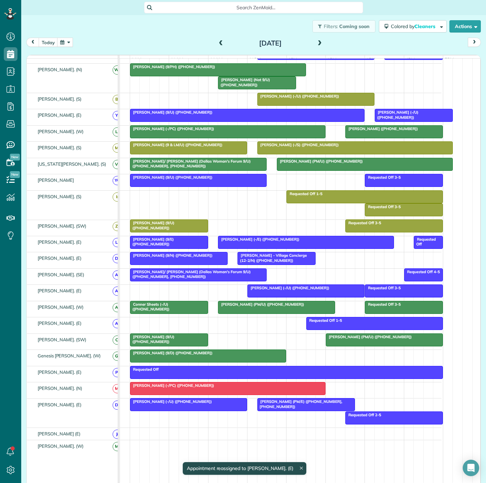
click at [344, 346] on div at bounding box center [384, 340] width 116 height 12
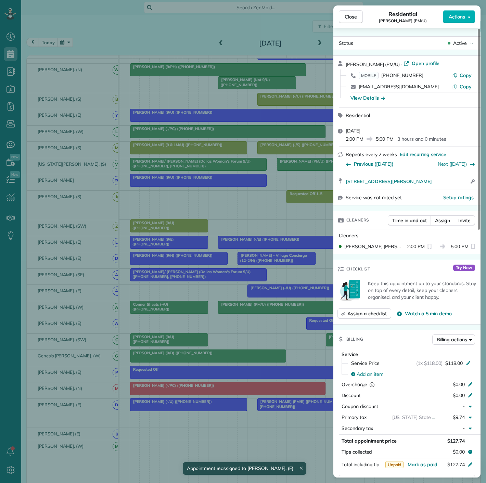
click at [133, 338] on div "Close Residential [PERSON_NAME] (PM/U) Actions Status Active [PERSON_NAME] (PM/…" at bounding box center [243, 241] width 486 height 483
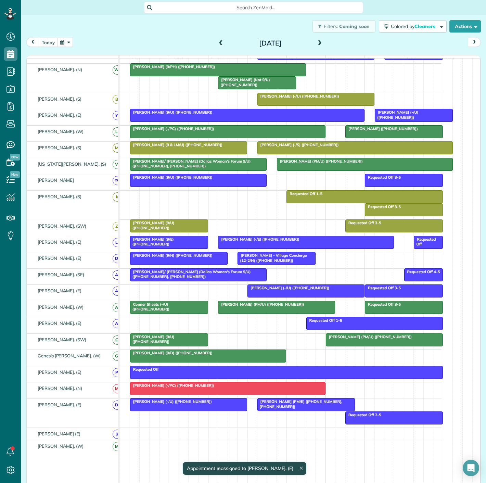
click at [343, 339] on span "[PERSON_NAME] (PM/U) ([PHONE_NUMBER])" at bounding box center [369, 337] width 87 height 5
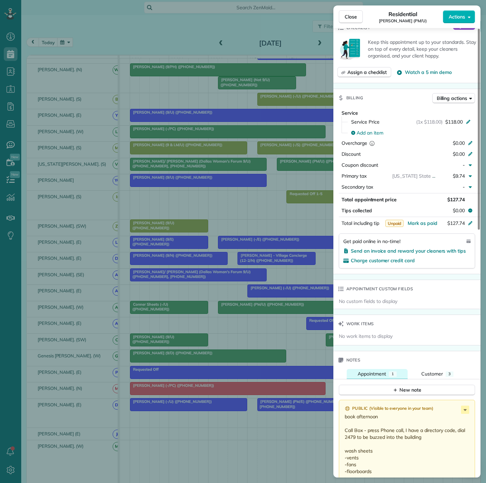
scroll to position [553, 0]
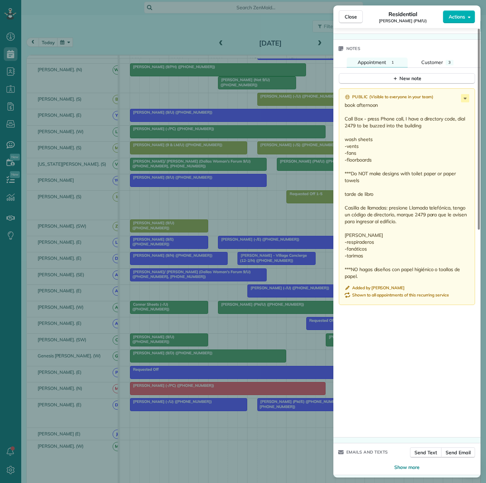
click at [270, 314] on div "Close Residential [PERSON_NAME] (PM/U) Actions Status Active [PERSON_NAME] (PM/…" at bounding box center [243, 241] width 486 height 483
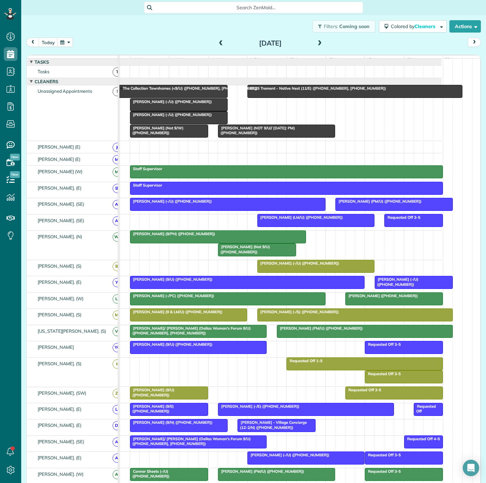
click at [267, 266] on span "[PERSON_NAME] (-/U) ([PHONE_NUMBER])" at bounding box center [298, 263] width 83 height 5
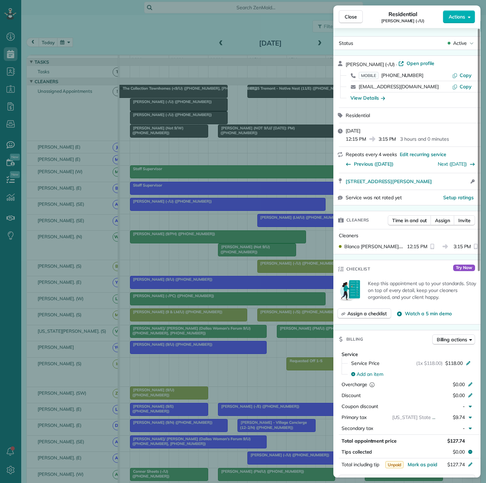
click at [185, 223] on div "Close Residential [PERSON_NAME] (-/U) Actions Status Active [PERSON_NAME] (-/U)…" at bounding box center [243, 241] width 486 height 483
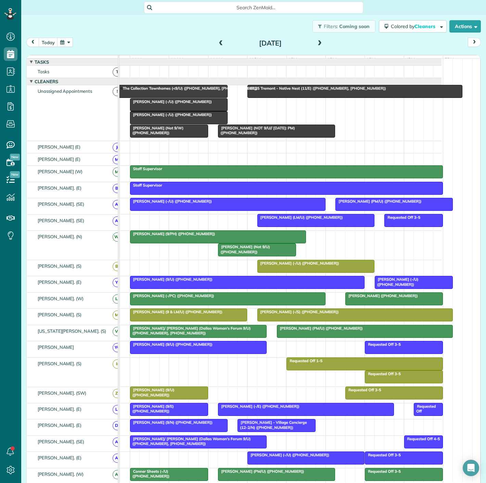
click at [260, 256] on div at bounding box center [257, 250] width 77 height 12
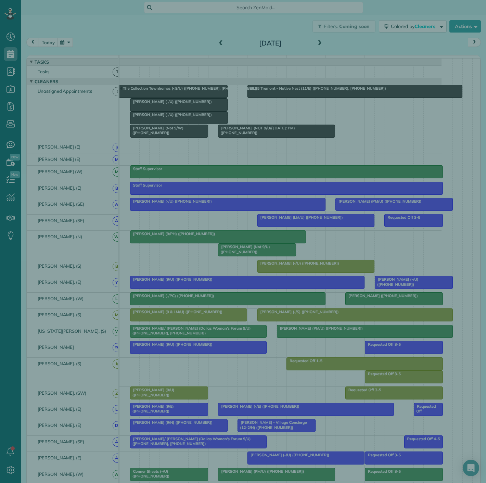
click at [242, 262] on div "Close Cleaners" at bounding box center [243, 241] width 486 height 483
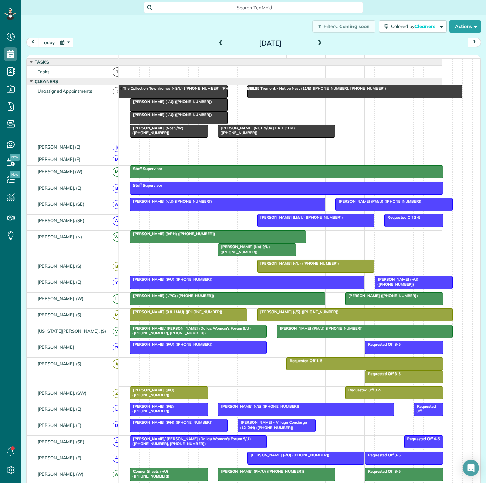
click at [370, 305] on div at bounding box center [394, 299] width 97 height 12
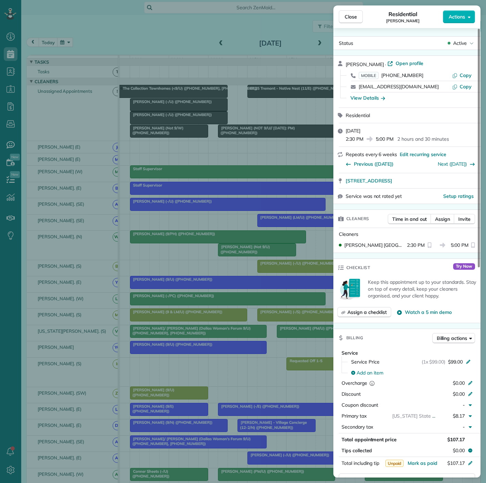
click at [238, 306] on div "Close Residential [PERSON_NAME] Actions Status Active [PERSON_NAME] · Open prof…" at bounding box center [243, 241] width 486 height 483
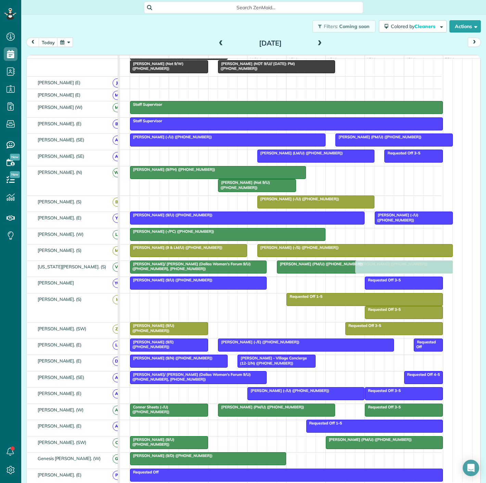
scroll to position [152, 0]
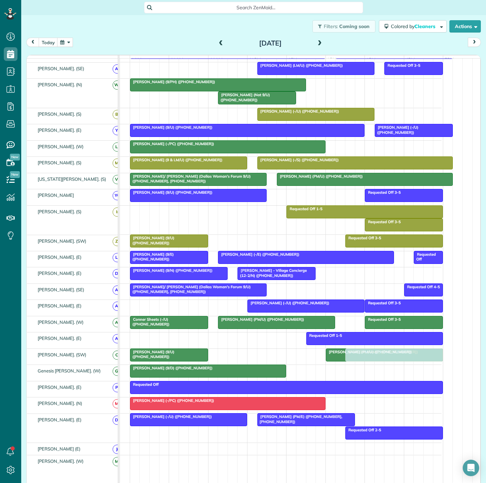
drag, startPoint x: 362, startPoint y: 306, endPoint x: 357, endPoint y: 363, distance: 58.1
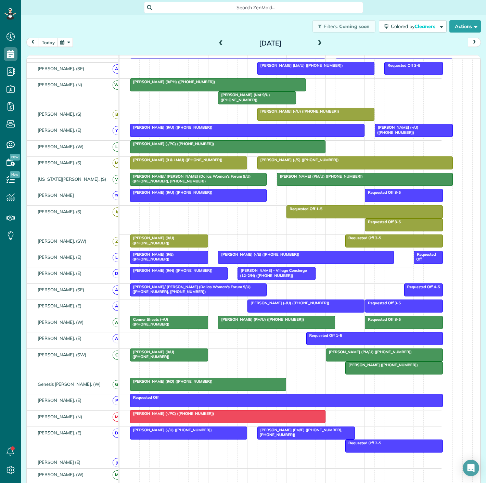
click at [367, 371] on div at bounding box center [394, 368] width 97 height 12
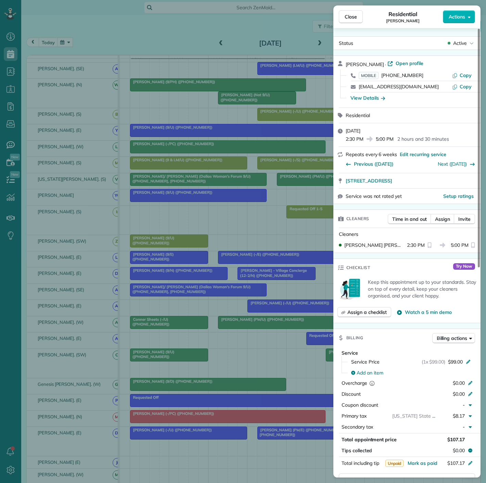
click at [295, 371] on div "Close Residential [PERSON_NAME] Actions Status Active [PERSON_NAME] · Open prof…" at bounding box center [243, 241] width 486 height 483
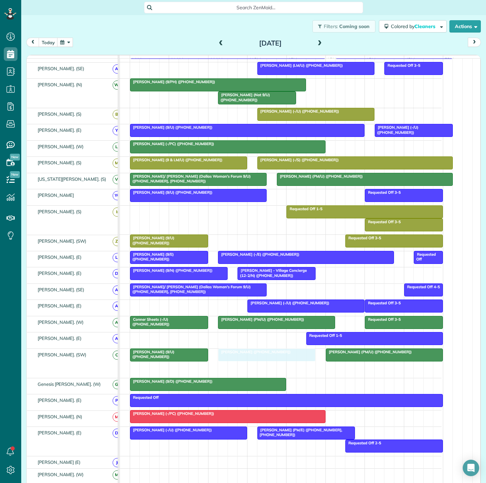
drag, startPoint x: 360, startPoint y: 372, endPoint x: 230, endPoint y: 367, distance: 129.9
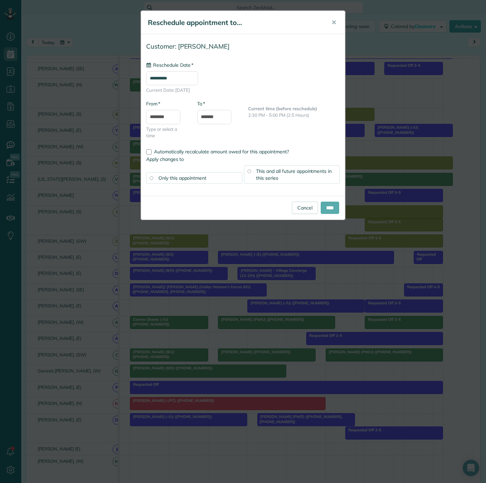
type input "**********"
click at [330, 211] on input "****" at bounding box center [330, 208] width 18 height 12
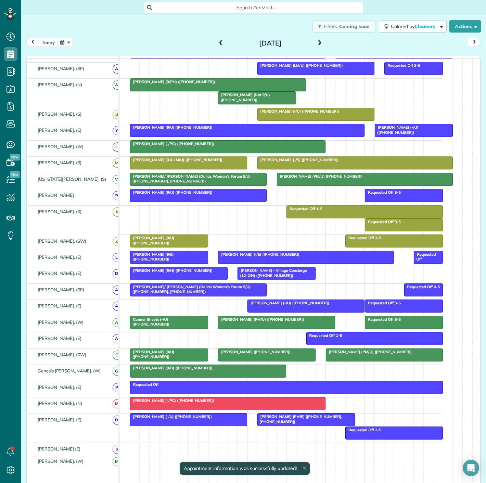
click at [356, 358] on div at bounding box center [384, 355] width 116 height 12
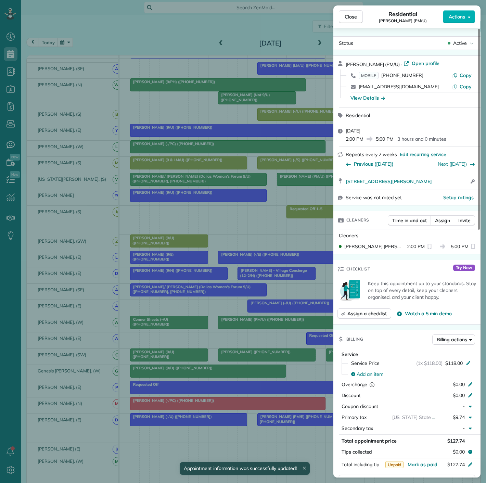
click at [233, 362] on div "Close Residential [PERSON_NAME] (PM/U) Actions Status Active [PERSON_NAME] (PM/…" at bounding box center [243, 241] width 486 height 483
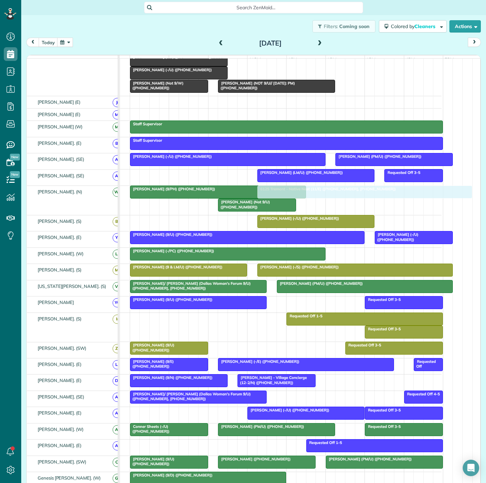
scroll to position [114, 29]
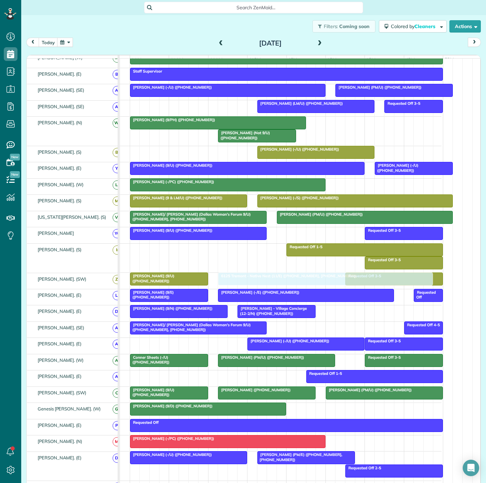
drag, startPoint x: 278, startPoint y: 95, endPoint x: 244, endPoint y: 282, distance: 190.5
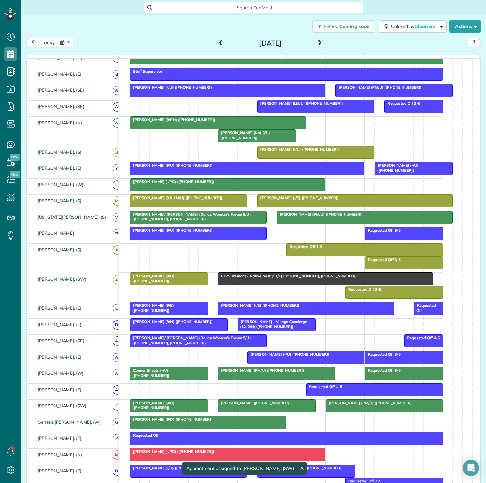
click at [175, 280] on span "[PERSON_NAME] (9/U) ([PHONE_NUMBER])" at bounding box center [152, 279] width 45 height 10
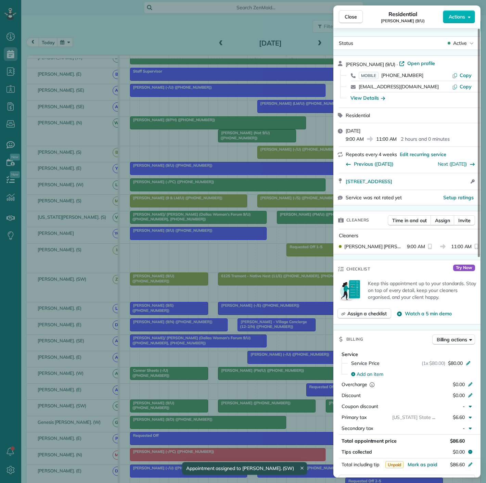
click at [184, 280] on div "Close Residential [PERSON_NAME] (9/U) Actions Status Active [PERSON_NAME] (9/U)…" at bounding box center [243, 241] width 486 height 483
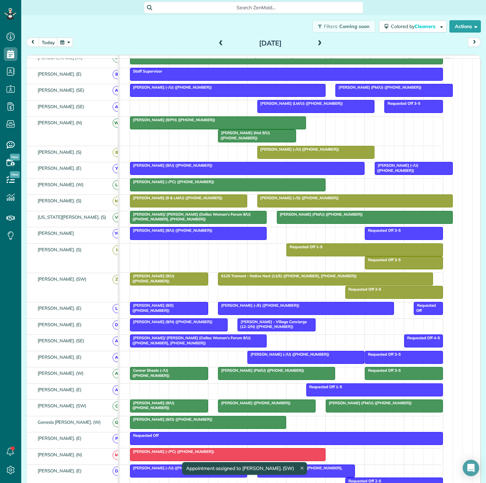
click at [260, 278] on span "6125 Tremont - Native Nest (11/E) ([PHONE_NUMBER], [PHONE_NUMBER])" at bounding box center [287, 276] width 139 height 5
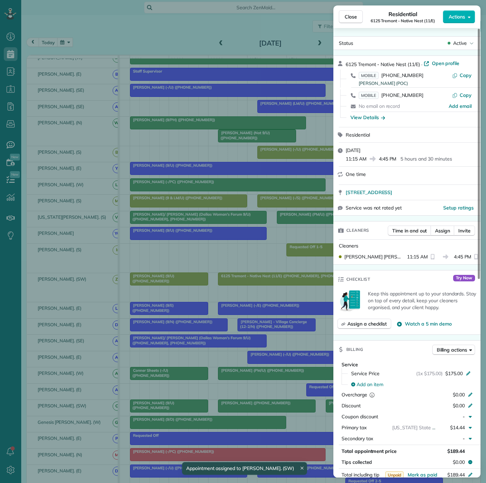
click at [260, 280] on div "Close Residential 6125 Tremont - Native Nest (11/E) Actions Status Active 6125 …" at bounding box center [243, 241] width 486 height 483
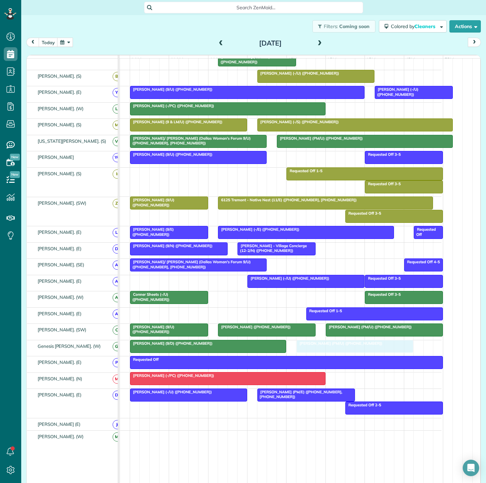
drag, startPoint x: 244, startPoint y: 303, endPoint x: 327, endPoint y: 348, distance: 94.1
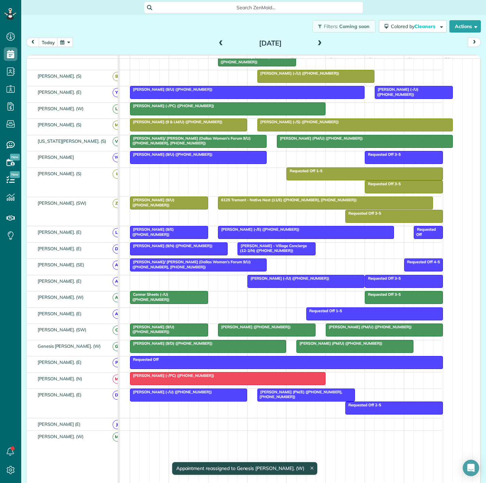
click at [252, 350] on div at bounding box center [209, 346] width 156 height 12
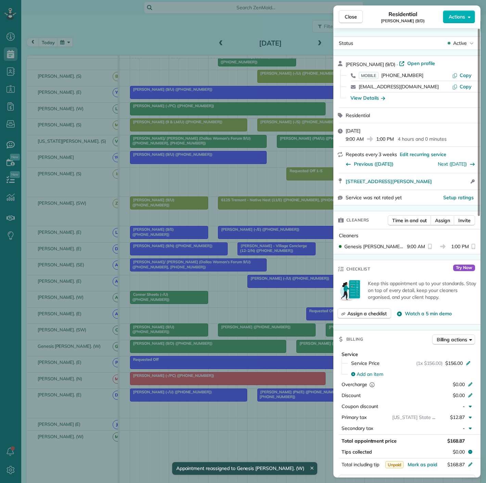
click at [252, 350] on div "Close Residential [PERSON_NAME] (9/D) Actions Status Active [PERSON_NAME] (9/D)…" at bounding box center [243, 241] width 486 height 483
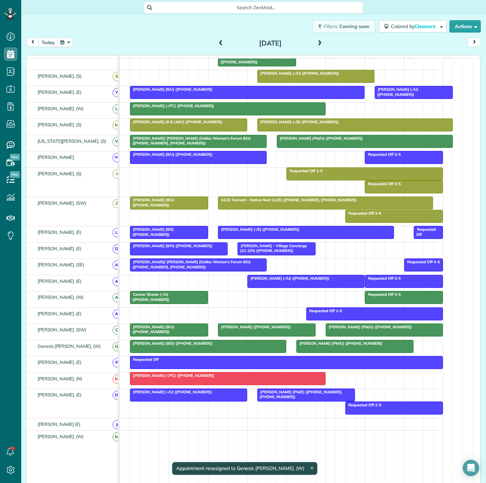
click at [313, 349] on div at bounding box center [355, 346] width 116 height 12
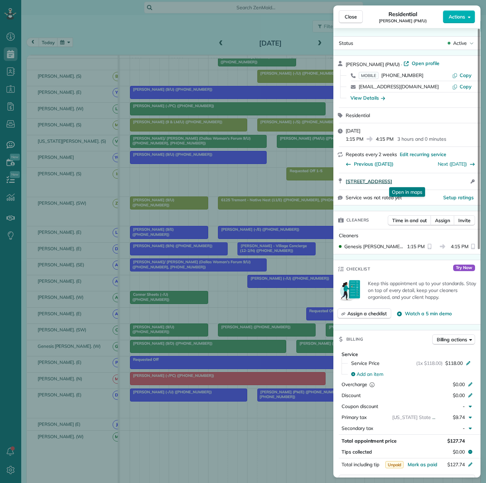
drag, startPoint x: 345, startPoint y: 183, endPoint x: 468, endPoint y: 182, distance: 122.3
click at [468, 182] on div "[STREET_ADDRESS] Open in maps Open in maps Open access information" at bounding box center [407, 181] width 147 height 16
click at [146, 343] on div "Close Residential [PERSON_NAME] (PM/U) Actions Status Active [PERSON_NAME] (PM/…" at bounding box center [243, 241] width 486 height 483
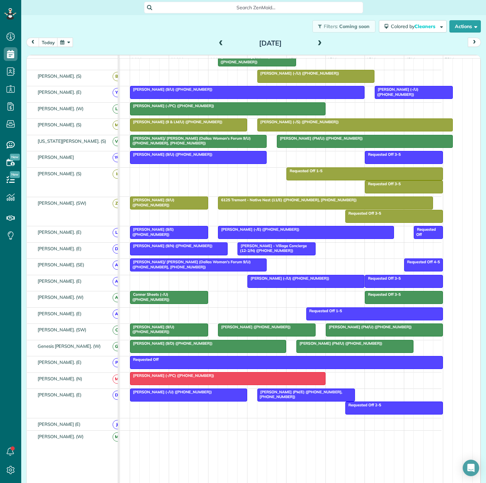
click at [146, 346] on span "[PERSON_NAME] (9/D) ([PHONE_NUMBER])" at bounding box center [171, 343] width 83 height 5
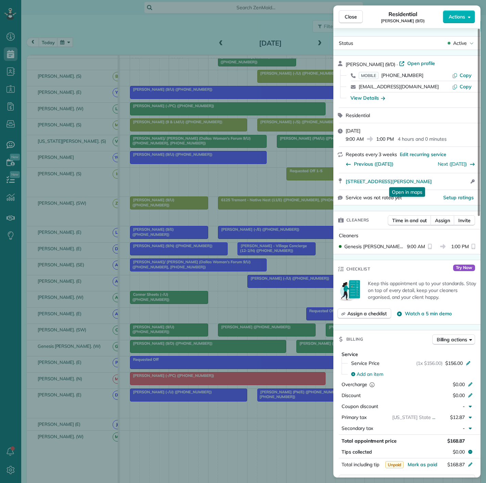
drag, startPoint x: 344, startPoint y: 183, endPoint x: 368, endPoint y: 168, distance: 28.5
click at [457, 179] on div "[STREET_ADDRESS][PERSON_NAME] Open in maps Open in maps Open access information" at bounding box center [407, 181] width 147 height 16
drag, startPoint x: 174, startPoint y: 301, endPoint x: 240, endPoint y: 329, distance: 71.5
click at [174, 301] on div "Close Residential [PERSON_NAME] (9/D) Actions Status Active [PERSON_NAME] (9/D)…" at bounding box center [243, 241] width 486 height 483
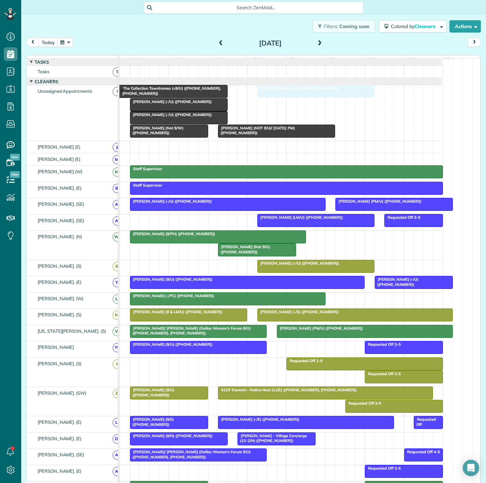
drag, startPoint x: 288, startPoint y: 325, endPoint x: 297, endPoint y: 126, distance: 198.5
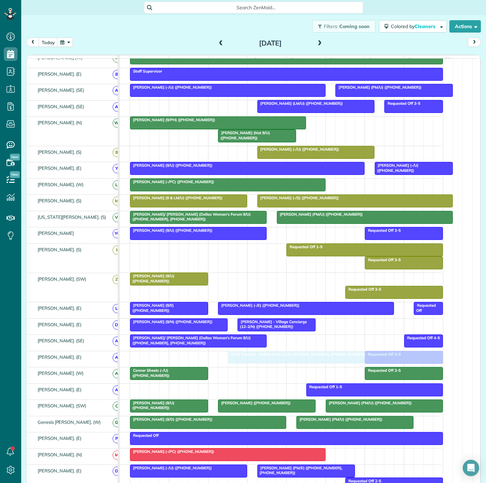
drag, startPoint x: 239, startPoint y: 281, endPoint x: 246, endPoint y: 354, distance: 73.3
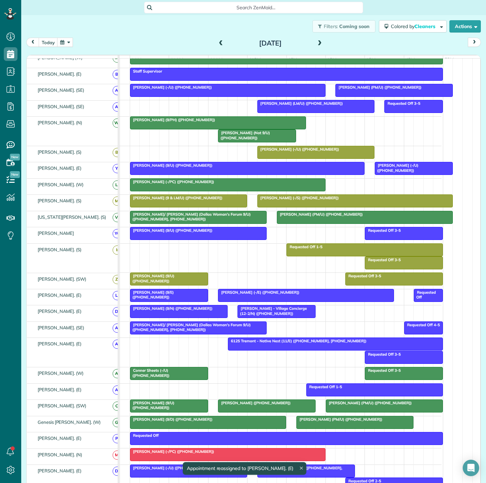
click at [252, 350] on div at bounding box center [335, 344] width 214 height 12
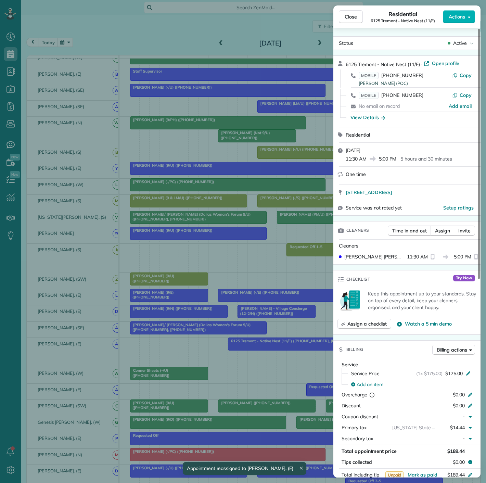
click at [450, 24] on div "Close Residential 6125 Tremont - Native Nest (11/E) Actions" at bounding box center [407, 16] width 147 height 23
click at [450, 0] on div "Close Residential 6125 Tremont - Native Nest (11/E) Actions Status Active 6125 …" at bounding box center [243, 0] width 486 height 0
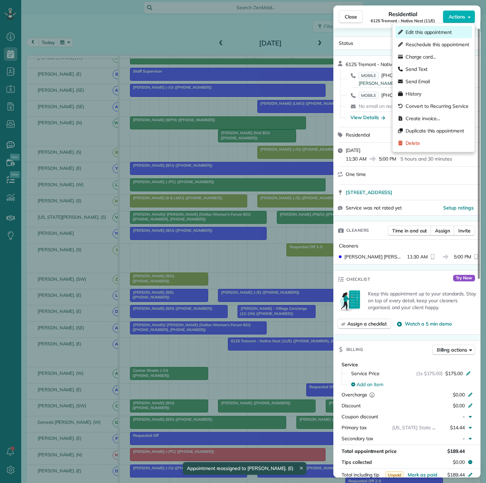
click at [424, 36] on div "Edit this appointment" at bounding box center [434, 32] width 77 height 12
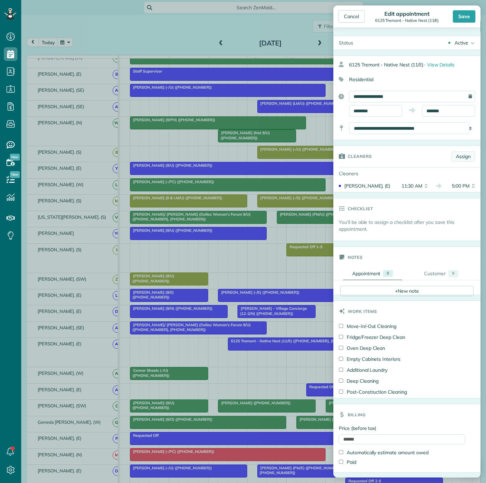
click at [456, 160] on link "Assign" at bounding box center [464, 156] width 24 height 10
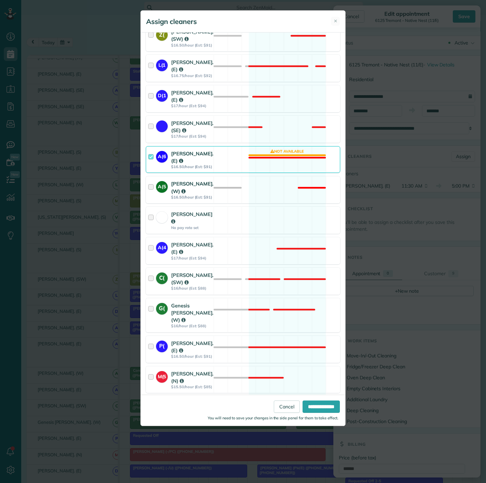
click at [162, 200] on div "A(5" at bounding box center [163, 190] width 15 height 20
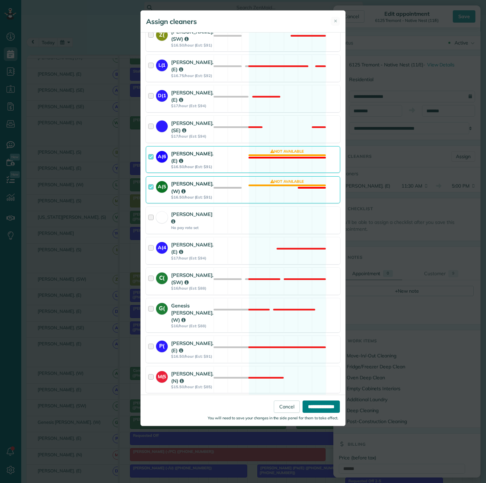
click at [311, 404] on input "**********" at bounding box center [321, 407] width 37 height 12
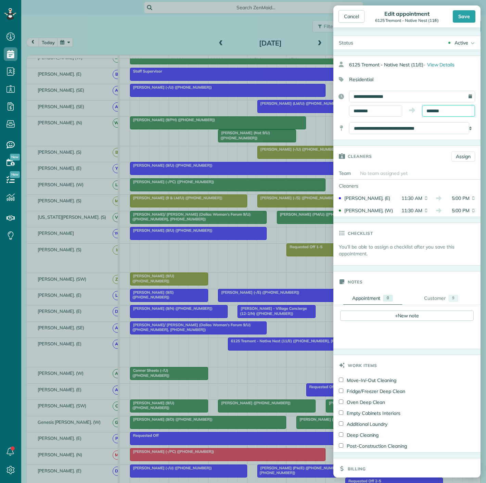
click at [441, 109] on input "*******" at bounding box center [448, 111] width 53 height 12
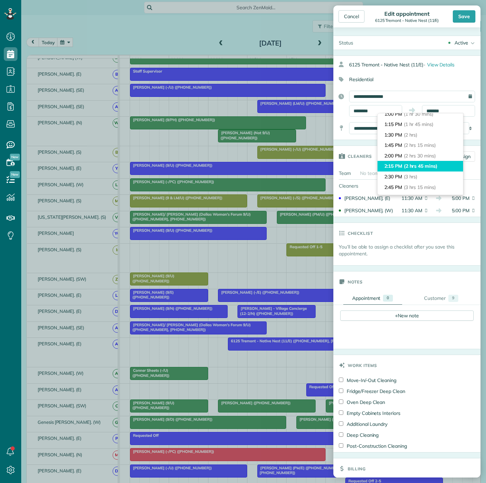
type input "*******"
click at [419, 161] on li "2:15 PM (2 hrs 45 mins)" at bounding box center [421, 166] width 86 height 11
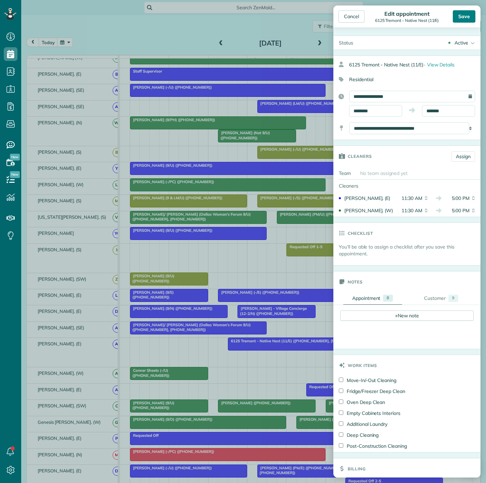
click at [466, 17] on div "Save" at bounding box center [464, 16] width 23 height 12
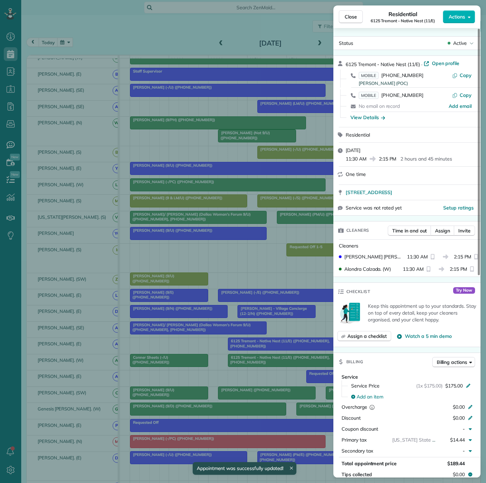
click at [284, 244] on div "Close Residential 6125 Tremont - Native Nest (11/E) Actions Status Active 6125 …" at bounding box center [243, 241] width 486 height 483
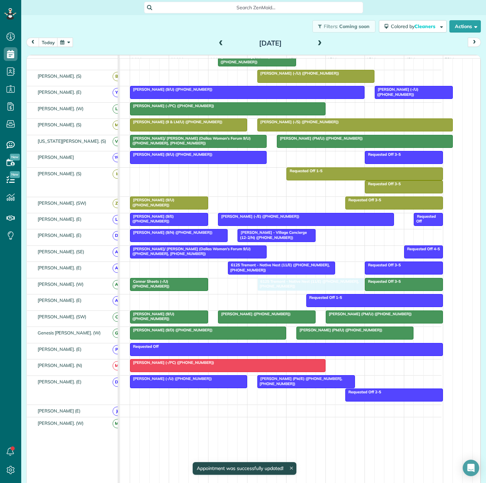
drag, startPoint x: 242, startPoint y: 287, endPoint x: 267, endPoint y: 287, distance: 24.7
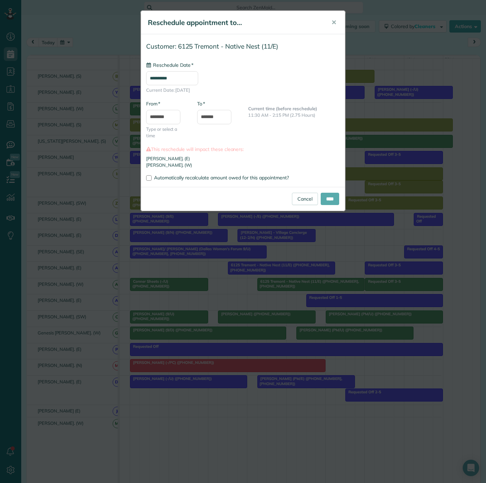
type input "**********"
click at [338, 203] on input "****" at bounding box center [330, 199] width 18 height 12
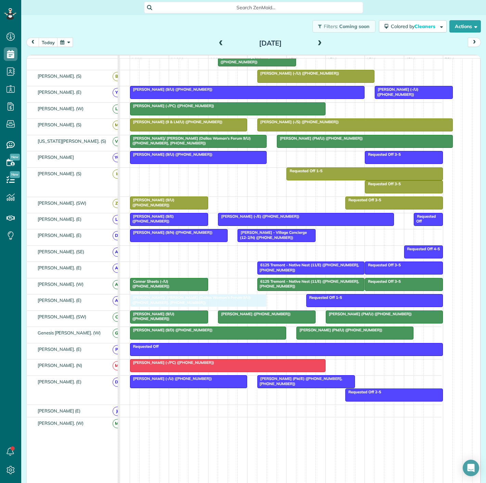
drag, startPoint x: 175, startPoint y: 255, endPoint x: 177, endPoint y: 298, distance: 42.9
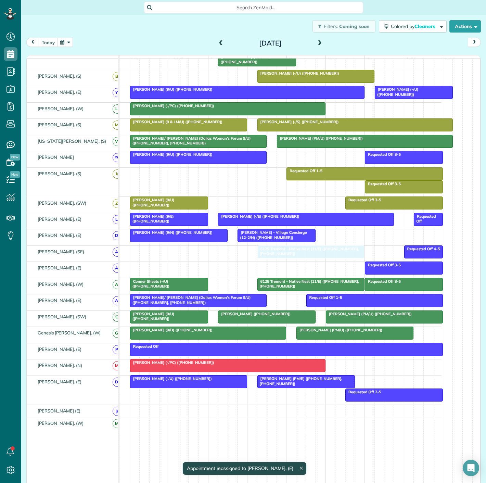
drag, startPoint x: 308, startPoint y: 269, endPoint x: 307, endPoint y: 259, distance: 10.7
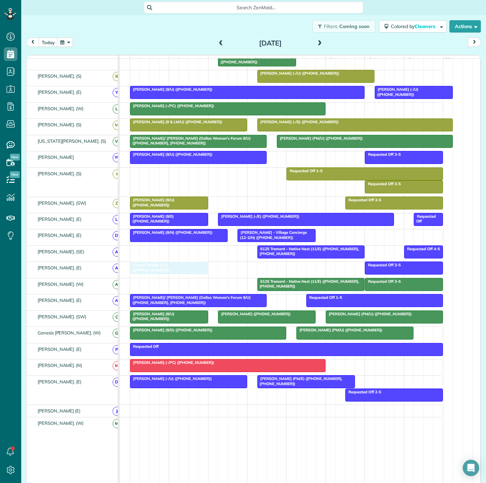
drag, startPoint x: 170, startPoint y: 284, endPoint x: 172, endPoint y: 272, distance: 11.8
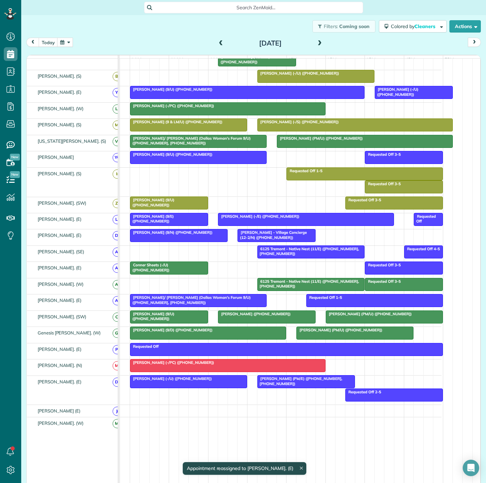
click at [172, 272] on div at bounding box center [169, 268] width 77 height 12
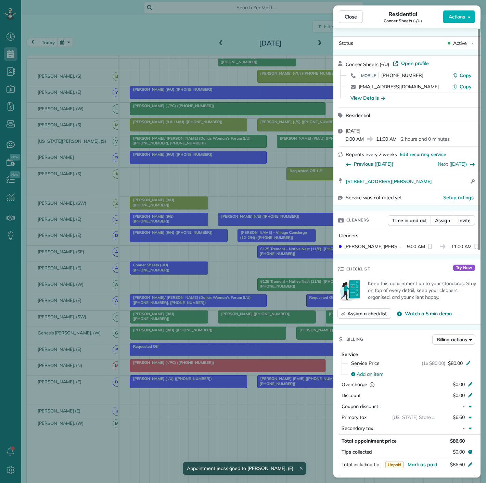
click at [172, 272] on div "Close Residential Conner Sheets (-/U) Actions Status Active Conner Sheets (-/U)…" at bounding box center [243, 241] width 486 height 483
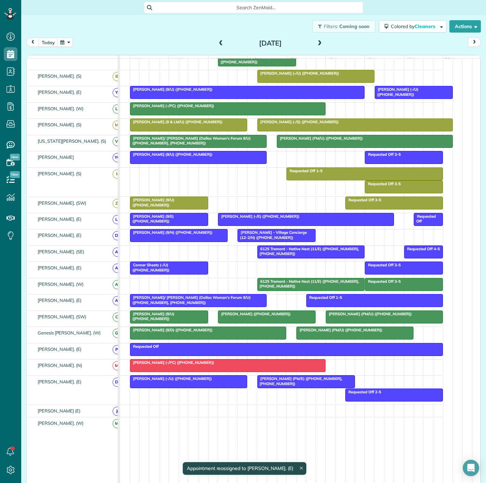
click at [160, 206] on span "[PERSON_NAME] (9/U) ([PHONE_NUMBER])" at bounding box center [152, 203] width 45 height 10
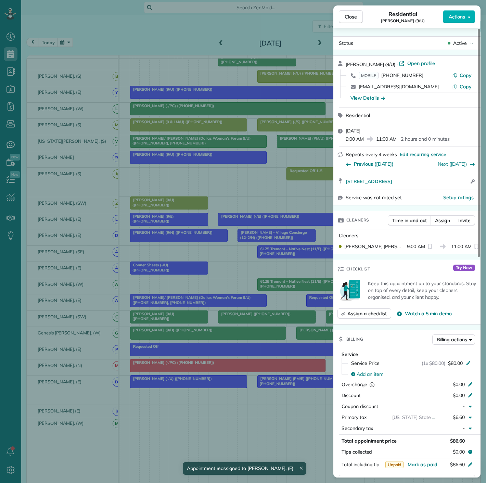
click at [160, 206] on div "Close Residential [PERSON_NAME] (9/U) Actions Status Active [PERSON_NAME] (9/U)…" at bounding box center [243, 241] width 486 height 483
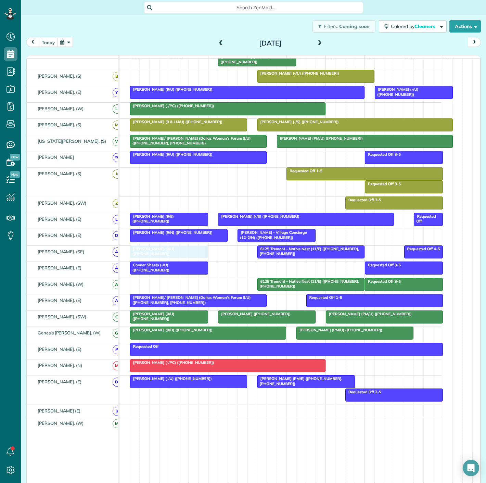
drag, startPoint x: 160, startPoint y: 206, endPoint x: 163, endPoint y: 254, distance: 48.4
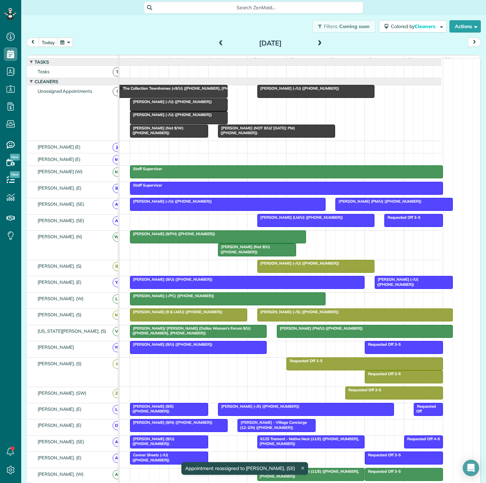
click at [240, 253] on span "[PERSON_NAME] (Not 9/U) ([PHONE_NUMBER])" at bounding box center [244, 250] width 52 height 10
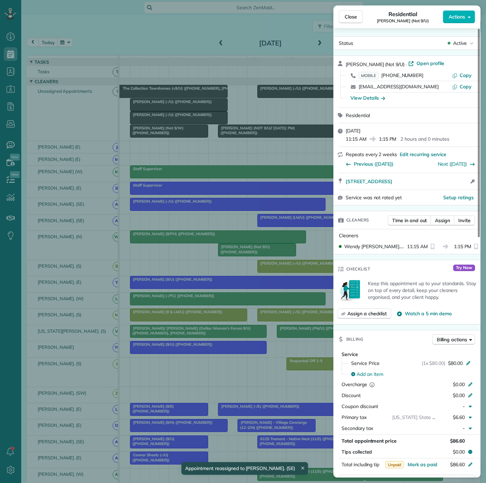
click at [227, 250] on div "Close Residential [PERSON_NAME] (Not 9/U) Actions Status Active [PERSON_NAME] (…" at bounding box center [243, 241] width 486 height 483
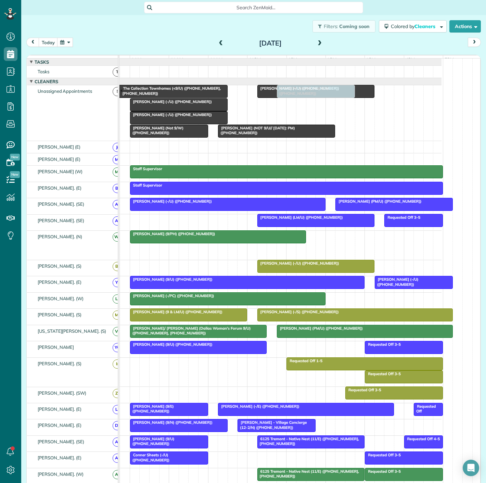
drag, startPoint x: 254, startPoint y: 254, endPoint x: 308, endPoint y: 122, distance: 142.9
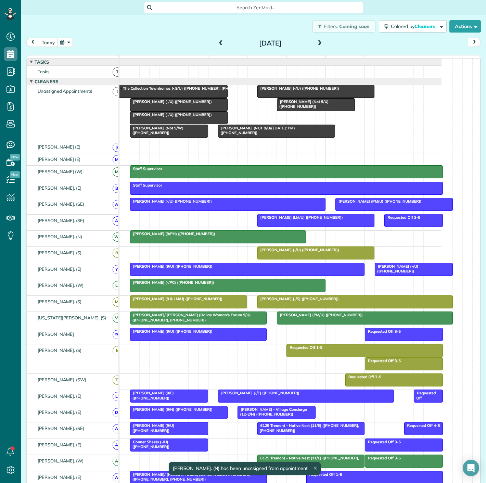
click at [152, 104] on span "[PERSON_NAME] (-/U) ([PHONE_NUMBER])" at bounding box center [171, 101] width 83 height 5
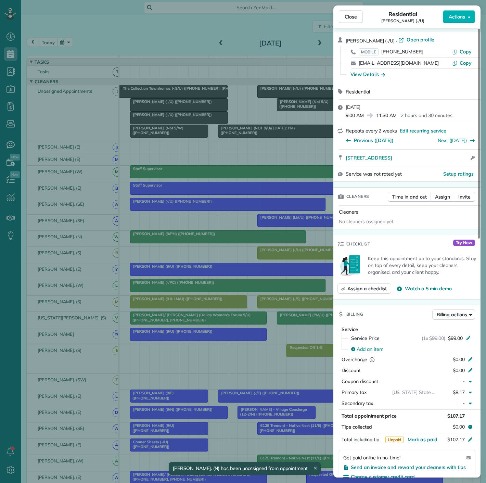
scroll to position [38, 0]
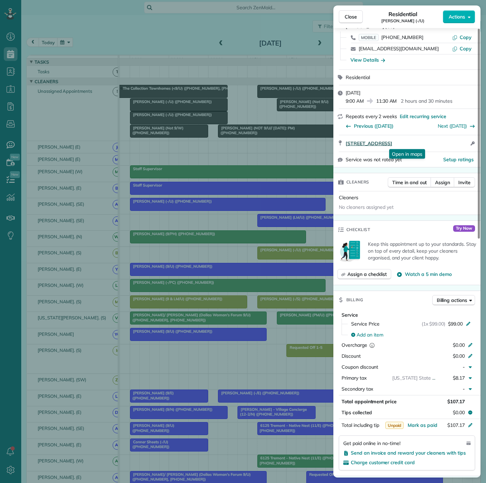
drag, startPoint x: 353, startPoint y: 148, endPoint x: 451, endPoint y: 141, distance: 98.5
click at [451, 141] on div "[STREET_ADDRESS] Open in maps Open in maps Open access information" at bounding box center [407, 143] width 147 height 16
drag, startPoint x: 133, startPoint y: 280, endPoint x: 152, endPoint y: 273, distance: 20.3
click at [133, 280] on div "Close Residential [PERSON_NAME] (-/U) Actions Status Active [PERSON_NAME] (-/[G…" at bounding box center [243, 241] width 486 height 483
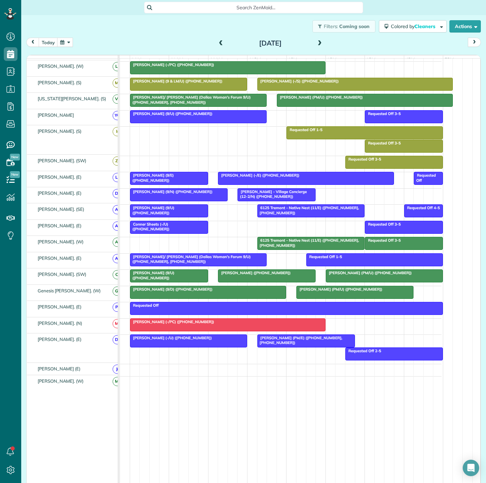
scroll to position [221, 0]
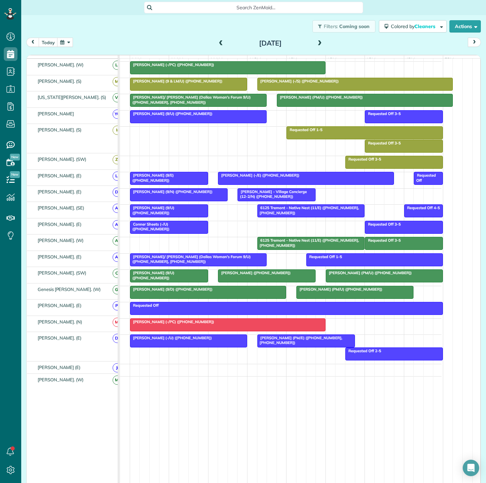
click at [296, 211] on span "6125 Tremont - Native Nest (11/E) ([PHONE_NUMBER], [PHONE_NUMBER])" at bounding box center [308, 211] width 102 height 10
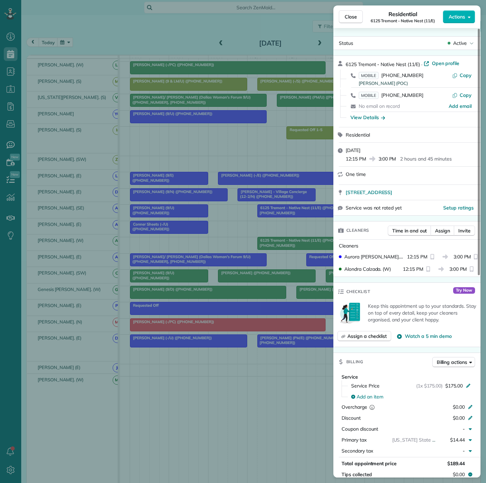
drag, startPoint x: 341, startPoint y: 196, endPoint x: 431, endPoint y: 196, distance: 90.1
click at [431, 196] on div "[STREET_ADDRESS]" at bounding box center [407, 192] width 147 height 15
click at [119, 195] on div "Close Residential 6125 Tremont - Native Nest (11/E) Actions Status Active 6125 …" at bounding box center [243, 241] width 486 height 483
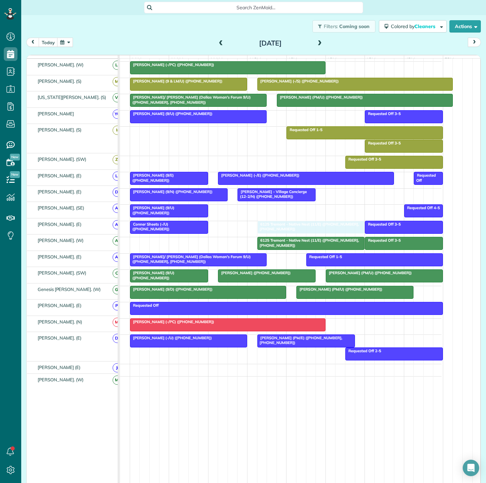
drag, startPoint x: 295, startPoint y: 213, endPoint x: 295, endPoint y: 223, distance: 10.3
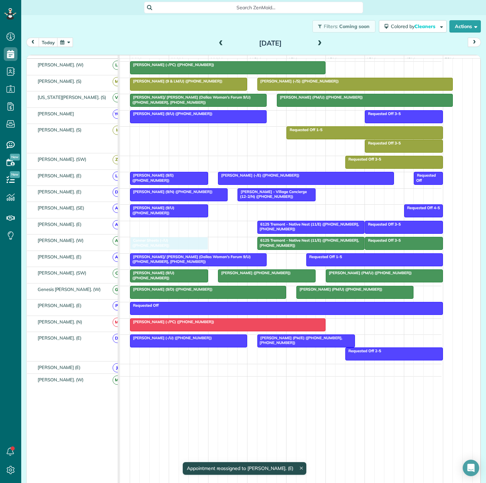
drag, startPoint x: 160, startPoint y: 225, endPoint x: 159, endPoint y: 242, distance: 16.1
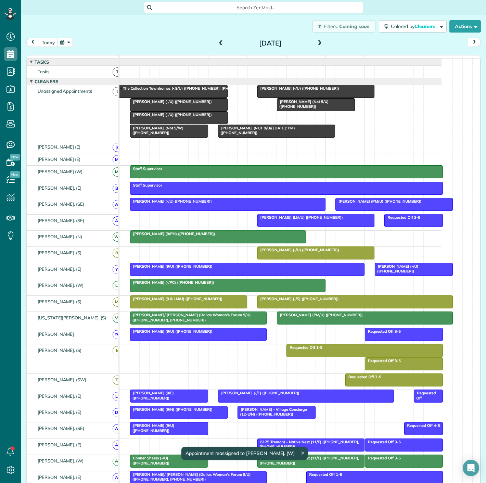
click at [171, 110] on div at bounding box center [179, 105] width 97 height 12
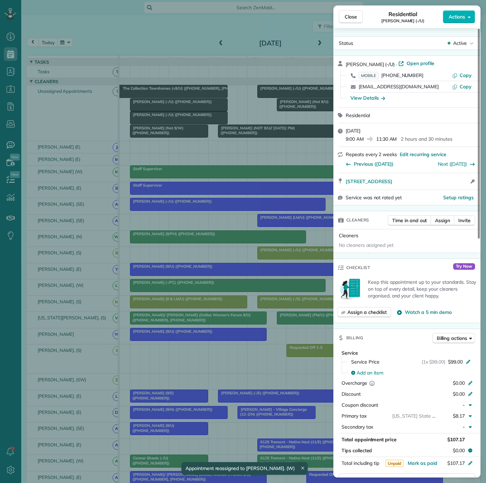
click at [171, 110] on div "Close Residential [PERSON_NAME] (-/U) Actions Status Active [PERSON_NAME] (-/[G…" at bounding box center [243, 241] width 486 height 483
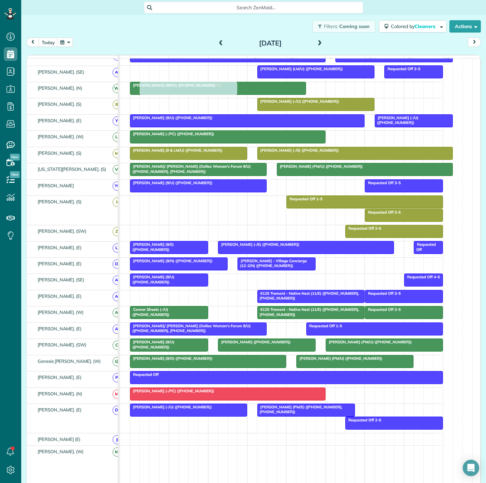
scroll to position [152, 0]
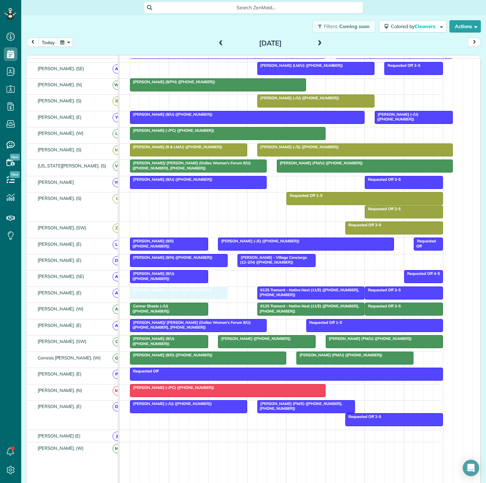
drag, startPoint x: 171, startPoint y: 110, endPoint x: 175, endPoint y: 300, distance: 190.5
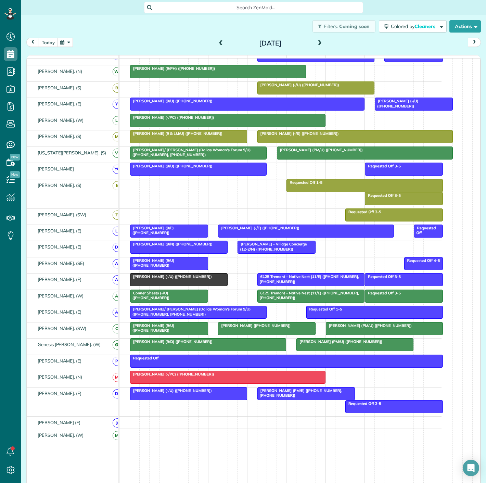
scroll to position [139, 0]
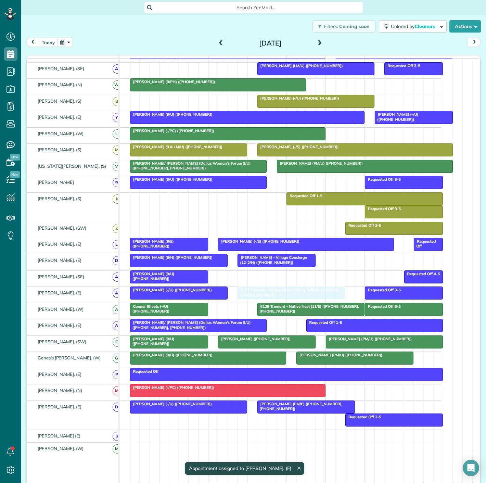
drag, startPoint x: 277, startPoint y: 298, endPoint x: 260, endPoint y: 299, distance: 17.1
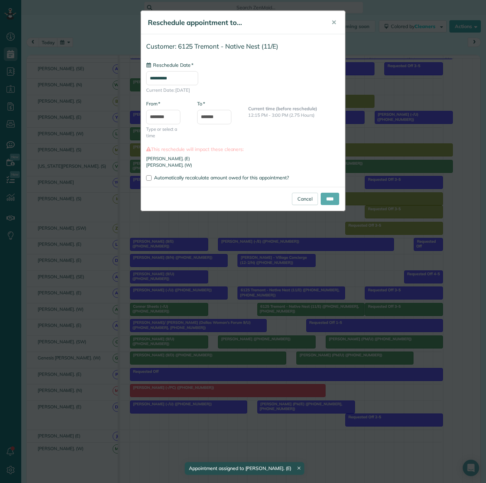
type input "**********"
click at [332, 194] on input "****" at bounding box center [330, 199] width 18 height 12
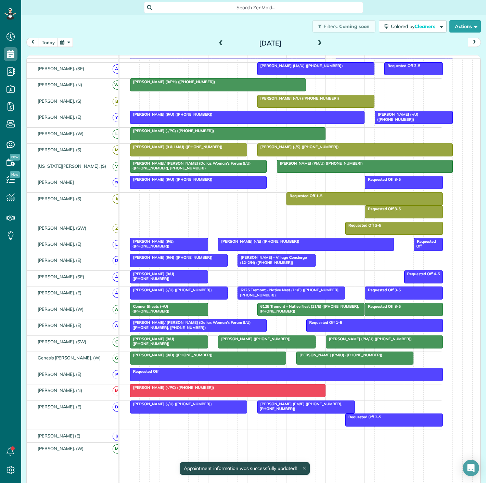
click at [207, 299] on div at bounding box center [179, 293] width 97 height 12
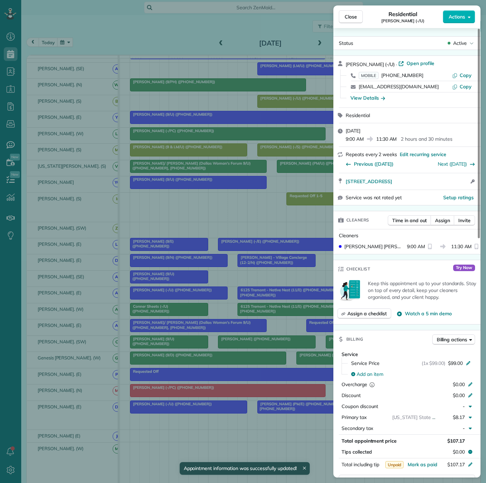
click at [207, 300] on div "Close Residential [PERSON_NAME] (-/U) Actions Status Active [PERSON_NAME] (-/[G…" at bounding box center [243, 241] width 486 height 483
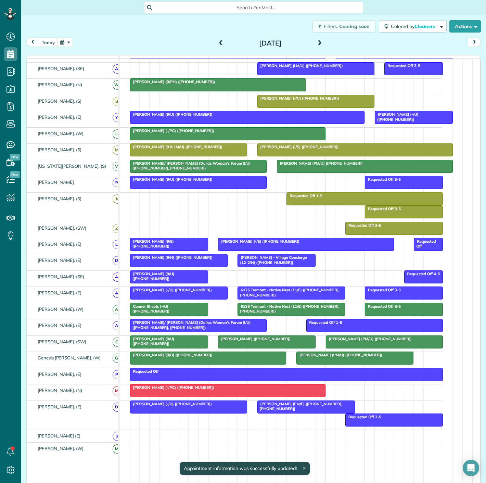
click at [206, 260] on div "[PERSON_NAME] (9/N) ([PHONE_NUMBER])" at bounding box center [179, 257] width 94 height 5
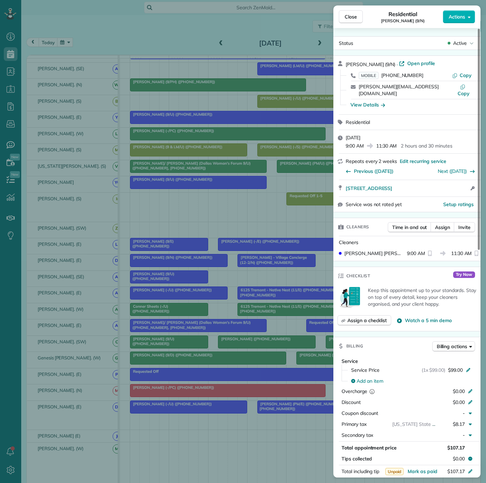
drag, startPoint x: 343, startPoint y: 182, endPoint x: 446, endPoint y: 175, distance: 103.6
click at [446, 180] on div "[STREET_ADDRESS] Open access information" at bounding box center [407, 188] width 147 height 16
drag, startPoint x: 62, startPoint y: 289, endPoint x: 132, endPoint y: 285, distance: 70.7
click at [62, 289] on div "Close Residential [PERSON_NAME] (9/N) Actions Status Active [PERSON_NAME] (9/N)…" at bounding box center [243, 241] width 486 height 483
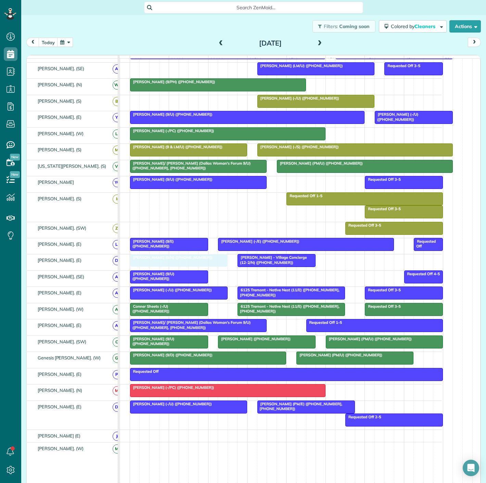
drag, startPoint x: 179, startPoint y: 263, endPoint x: 178, endPoint y: 267, distance: 3.5
click at [248, 262] on span "[PERSON_NAME] - Village Concierge (12-2/N) ([PHONE_NUMBER])" at bounding box center [272, 260] width 70 height 10
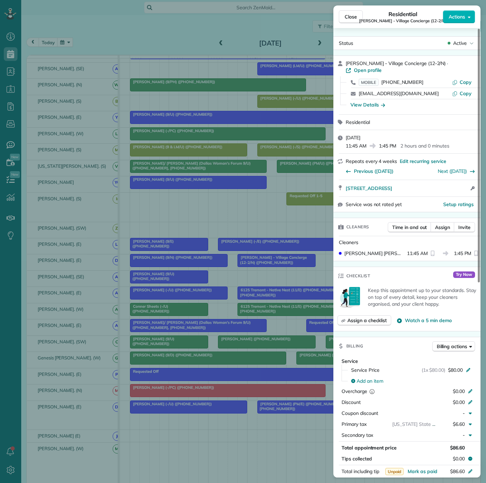
click at [215, 273] on div "Close Residential [PERSON_NAME] - Village Concierge (12-2/N) Actions Status Act…" at bounding box center [243, 241] width 486 height 483
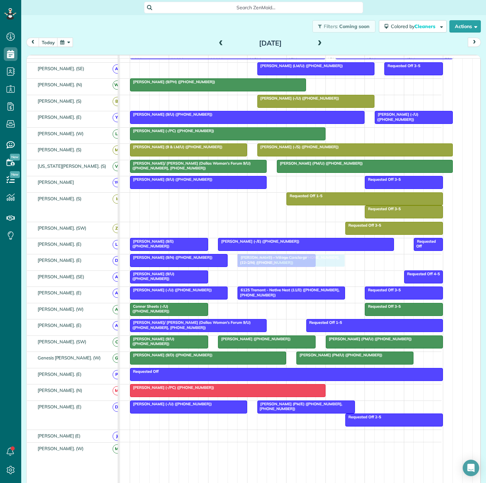
drag, startPoint x: 262, startPoint y: 311, endPoint x: 262, endPoint y: 267, distance: 43.8
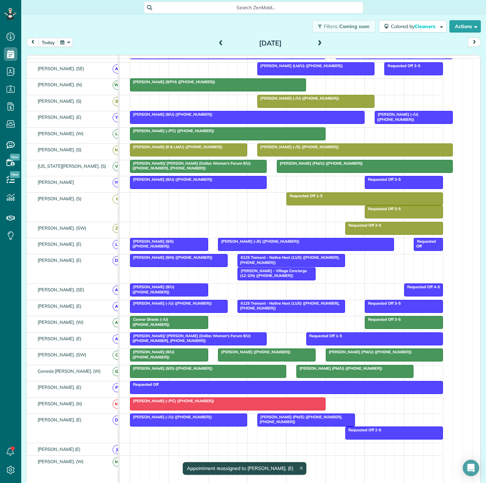
click at [179, 294] on div at bounding box center [169, 290] width 77 height 12
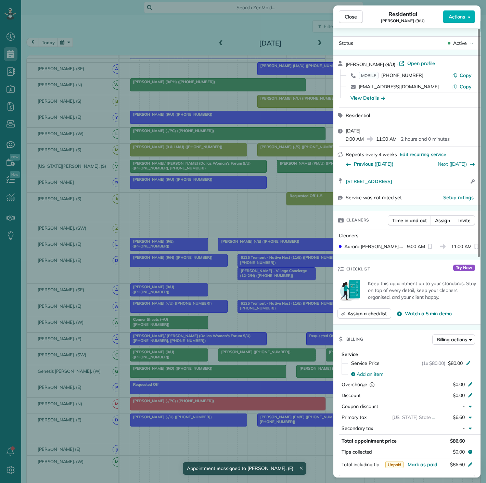
click at [179, 294] on div "Close Residential [PERSON_NAME] (9/U) Actions Status Active [PERSON_NAME] (9/U)…" at bounding box center [243, 241] width 486 height 483
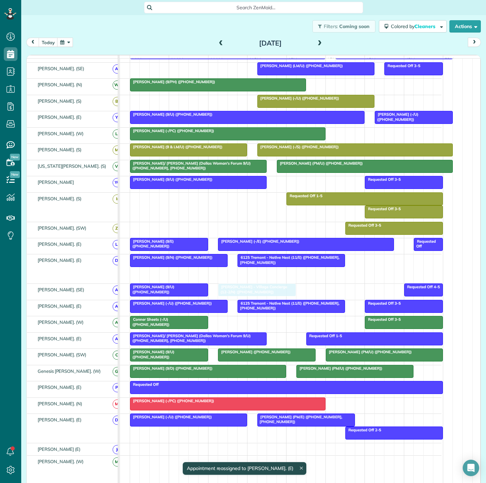
drag, startPoint x: 259, startPoint y: 279, endPoint x: 242, endPoint y: 295, distance: 23.8
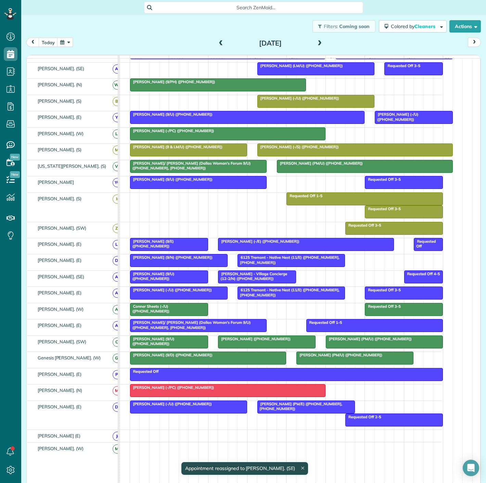
click at [240, 281] on span "[PERSON_NAME] - Village Concierge (12-2/N) ([PHONE_NUMBER])" at bounding box center [253, 277] width 70 height 10
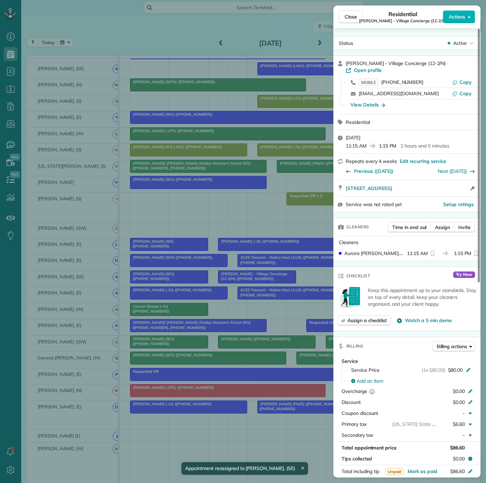
click at [158, 282] on div "Close Residential [PERSON_NAME] - Village Concierge (12-2/N) Actions Status Act…" at bounding box center [243, 241] width 486 height 483
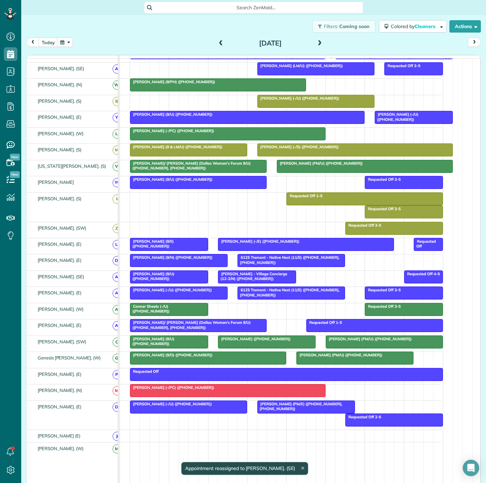
click at [158, 282] on div at bounding box center [169, 277] width 77 height 12
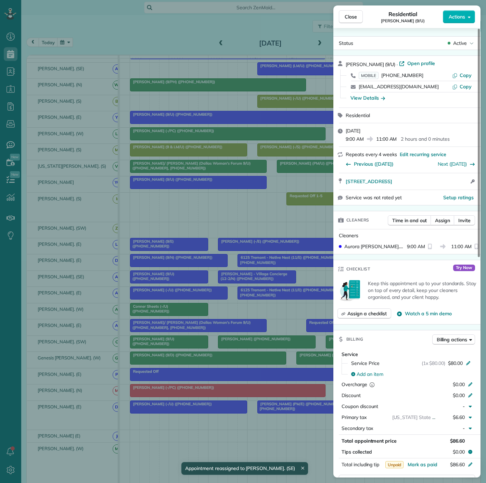
click at [158, 282] on div "Close Residential [PERSON_NAME] (9/U) Actions Status Active [PERSON_NAME] (9/U)…" at bounding box center [243, 241] width 486 height 483
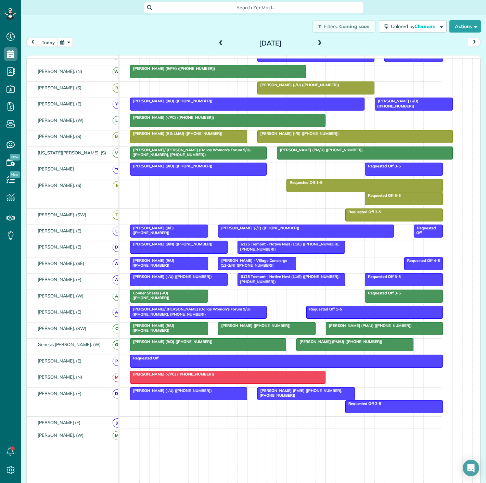
scroll to position [25, 0]
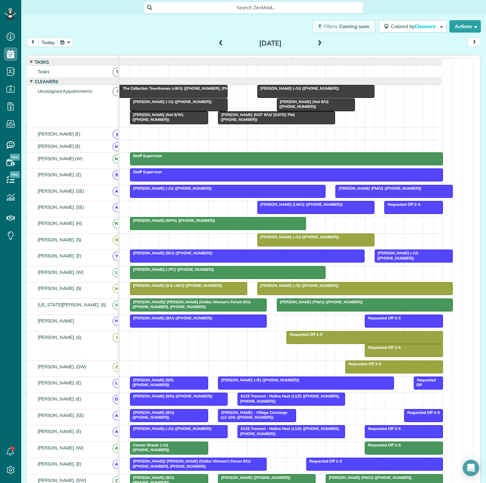
click at [170, 122] on span "[PERSON_NAME] (Not 9/W) ([PHONE_NUMBER])" at bounding box center [157, 117] width 54 height 10
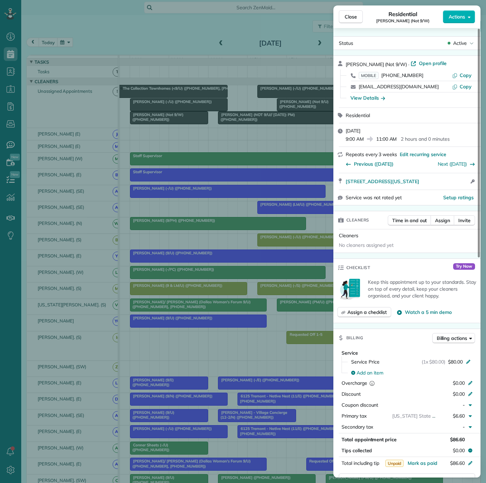
click at [170, 122] on div "Close Residential [PERSON_NAME] (Not 9/W) Actions Status Active [PERSON_NAME] (…" at bounding box center [243, 241] width 486 height 483
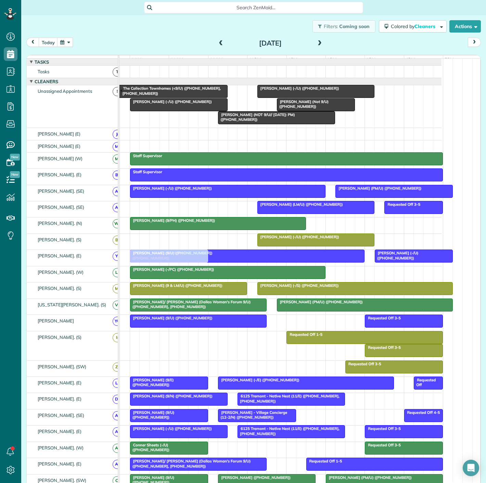
scroll to position [60, 0]
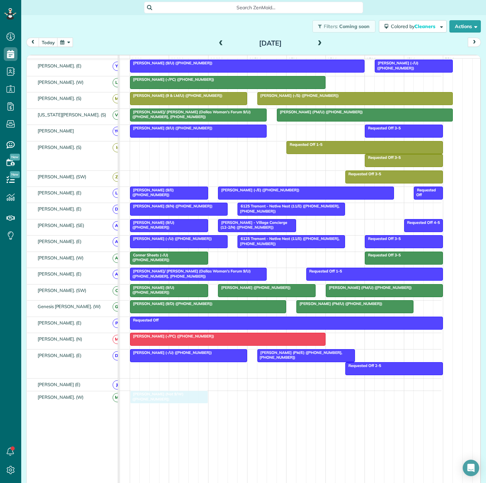
drag, startPoint x: 170, startPoint y: 122, endPoint x: 172, endPoint y: 399, distance: 277.5
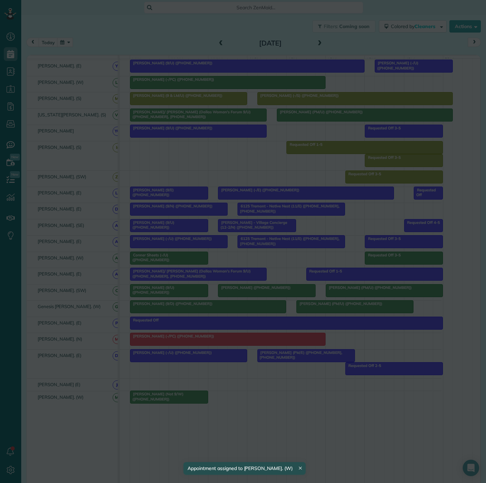
drag, startPoint x: 172, startPoint y: 399, endPoint x: 399, endPoint y: 399, distance: 227.5
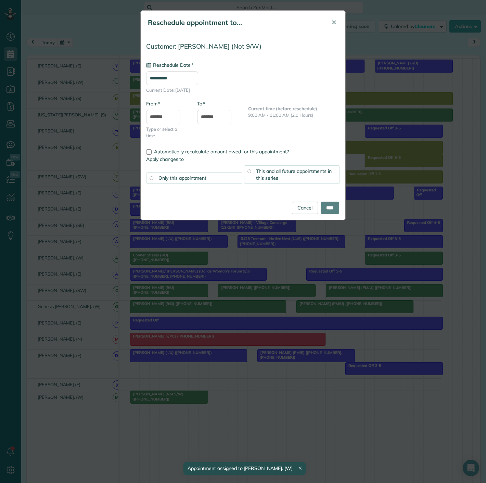
click at [377, 396] on div "**********" at bounding box center [243, 241] width 486 height 483
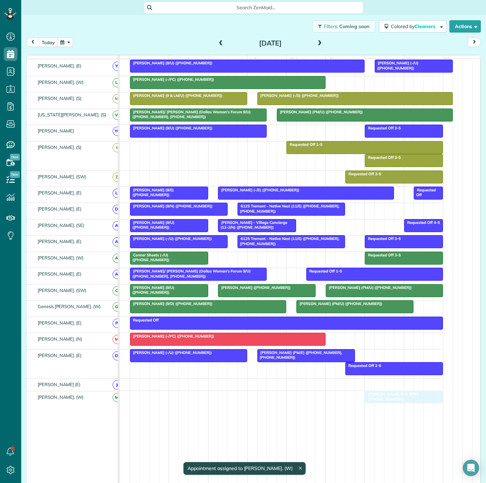
drag, startPoint x: 172, startPoint y: 401, endPoint x: 410, endPoint y: 406, distance: 238.1
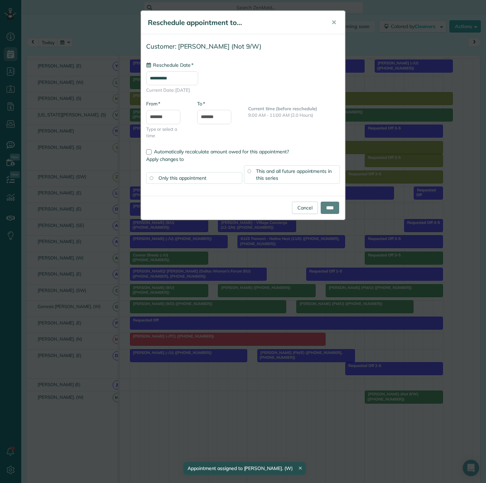
type input "**********"
click at [332, 215] on div "Cancel ****" at bounding box center [243, 208] width 204 height 24
click at [330, 206] on input "****" at bounding box center [330, 208] width 18 height 12
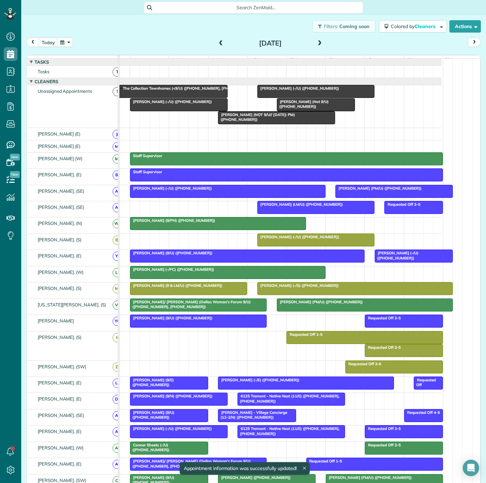
click at [292, 91] on span "[PERSON_NAME] (-/U) ([PHONE_NUMBER])" at bounding box center [298, 88] width 83 height 5
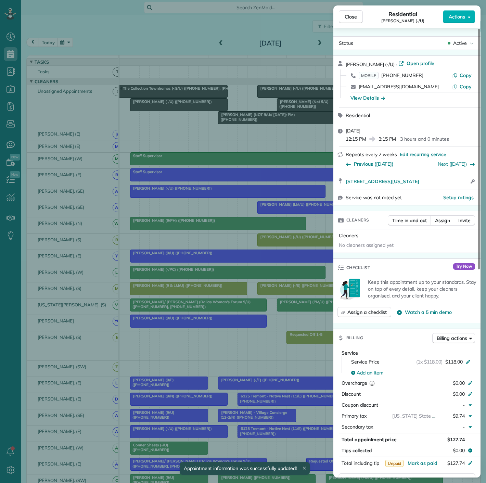
click at [227, 143] on div "Close Residential [PERSON_NAME] (-/U) Actions Status Active [PERSON_NAME] (-/U)…" at bounding box center [243, 241] width 486 height 483
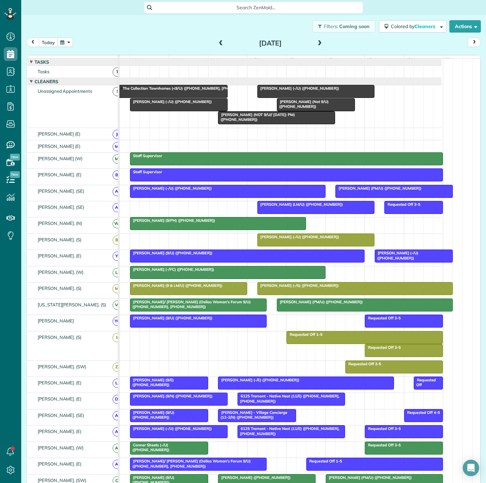
drag, startPoint x: 284, startPoint y: 90, endPoint x: 177, endPoint y: 172, distance: 134.5
click at [173, 175] on tbody "[PERSON_NAME] (NOT 9/U// [DATE]: PM) ([PHONE_NUMBER]) [PERSON_NAME] (Not 9/U) (…" at bounding box center [266, 378] width 351 height 639
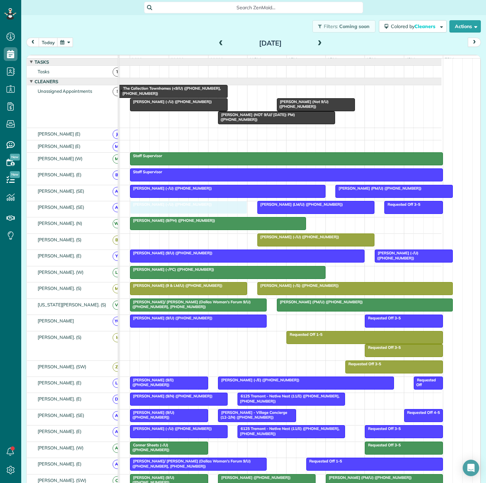
drag, startPoint x: 313, startPoint y: 96, endPoint x: 181, endPoint y: 213, distance: 176.2
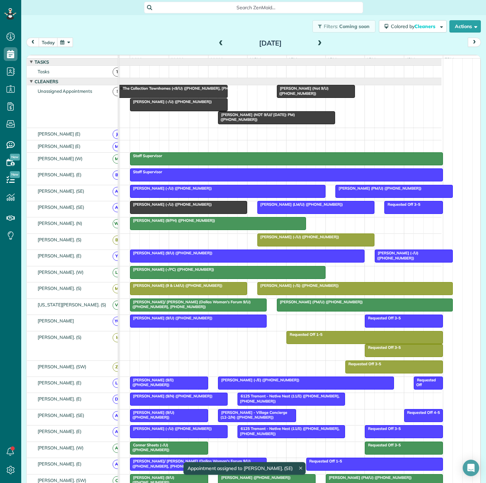
click at [326, 212] on div at bounding box center [316, 207] width 116 height 12
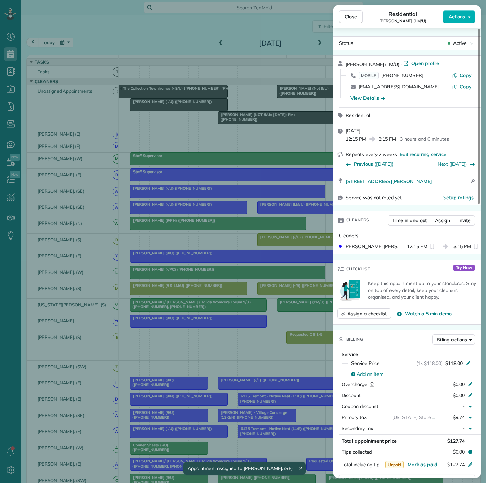
click at [187, 220] on div "Close Residential [PERSON_NAME] (LM/U) Actions Status Active [PERSON_NAME] (LM/…" at bounding box center [243, 241] width 486 height 483
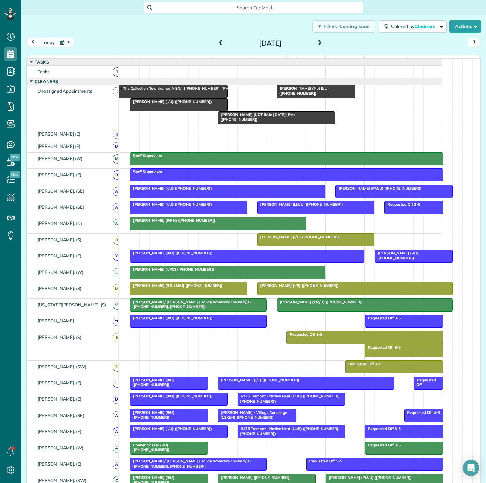
click at [200, 207] on div "[PERSON_NAME] (-/U) ([PHONE_NUMBER])" at bounding box center [188, 204] width 113 height 5
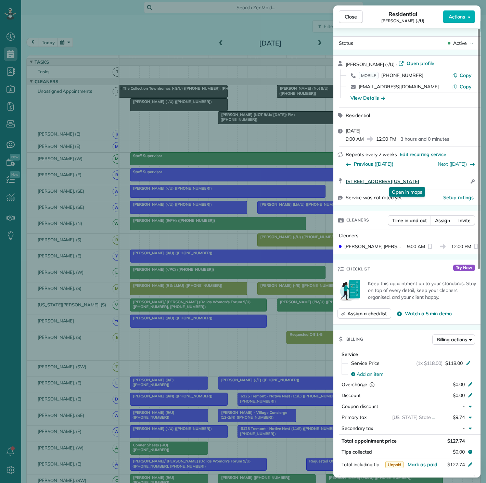
drag, startPoint x: 345, startPoint y: 182, endPoint x: 451, endPoint y: 179, distance: 106.6
click at [451, 179] on div "[STREET_ADDRESS][US_STATE] Open in maps Open in maps Open access information" at bounding box center [407, 181] width 147 height 16
drag, startPoint x: 234, startPoint y: 240, endPoint x: 258, endPoint y: 238, distance: 24.4
click at [234, 240] on div "Close Residential [PERSON_NAME] (-/U) Actions Status Active [PERSON_NAME] (-/U)…" at bounding box center [243, 241] width 486 height 483
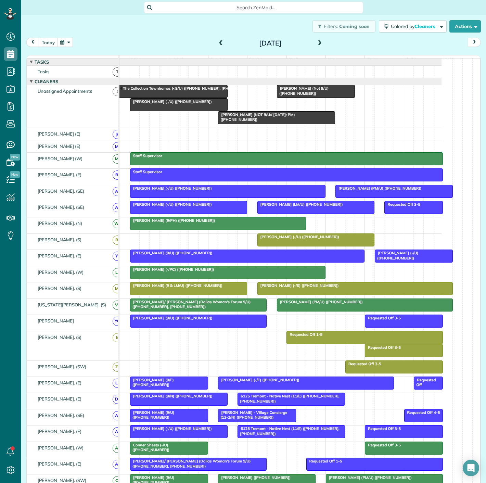
click at [287, 207] on span "[PERSON_NAME] (LM/U) ([PHONE_NUMBER])" at bounding box center [300, 204] width 86 height 5
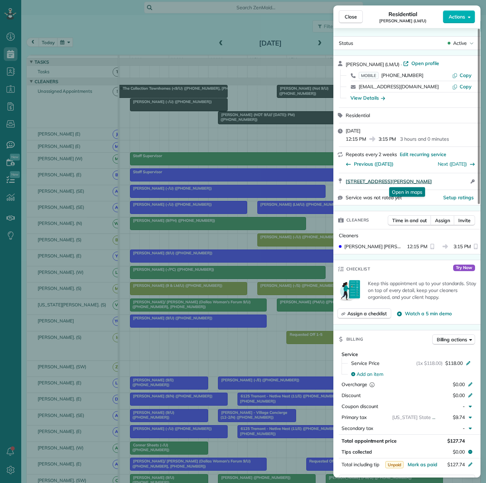
drag, startPoint x: 344, startPoint y: 184, endPoint x: 433, endPoint y: 181, distance: 88.4
click at [433, 181] on div "[STREET_ADDRESS][PERSON_NAME] Open in maps Open in maps Open access information" at bounding box center [407, 181] width 147 height 16
click at [230, 186] on div "Close Residential [PERSON_NAME] (LM/U) Actions Status Active [PERSON_NAME] (LM/…" at bounding box center [243, 241] width 486 height 483
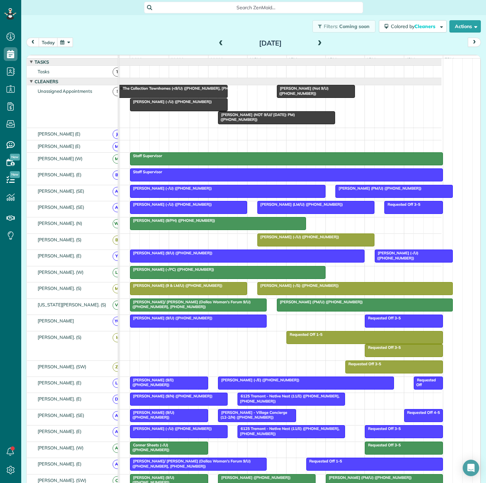
click at [182, 229] on div at bounding box center [218, 224] width 175 height 12
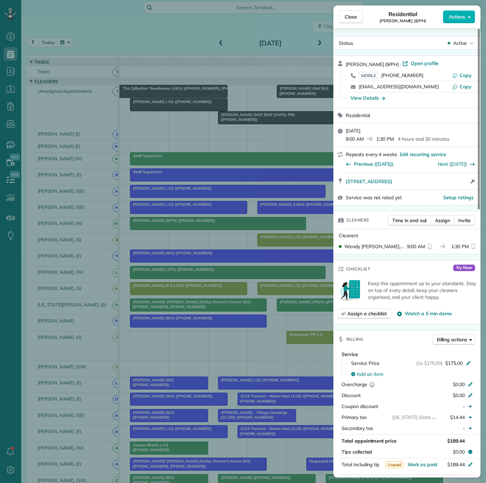
click at [203, 271] on div "Close Residential [PERSON_NAME] (9/PH) Actions Status Active [PERSON_NAME] (9/P…" at bounding box center [243, 241] width 486 height 483
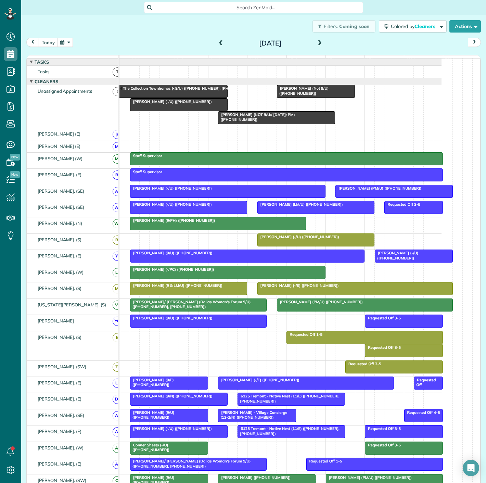
click at [189, 327] on div at bounding box center [199, 321] width 136 height 12
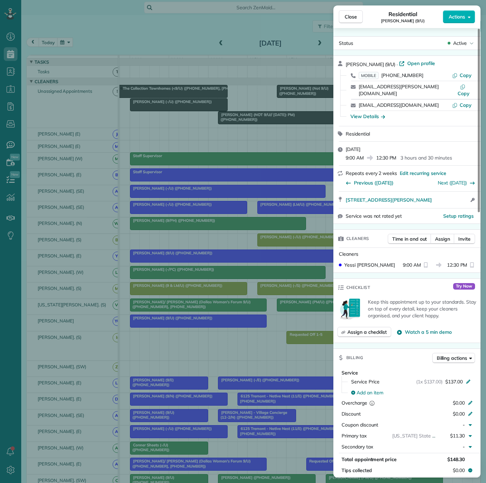
click at [189, 329] on div "Close Residential [PERSON_NAME] (9/U) Actions Status Active [PERSON_NAME] (9/U)…" at bounding box center [243, 241] width 486 height 483
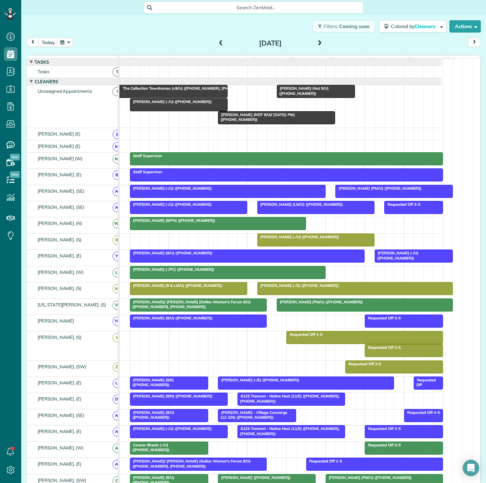
click at [155, 104] on span "[PERSON_NAME] (-/U) ([PHONE_NUMBER])" at bounding box center [171, 101] width 83 height 5
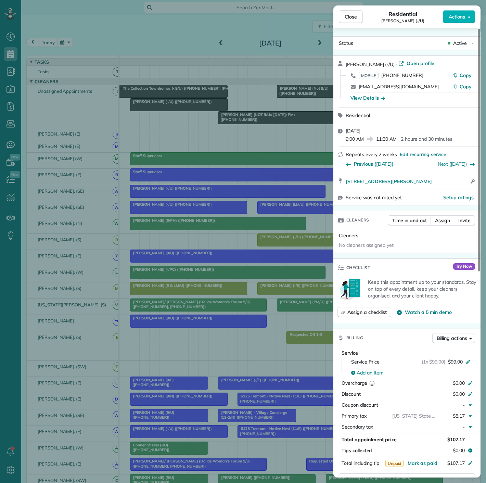
click at [155, 106] on div "Close Residential [PERSON_NAME] (-/U) Actions Status Active [PERSON_NAME] (-/U)…" at bounding box center [243, 241] width 486 height 483
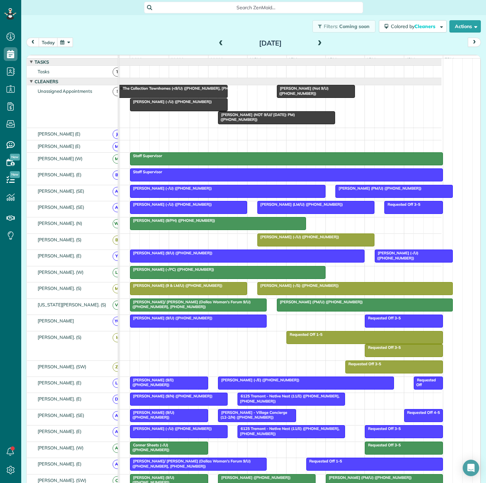
click at [296, 94] on span "[PERSON_NAME] (Not 9/U) ([PHONE_NUMBER])" at bounding box center [303, 91] width 52 height 10
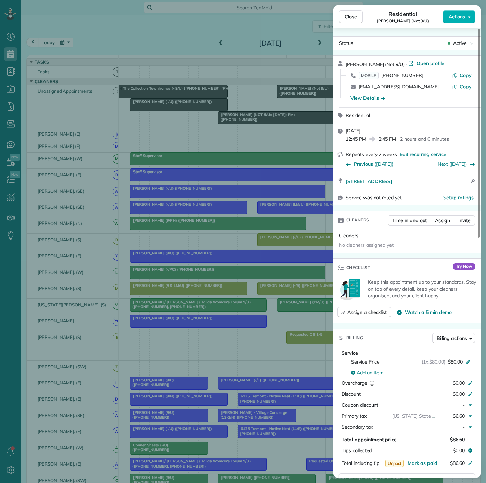
click at [246, 129] on div "Close Residential [PERSON_NAME] (Not 9/U) Actions Status Active [PERSON_NAME] (…" at bounding box center [243, 241] width 486 height 483
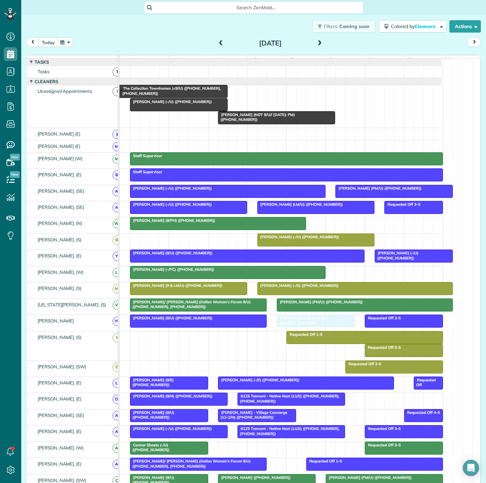
drag, startPoint x: 303, startPoint y: 124, endPoint x: 300, endPoint y: 321, distance: 196.3
click at [214, 327] on div at bounding box center [199, 321] width 136 height 12
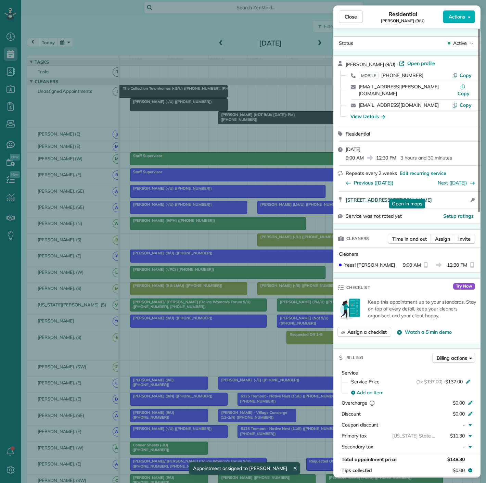
drag, startPoint x: 343, startPoint y: 195, endPoint x: 464, endPoint y: 195, distance: 120.9
click at [464, 195] on div "[STREET_ADDRESS][PERSON_NAME] Open in maps Open in maps Open access information" at bounding box center [407, 200] width 147 height 16
click at [313, 330] on div "Close Residential [PERSON_NAME] (9/U) Actions Status Active [PERSON_NAME] (9/U)…" at bounding box center [243, 241] width 486 height 483
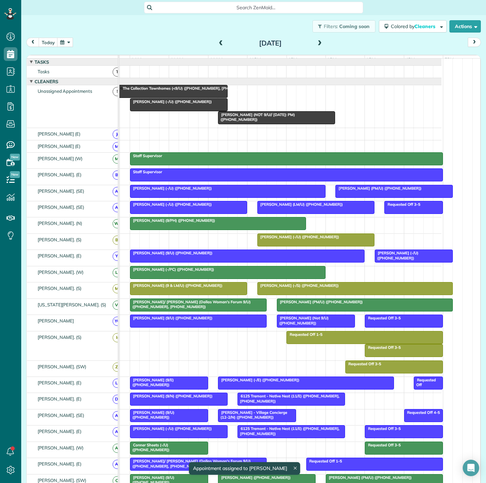
click at [313, 327] on div at bounding box center [315, 321] width 77 height 12
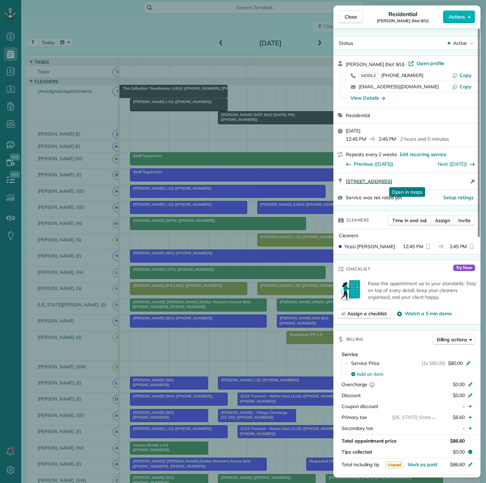
drag, startPoint x: 345, startPoint y: 183, endPoint x: 367, endPoint y: 179, distance: 22.7
click at [468, 181] on div "[STREET_ADDRESS] Open in maps Open in maps Open access information" at bounding box center [407, 181] width 147 height 16
drag, startPoint x: 133, startPoint y: 218, endPoint x: 138, endPoint y: 216, distance: 5.7
click at [134, 218] on div "Close Residential [PERSON_NAME] (Not 9/U) Actions Status Active [PERSON_NAME] (…" at bounding box center [243, 241] width 486 height 483
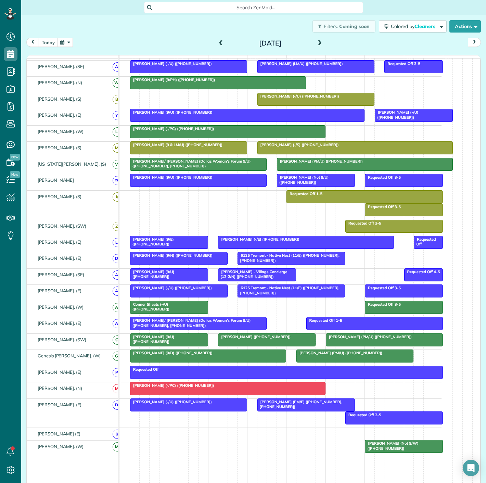
scroll to position [152, 0]
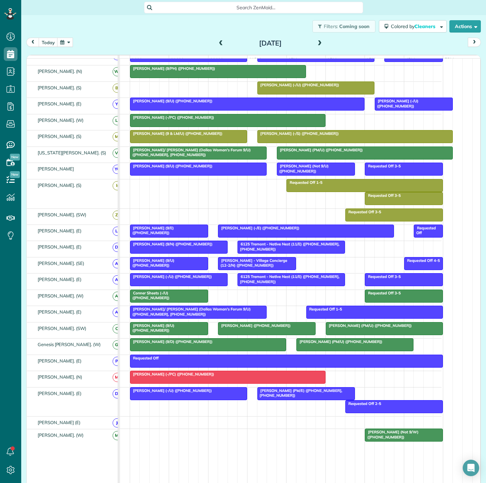
click at [149, 300] on div at bounding box center [169, 296] width 77 height 12
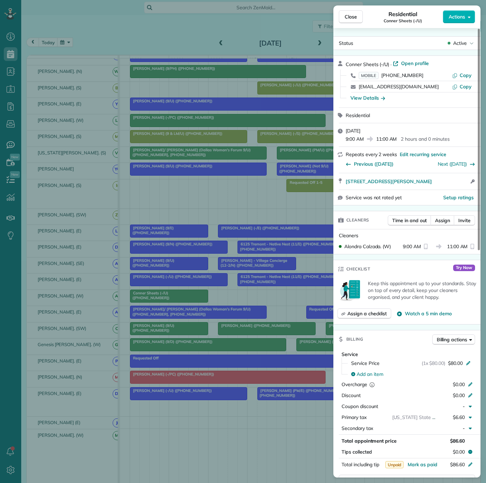
click at [149, 300] on div "Close Residential Conner Sheets (-/U) Actions Status Active Conner Sheets (-/U)…" at bounding box center [243, 241] width 486 height 483
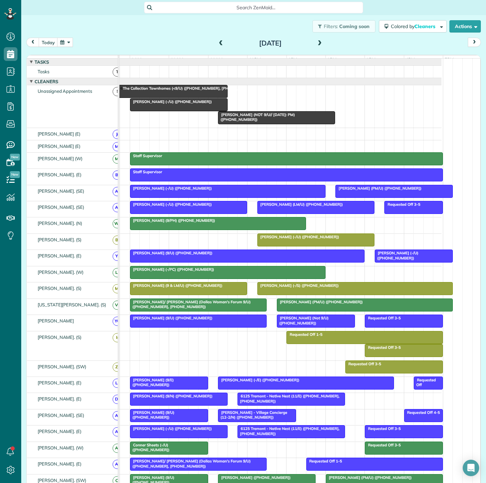
click at [171, 111] on div at bounding box center [179, 105] width 97 height 12
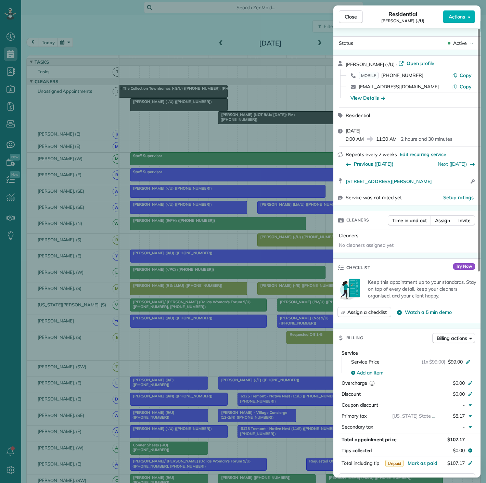
click at [294, 133] on div "Close Residential [PERSON_NAME] (-/U) Actions Status Active [PERSON_NAME] (-/U)…" at bounding box center [243, 241] width 486 height 483
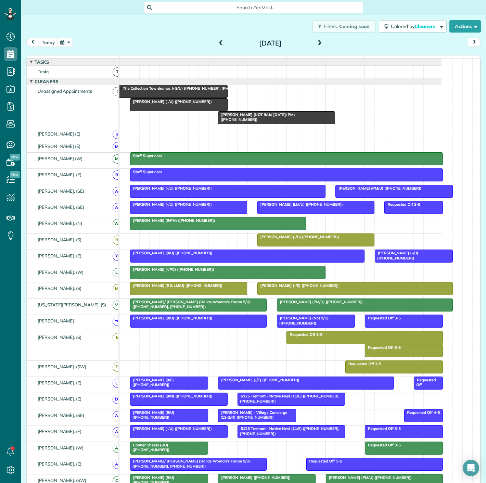
click at [270, 119] on span "[PERSON_NAME] (NOT 9/U// [DATE]: PM) ([PHONE_NUMBER])" at bounding box center [256, 117] width 77 height 10
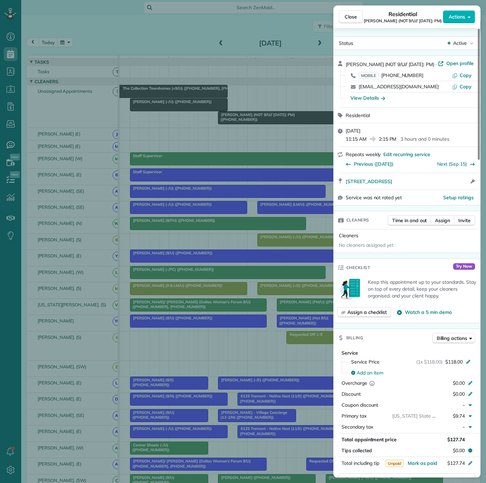
click at [205, 129] on div "Close Residential [PERSON_NAME] (NOT 9/U// [DATE]: PM) Actions Status Active [P…" at bounding box center [243, 241] width 486 height 483
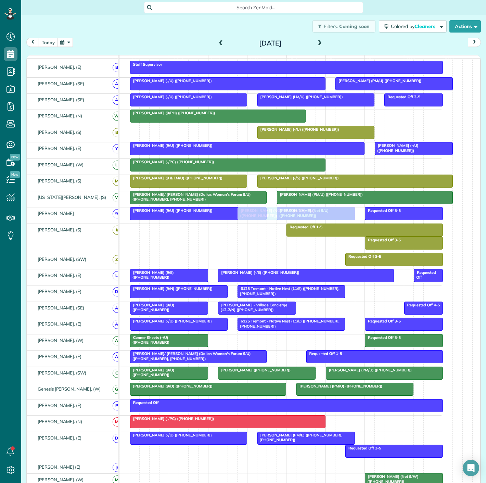
scroll to position [114, 0]
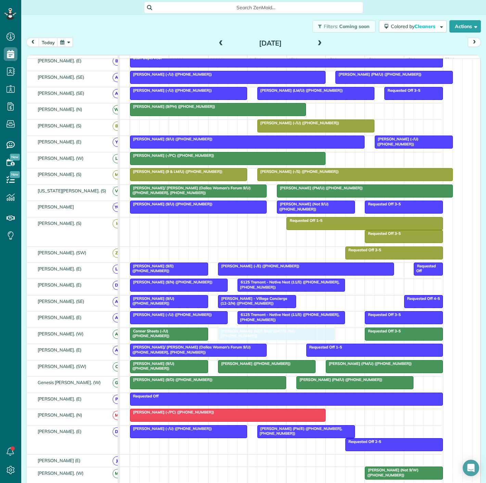
drag, startPoint x: 239, startPoint y: 122, endPoint x: 241, endPoint y: 345, distance: 222.3
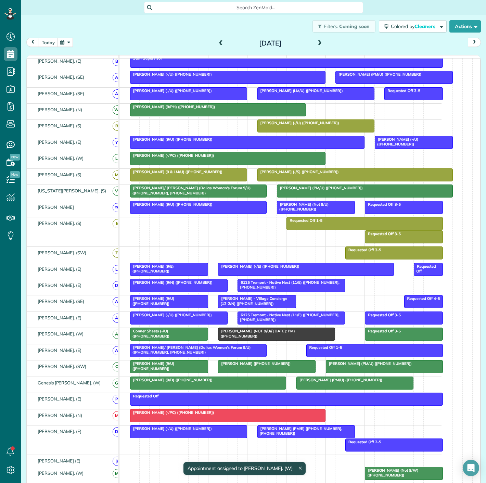
click at [170, 333] on span "Conner Sheets (-/U) ([PHONE_NUMBER])" at bounding box center [150, 334] width 40 height 10
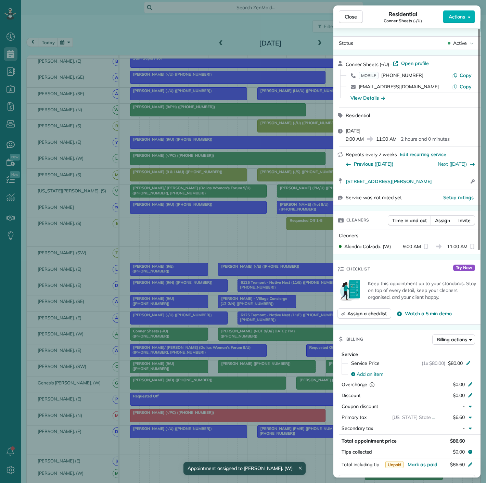
drag, startPoint x: 340, startPoint y: 184, endPoint x: 449, endPoint y: 184, distance: 108.2
click at [449, 184] on div "[STREET_ADDRESS][PERSON_NAME] Open access information" at bounding box center [407, 181] width 147 height 16
click at [259, 339] on div "Close Residential Conner Sheets (-/U) Actions Status Active Conner Sheets (-/U)…" at bounding box center [243, 241] width 486 height 483
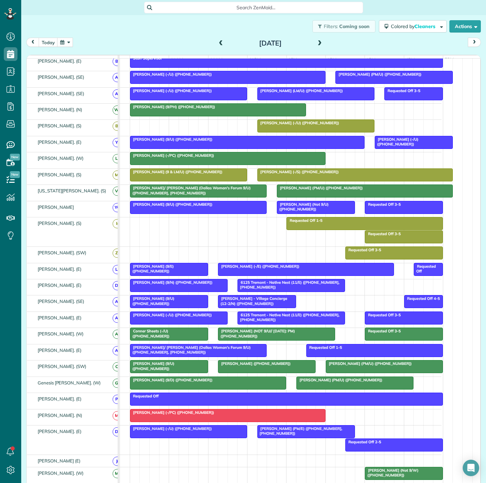
click at [259, 339] on div at bounding box center [277, 334] width 116 height 12
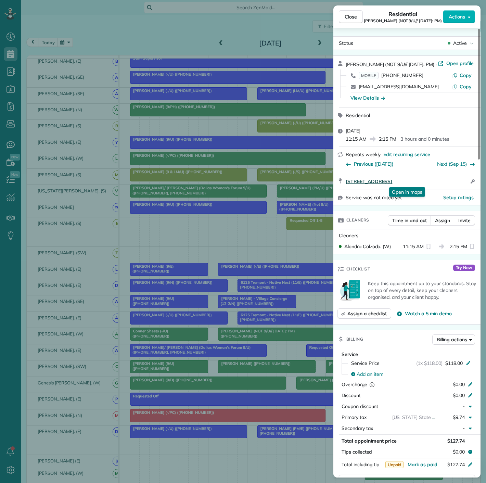
drag, startPoint x: 340, startPoint y: 183, endPoint x: 244, endPoint y: 158, distance: 100.2
click at [459, 179] on div "[STREET_ADDRESS] Open in maps Open in maps Open access information" at bounding box center [407, 181] width 147 height 16
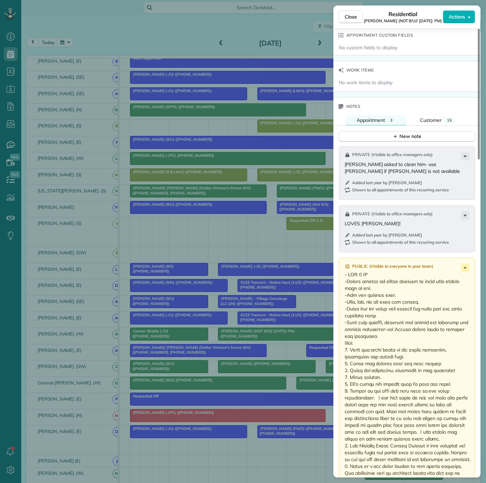
drag, startPoint x: 216, startPoint y: 329, endPoint x: 212, endPoint y: 324, distance: 6.6
click at [216, 329] on div "Close Residential [PERSON_NAME] (NOT 9/U// [DATE]: PM) Actions Status Active [P…" at bounding box center [243, 241] width 486 height 483
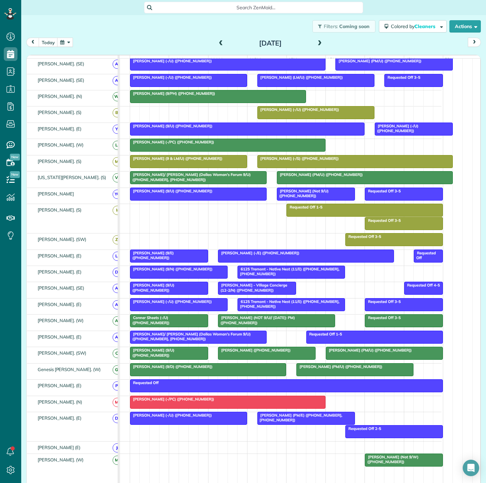
click at [247, 287] on span "[PERSON_NAME] - Village Concierge (12-2/N) ([PHONE_NUMBER])" at bounding box center [253, 288] width 70 height 10
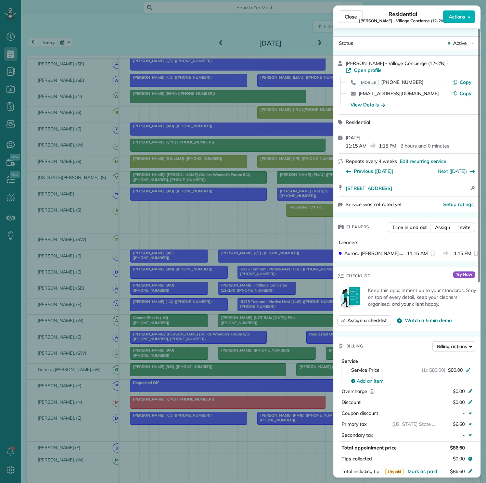
click at [245, 303] on div "Close Residential [PERSON_NAME] - Village Concierge (12-2/N) Actions Status Act…" at bounding box center [243, 241] width 486 height 483
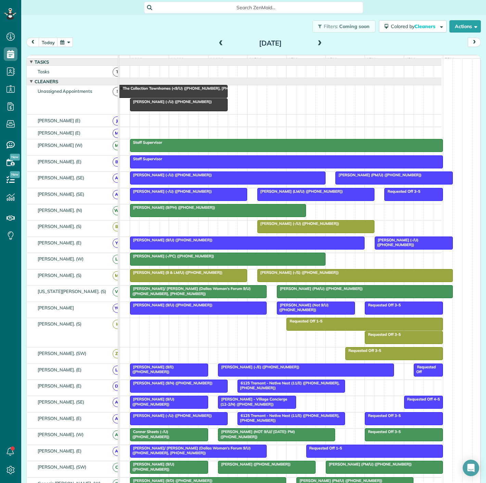
click at [149, 111] on div at bounding box center [179, 105] width 97 height 12
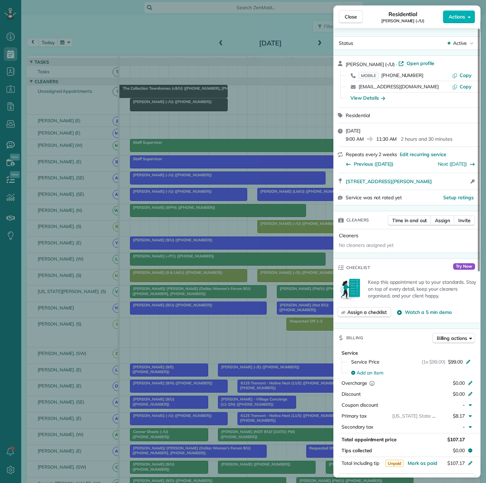
click at [140, 94] on div "Close Residential [PERSON_NAME] (-/U) Actions Status Active [PERSON_NAME] (-/U)…" at bounding box center [243, 241] width 486 height 483
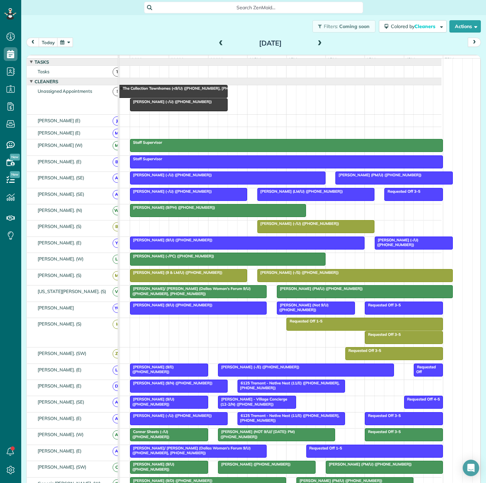
click at [140, 94] on div "The Collection Townhomes (<9/U) ([PHONE_NUMBER], [PHONE_NUMBER])" at bounding box center [169, 91] width 113 height 10
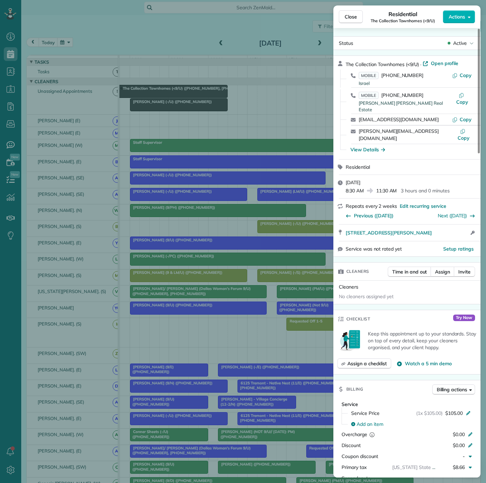
click at [140, 94] on div "Close Residential The Collection Townhomes (<9/U) Actions Status Active The Col…" at bounding box center [243, 241] width 486 height 483
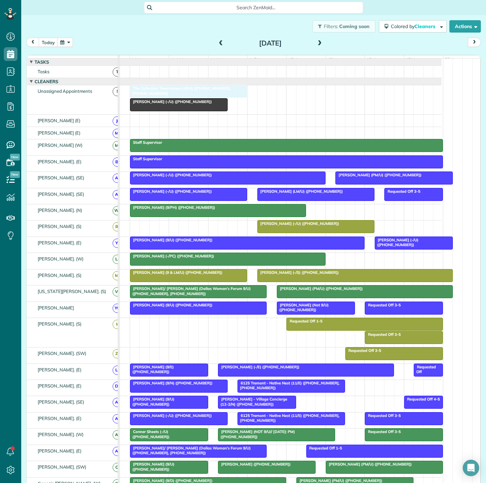
drag, startPoint x: 159, startPoint y: 94, endPoint x: 174, endPoint y: 98, distance: 15.7
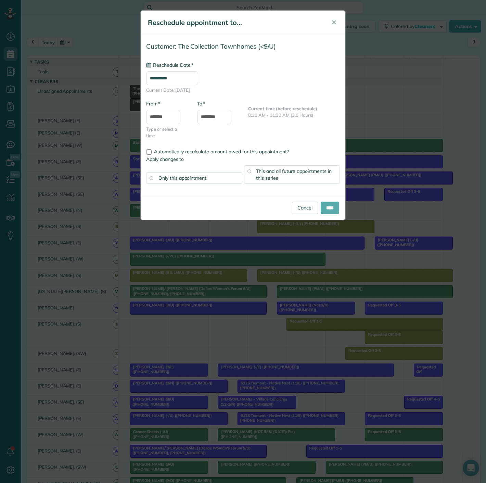
type input "**********"
click at [323, 212] on input "****" at bounding box center [330, 208] width 18 height 12
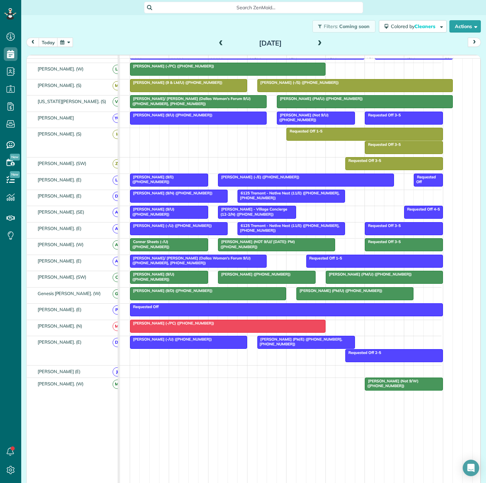
click at [239, 326] on div "[PERSON_NAME] (-/PC) ([PHONE_NUMBER])" at bounding box center [227, 323] width 191 height 5
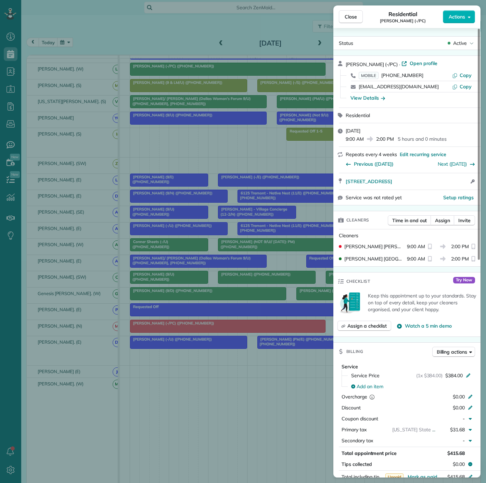
click at [239, 328] on div "Close Residential [PERSON_NAME] (-/PC) Actions Status Active [PERSON_NAME] (-/P…" at bounding box center [243, 241] width 486 height 483
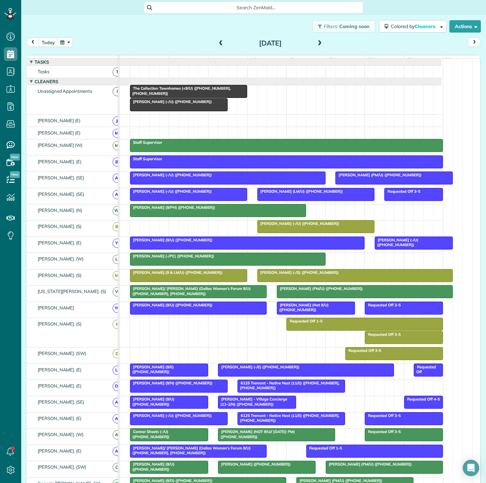
click at [159, 109] on div at bounding box center [179, 105] width 97 height 12
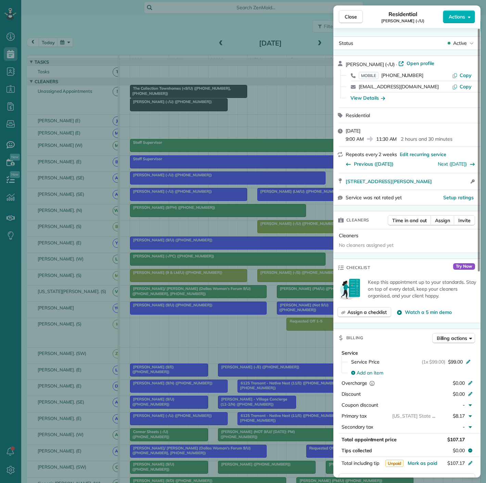
click at [159, 109] on div "Close Residential [PERSON_NAME] (-/U) Actions Status Active [PERSON_NAME] (-/U)…" at bounding box center [243, 241] width 486 height 483
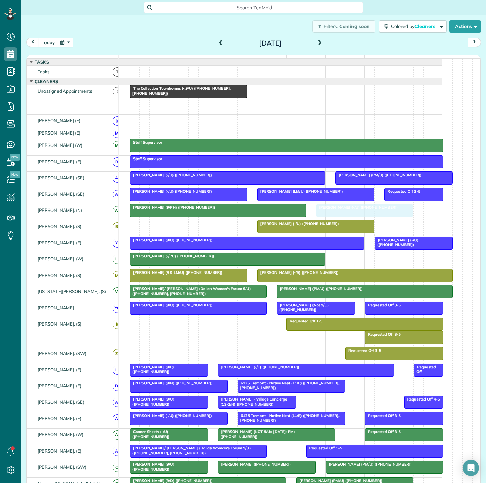
drag, startPoint x: 159, startPoint y: 109, endPoint x: 349, endPoint y: 219, distance: 219.5
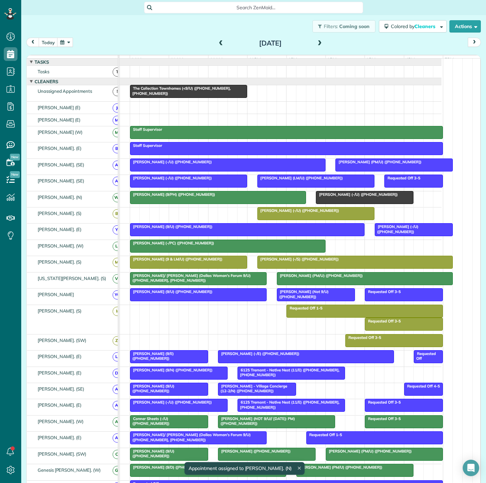
click at [269, 204] on div at bounding box center [218, 197] width 175 height 12
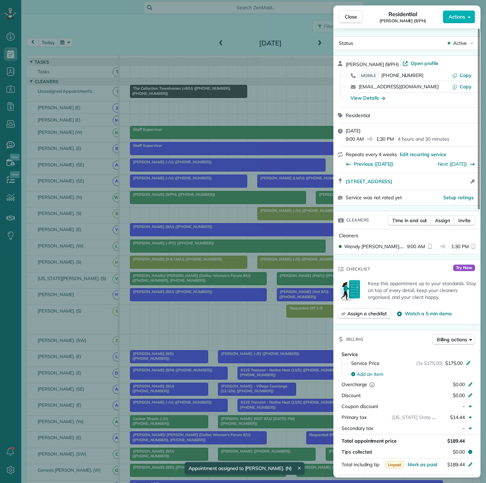
click at [192, 204] on div "Close Residential [PERSON_NAME] (9/PH) Actions Status Active [PERSON_NAME] (9/P…" at bounding box center [243, 241] width 486 height 483
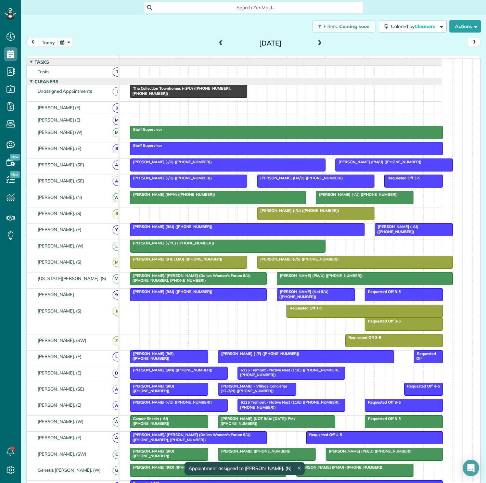
click at [295, 213] on span "[PERSON_NAME] (-/U) ([PHONE_NUMBER])" at bounding box center [298, 210] width 83 height 5
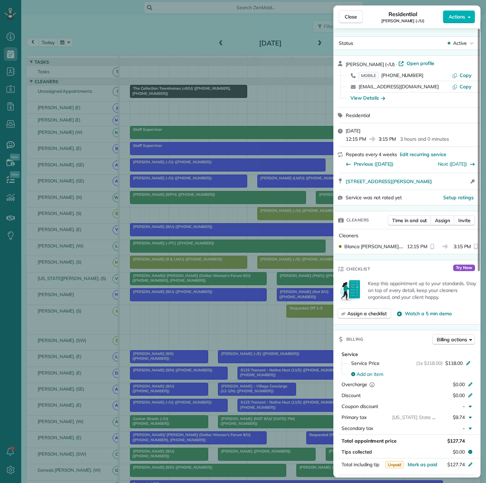
click at [217, 270] on div "Close Residential [PERSON_NAME] (-/U) Actions Status Active [PERSON_NAME] (-/U)…" at bounding box center [243, 241] width 486 height 483
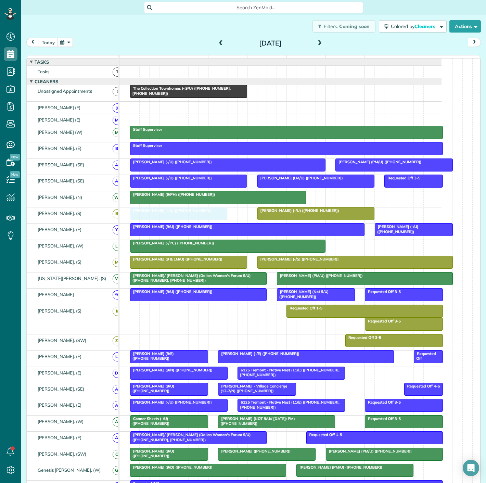
drag, startPoint x: 329, startPoint y: 205, endPoint x: 143, endPoint y: 221, distance: 186.3
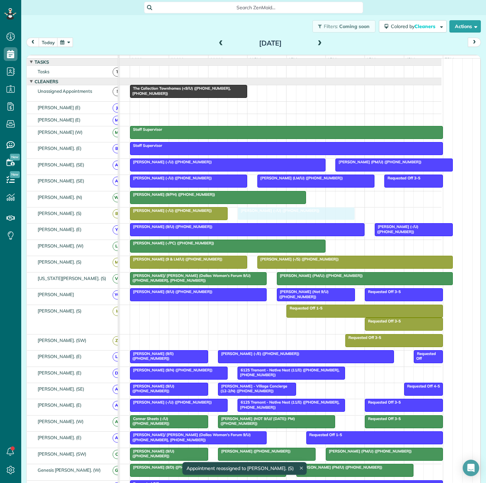
drag, startPoint x: 274, startPoint y: 219, endPoint x: 251, endPoint y: 219, distance: 23.3
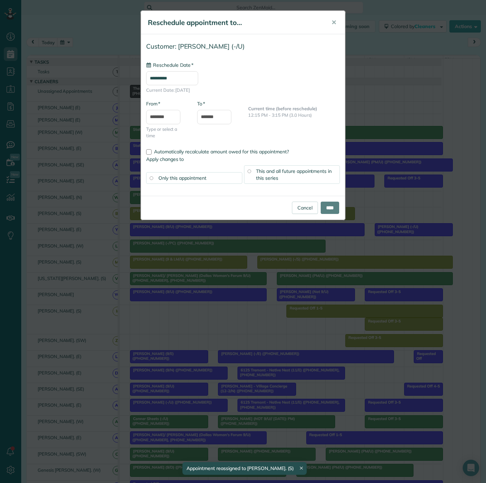
type input "**********"
click at [332, 208] on input "****" at bounding box center [330, 208] width 18 height 12
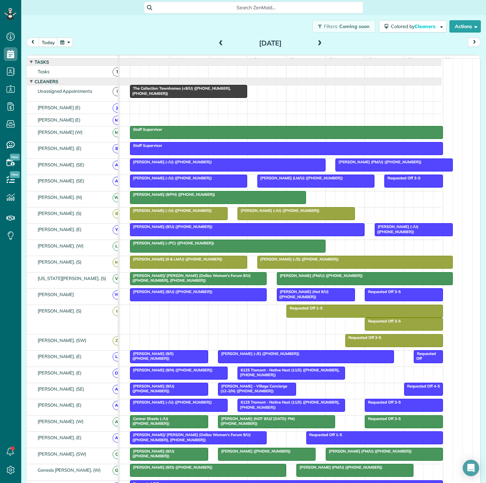
click at [319, 40] on span at bounding box center [320, 43] width 8 height 10
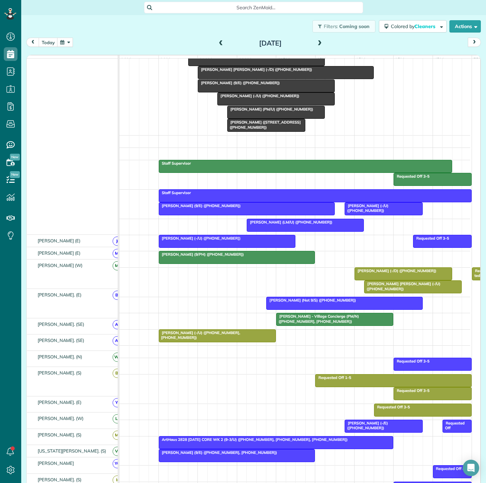
scroll to position [190, 0]
